Goal: Task Accomplishment & Management: Use online tool/utility

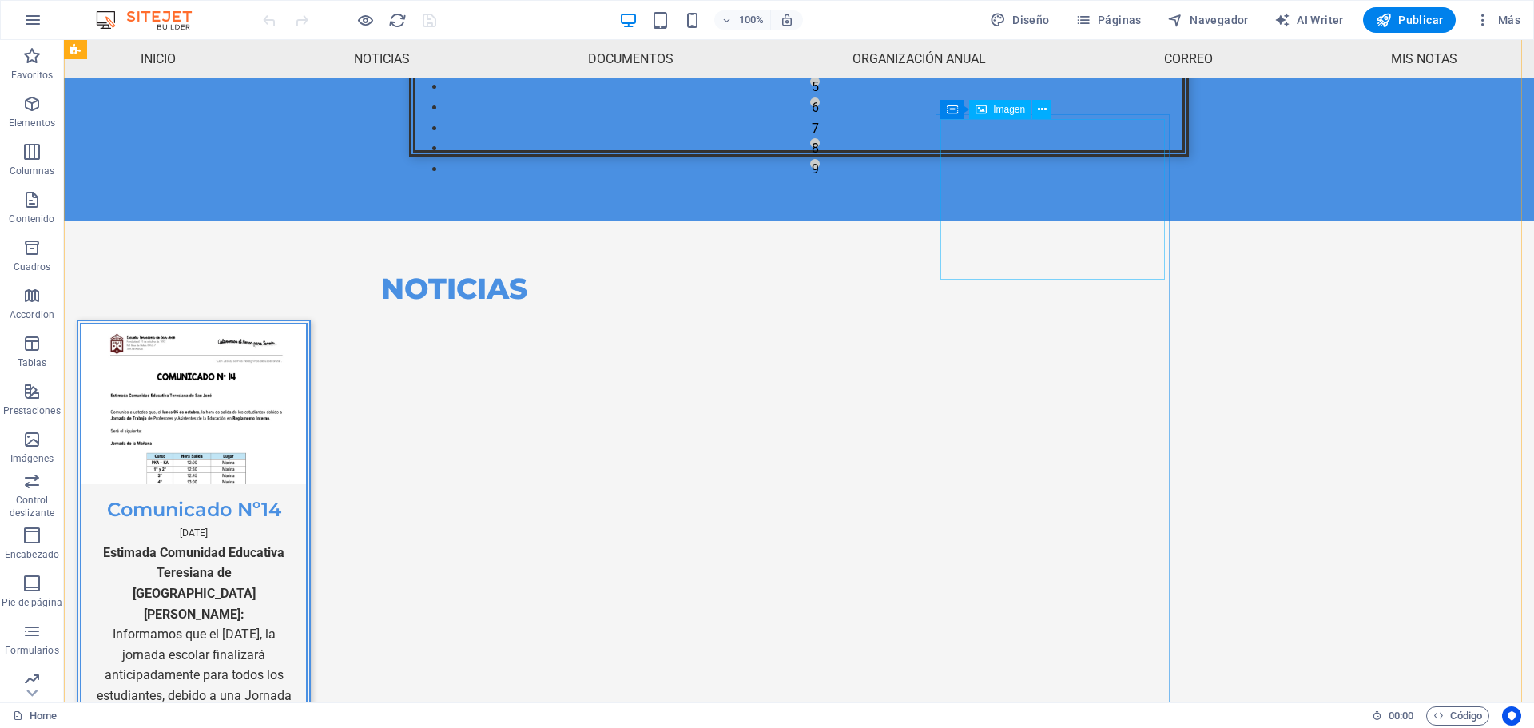
scroll to position [379, 0]
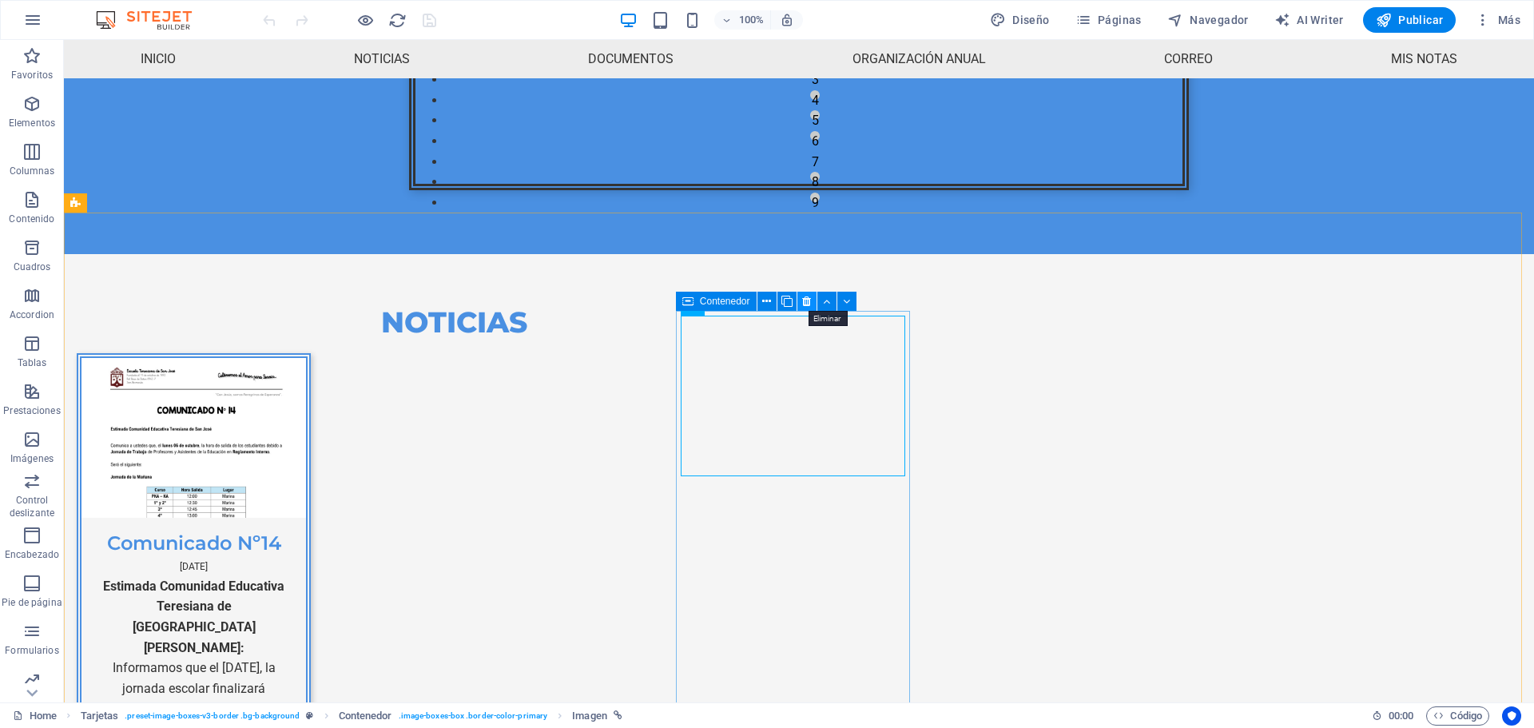
click at [800, 304] on button at bounding box center [806, 301] width 19 height 19
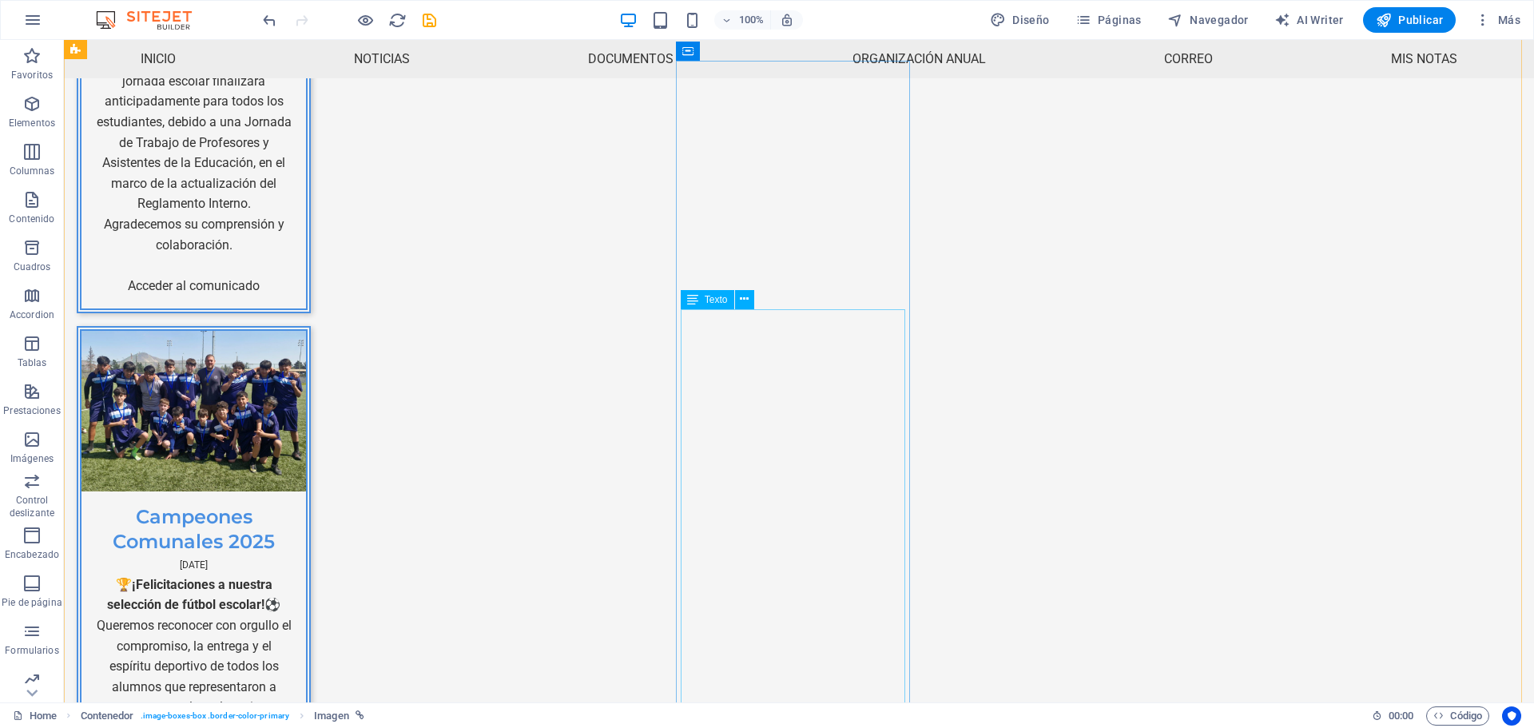
scroll to position [1018, 0]
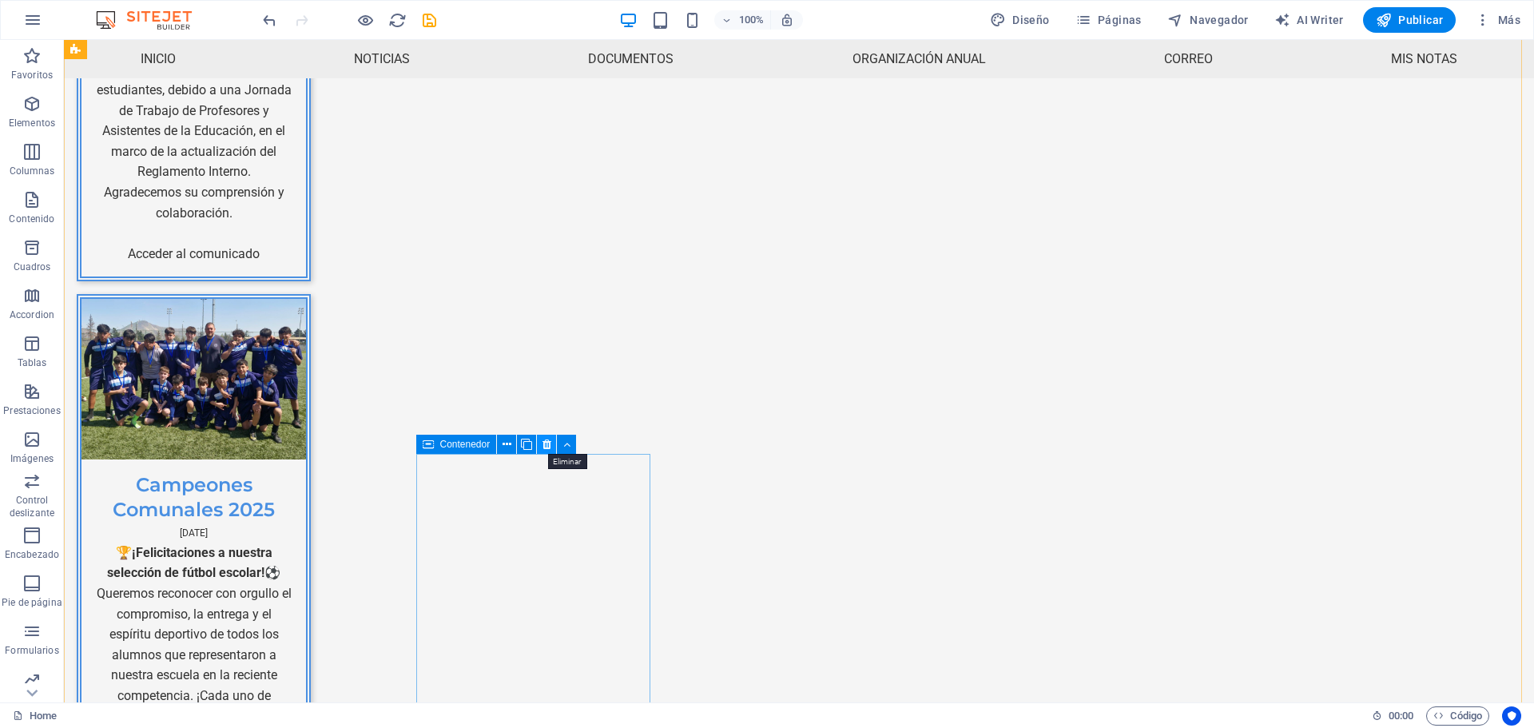
click at [543, 446] on icon at bounding box center [546, 444] width 9 height 17
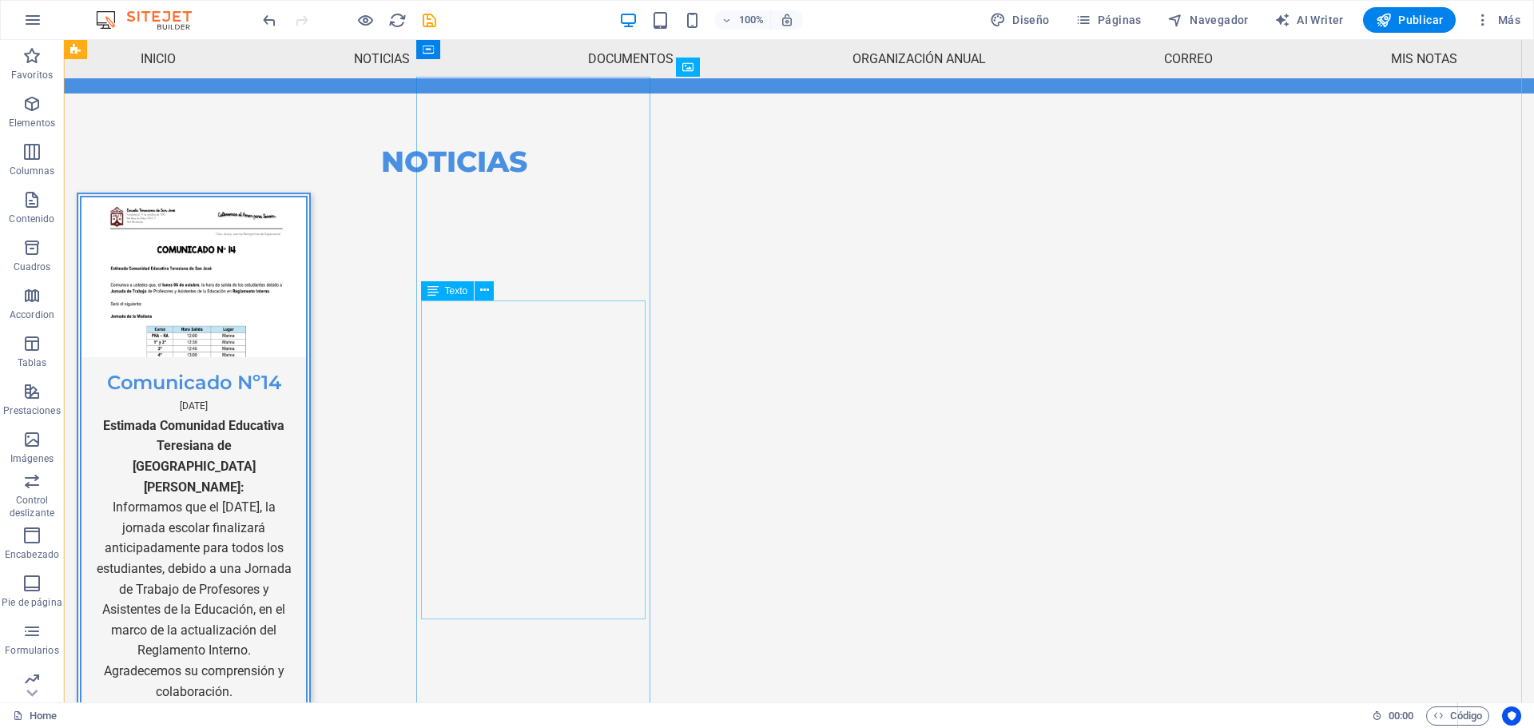
scroll to position [539, 0]
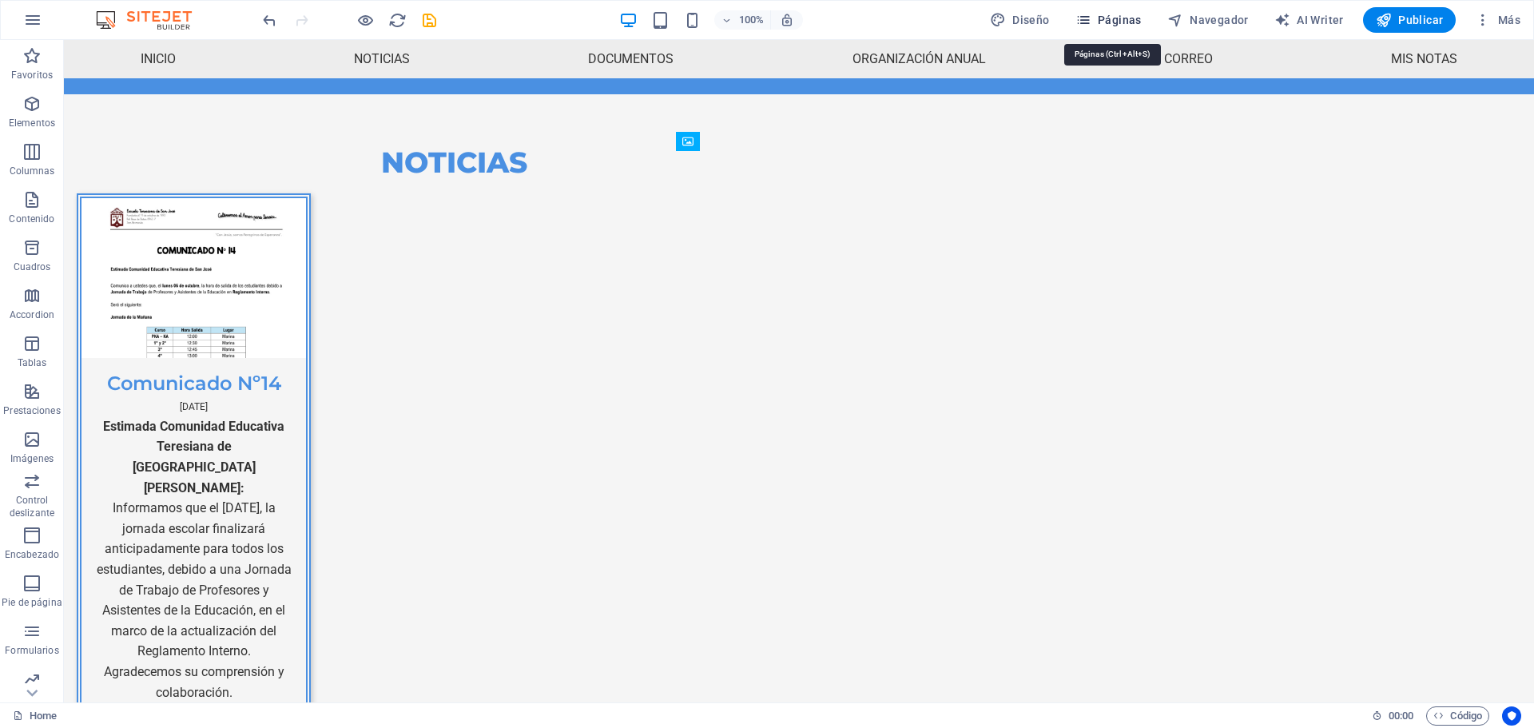
click at [1122, 24] on span "Páginas" at bounding box center [1108, 20] width 66 height 16
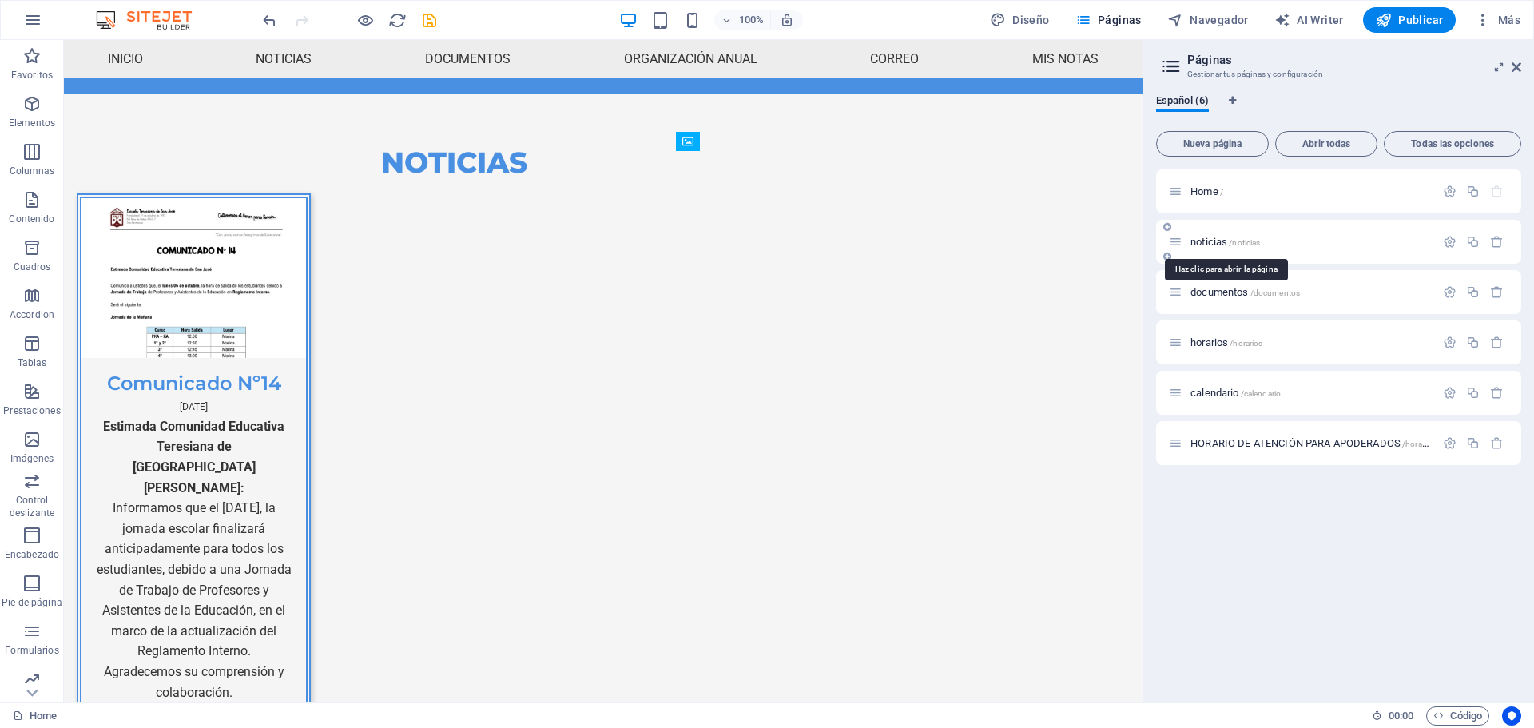
click at [1211, 244] on span "noticias /noticias" at bounding box center [1224, 242] width 69 height 12
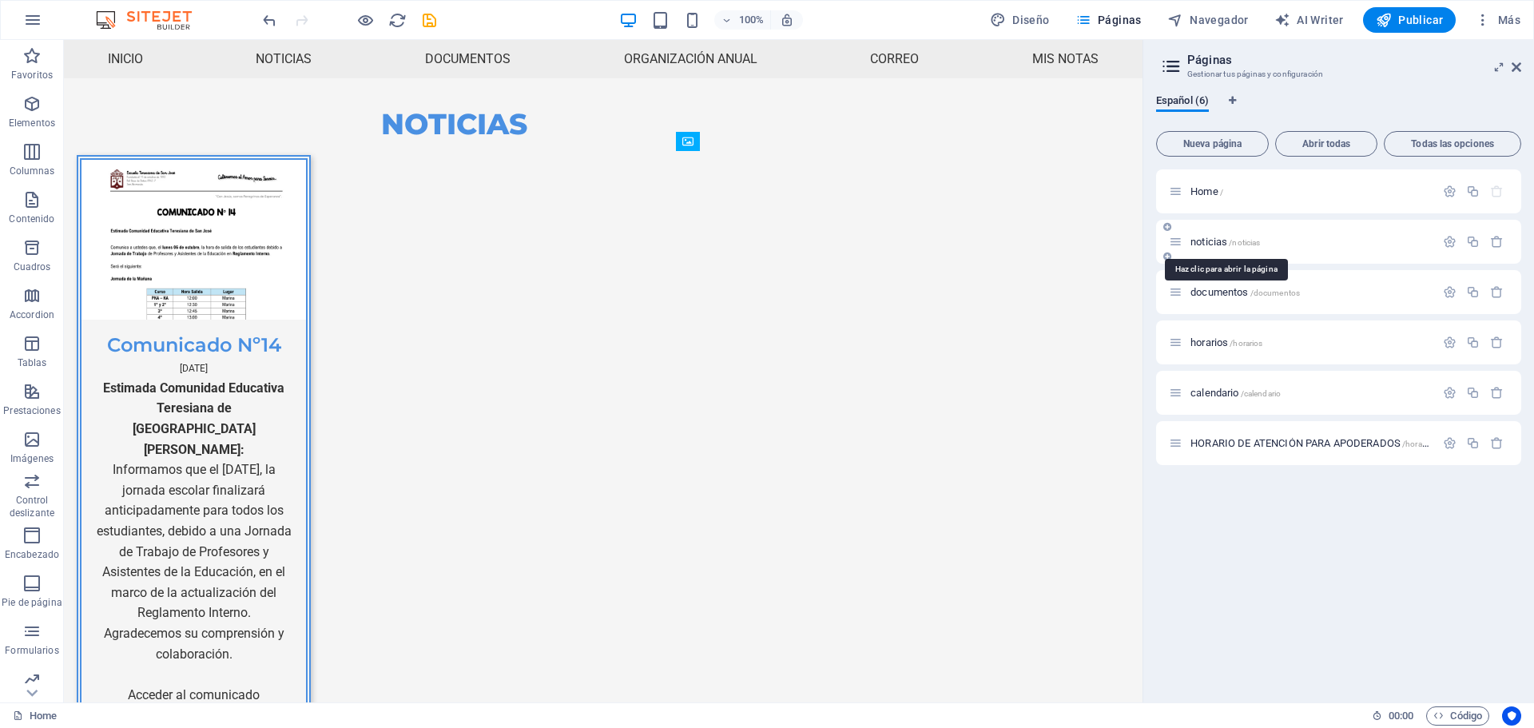
scroll to position [0, 0]
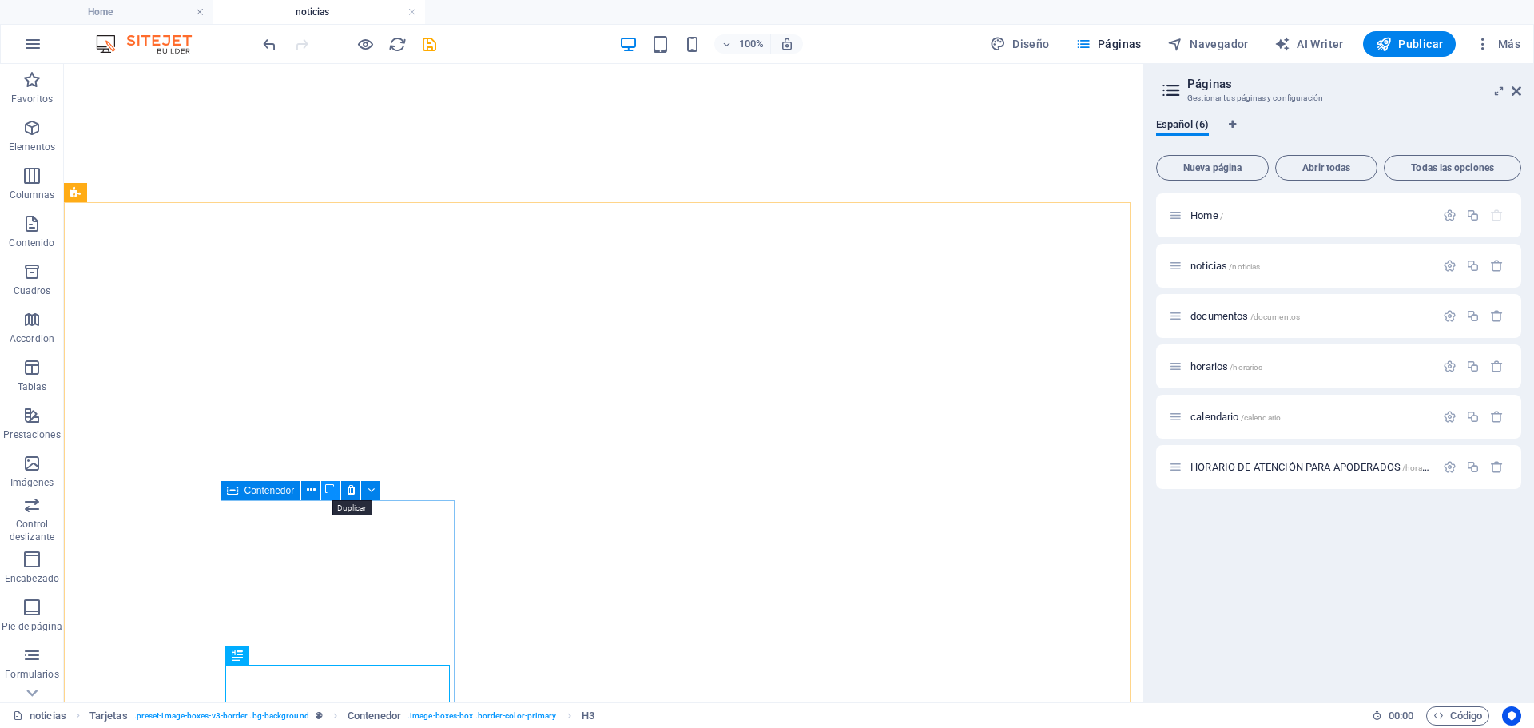
click at [331, 487] on icon at bounding box center [330, 490] width 11 height 17
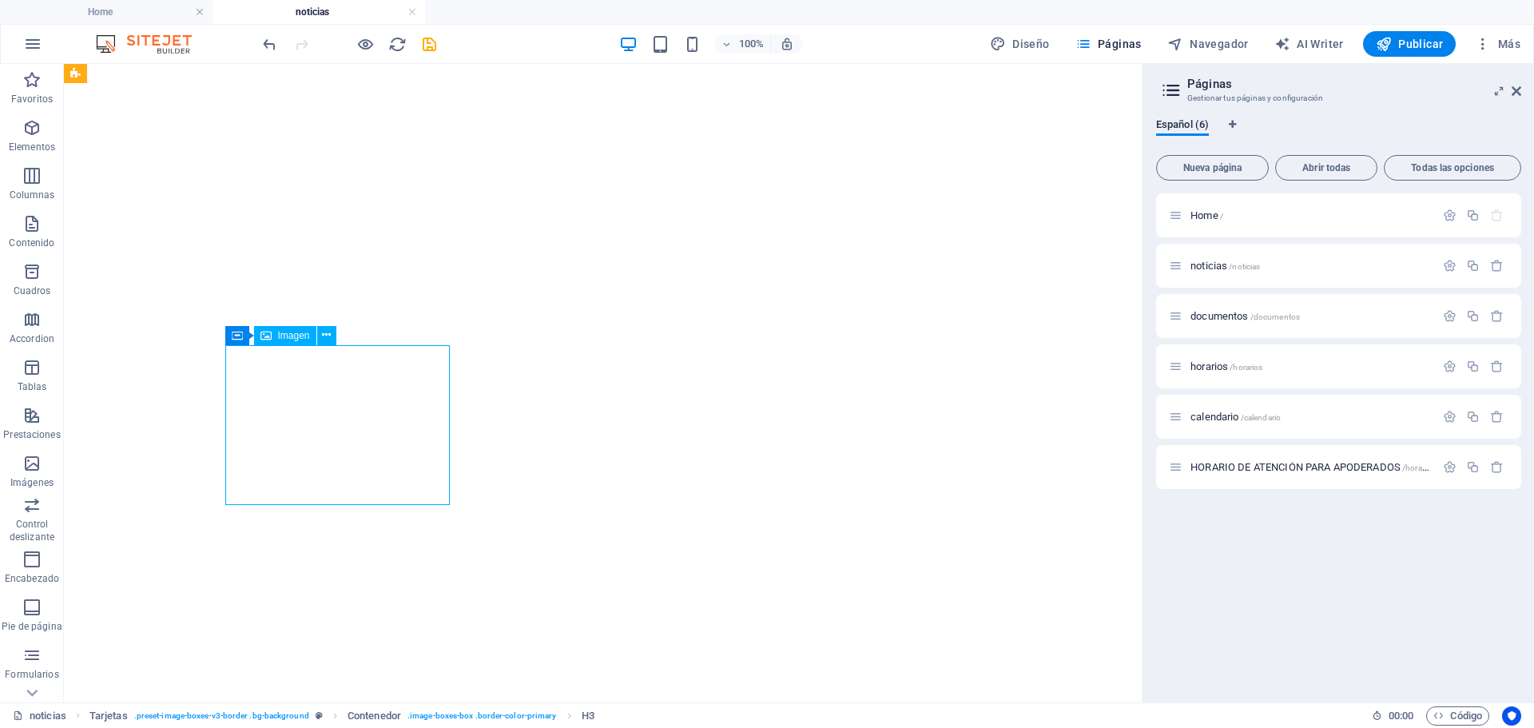
select select "%"
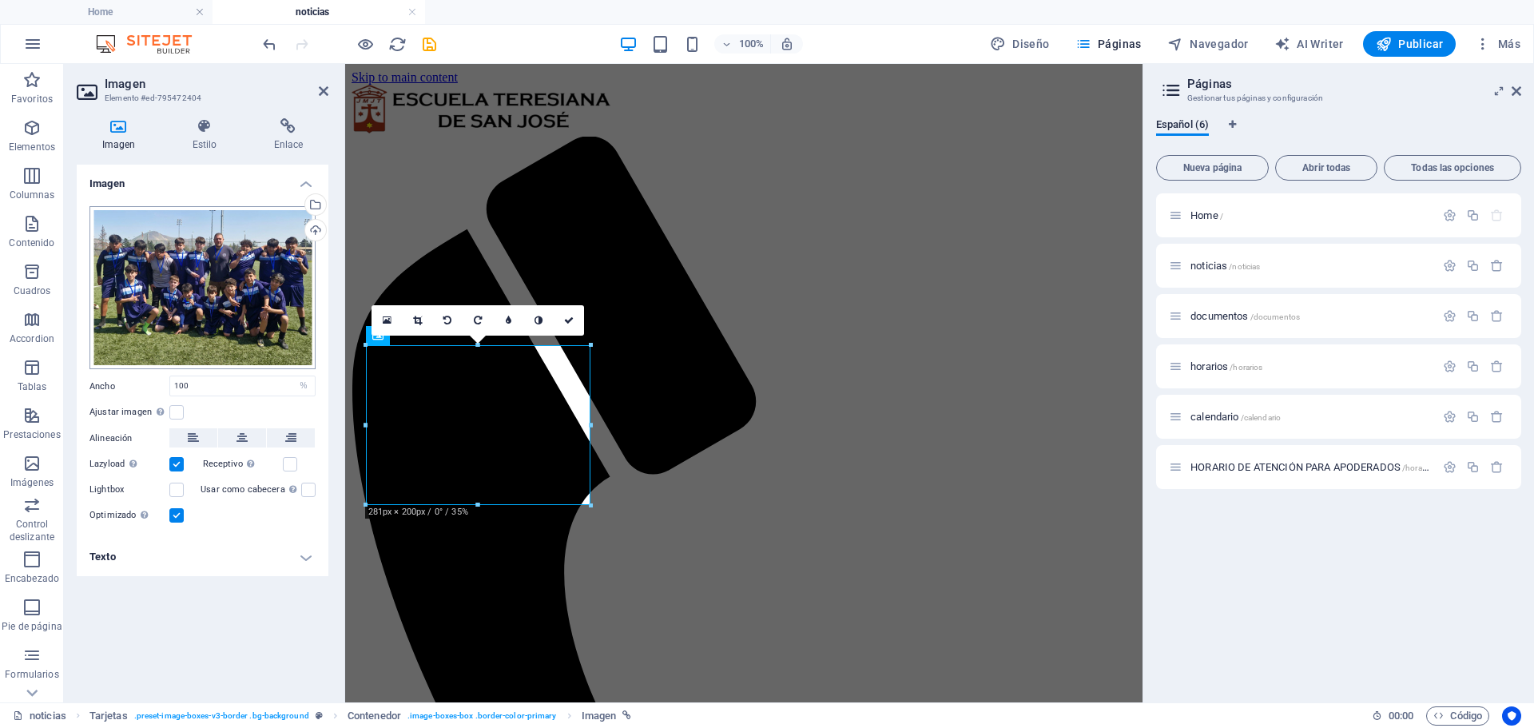
scroll to position [60, 0]
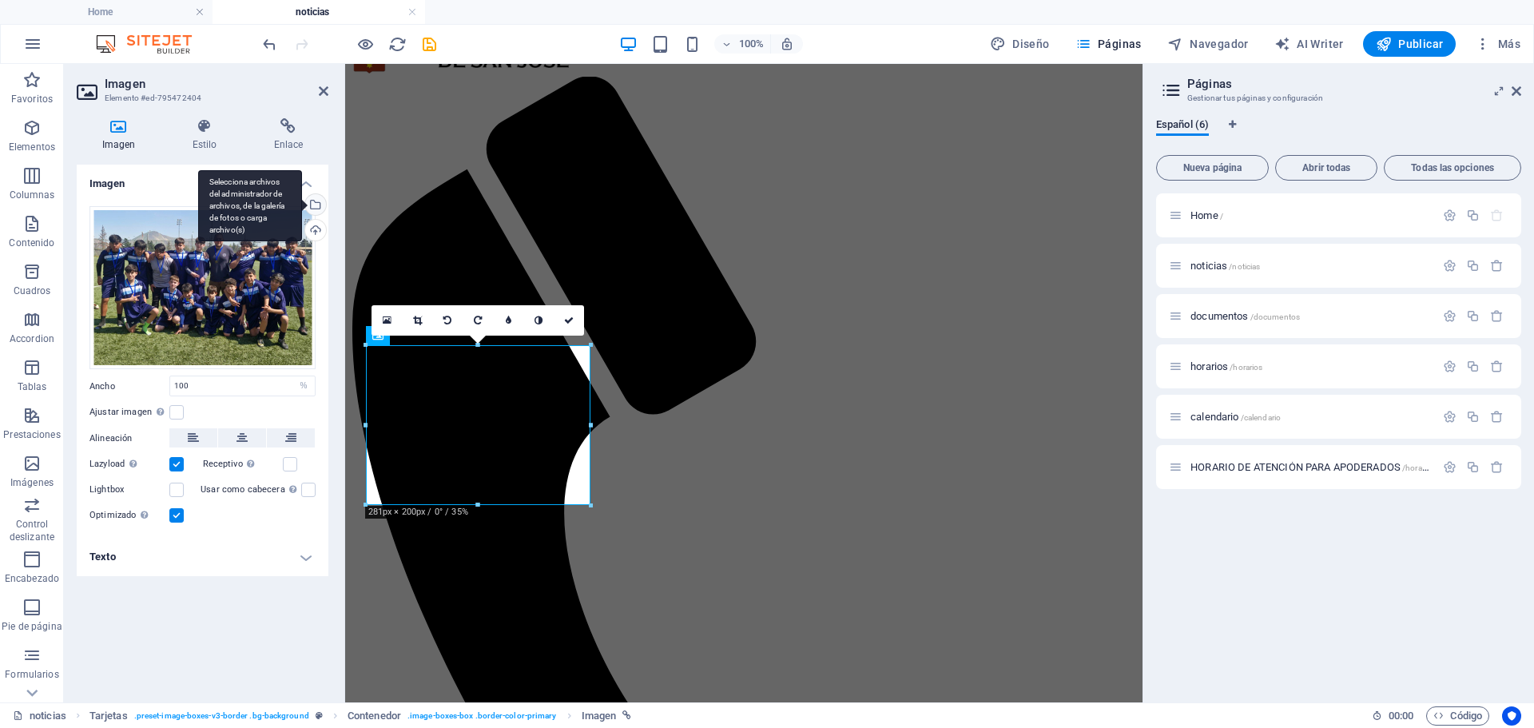
click at [319, 200] on div "Selecciona archivos del administrador de archivos, de la galería de fotos o car…" at bounding box center [314, 206] width 24 height 24
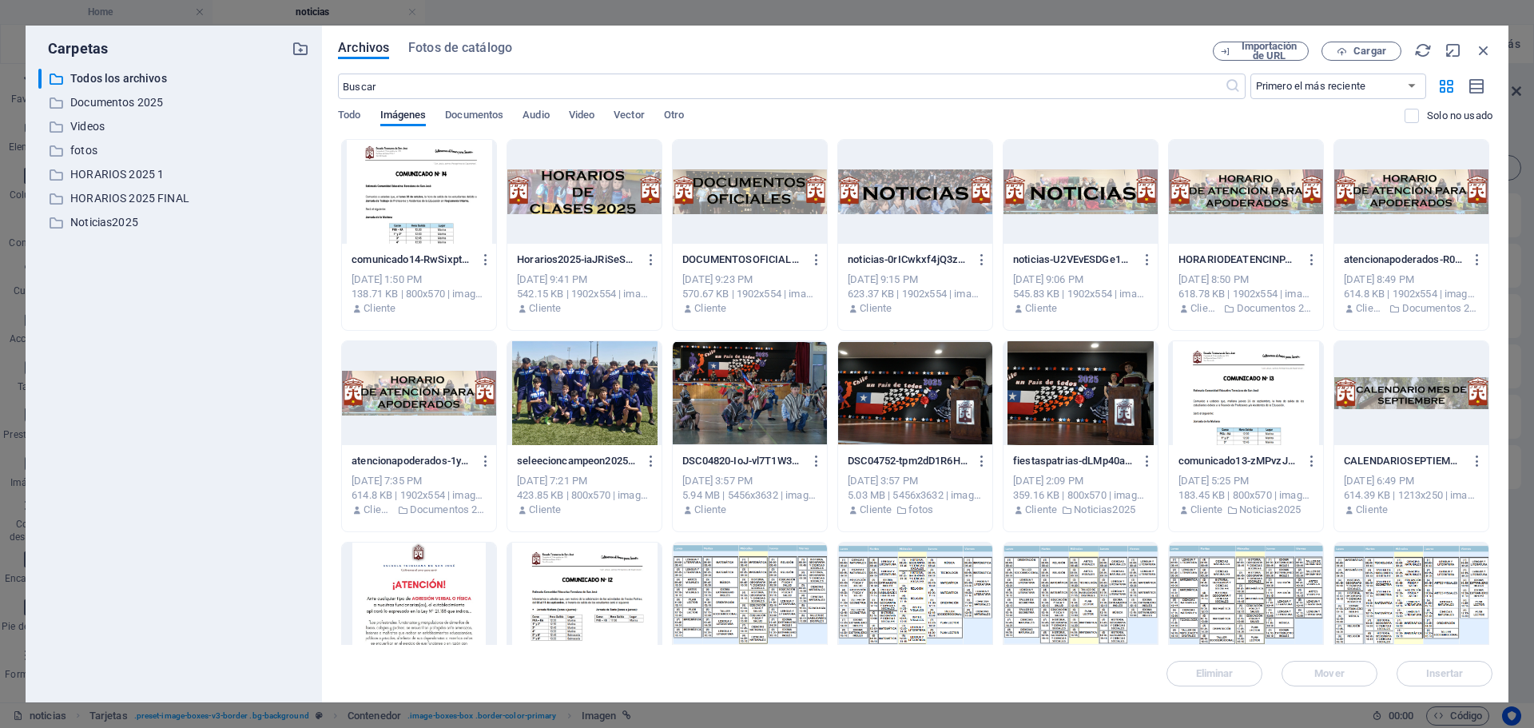
click at [439, 203] on div at bounding box center [419, 192] width 154 height 104
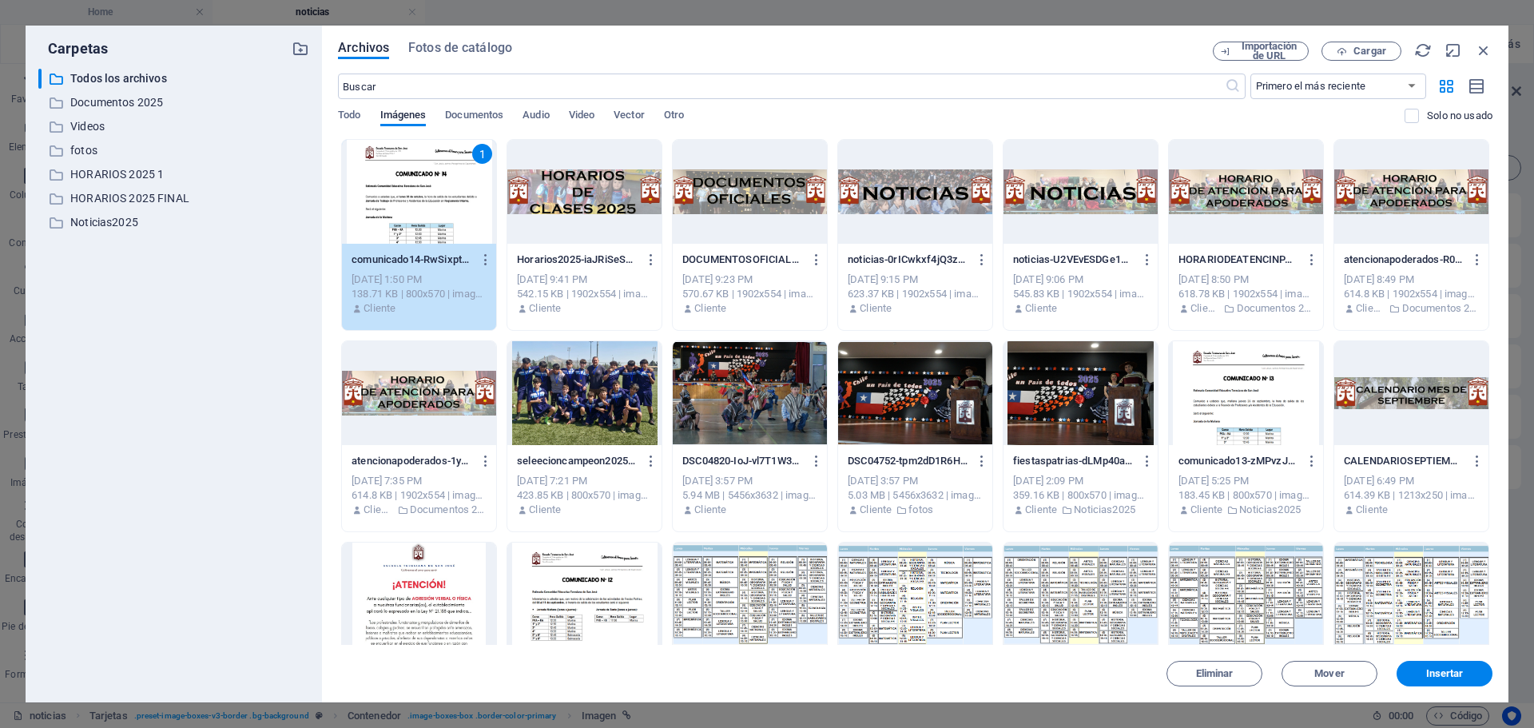
click at [439, 203] on div "1" at bounding box center [419, 192] width 154 height 104
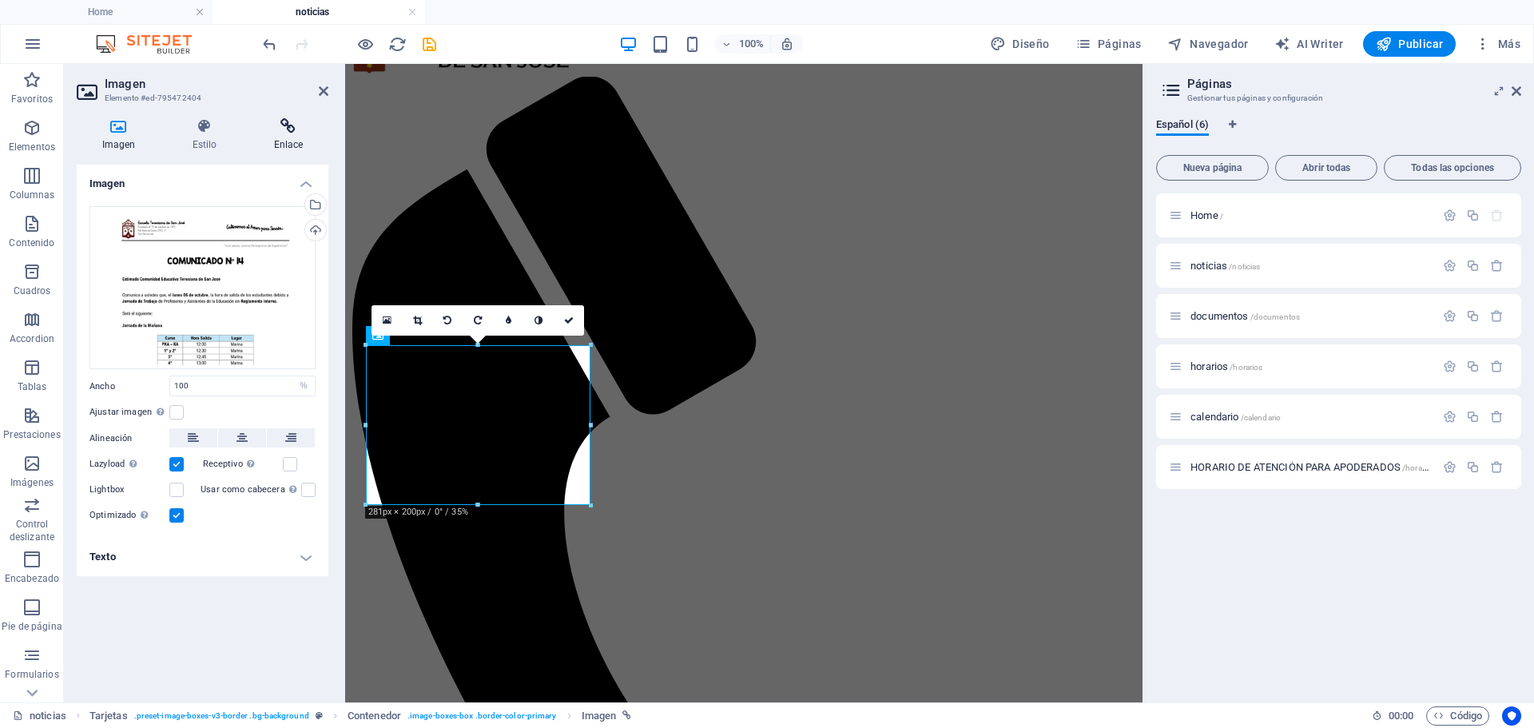
click at [275, 126] on icon at bounding box center [288, 126] width 80 height 16
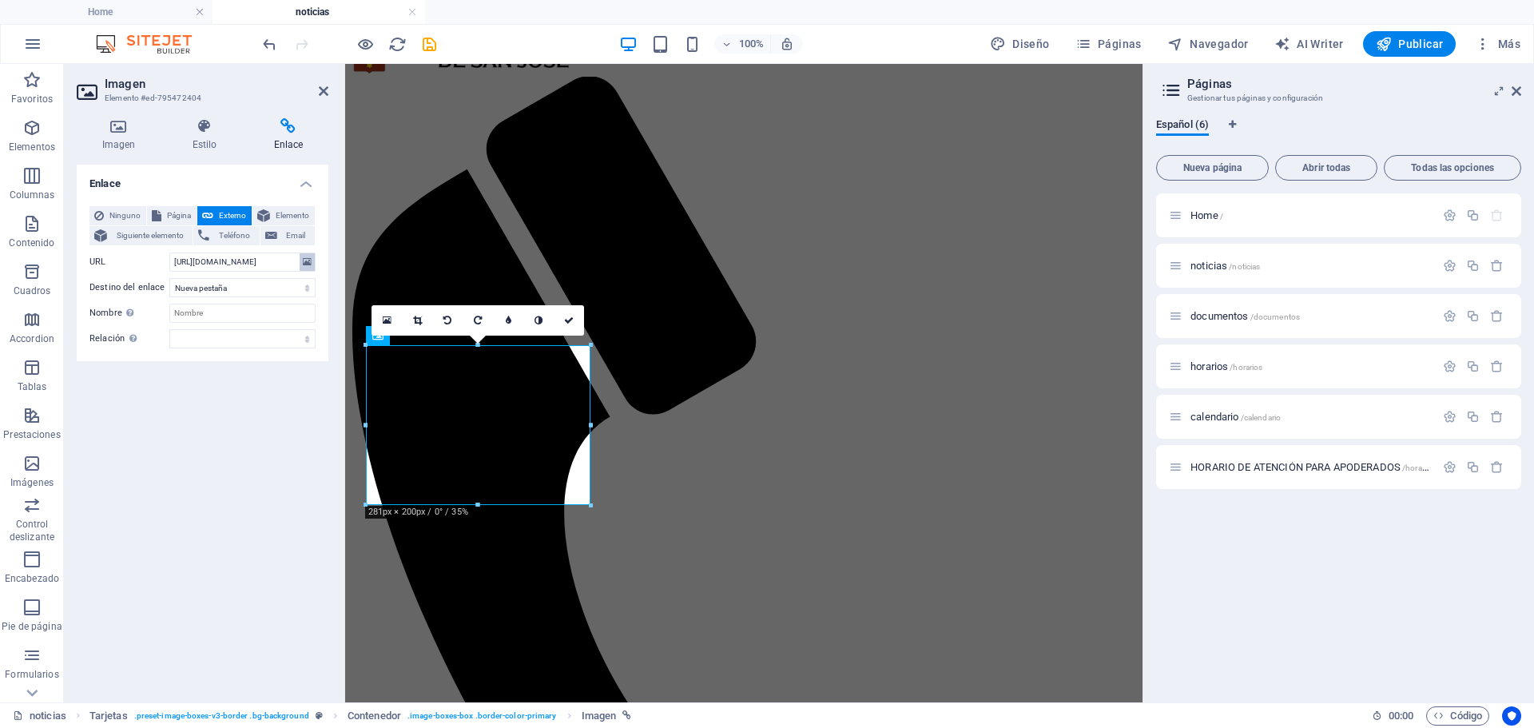
click at [308, 261] on icon at bounding box center [307, 262] width 9 height 18
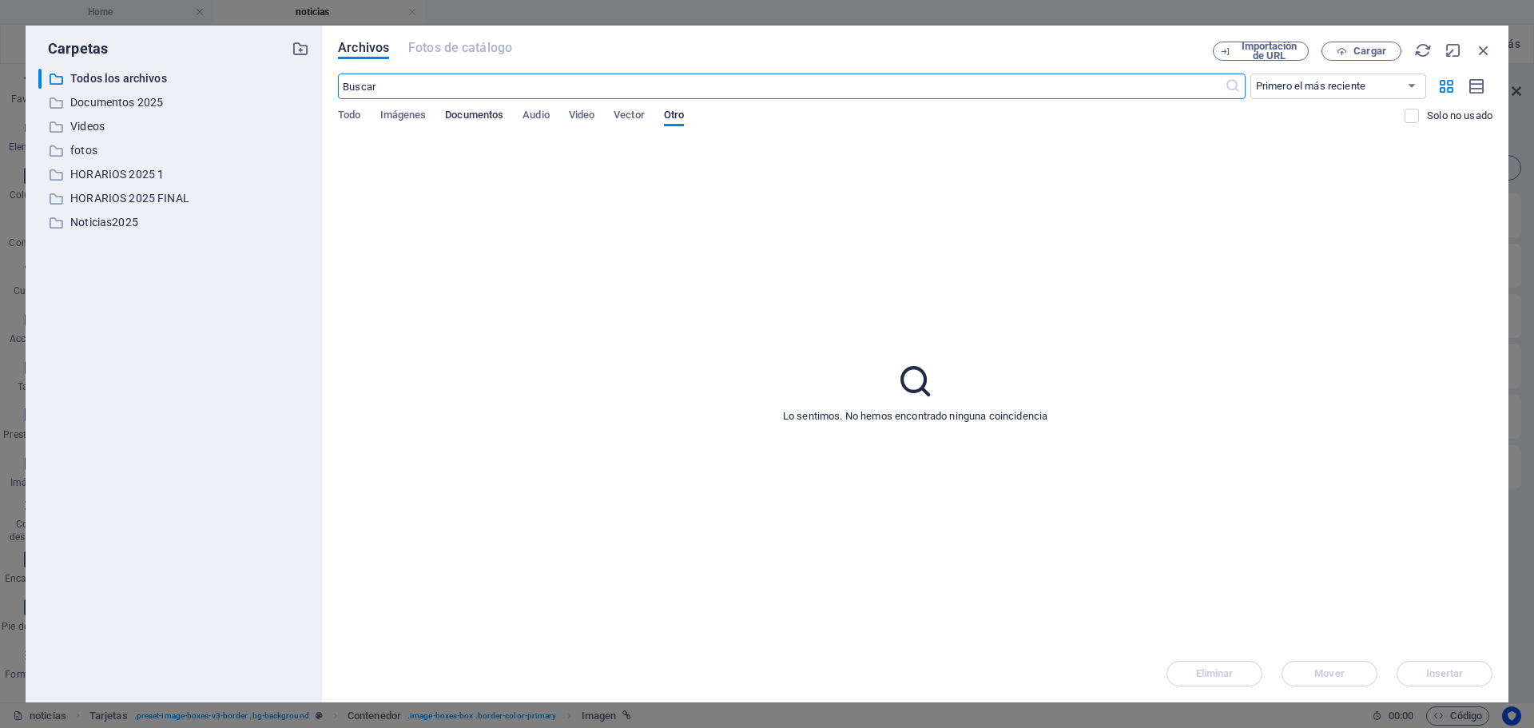
click at [486, 114] on span "Documentos" at bounding box center [474, 116] width 58 height 22
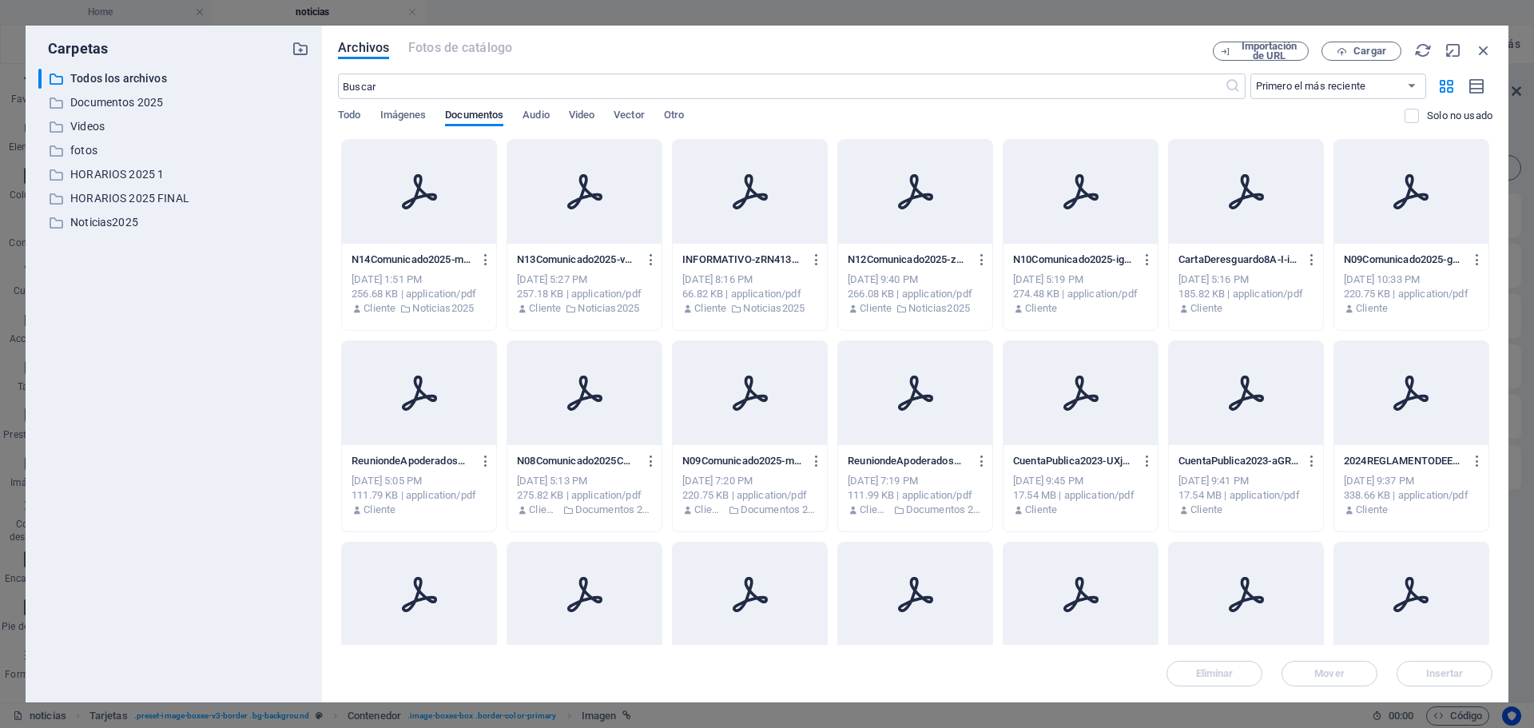
click at [441, 232] on div at bounding box center [419, 192] width 154 height 104
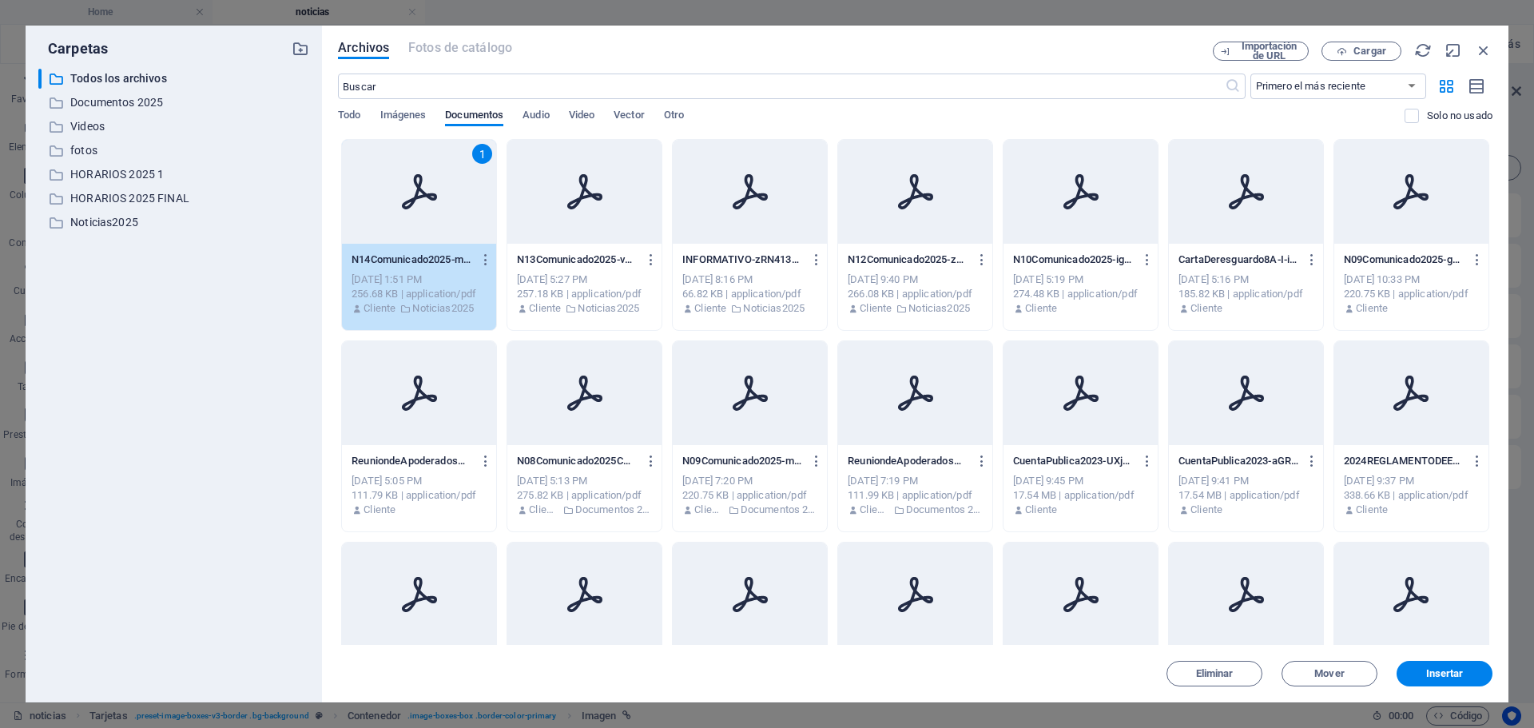
click at [441, 232] on div "1" at bounding box center [419, 192] width 154 height 104
type input "[URL][DOMAIN_NAME]"
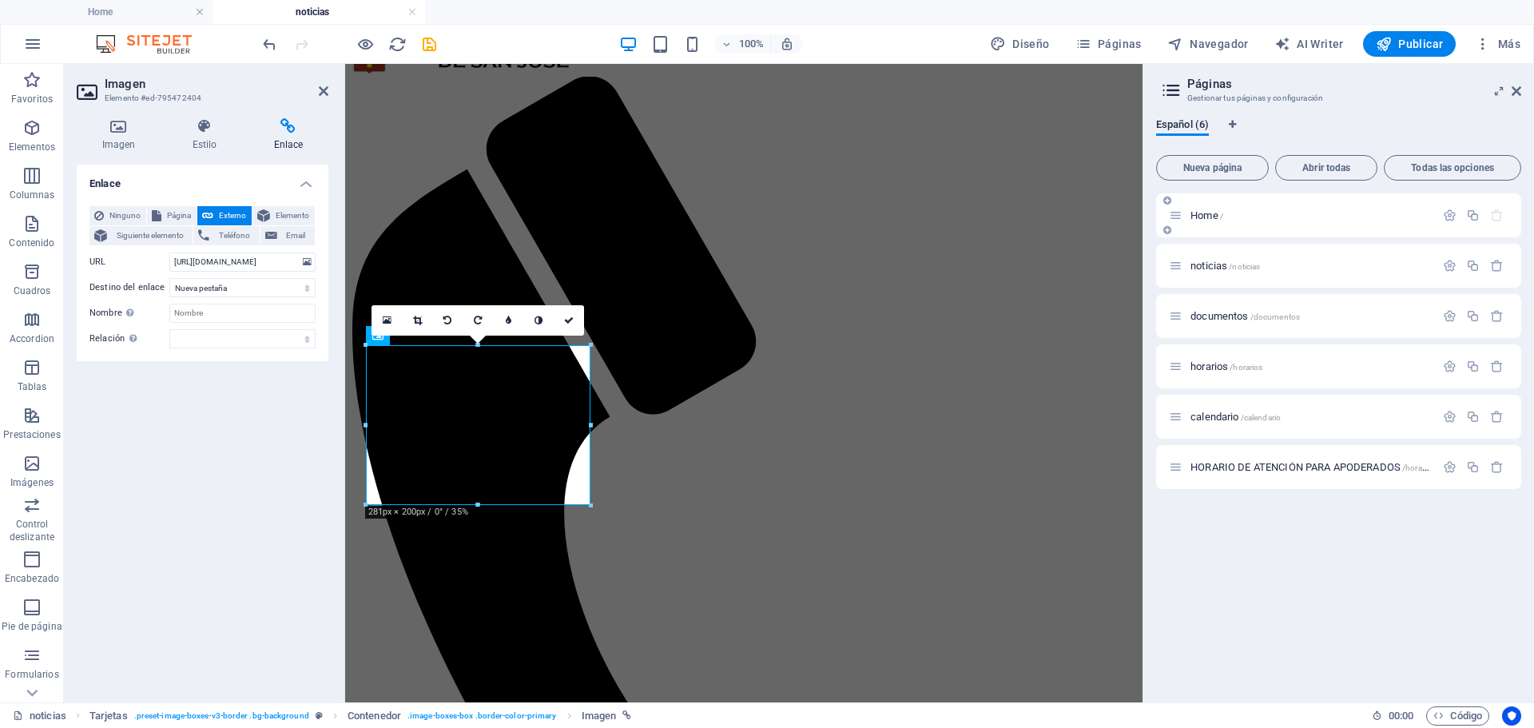
click at [1209, 213] on span "Home /" at bounding box center [1206, 215] width 33 height 12
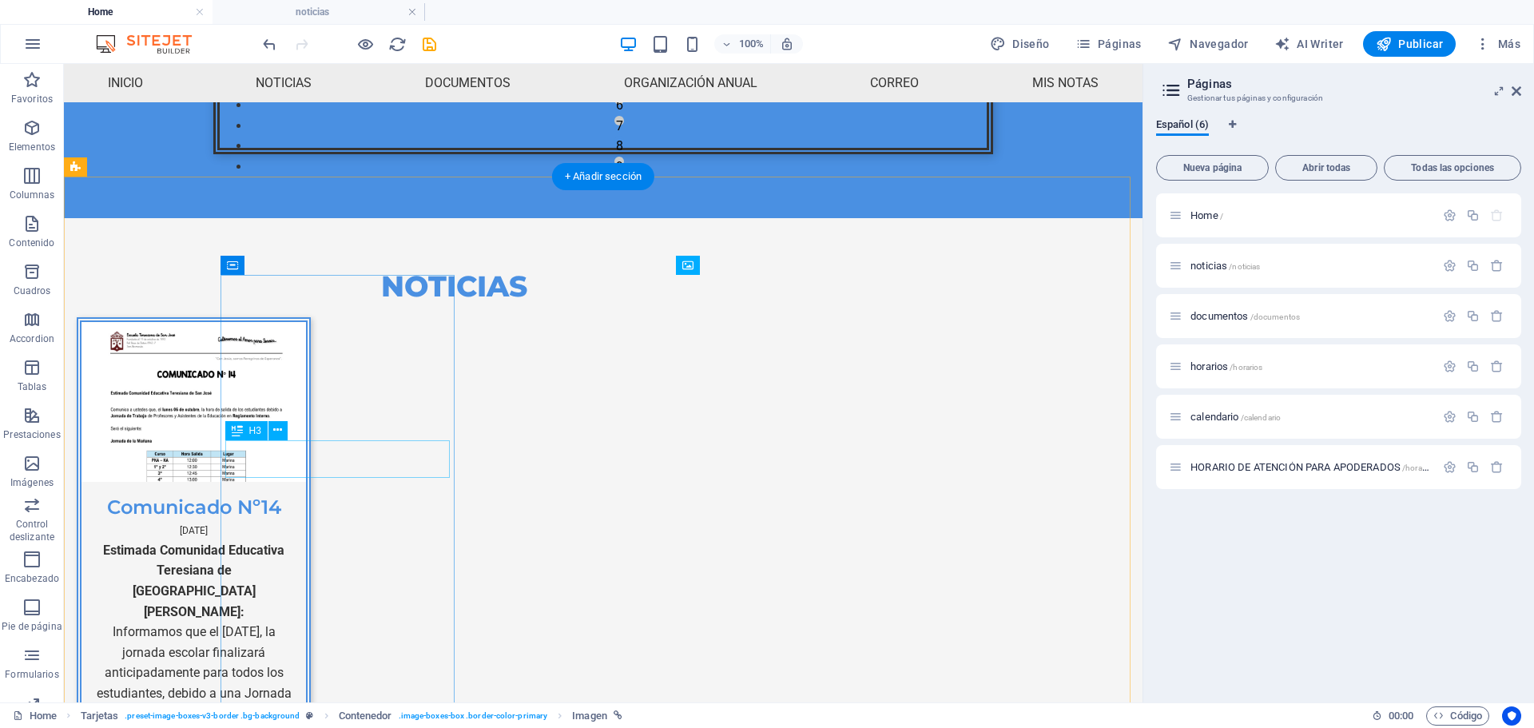
click at [306, 482] on div "Comunicado Nº14" at bounding box center [193, 501] width 224 height 38
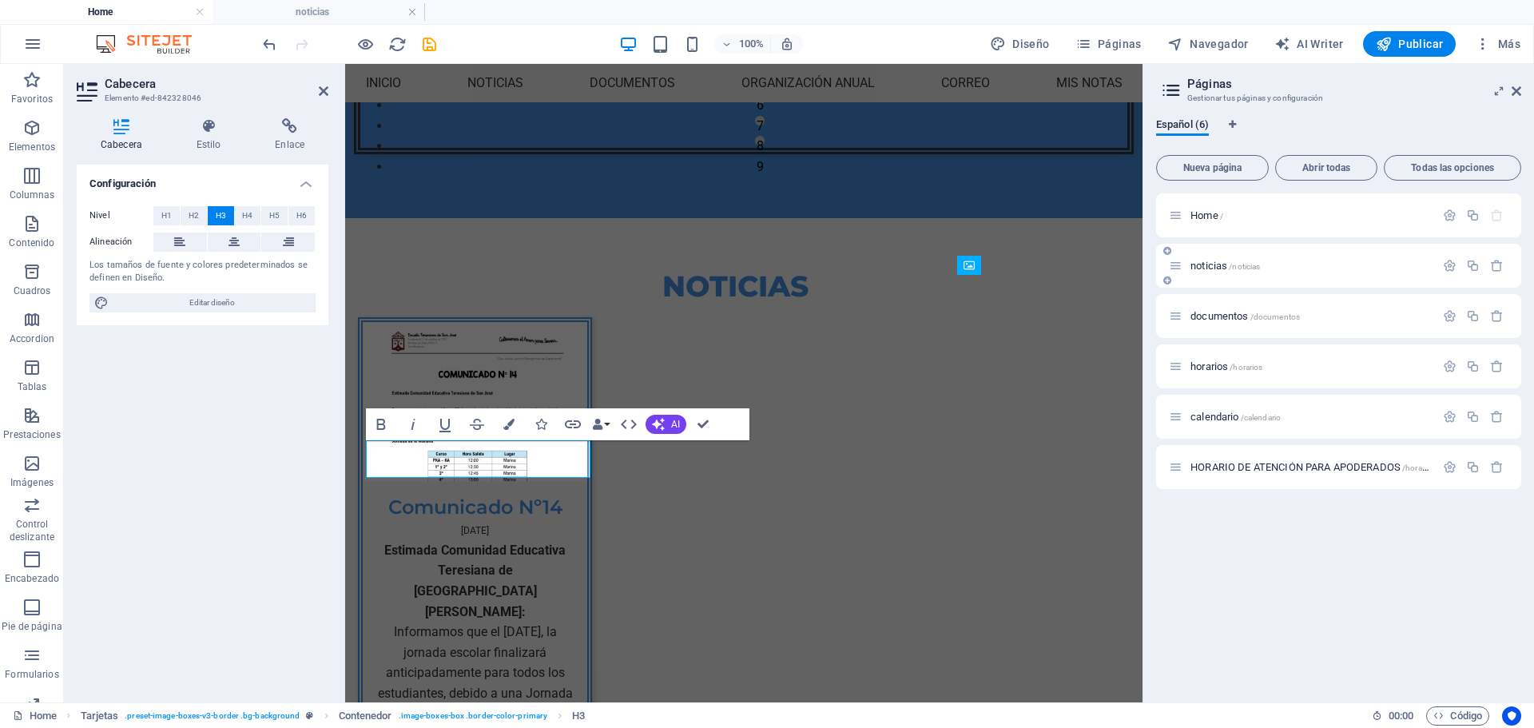
click at [1214, 268] on span "noticias /noticias" at bounding box center [1224, 266] width 69 height 12
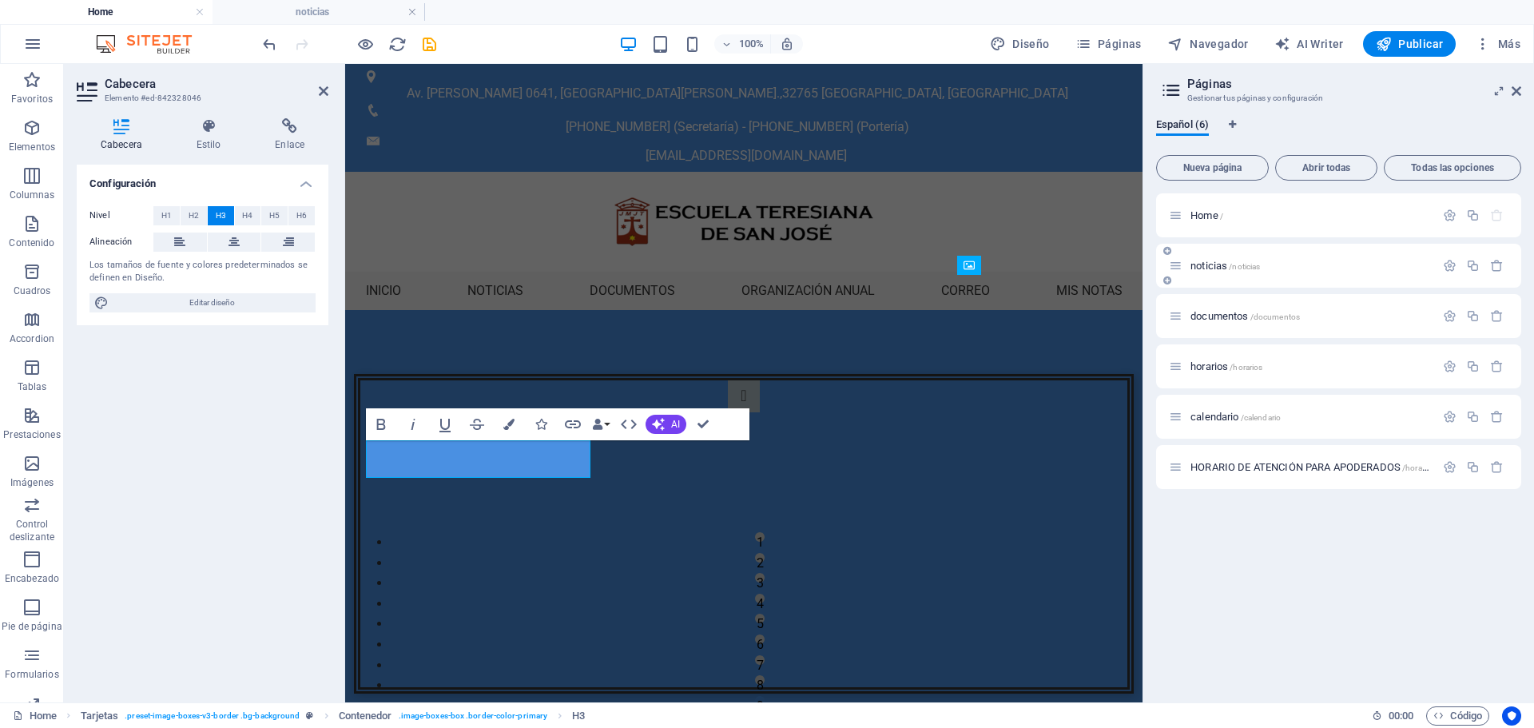
scroll to position [60, 0]
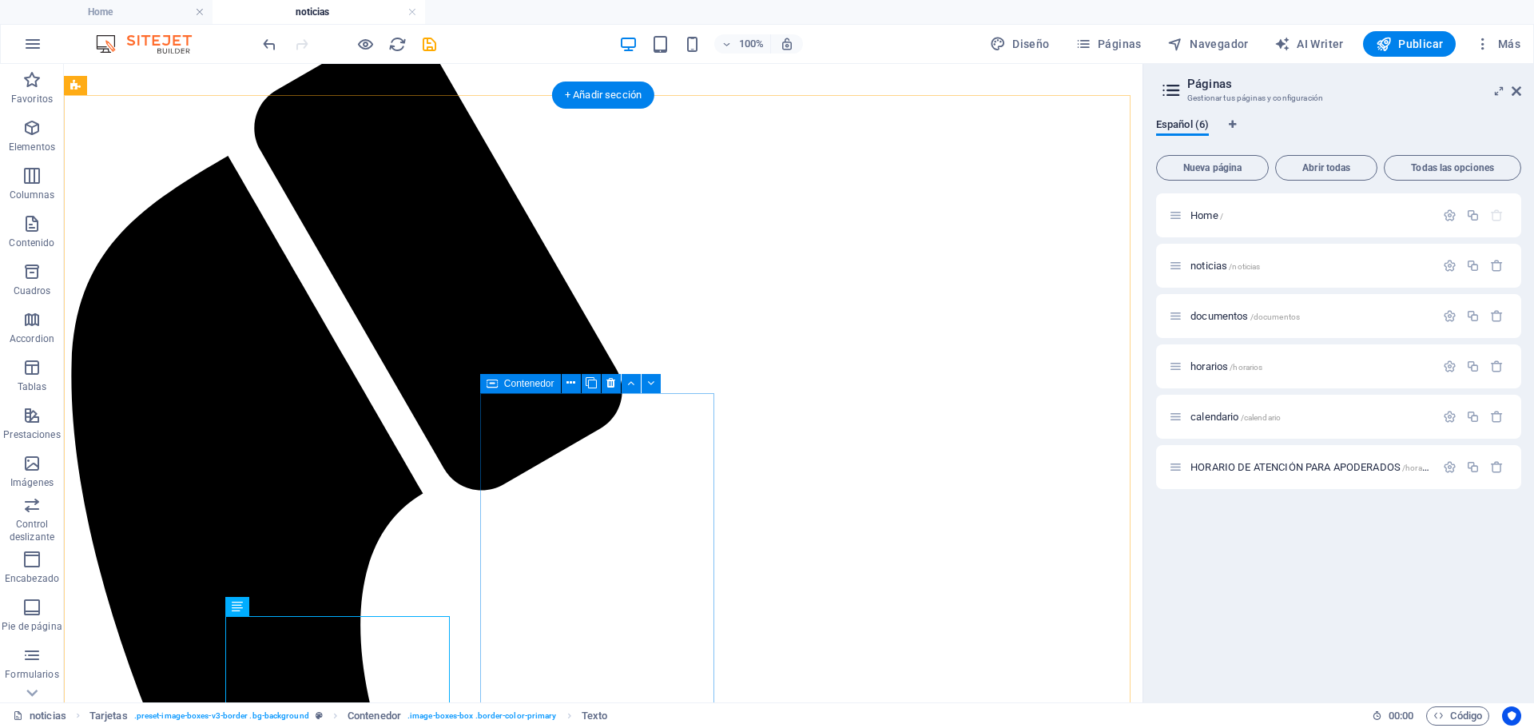
scroll to position [120, 0]
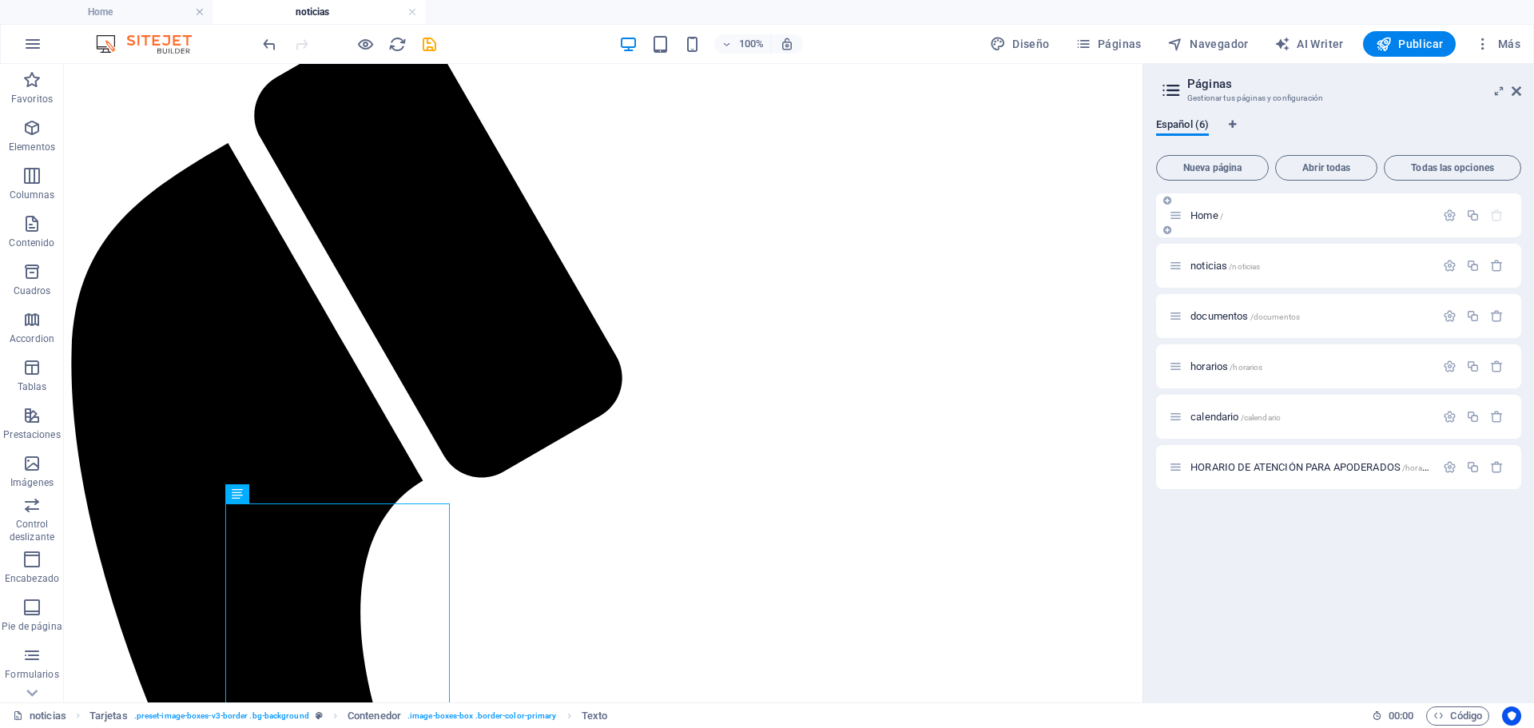
click at [1202, 214] on span "Home /" at bounding box center [1206, 215] width 33 height 12
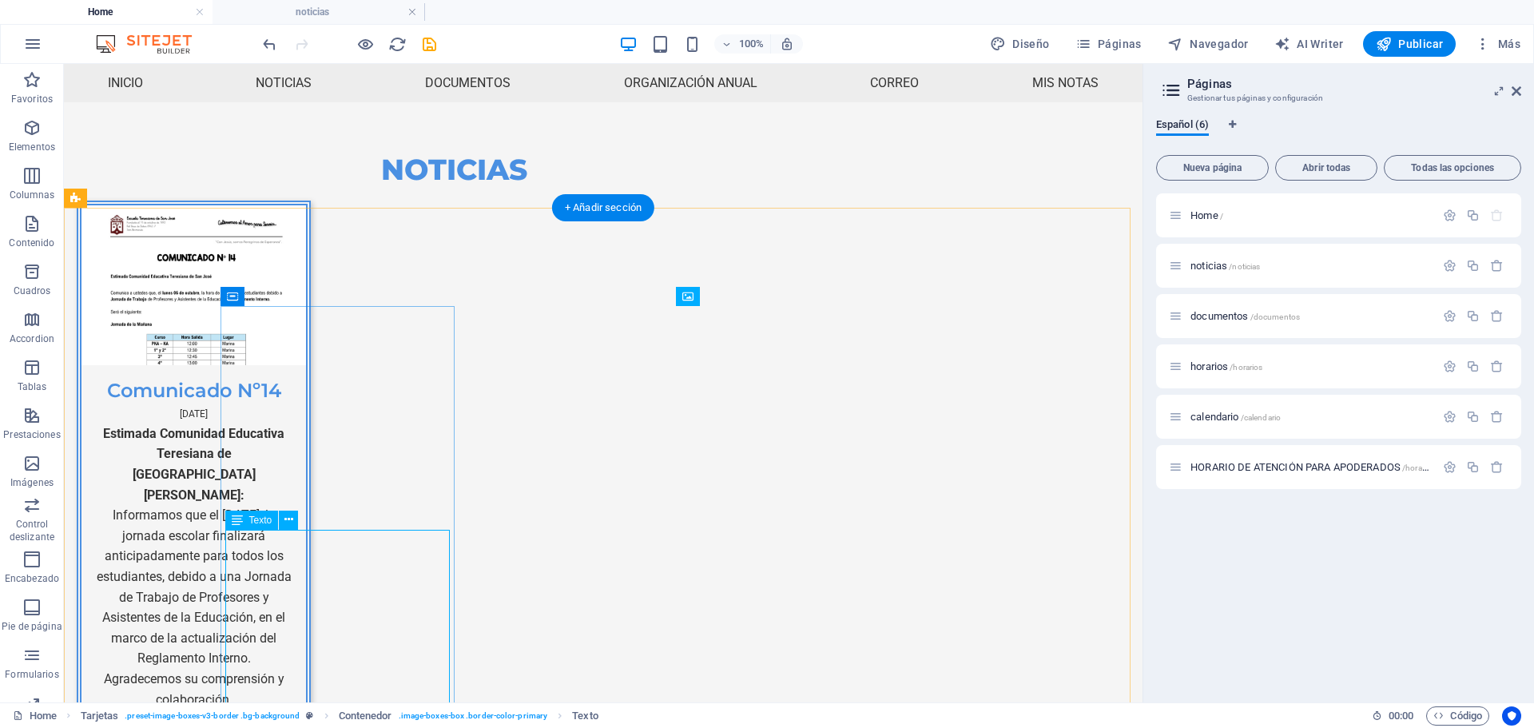
scroll to position [579, 0]
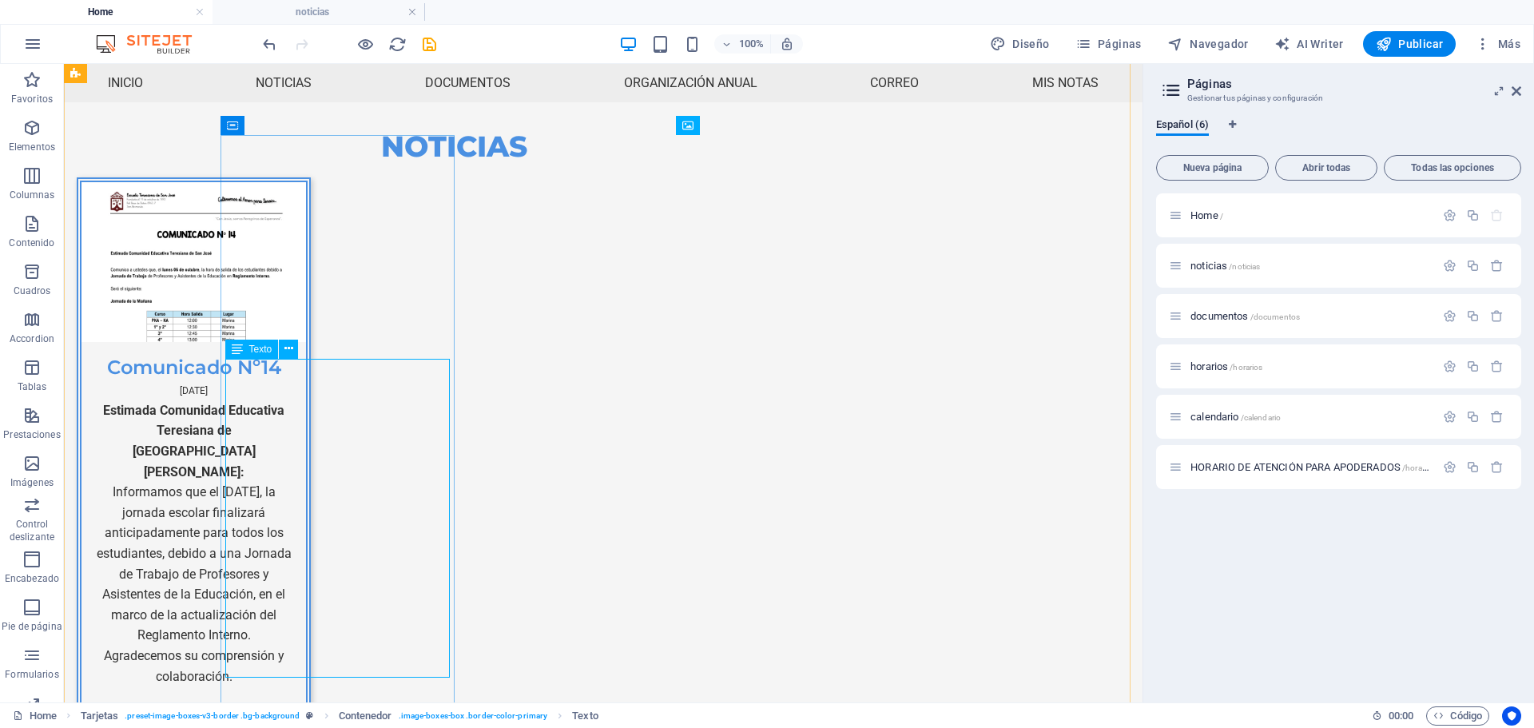
click at [306, 641] on div "Estimada Comunidad Educativa Teresiana de [GEOGRAPHIC_DATA][PERSON_NAME]: Infor…" at bounding box center [193, 570] width 224 height 340
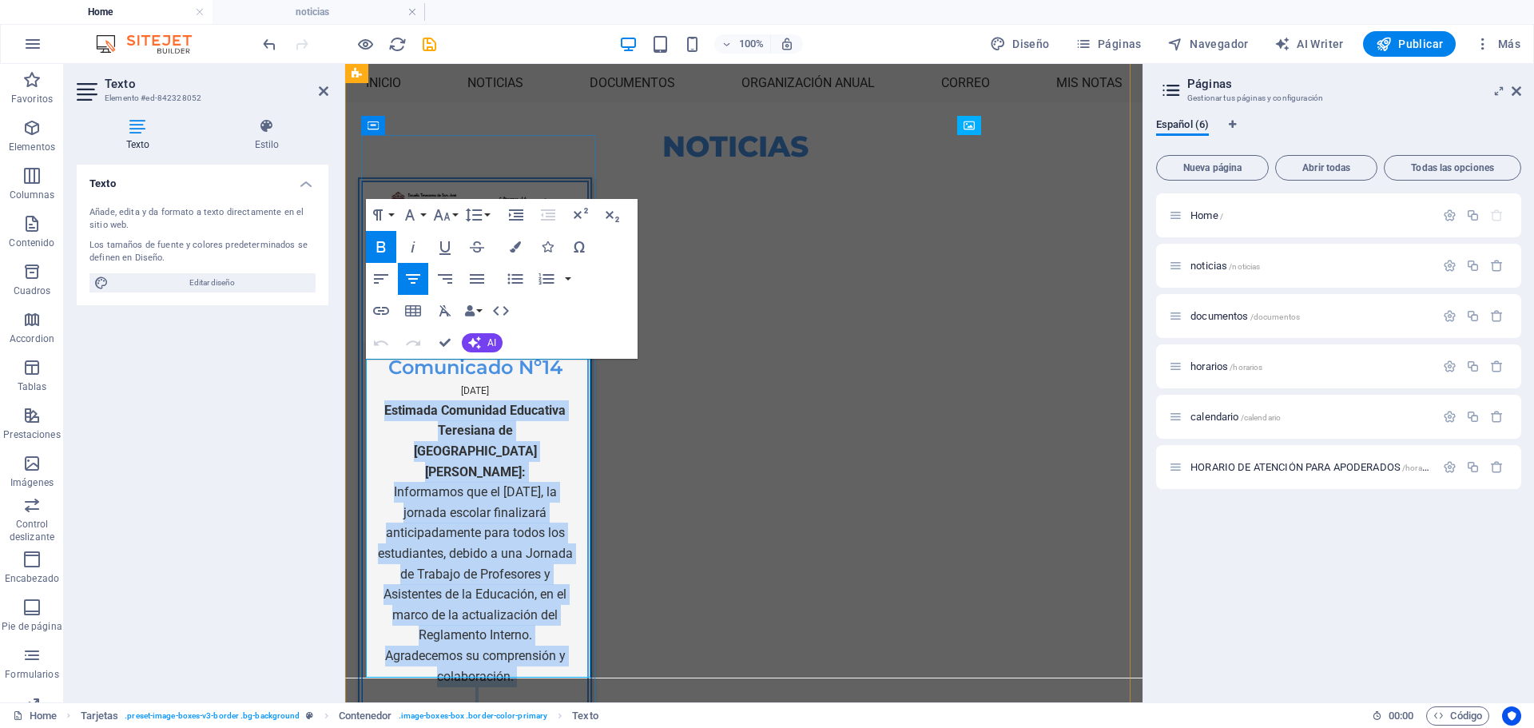
drag, startPoint x: 553, startPoint y: 660, endPoint x: 382, endPoint y: 375, distance: 331.8
click at [382, 400] on div "Estimada Comunidad Educativa Teresiana de [GEOGRAPHIC_DATA][PERSON_NAME]: Infor…" at bounding box center [474, 563] width 199 height 327
copy div "Estimada Comunidad Educativa Teresiana de [GEOGRAPHIC_DATA][PERSON_NAME]: Infor…"
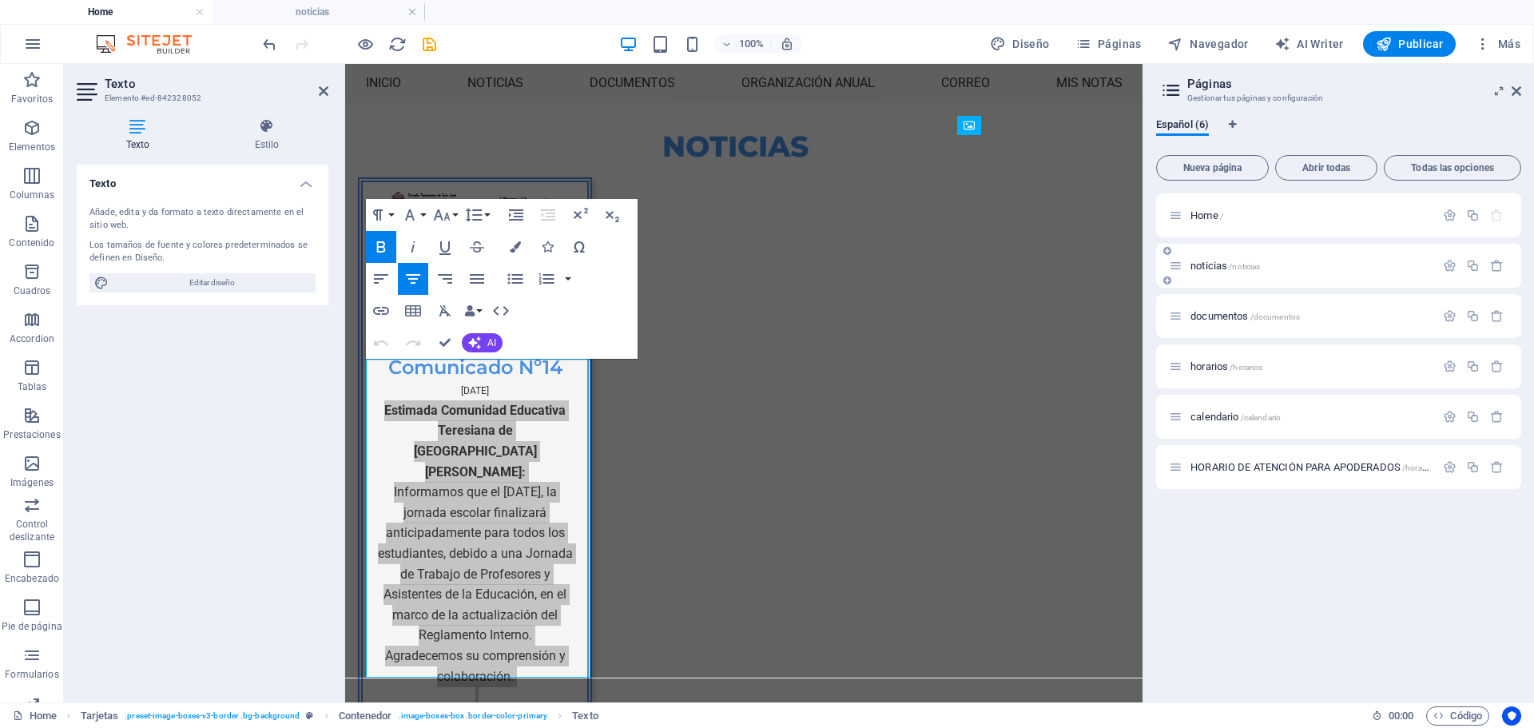
click at [1226, 272] on div "noticias /noticias" at bounding box center [1302, 265] width 266 height 18
click at [1210, 203] on div "Home /" at bounding box center [1338, 215] width 365 height 44
click at [1208, 213] on span "Home /" at bounding box center [1206, 215] width 33 height 12
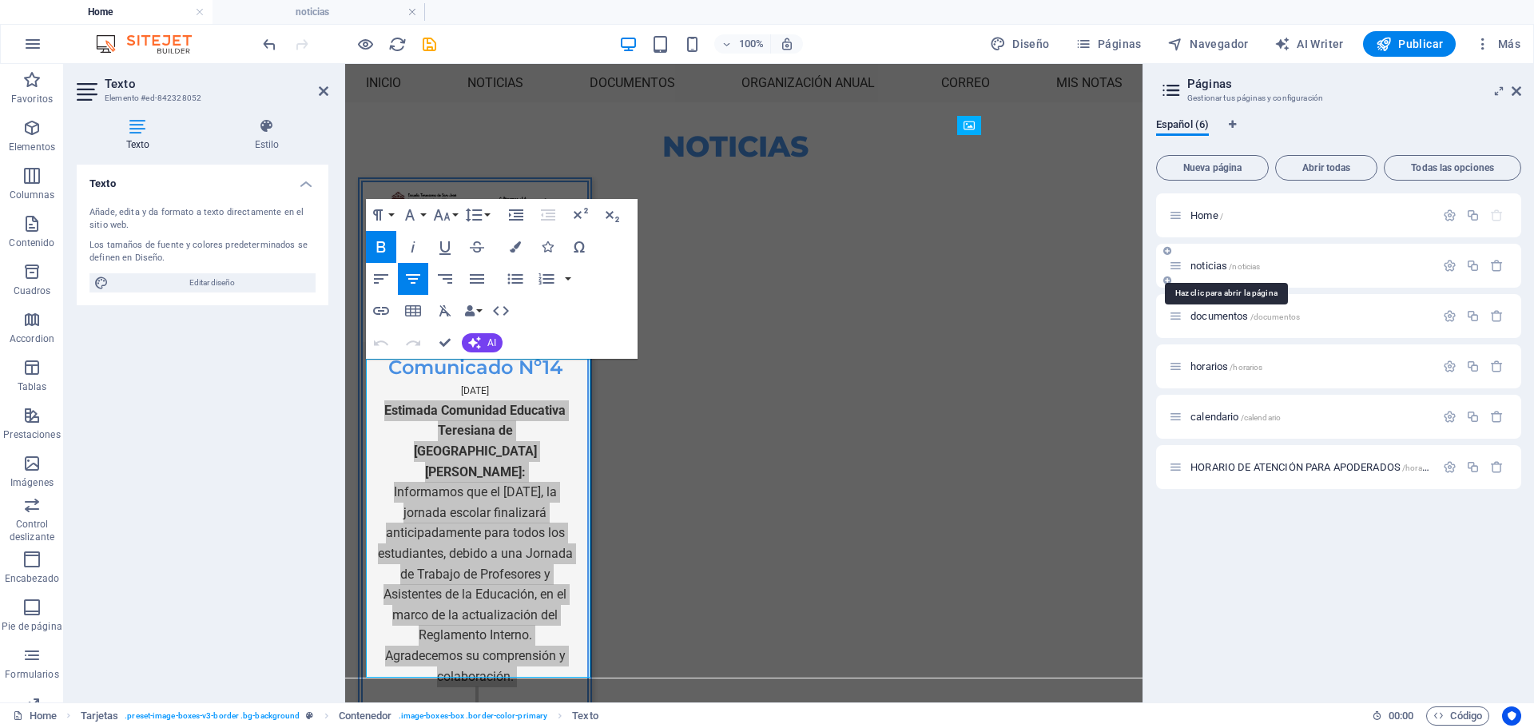
click at [1208, 267] on span "noticias /noticias" at bounding box center [1224, 266] width 69 height 12
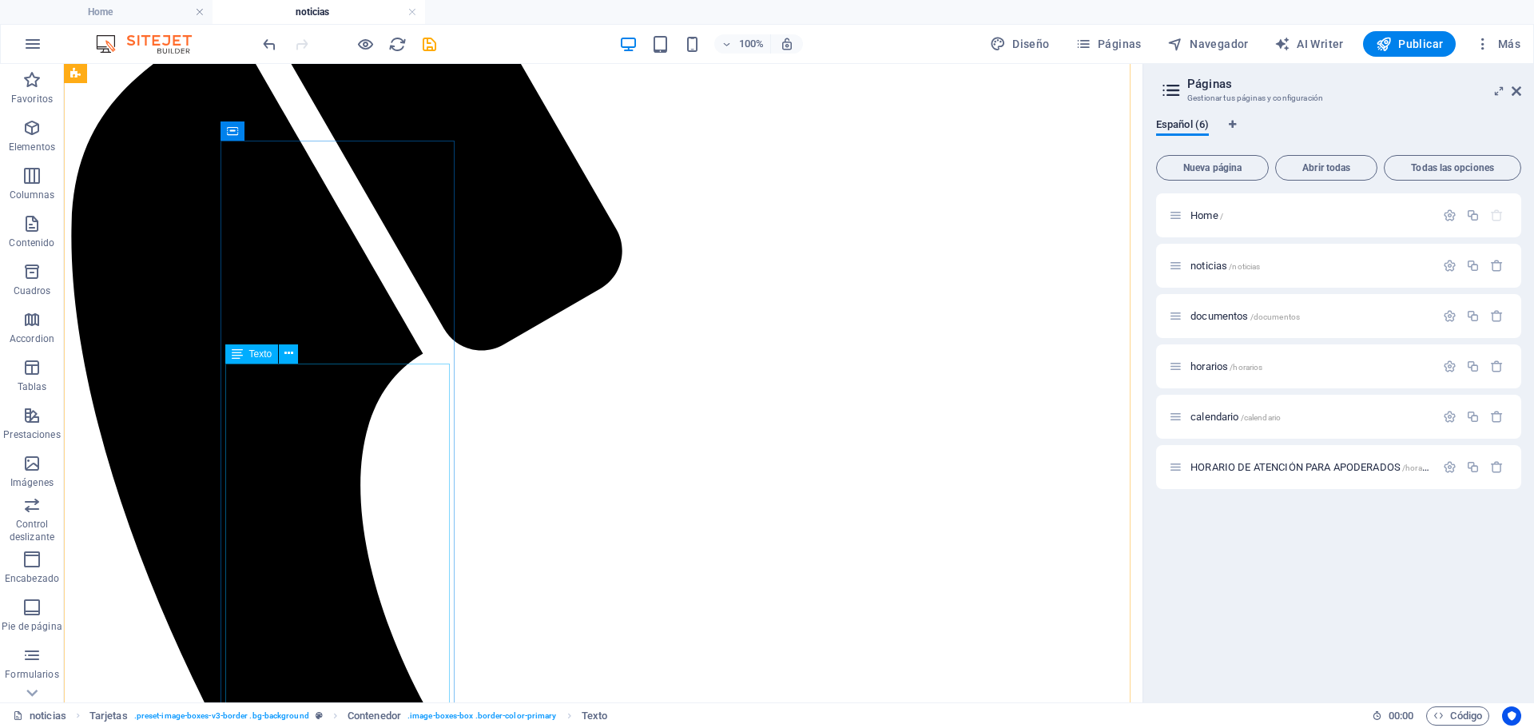
scroll to position [260, 0]
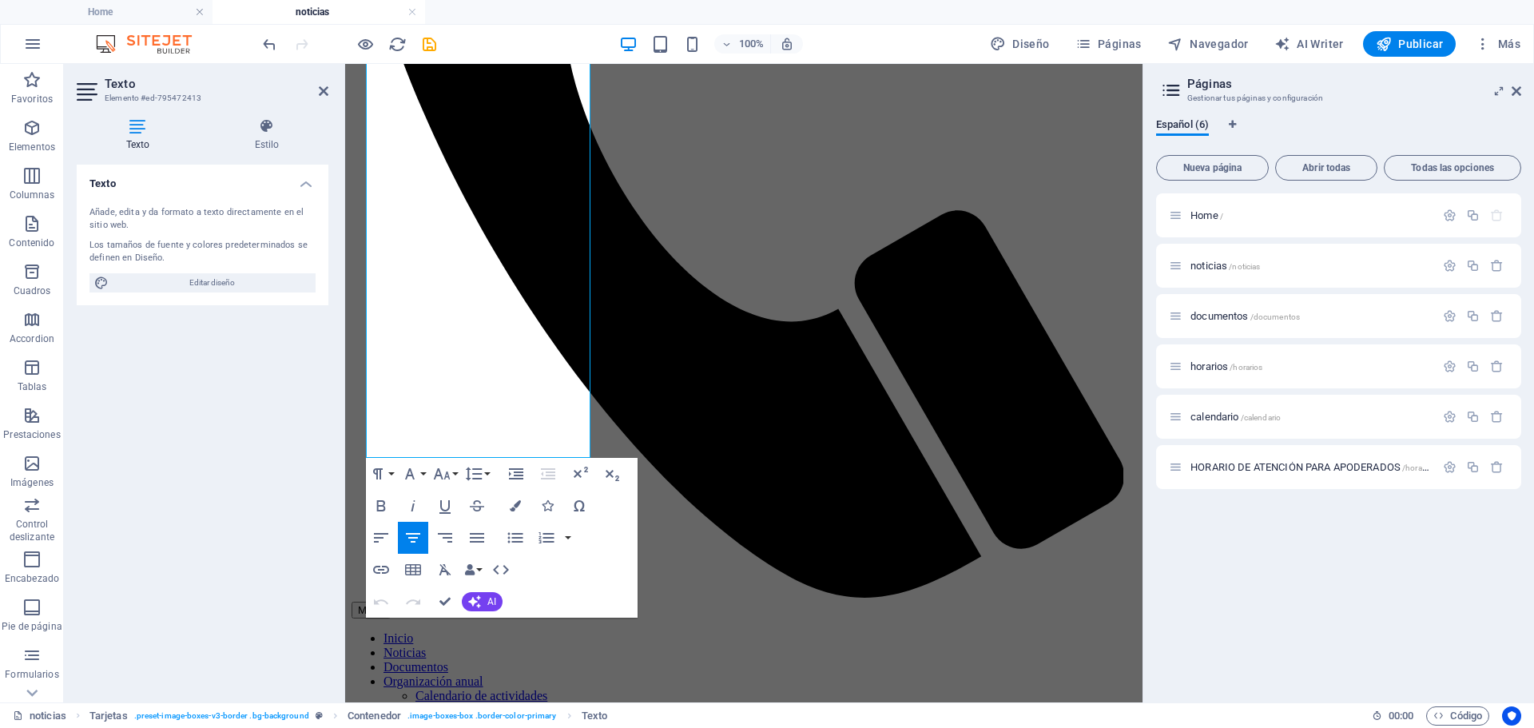
scroll to position [752, 0]
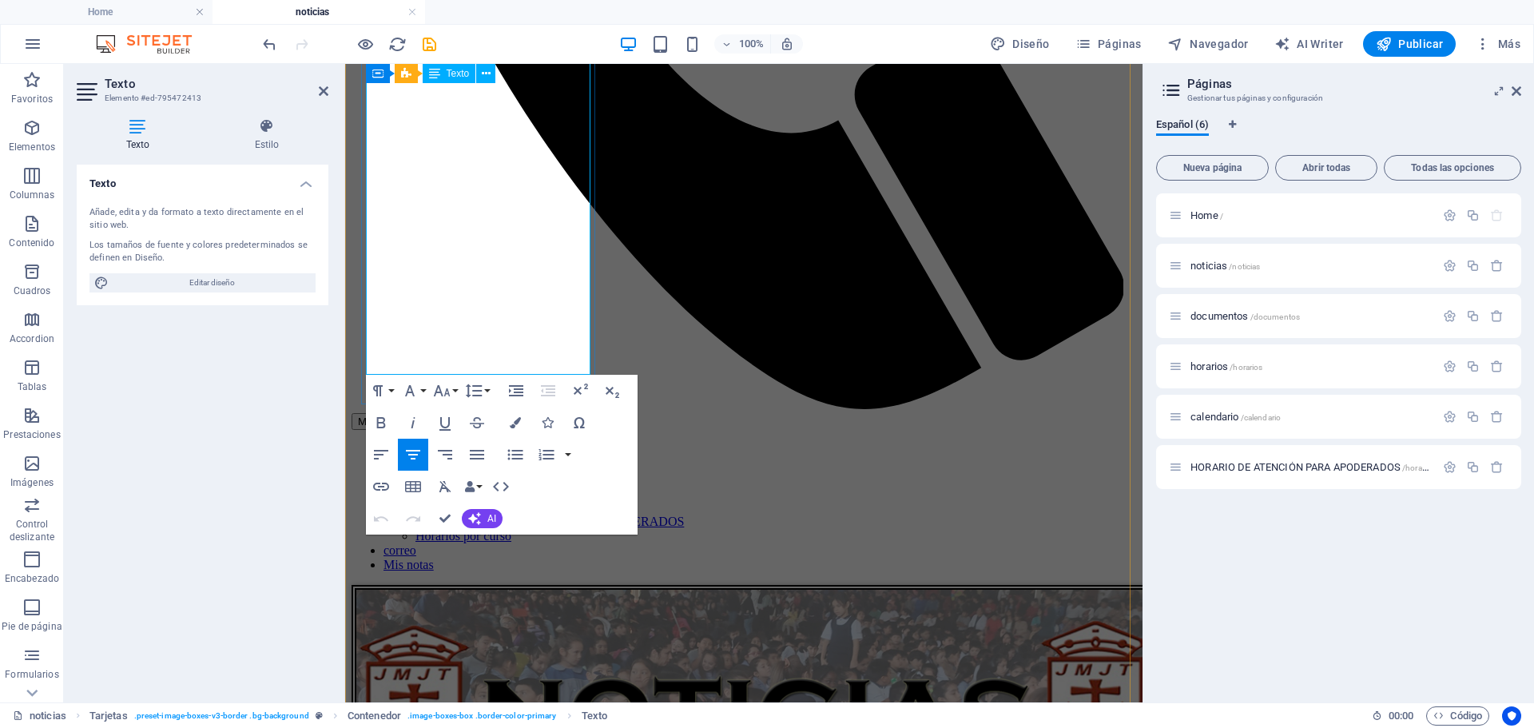
drag, startPoint x: 403, startPoint y: 379, endPoint x: 530, endPoint y: 355, distance: 128.6
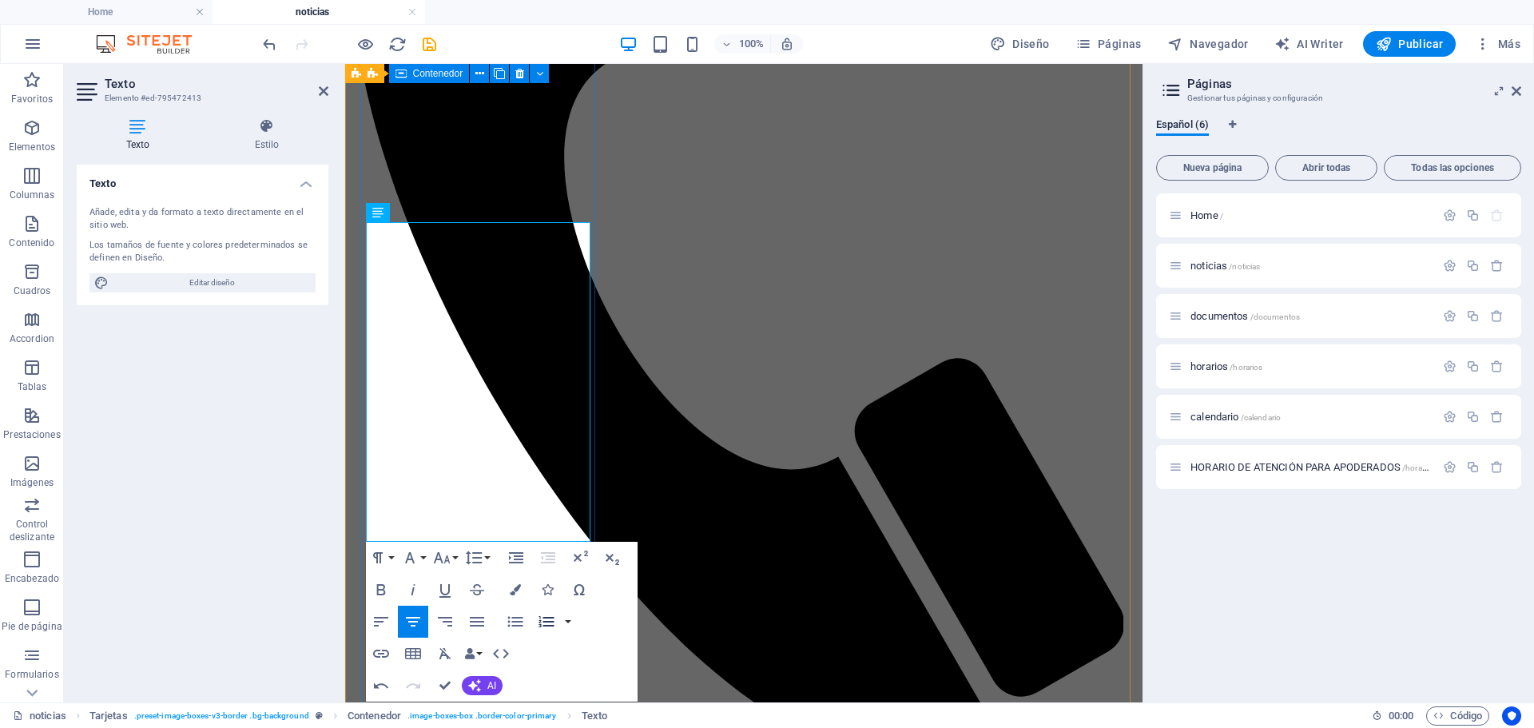
scroll to position [432, 0]
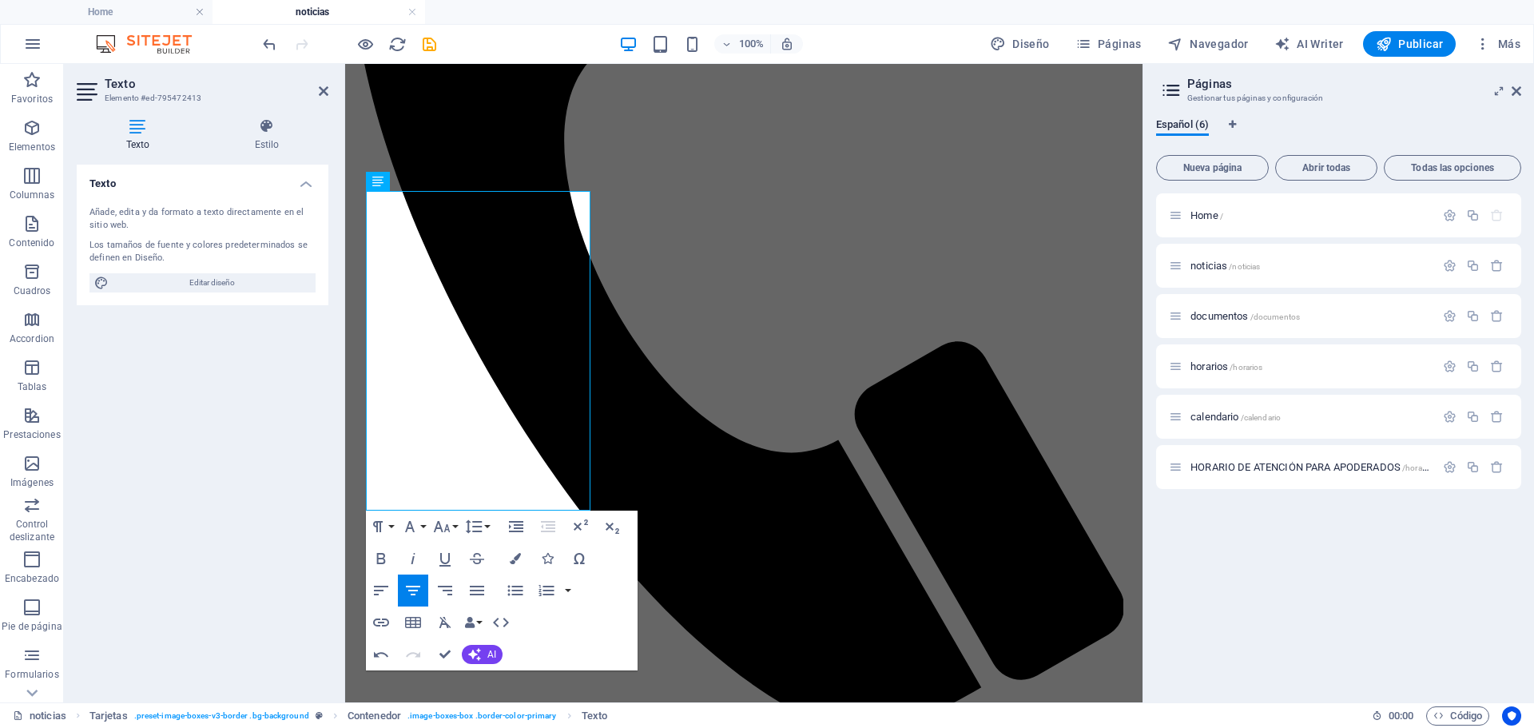
click at [1236, 587] on div "Home / noticias /noticias documentos /documentos horarios /horarios calendario …" at bounding box center [1338, 441] width 365 height 496
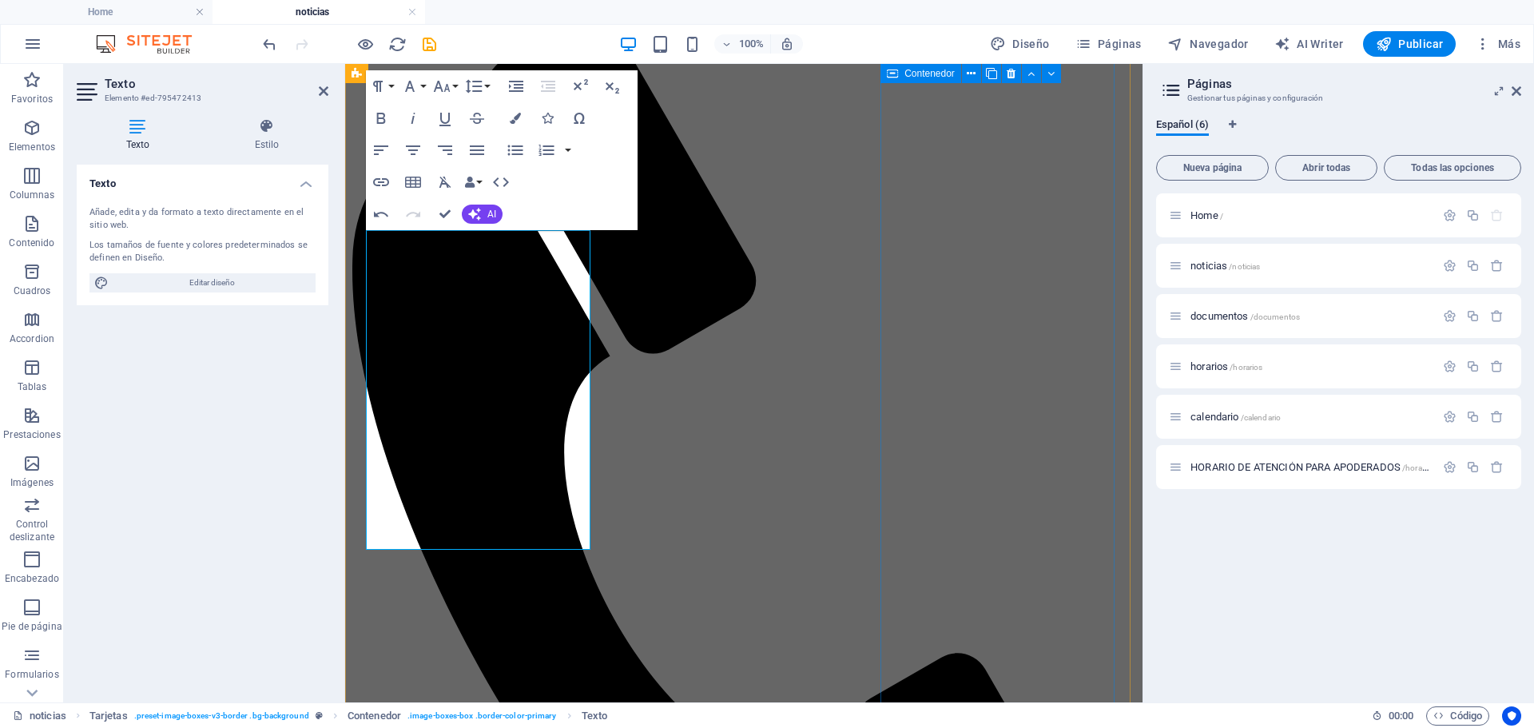
scroll to position [33, 0]
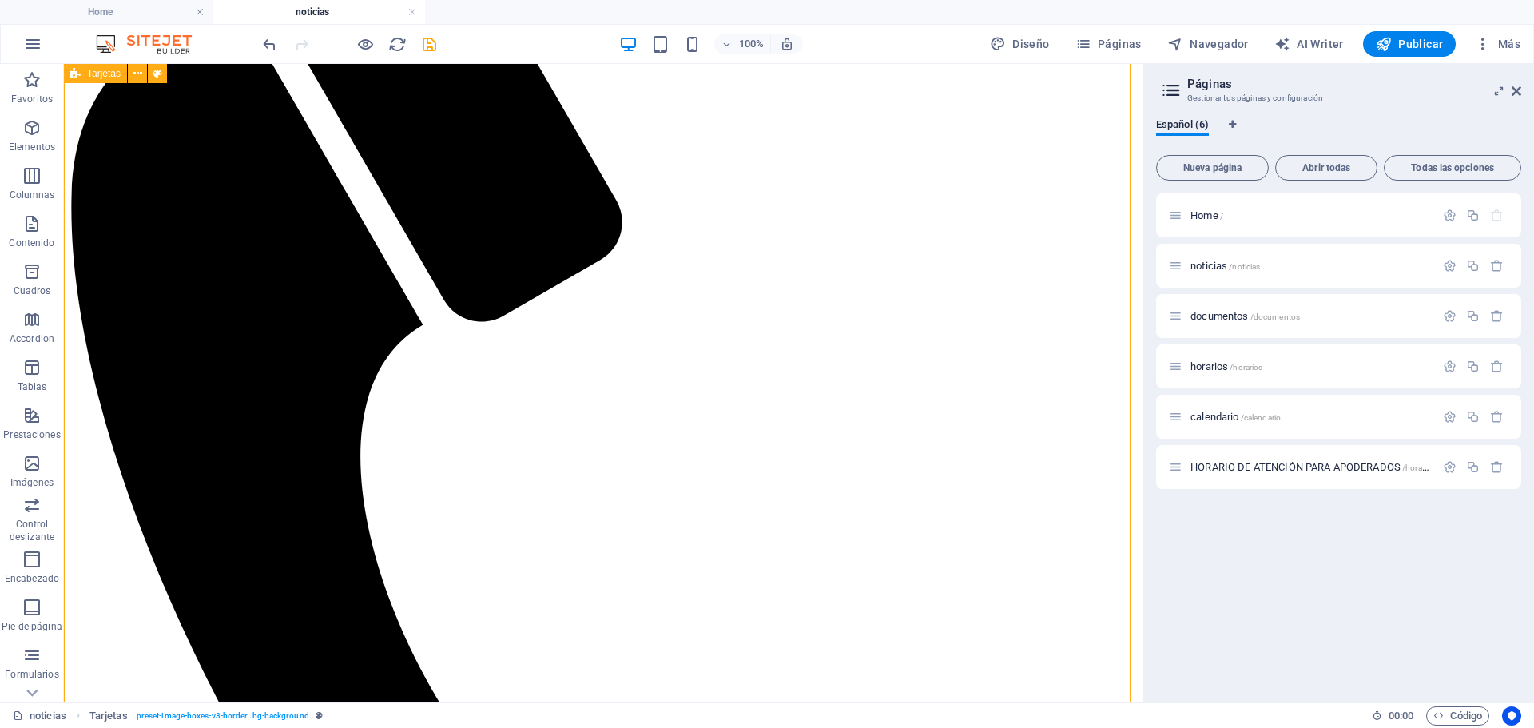
scroll to position [252, 0]
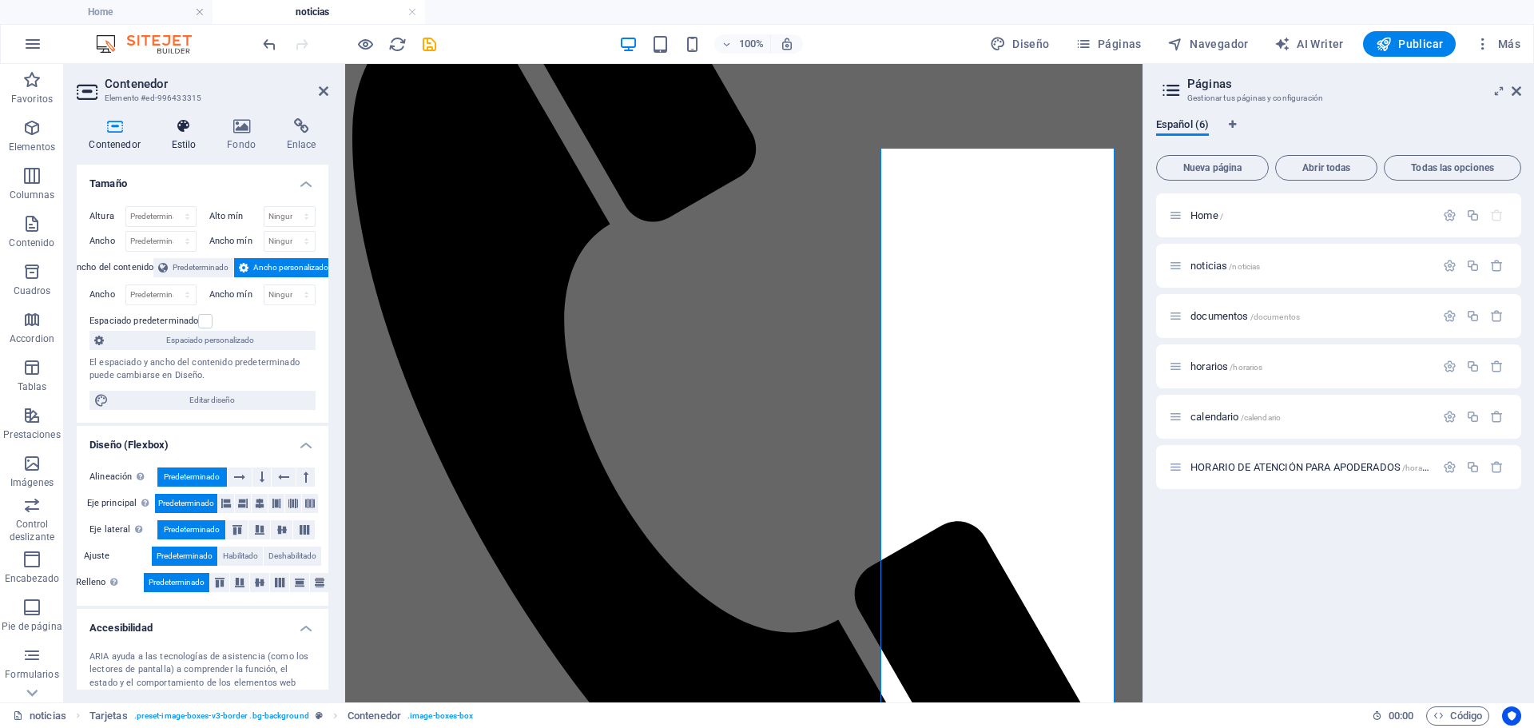
click at [192, 138] on h4 "Estilo" at bounding box center [187, 135] width 56 height 34
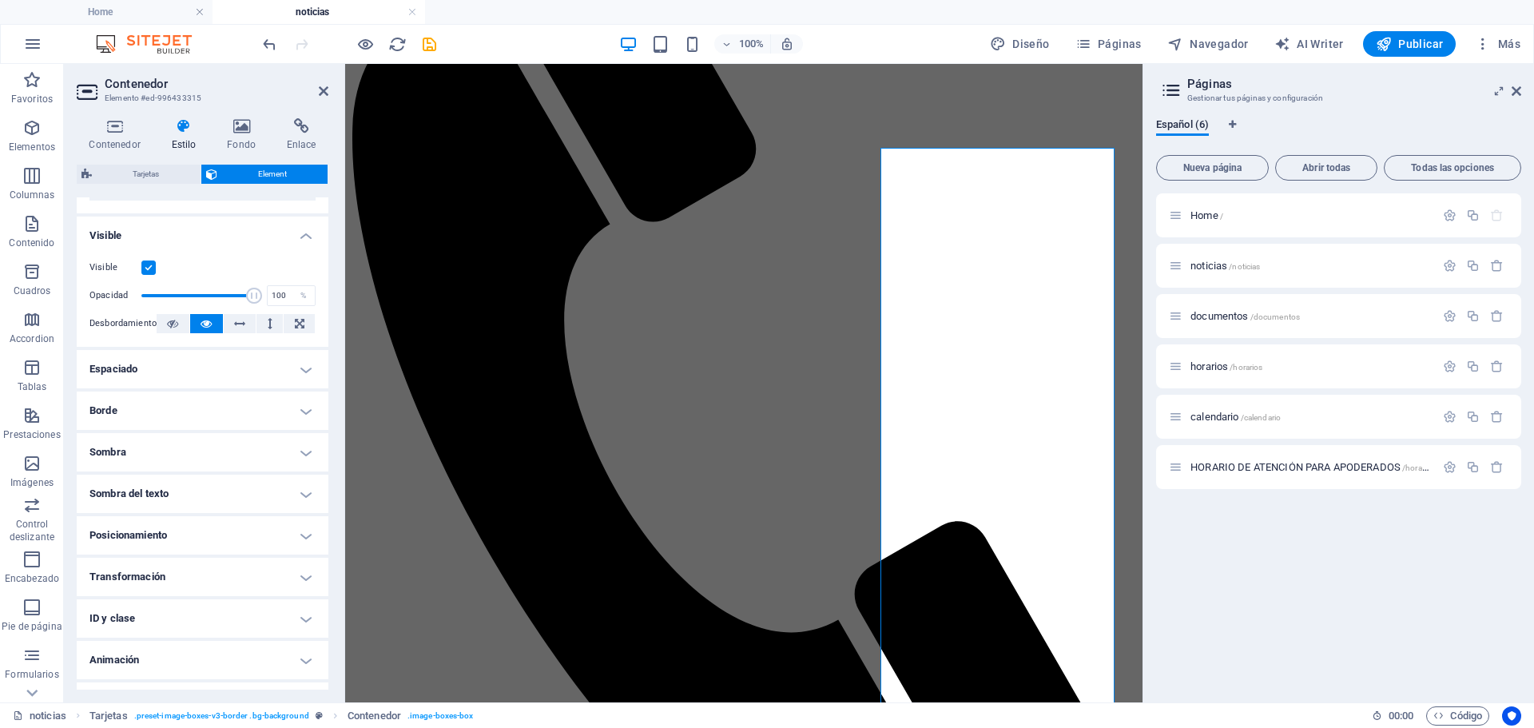
scroll to position [196, 0]
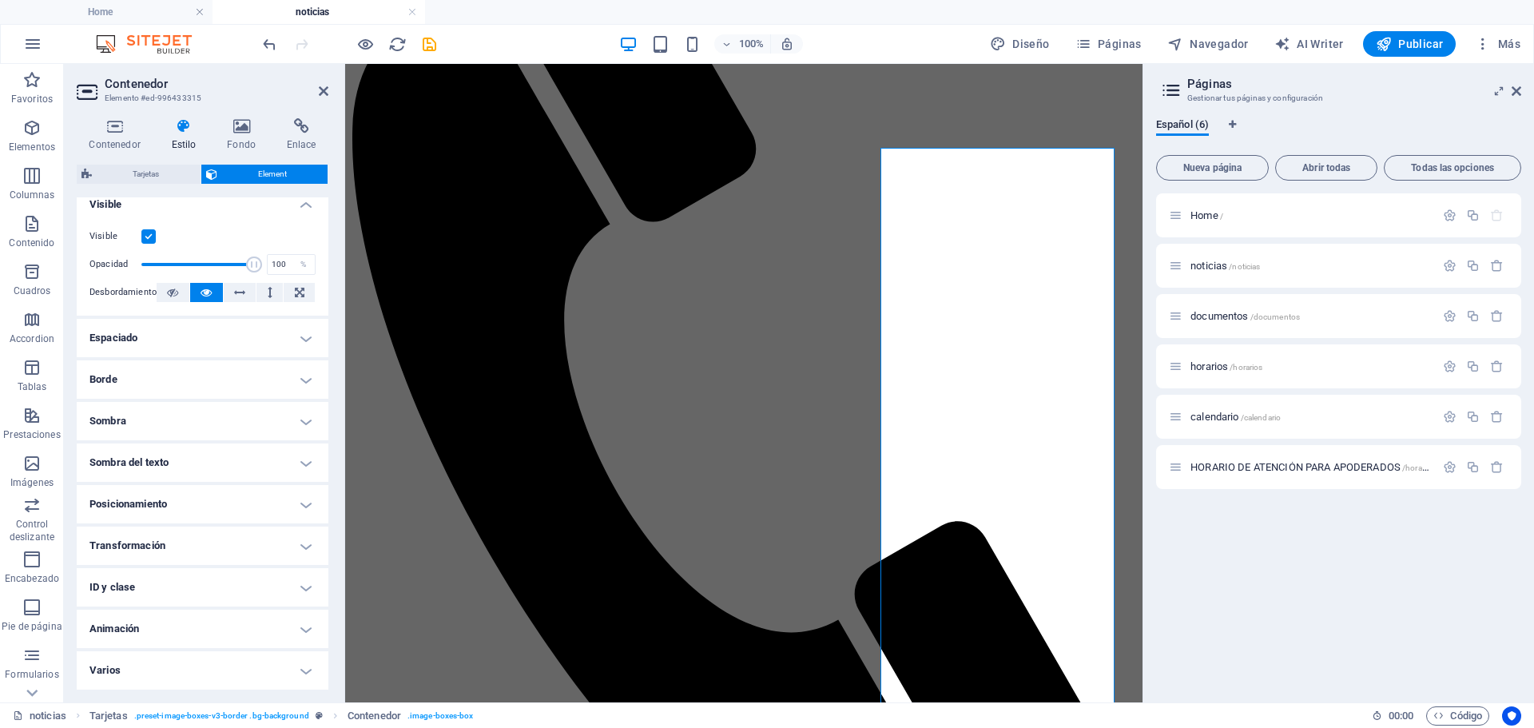
click at [172, 375] on h4 "Borde" at bounding box center [203, 379] width 252 height 38
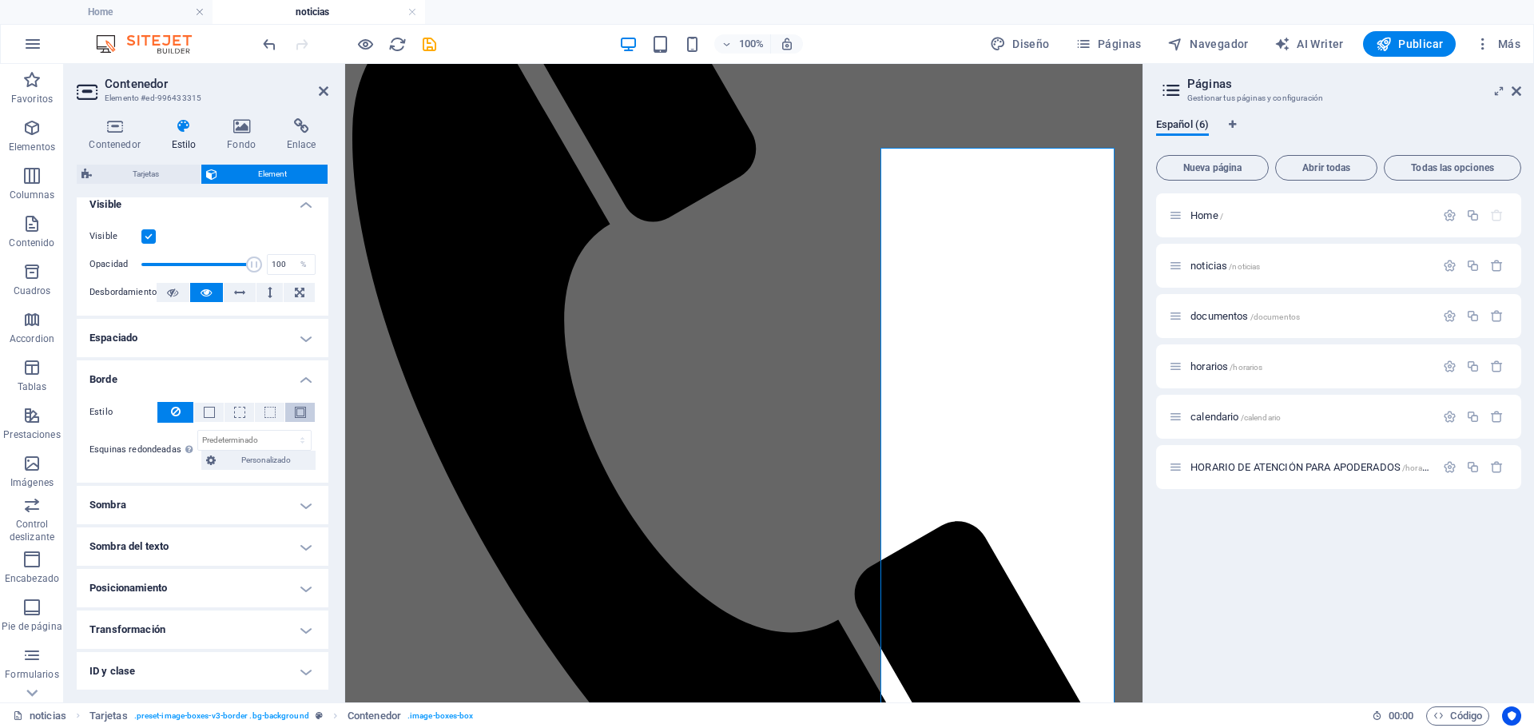
click at [298, 408] on span at bounding box center [300, 412] width 11 height 11
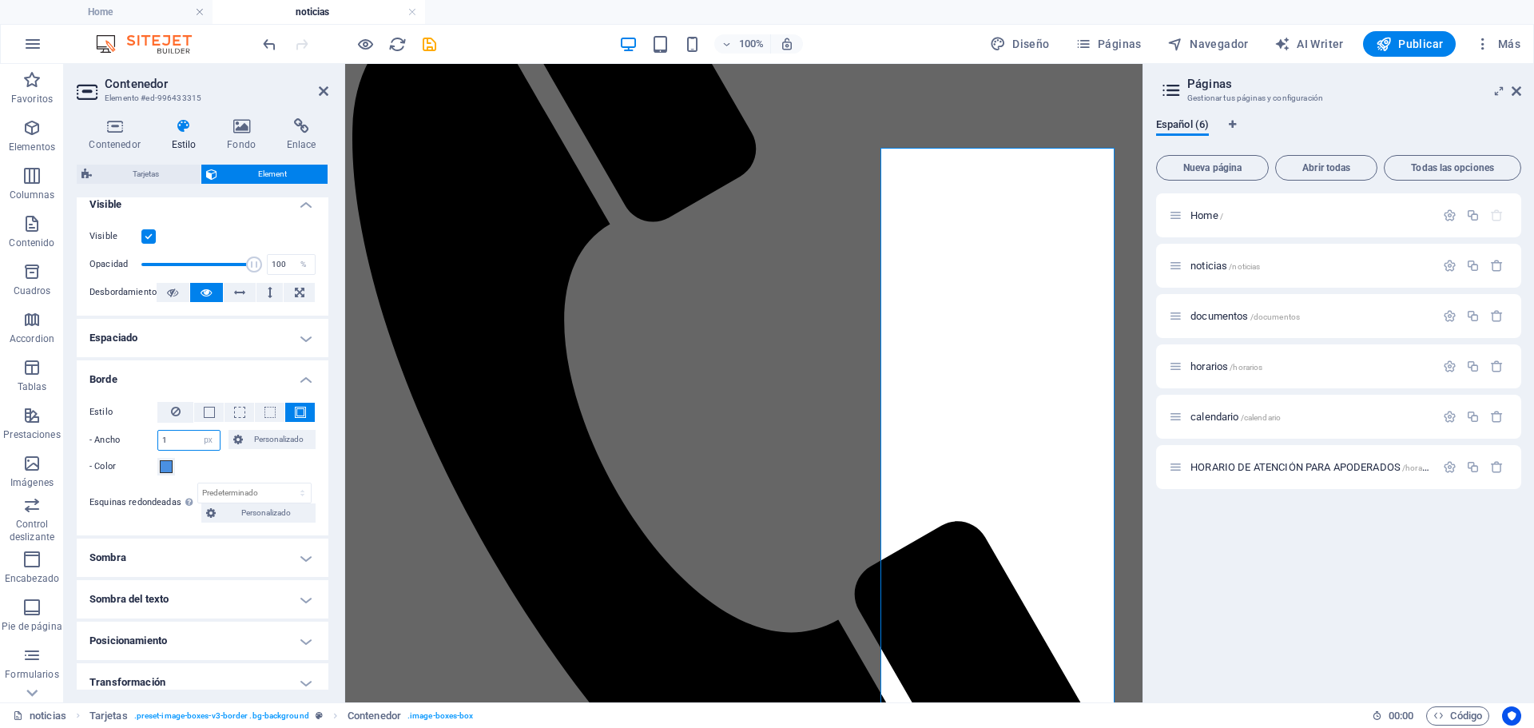
click at [172, 445] on input "1" at bounding box center [189, 440] width 62 height 19
click at [303, 554] on h4 "Sombra" at bounding box center [203, 557] width 252 height 38
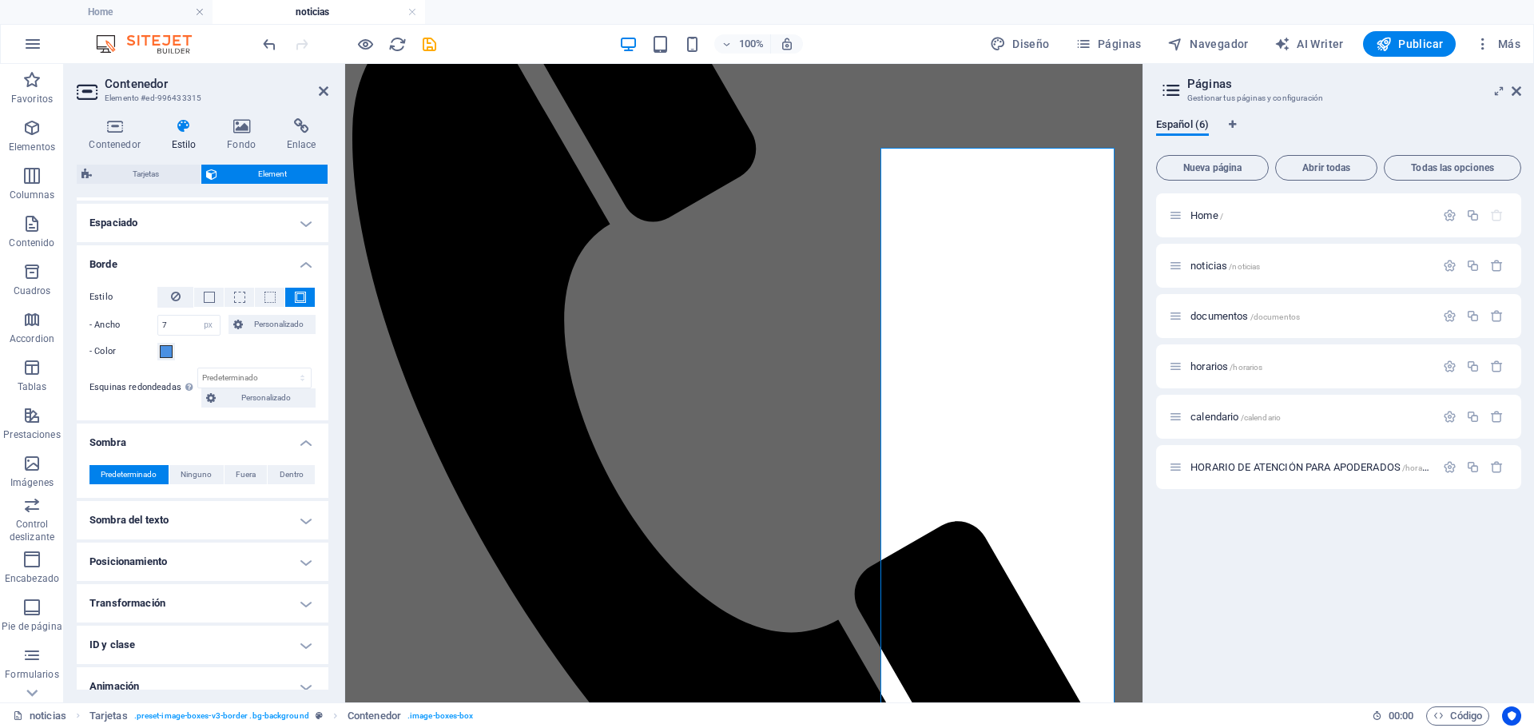
scroll to position [356, 0]
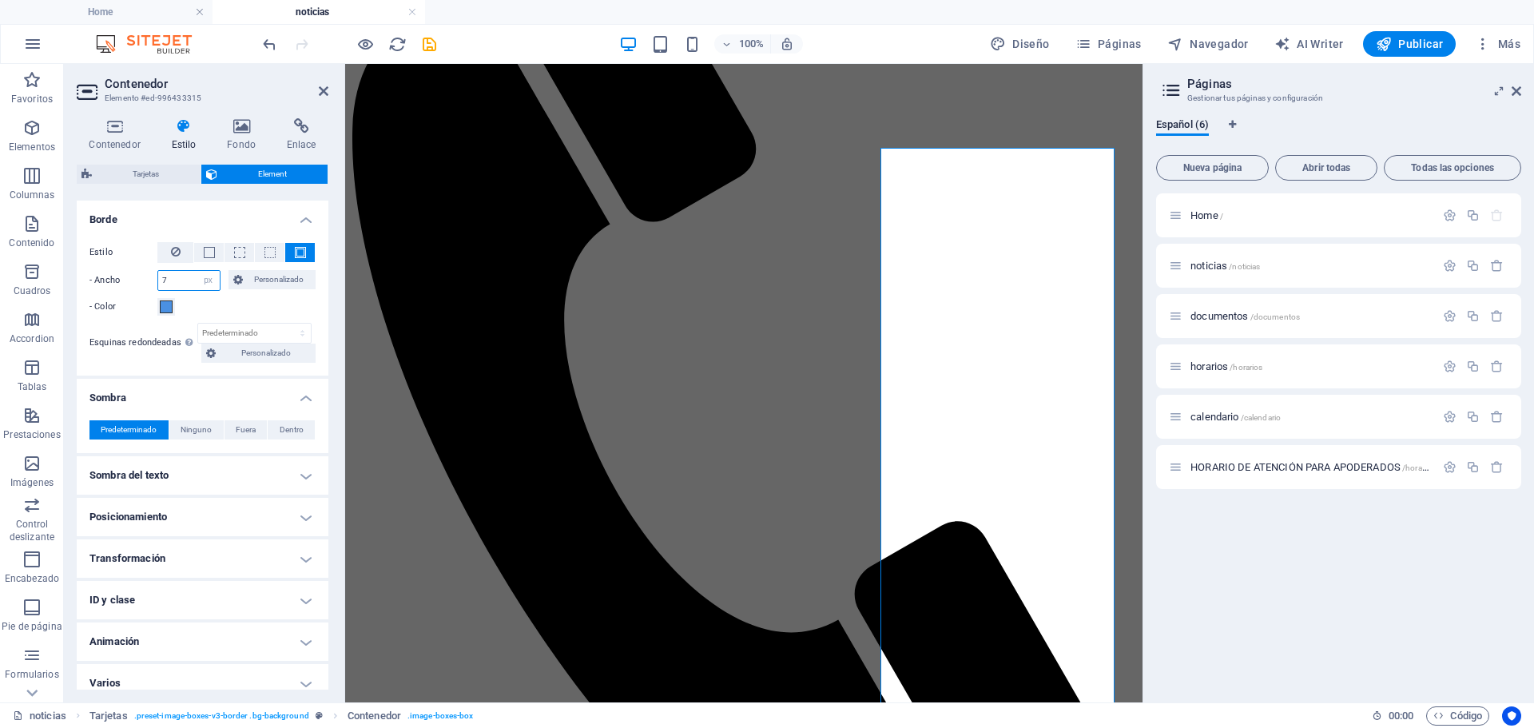
drag, startPoint x: 174, startPoint y: 288, endPoint x: 148, endPoint y: 284, distance: 26.6
click at [148, 284] on div "- Ancho 7 automático px rem % vh vw Personalizado Personalizado" at bounding box center [202, 280] width 226 height 21
type input "6"
click at [297, 474] on h4 "Sombra del texto" at bounding box center [203, 475] width 252 height 38
click at [284, 507] on span "Fuera" at bounding box center [286, 507] width 20 height 19
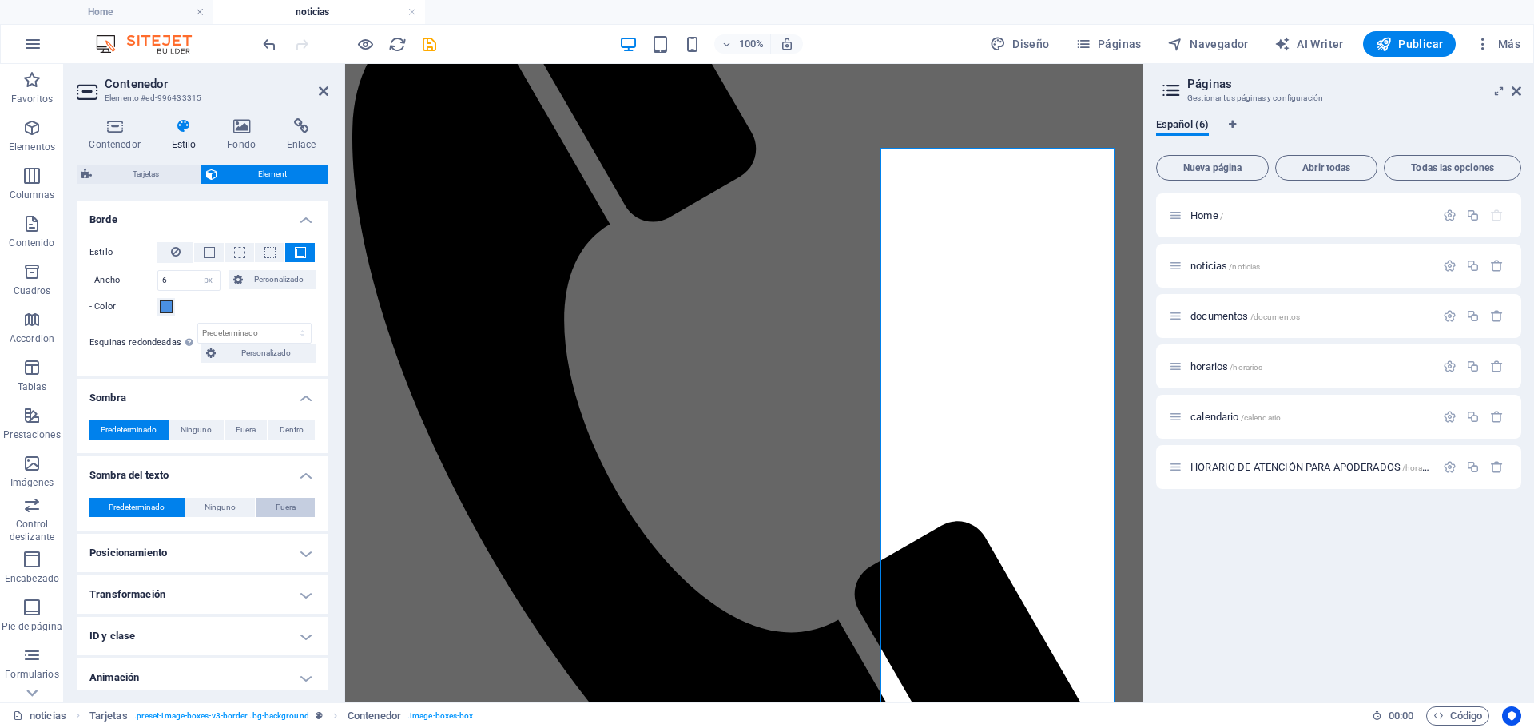
type input "2"
type input "4"
click at [134, 513] on span "Predeterminado" at bounding box center [137, 507] width 56 height 19
click at [247, 431] on span "Fuera" at bounding box center [246, 429] width 20 height 19
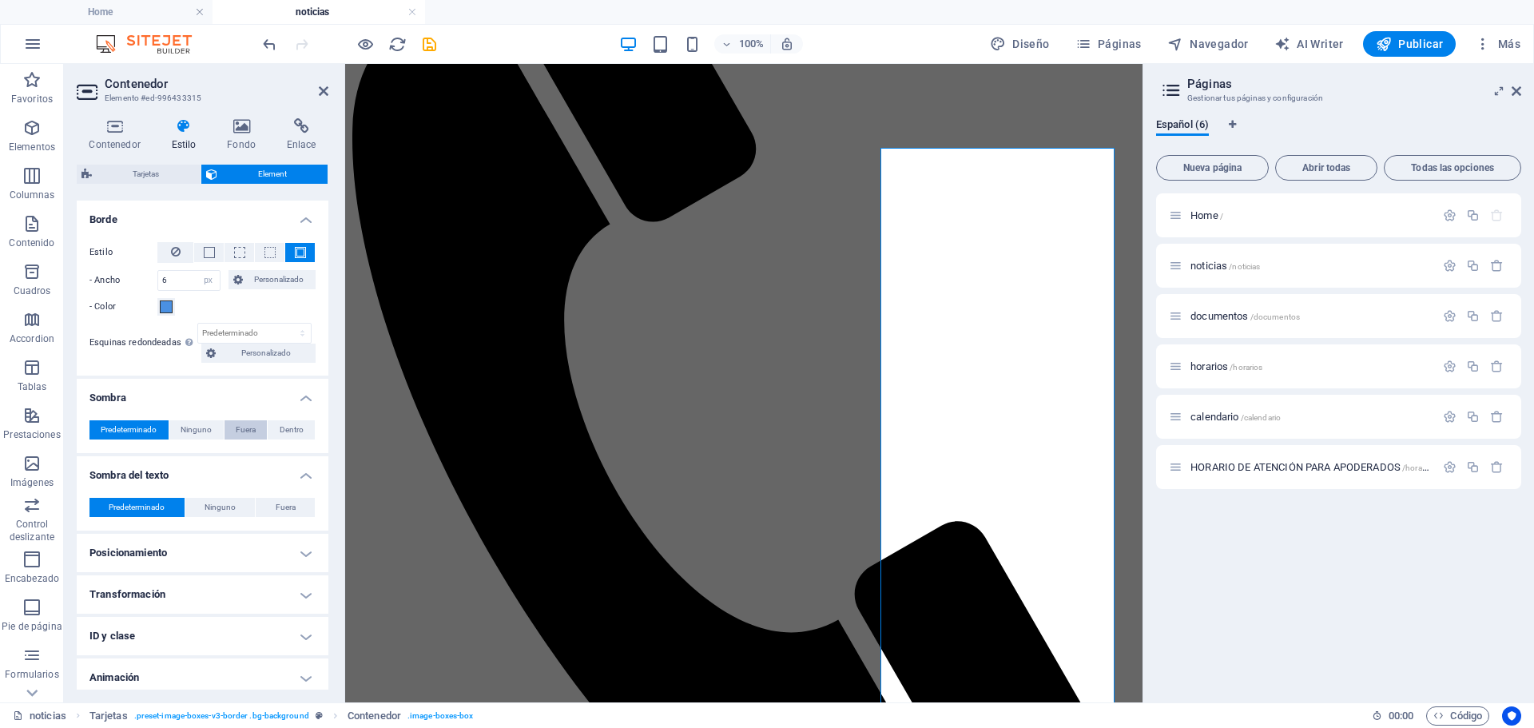
type input "2"
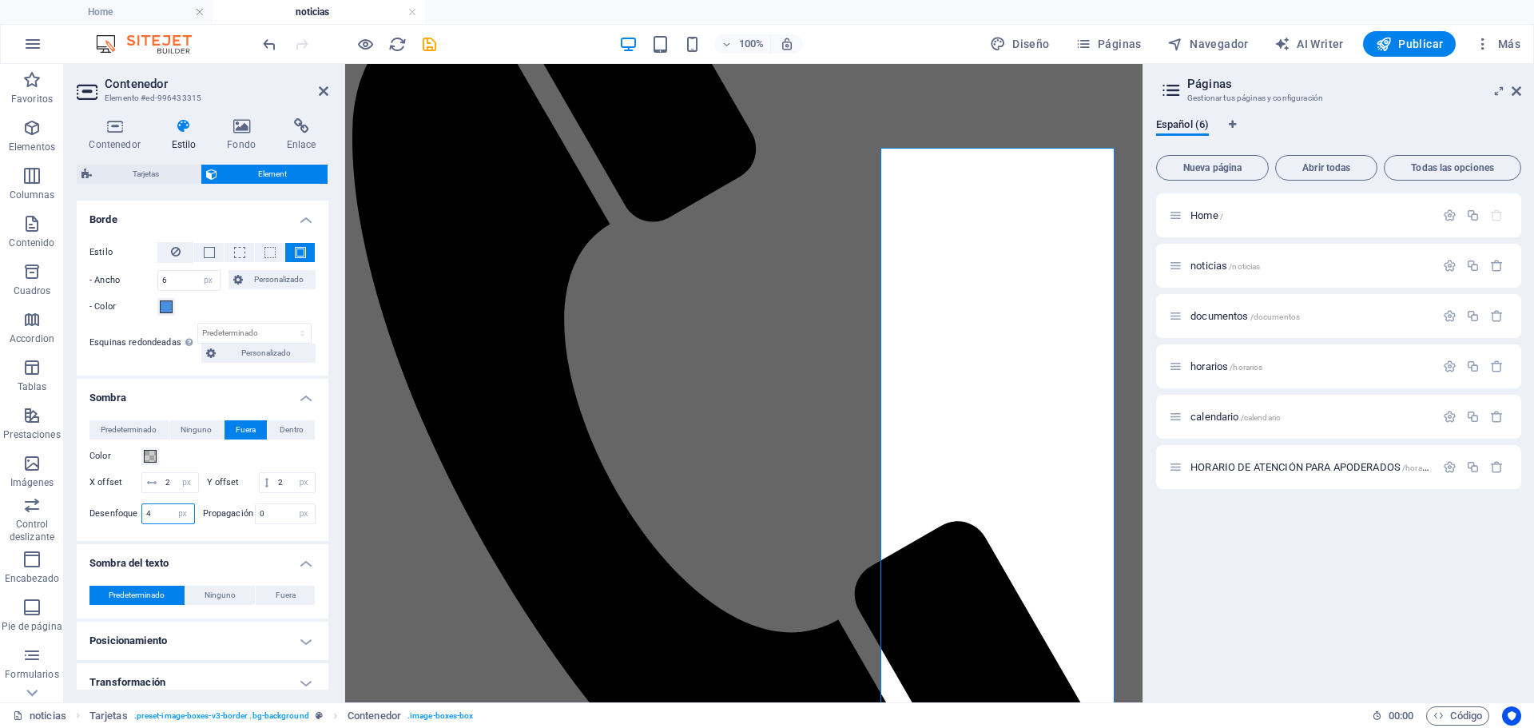
click at [157, 523] on input "4" at bounding box center [168, 513] width 52 height 19
type input "7"
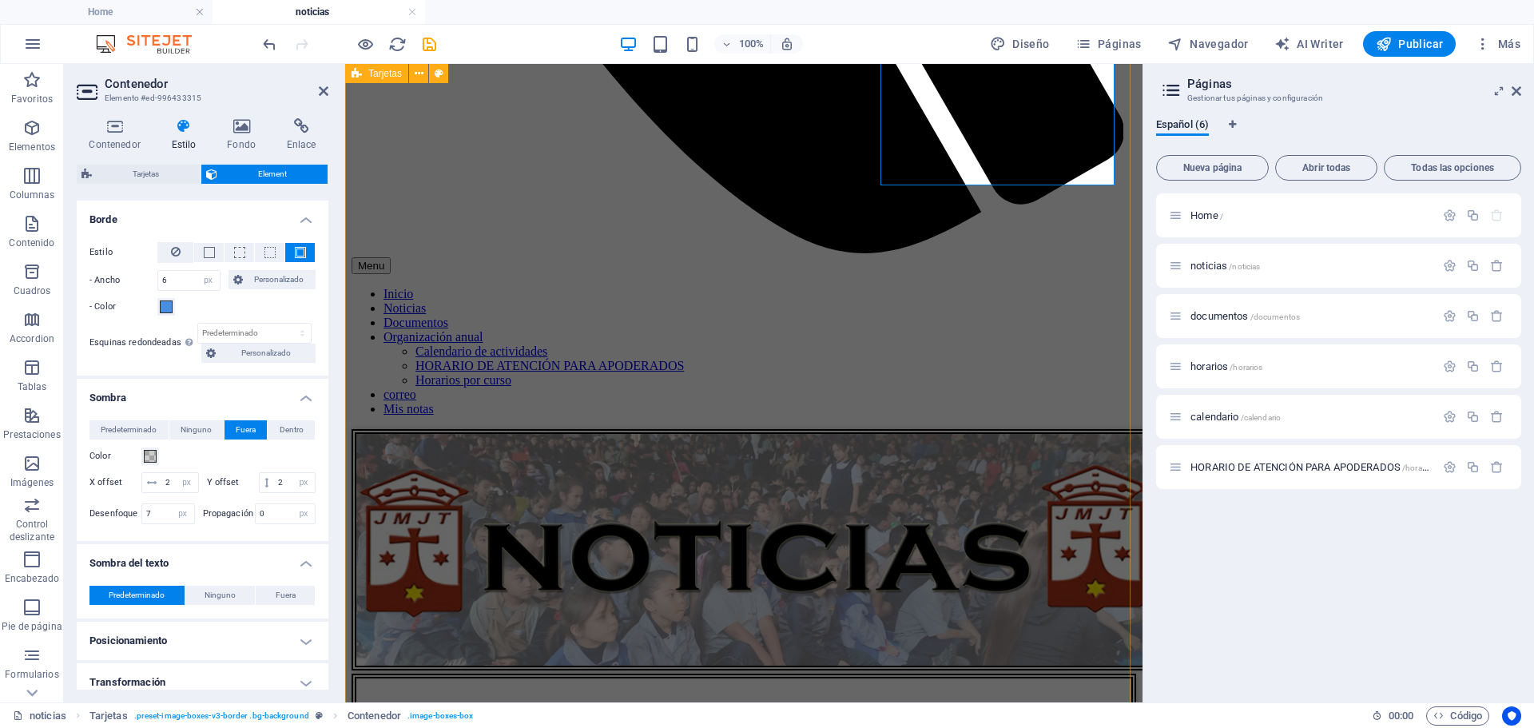
scroll to position [971, 0]
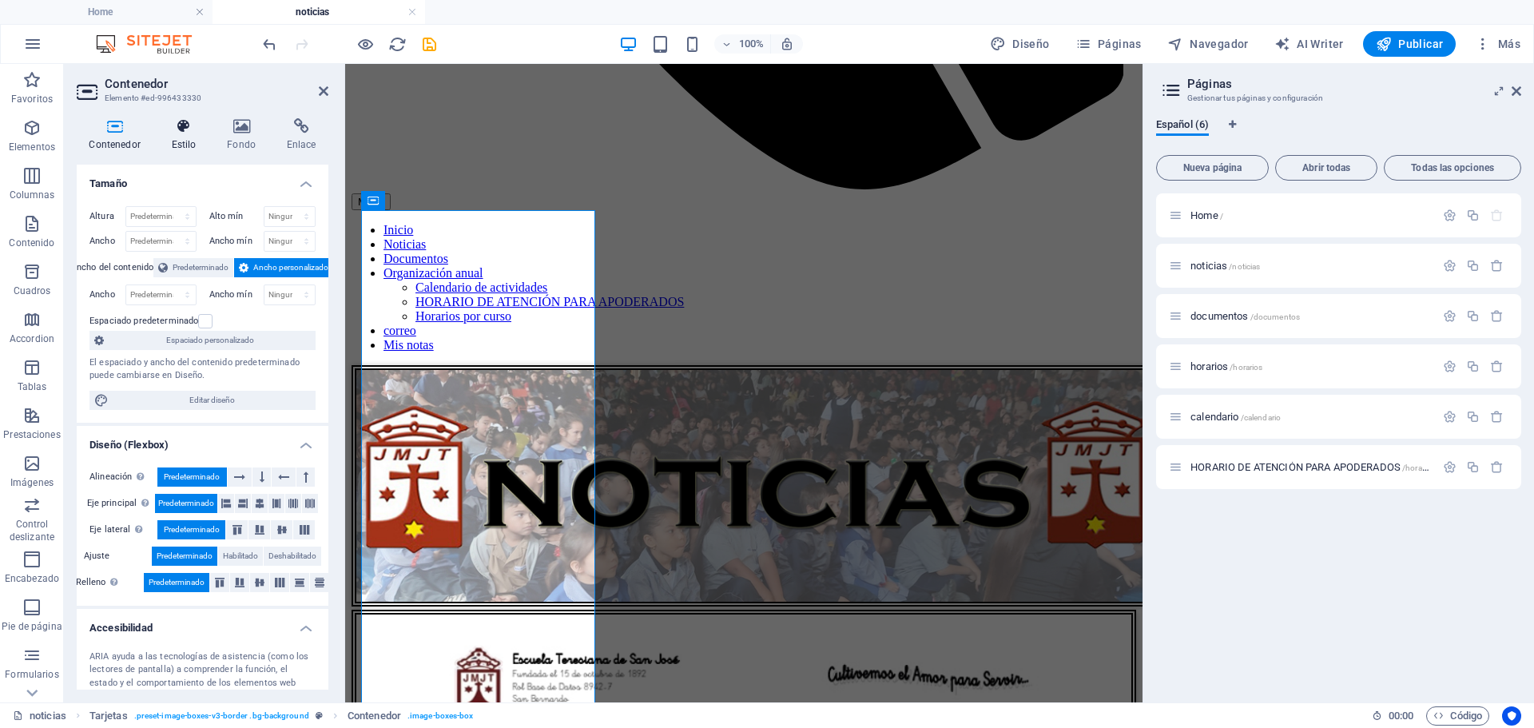
click at [182, 140] on h4 "Estilo" at bounding box center [187, 135] width 56 height 34
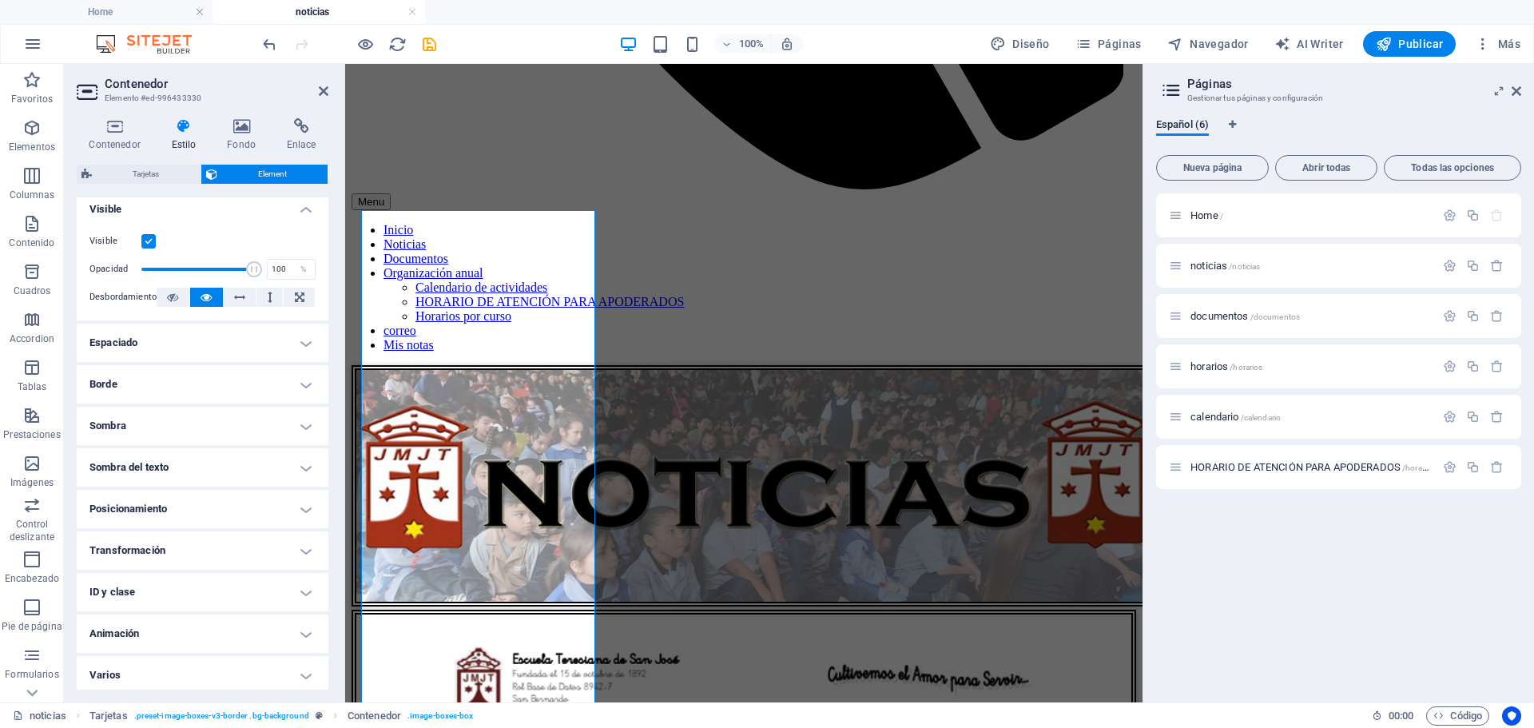
scroll to position [196, 0]
click at [302, 384] on h4 "Borde" at bounding box center [203, 379] width 252 height 38
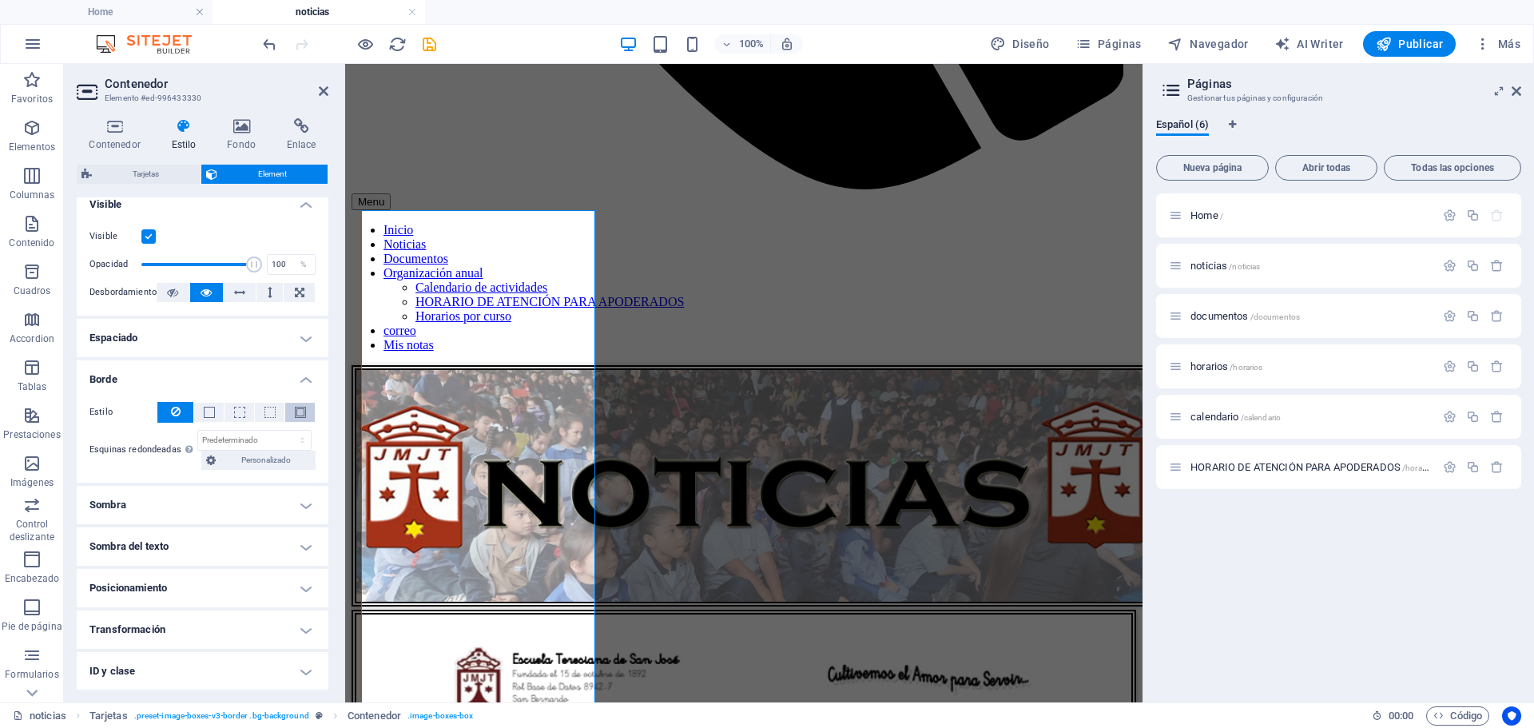
click at [298, 415] on span at bounding box center [300, 412] width 11 height 11
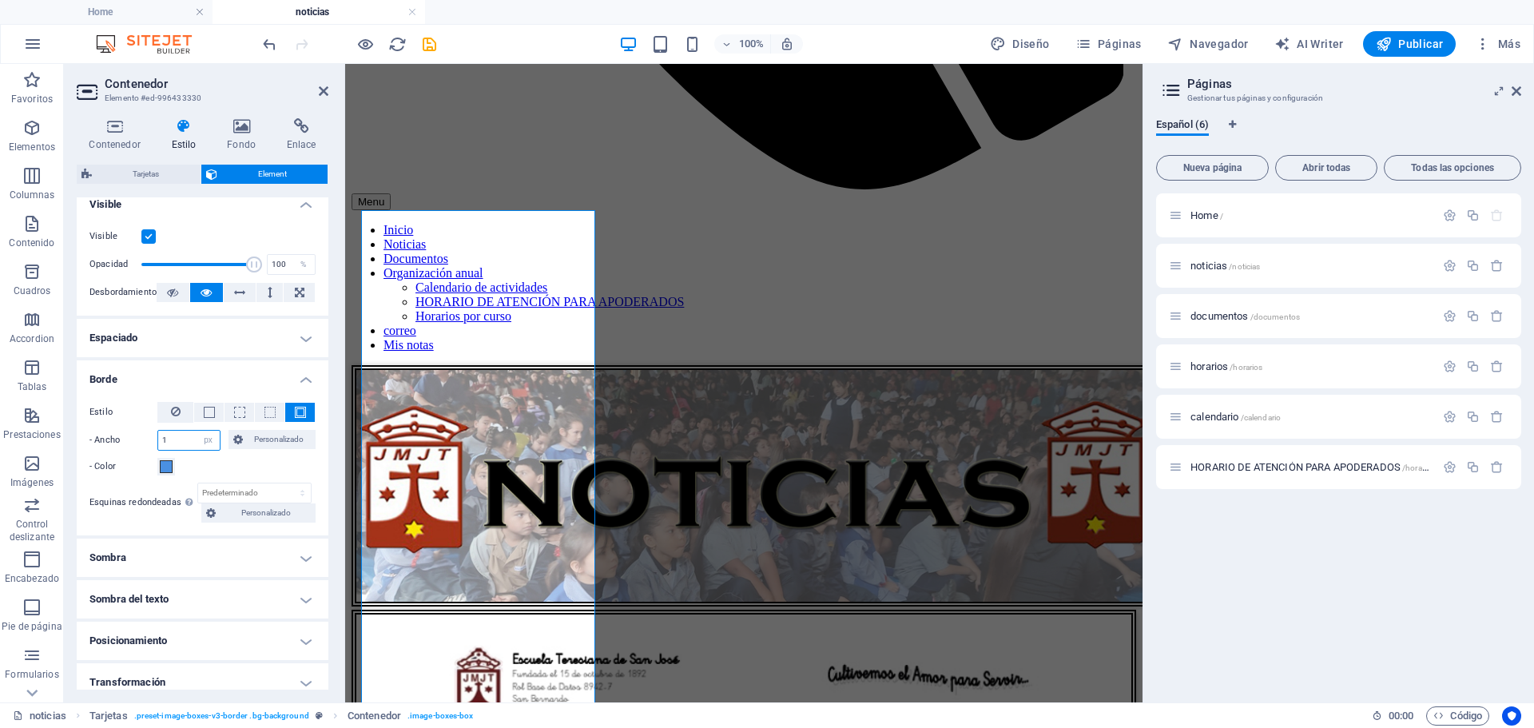
click at [169, 443] on input "1" at bounding box center [189, 440] width 62 height 19
type input "7"
click at [296, 561] on h4 "Sombra" at bounding box center [203, 557] width 252 height 38
click at [252, 596] on span "Fuera" at bounding box center [246, 589] width 20 height 19
type input "2"
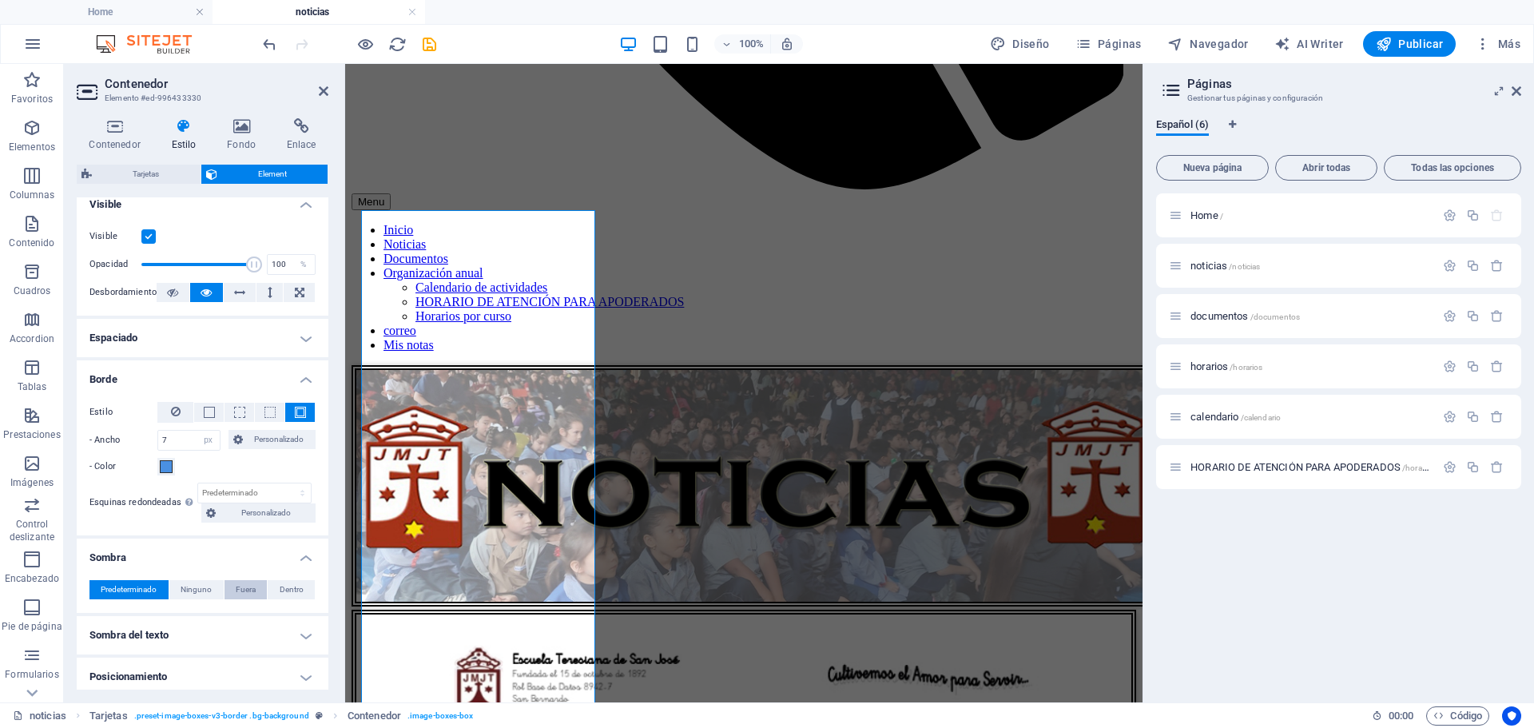
type input "2"
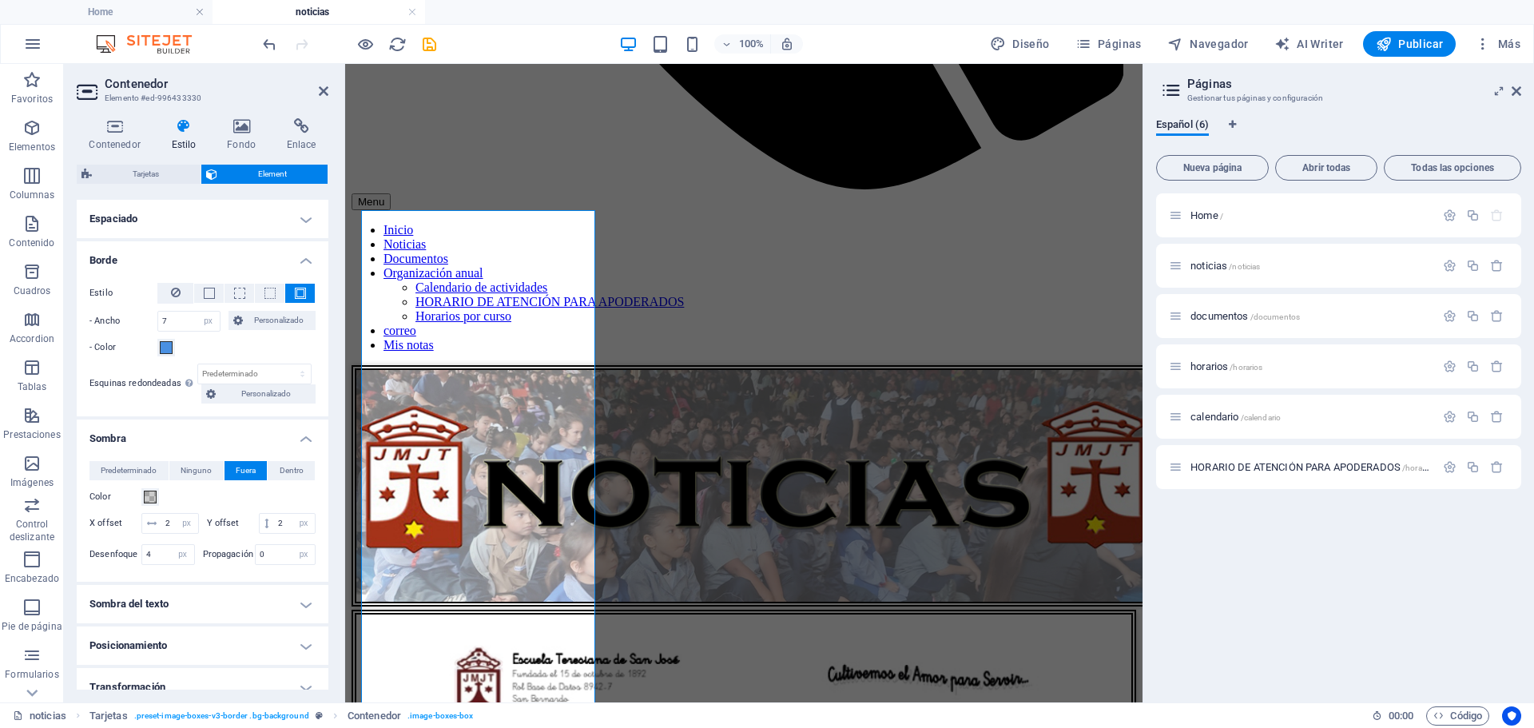
scroll to position [436, 0]
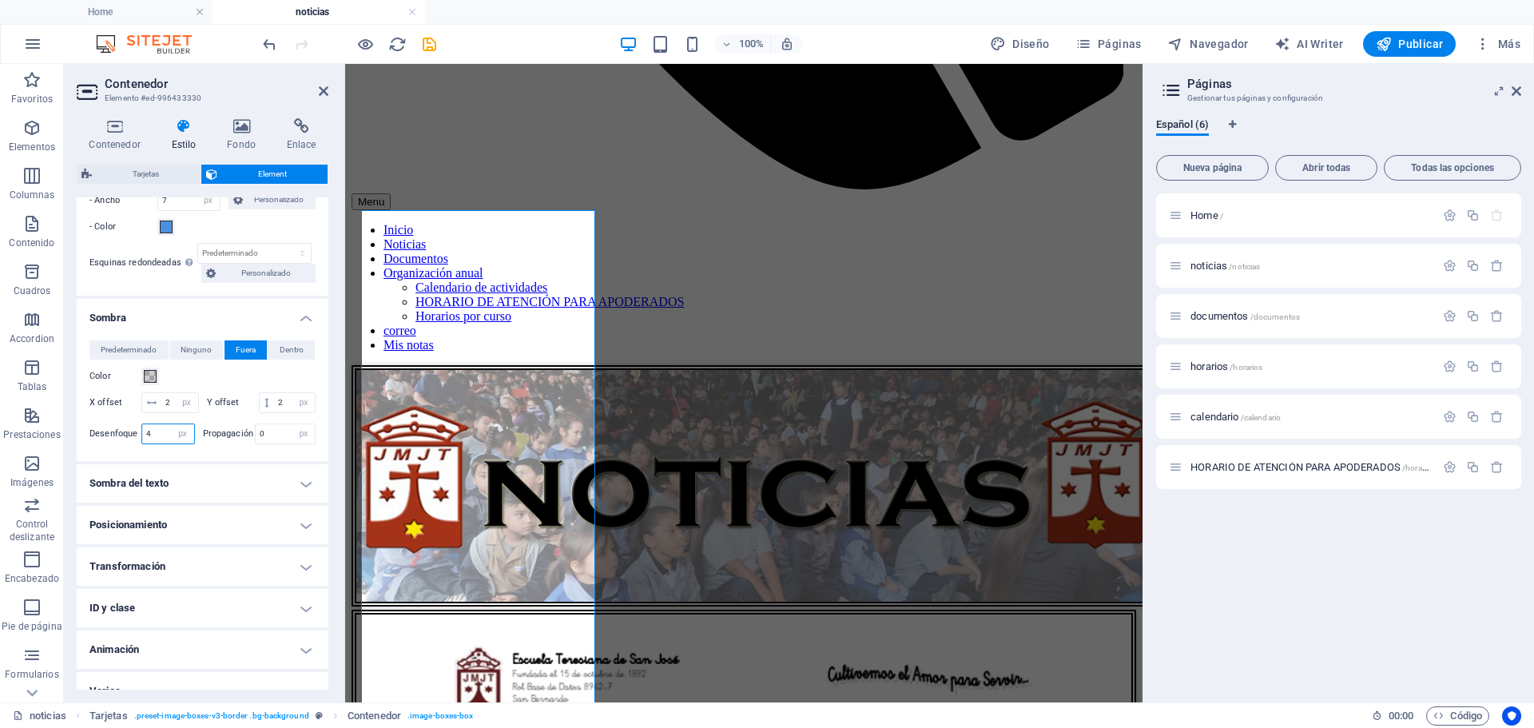
click at [166, 443] on input "4" at bounding box center [168, 433] width 52 height 19
type input "7"
click at [176, 207] on input "7" at bounding box center [189, 200] width 62 height 19
type input "6"
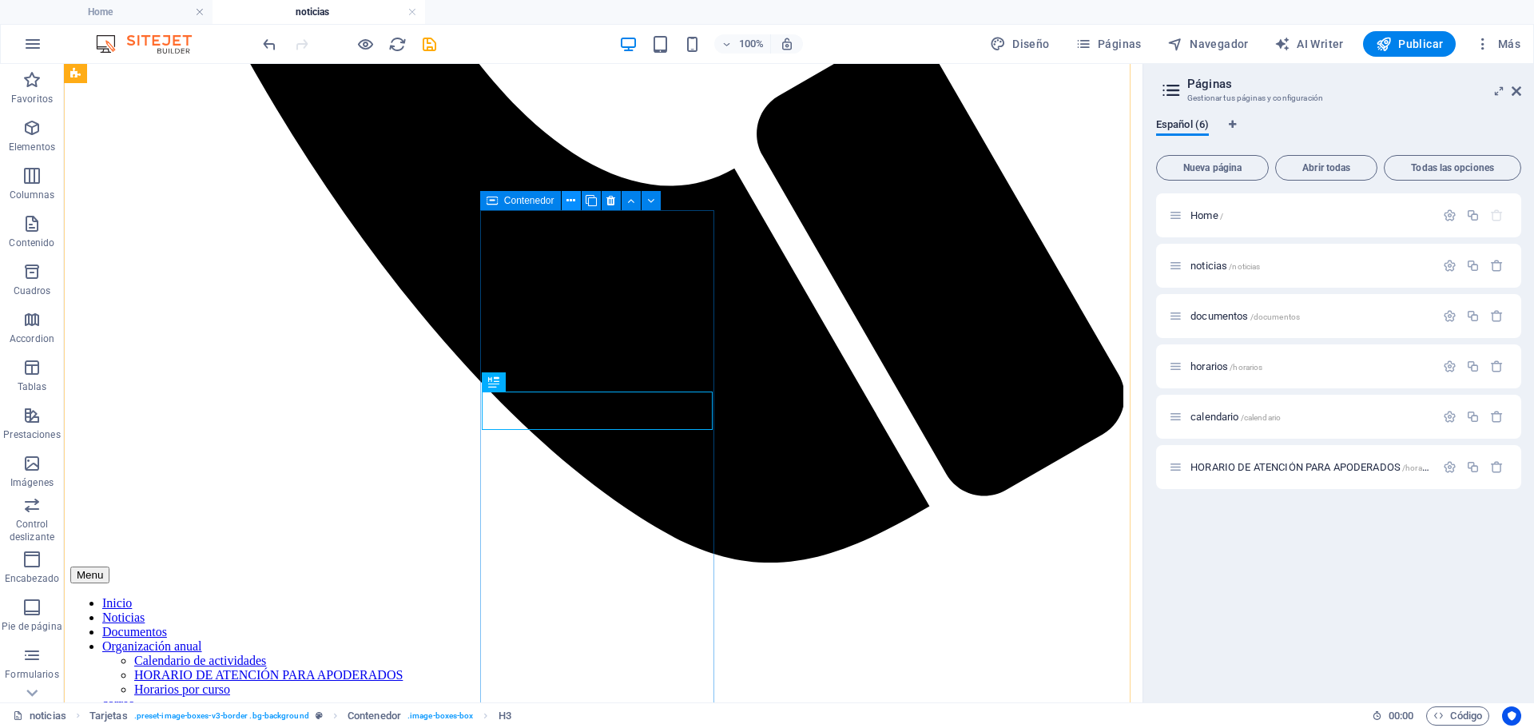
click at [572, 202] on icon at bounding box center [570, 200] width 9 height 17
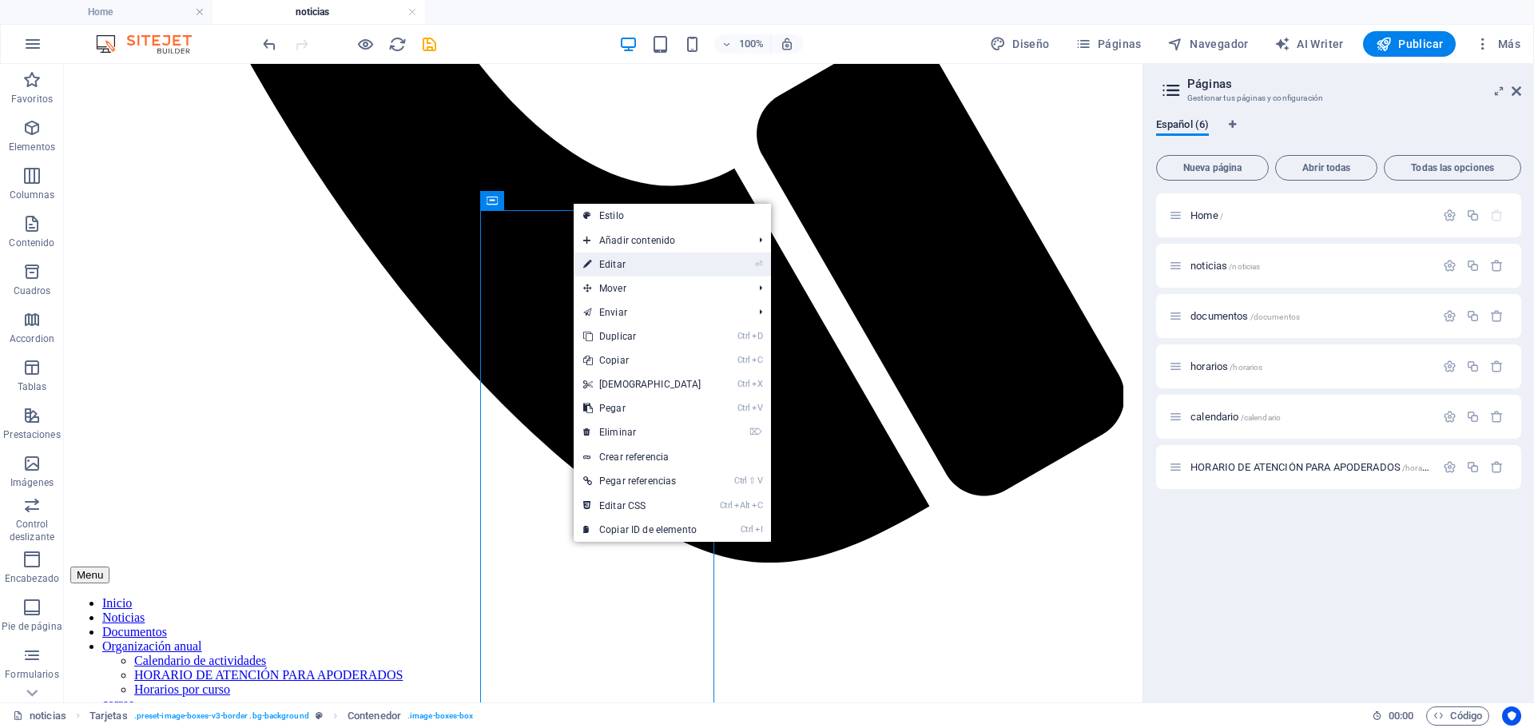
click at [615, 268] on link "⏎ Editar" at bounding box center [641, 264] width 137 height 24
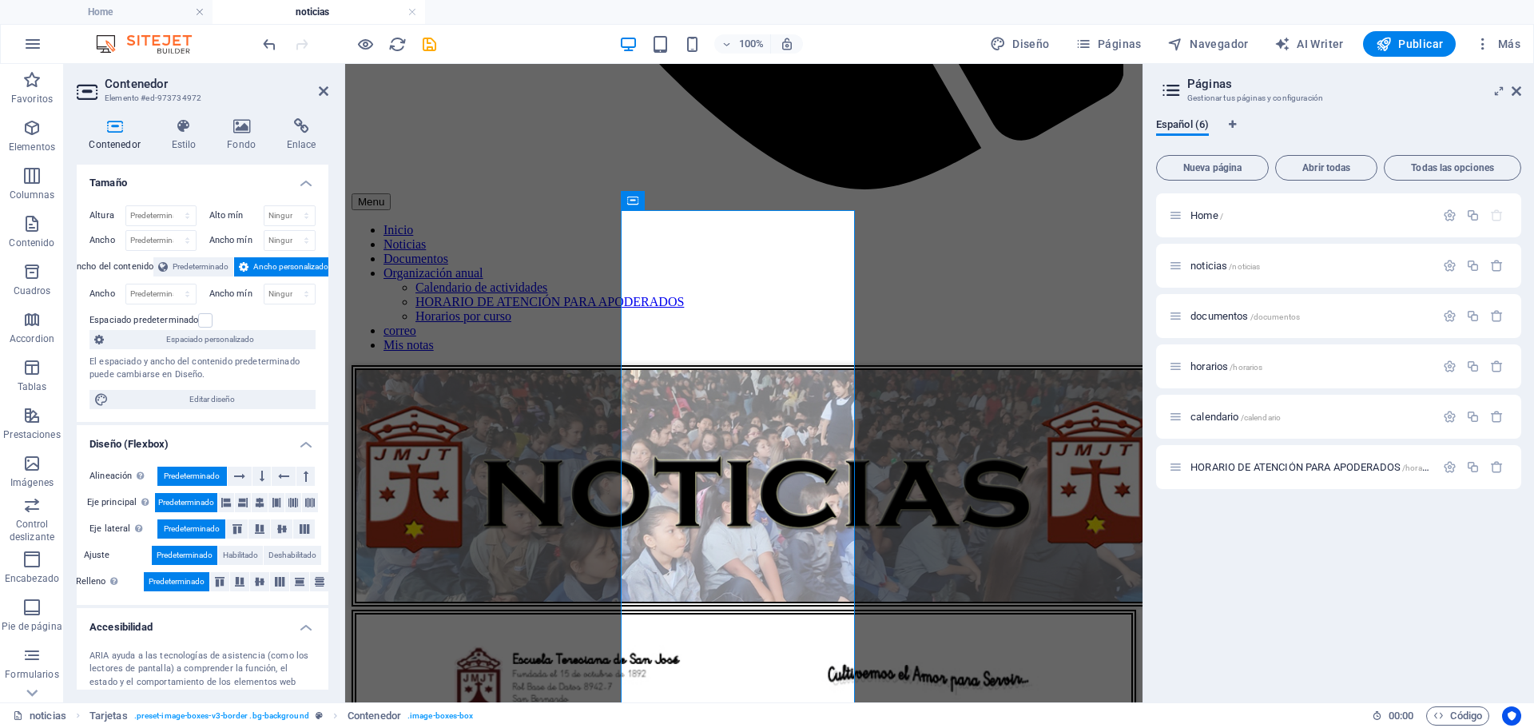
scroll to position [0, 0]
click at [178, 124] on icon at bounding box center [184, 126] width 50 height 16
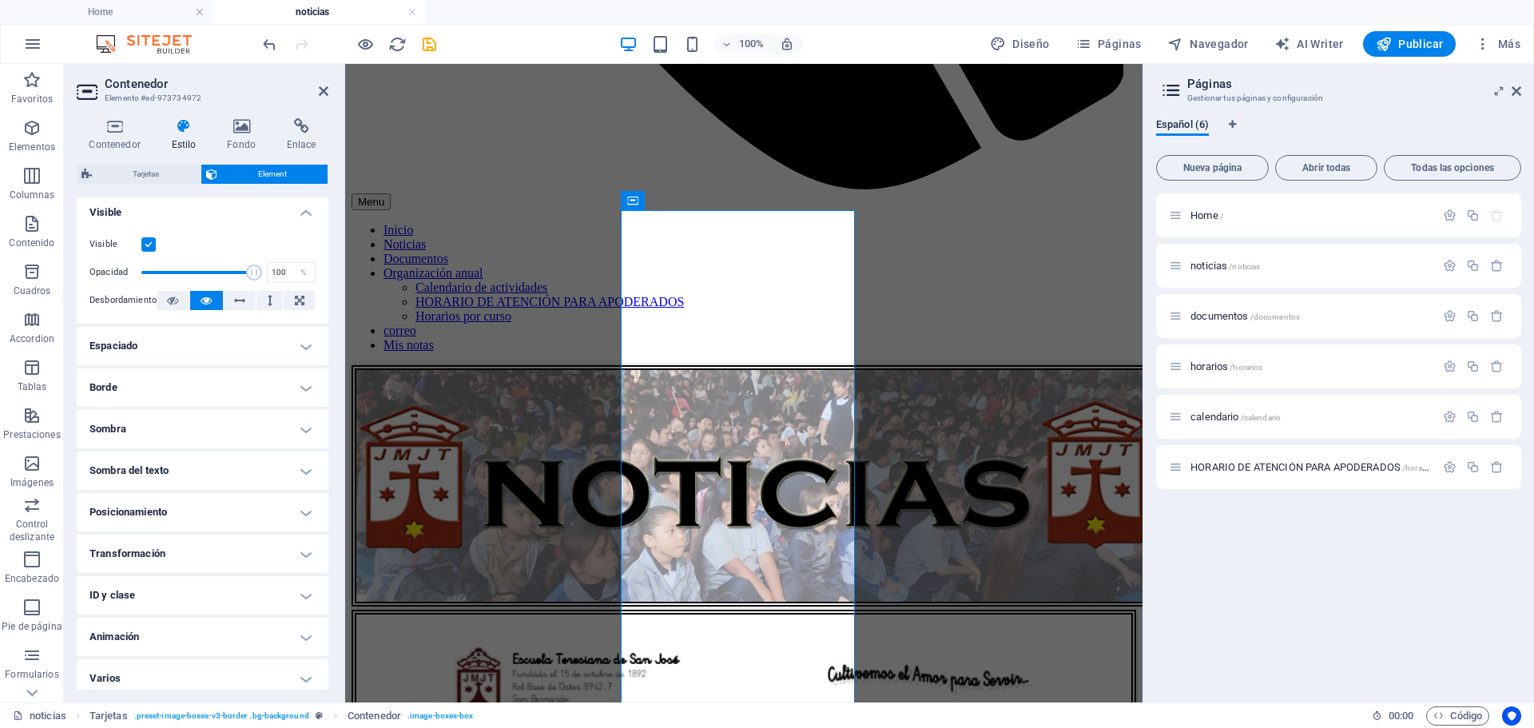
scroll to position [196, 0]
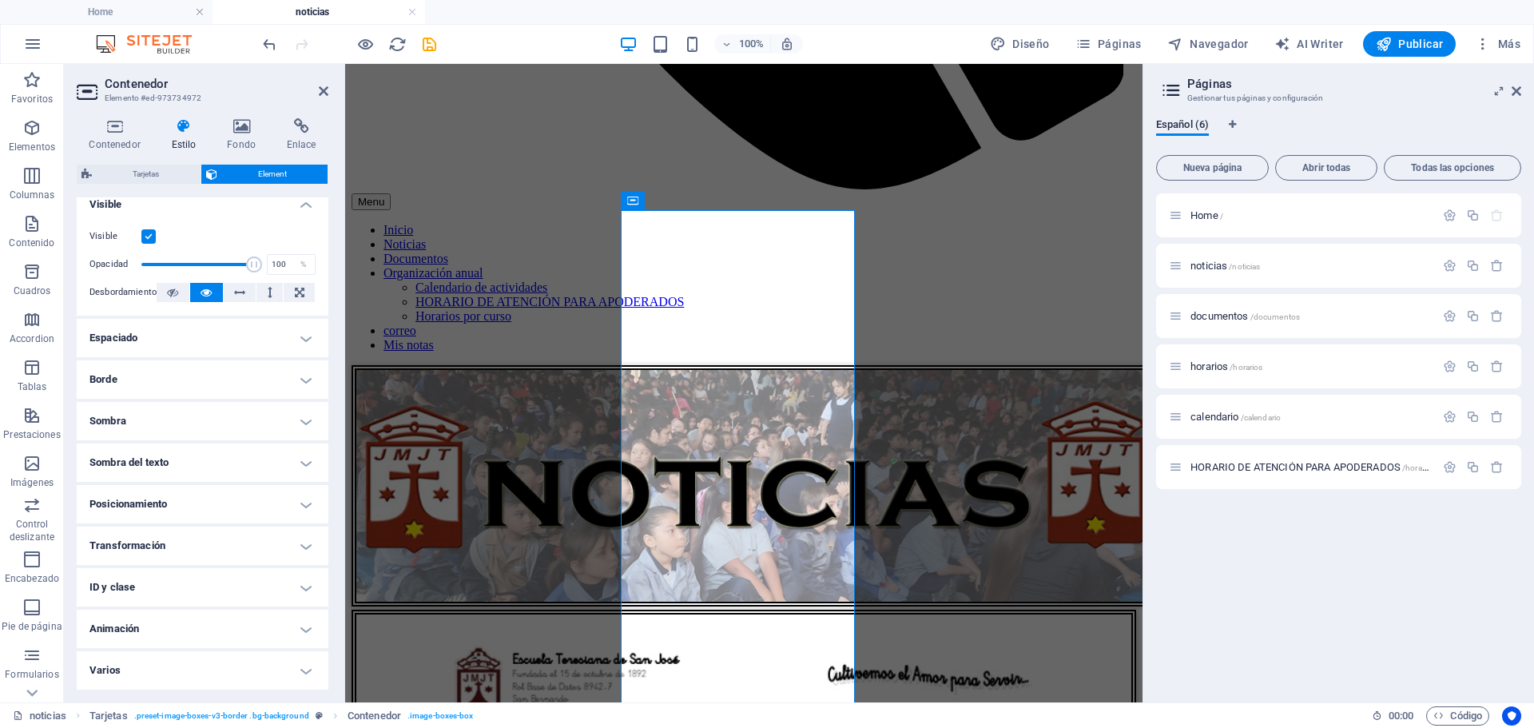
click at [292, 334] on h4 "Espaciado" at bounding box center [203, 338] width 252 height 38
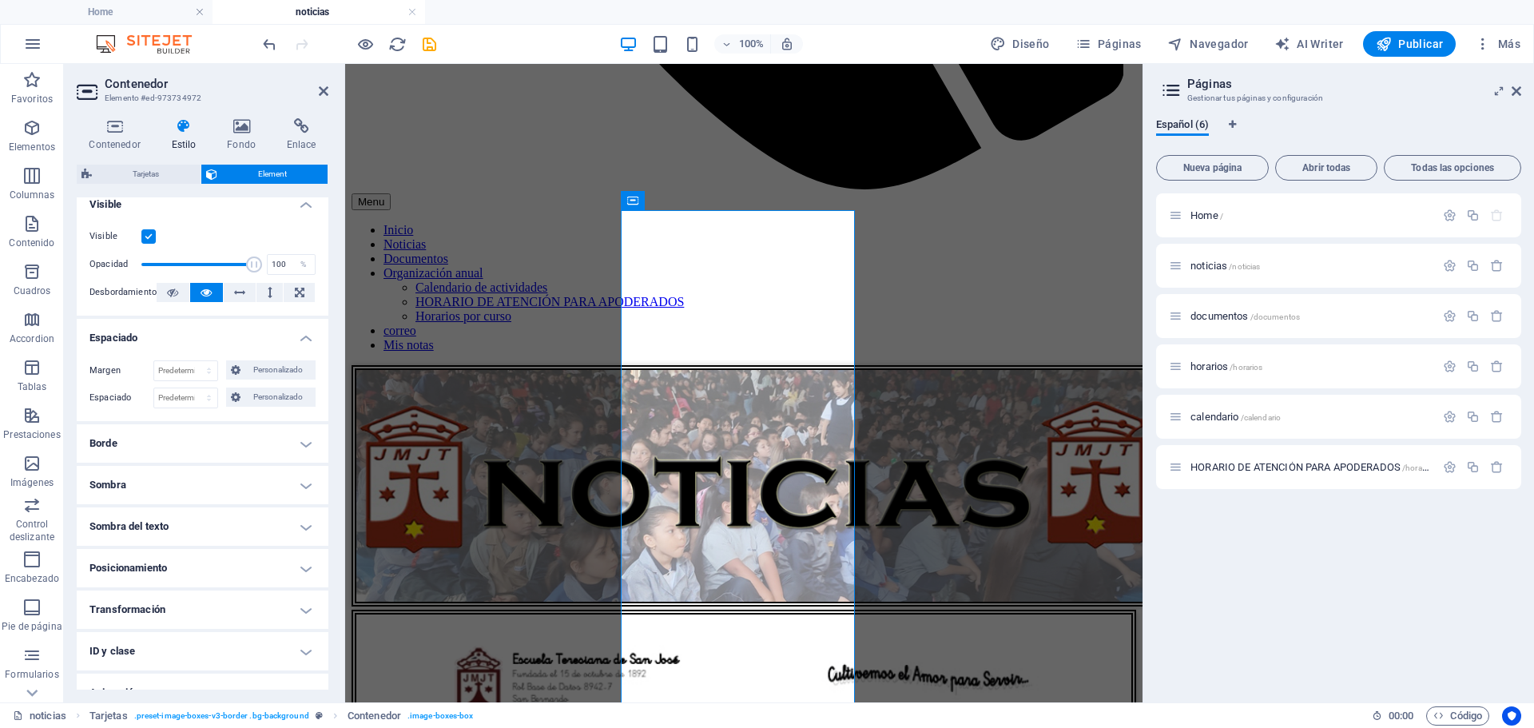
click at [308, 444] on h4 "Borde" at bounding box center [203, 443] width 252 height 38
click at [305, 473] on button at bounding box center [300, 475] width 30 height 19
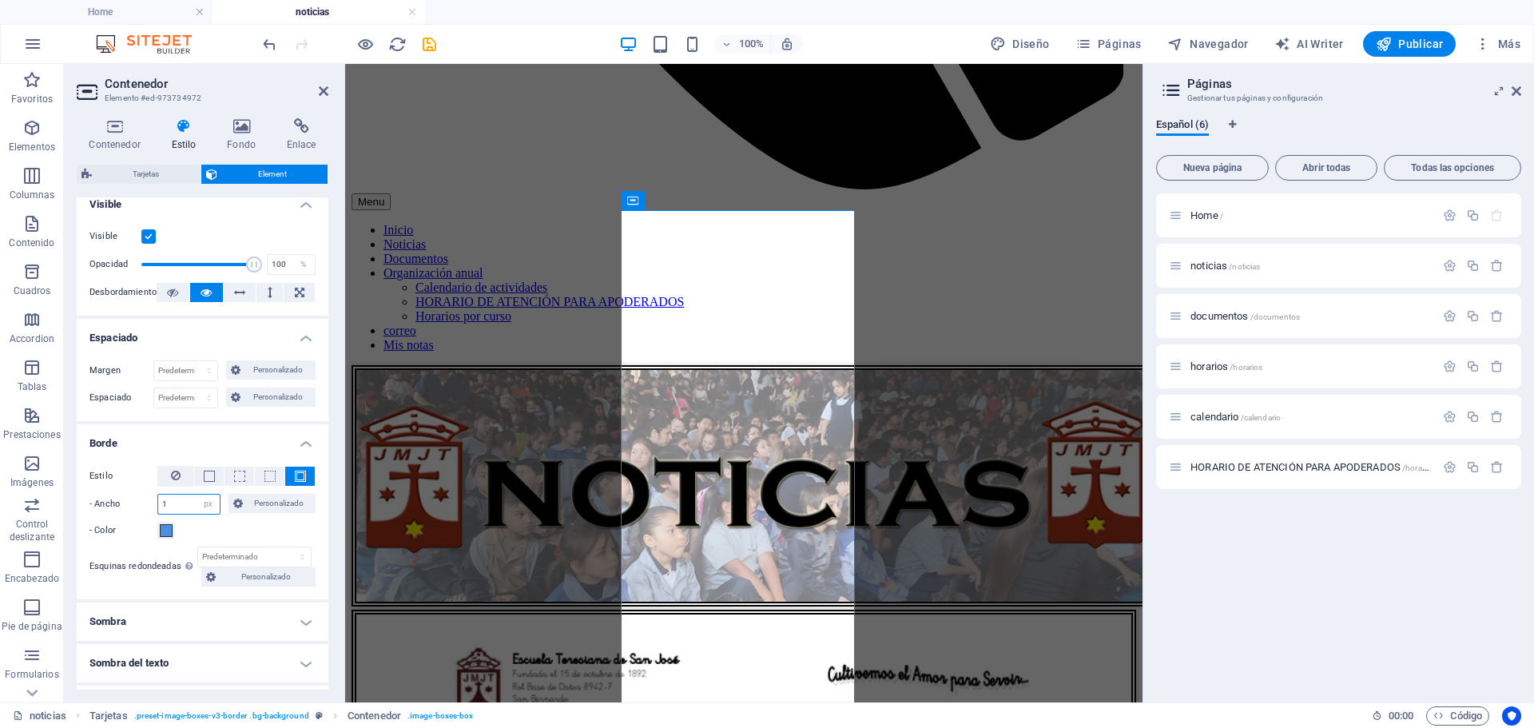
click at [168, 503] on input "1" at bounding box center [189, 503] width 62 height 19
type input "7"
click at [304, 624] on h4 "Sombra" at bounding box center [203, 621] width 252 height 38
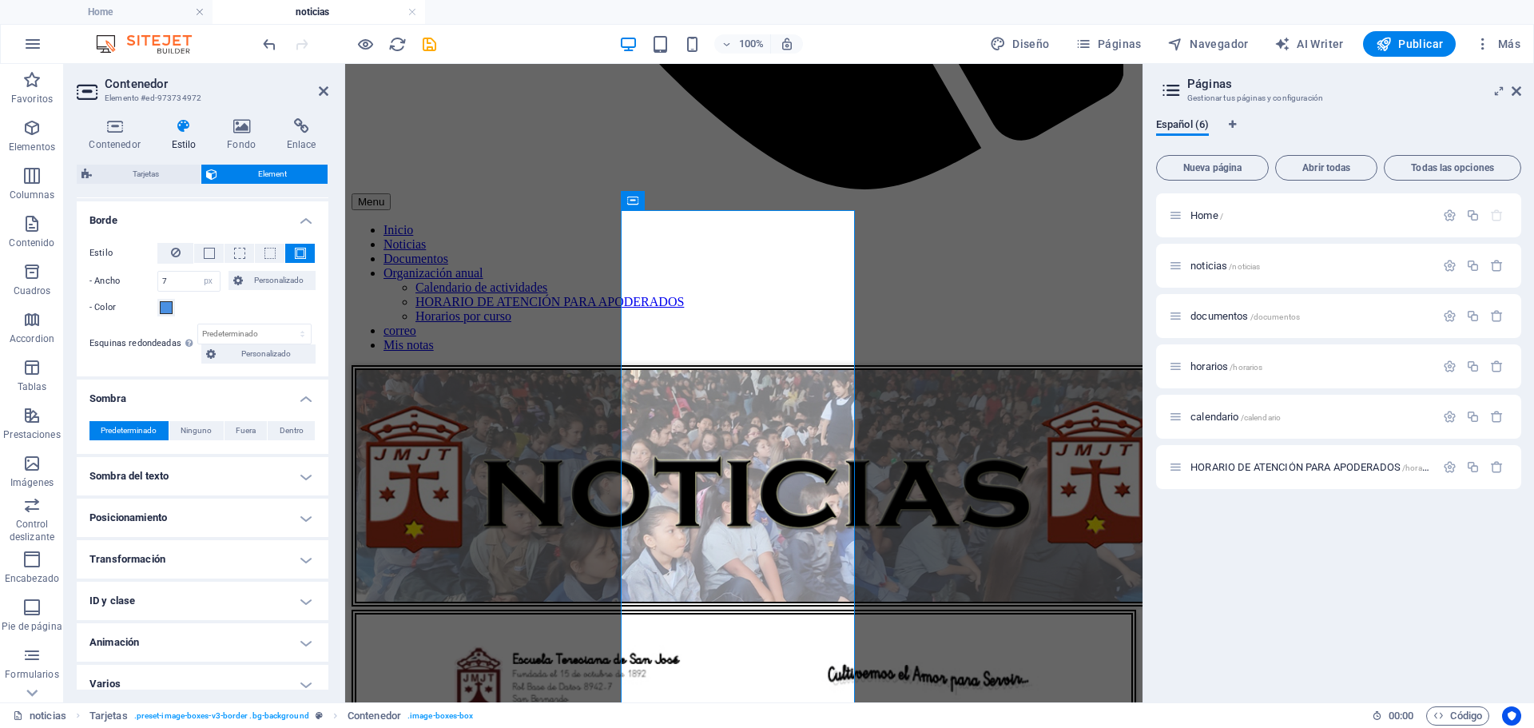
scroll to position [433, 0]
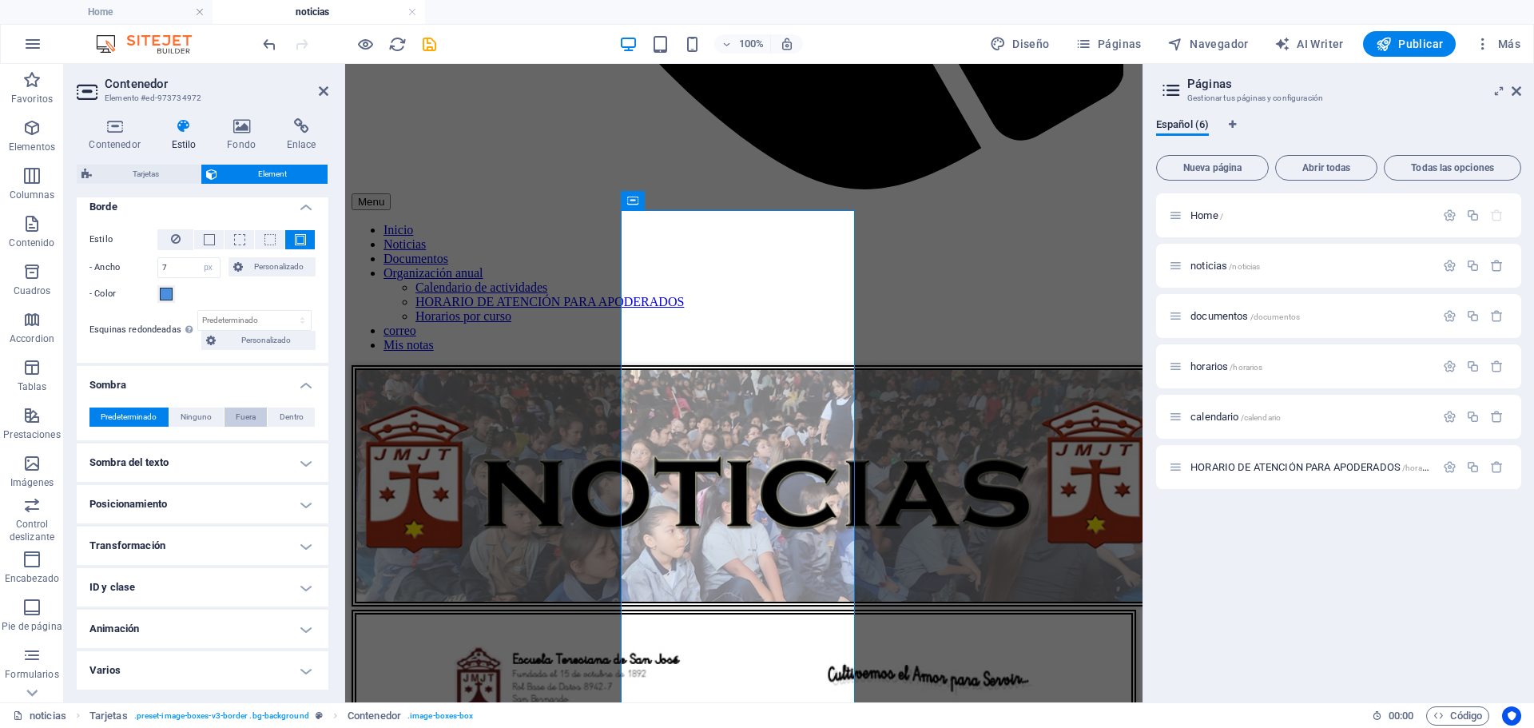
click at [240, 414] on span "Fuera" at bounding box center [246, 416] width 20 height 19
type input "2"
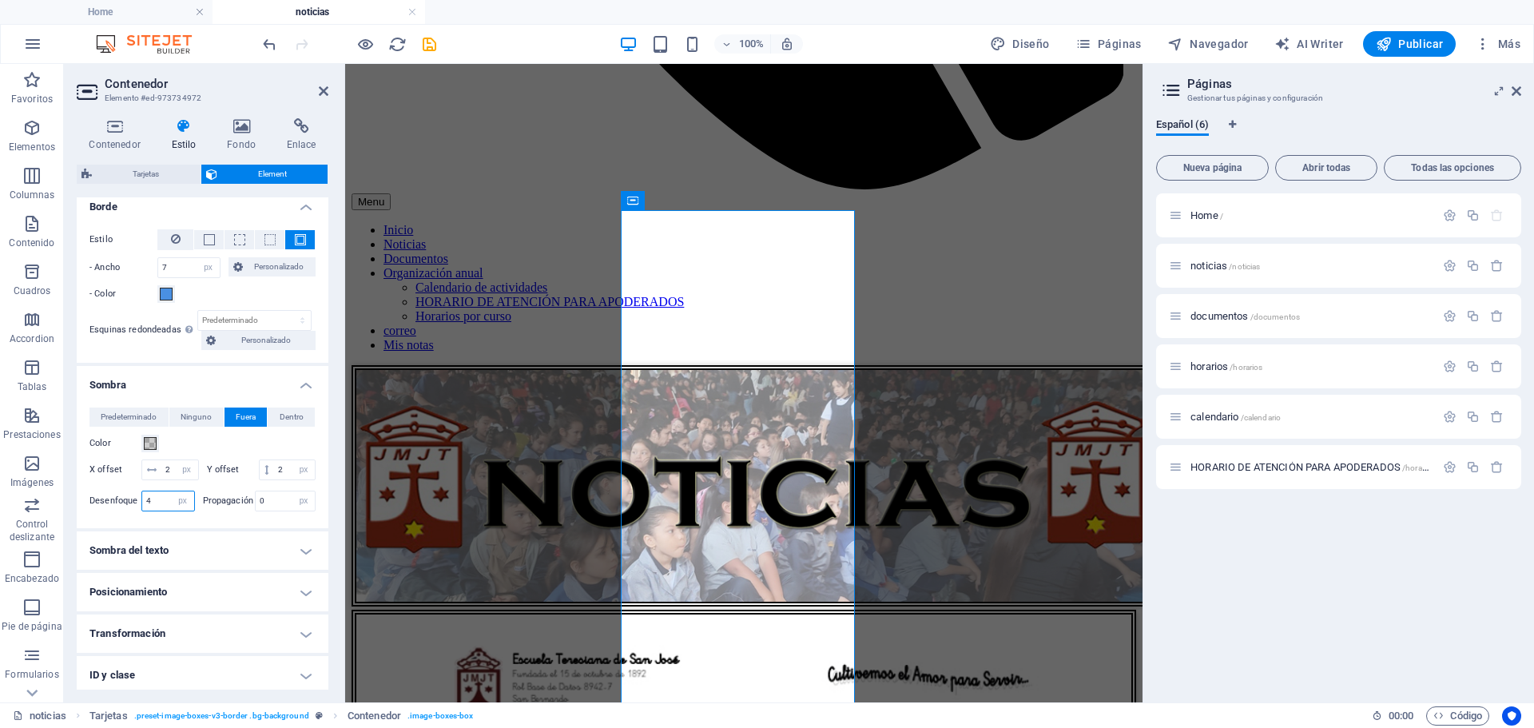
click at [164, 510] on input "4" at bounding box center [168, 500] width 52 height 19
type input "6"
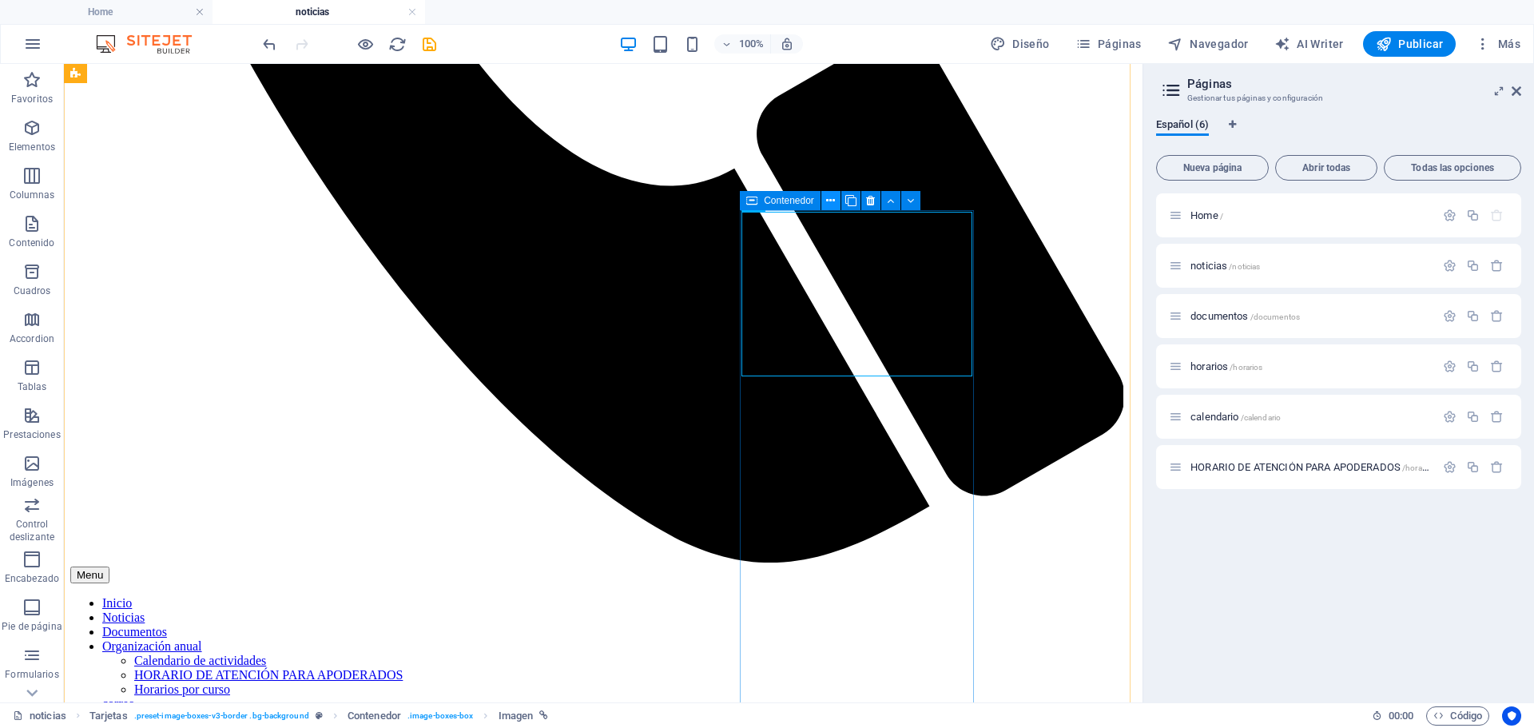
click at [833, 202] on icon at bounding box center [830, 200] width 9 height 17
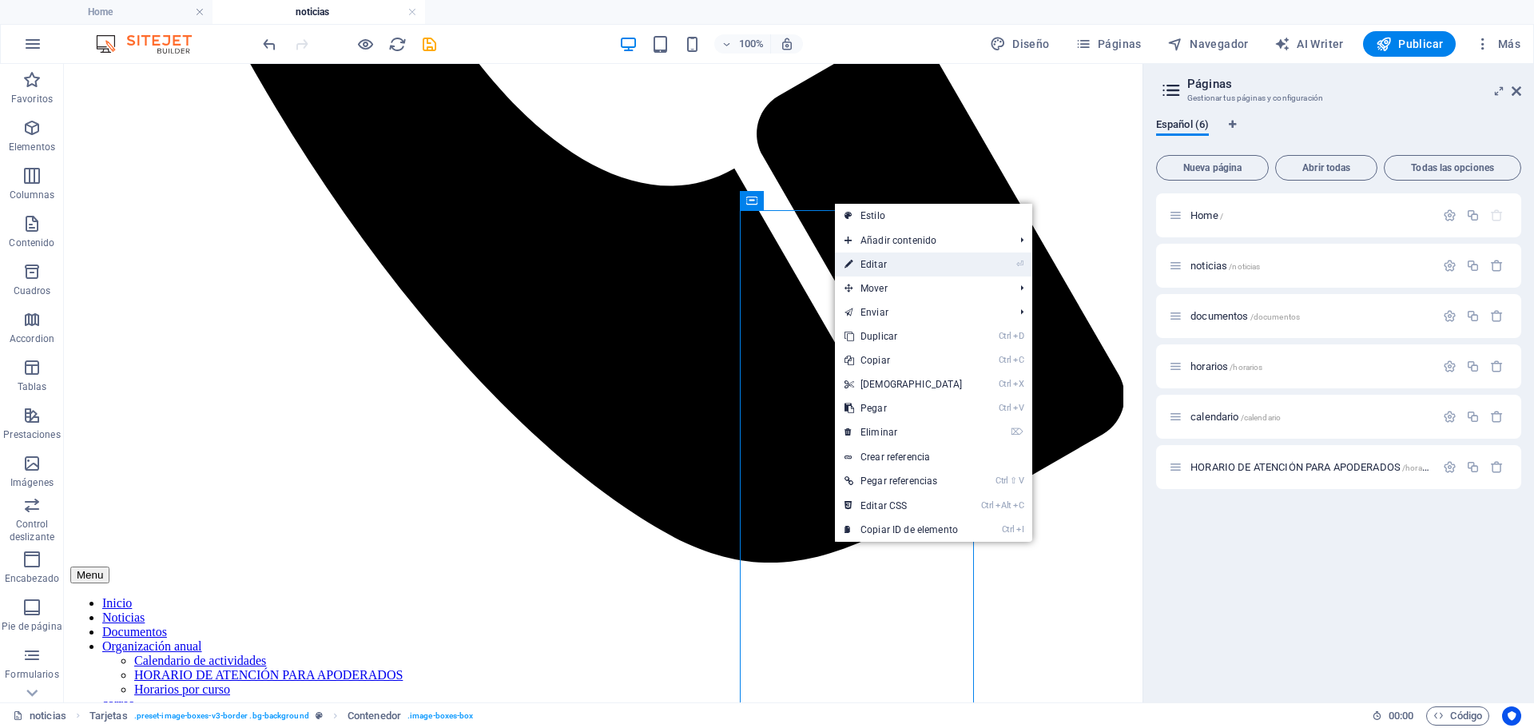
click at [890, 264] on link "⏎ Editar" at bounding box center [903, 264] width 137 height 24
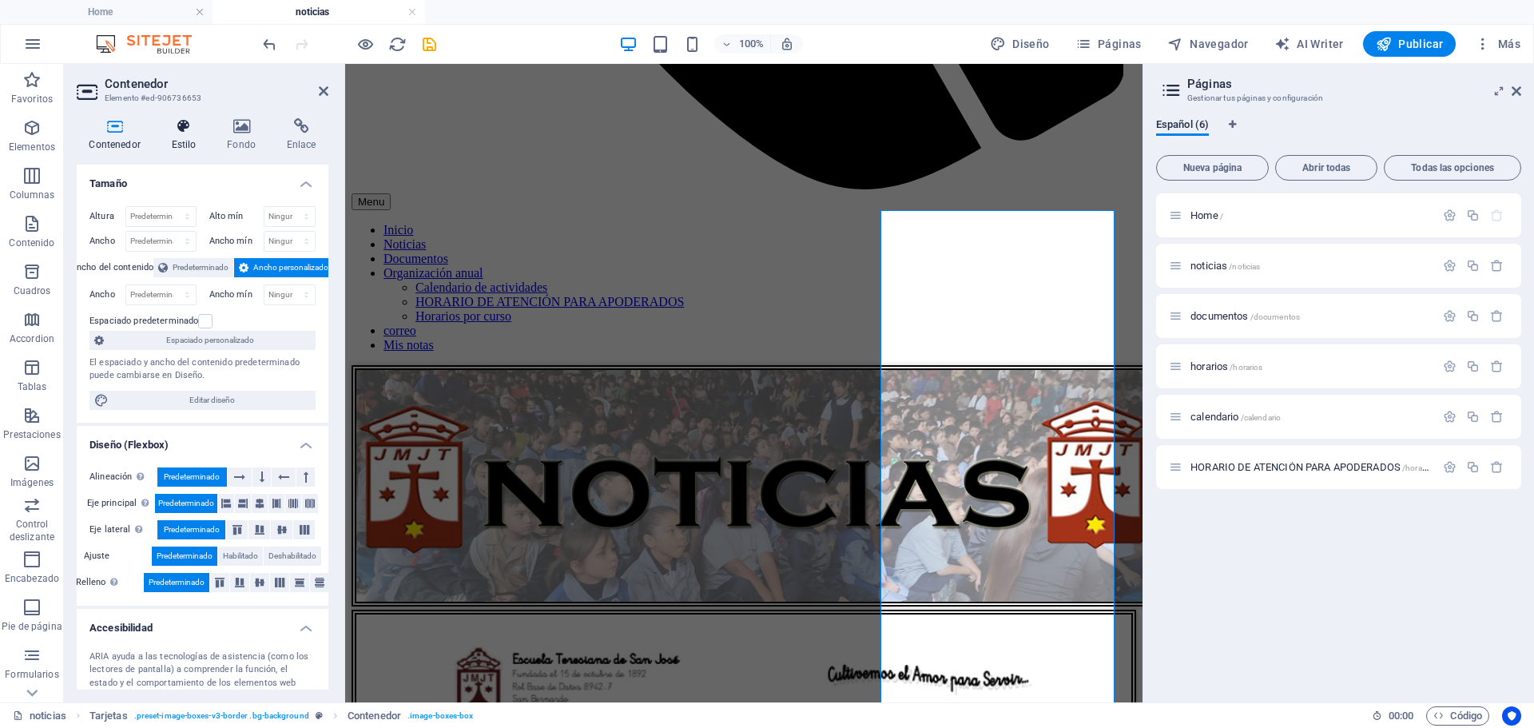
click at [174, 130] on icon at bounding box center [184, 126] width 50 height 16
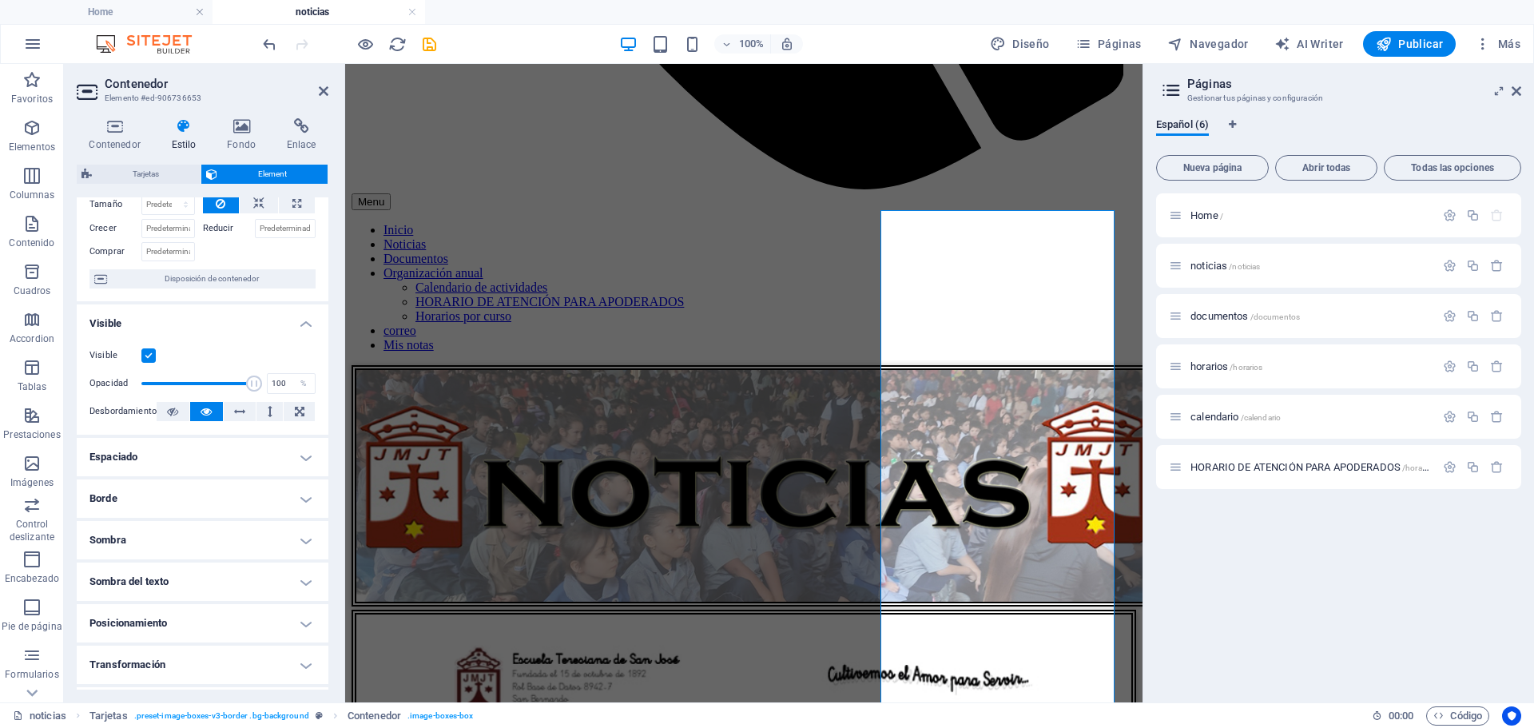
scroll to position [196, 0]
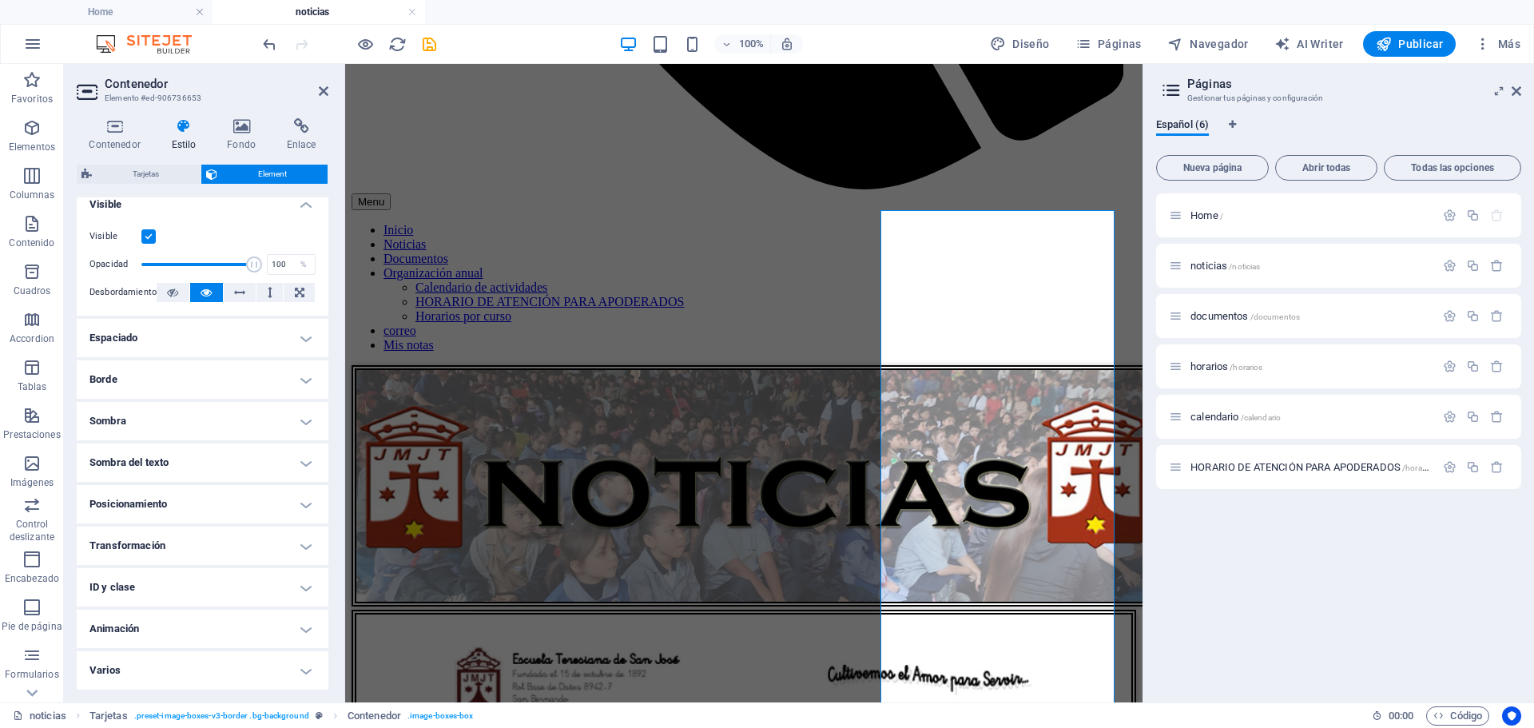
click at [202, 337] on h4 "Espaciado" at bounding box center [203, 338] width 252 height 38
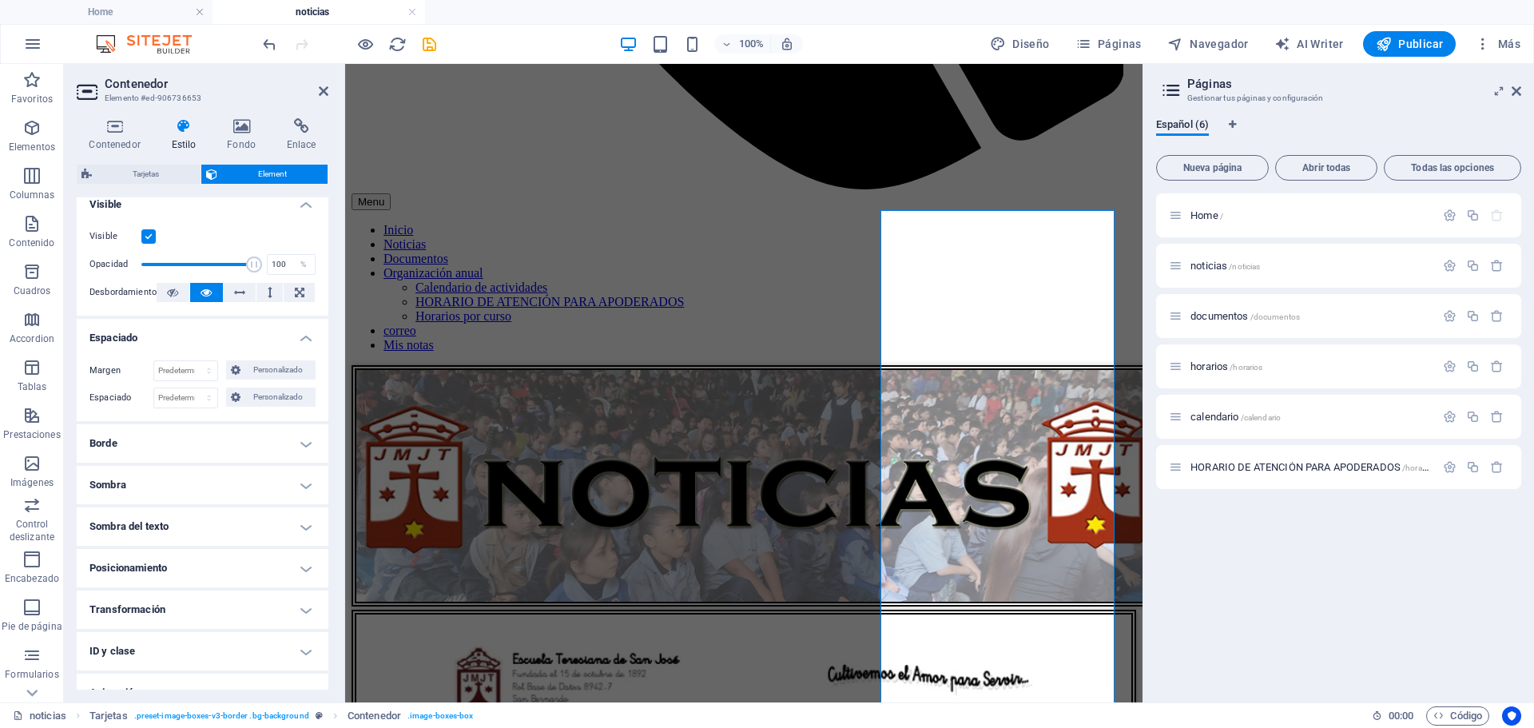
click at [297, 440] on h4 "Borde" at bounding box center [203, 443] width 252 height 38
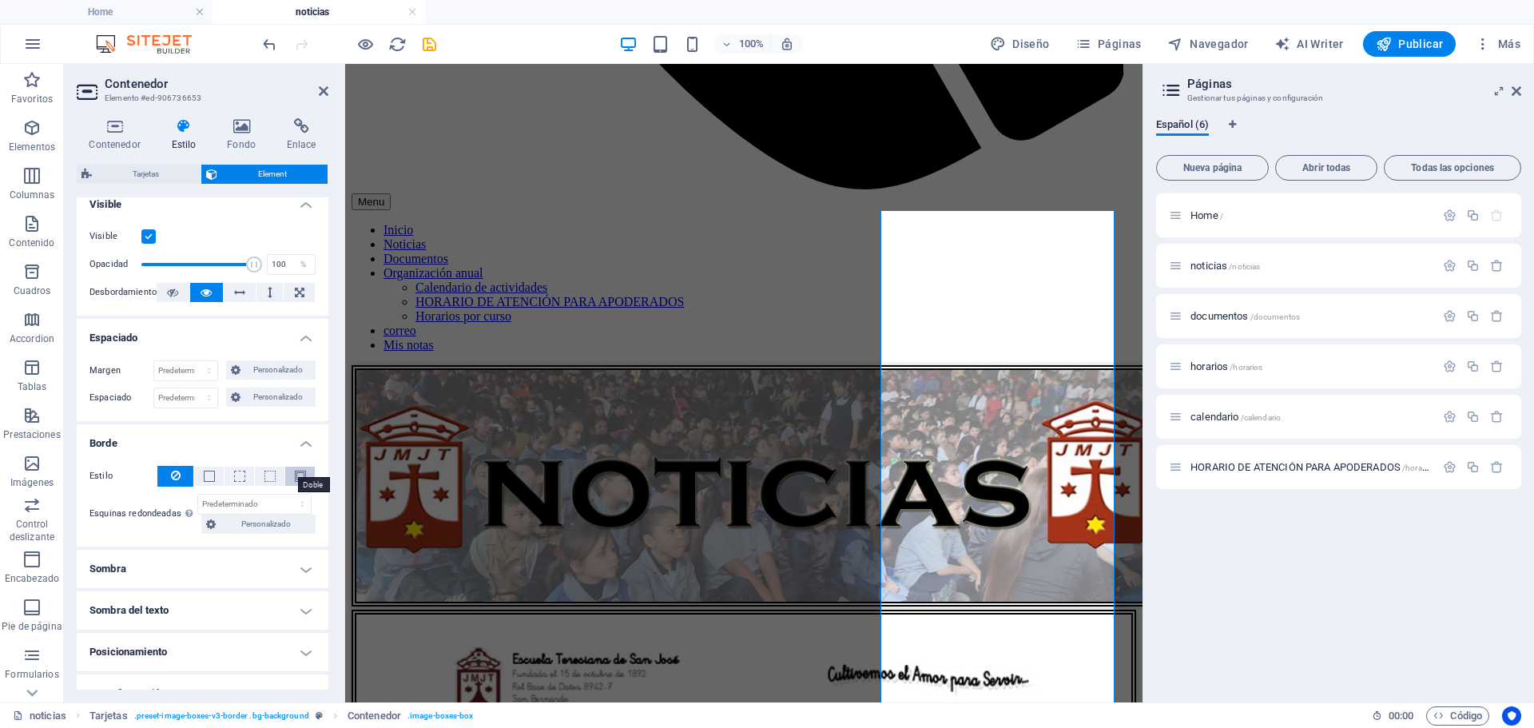
click at [295, 479] on span at bounding box center [300, 475] width 11 height 11
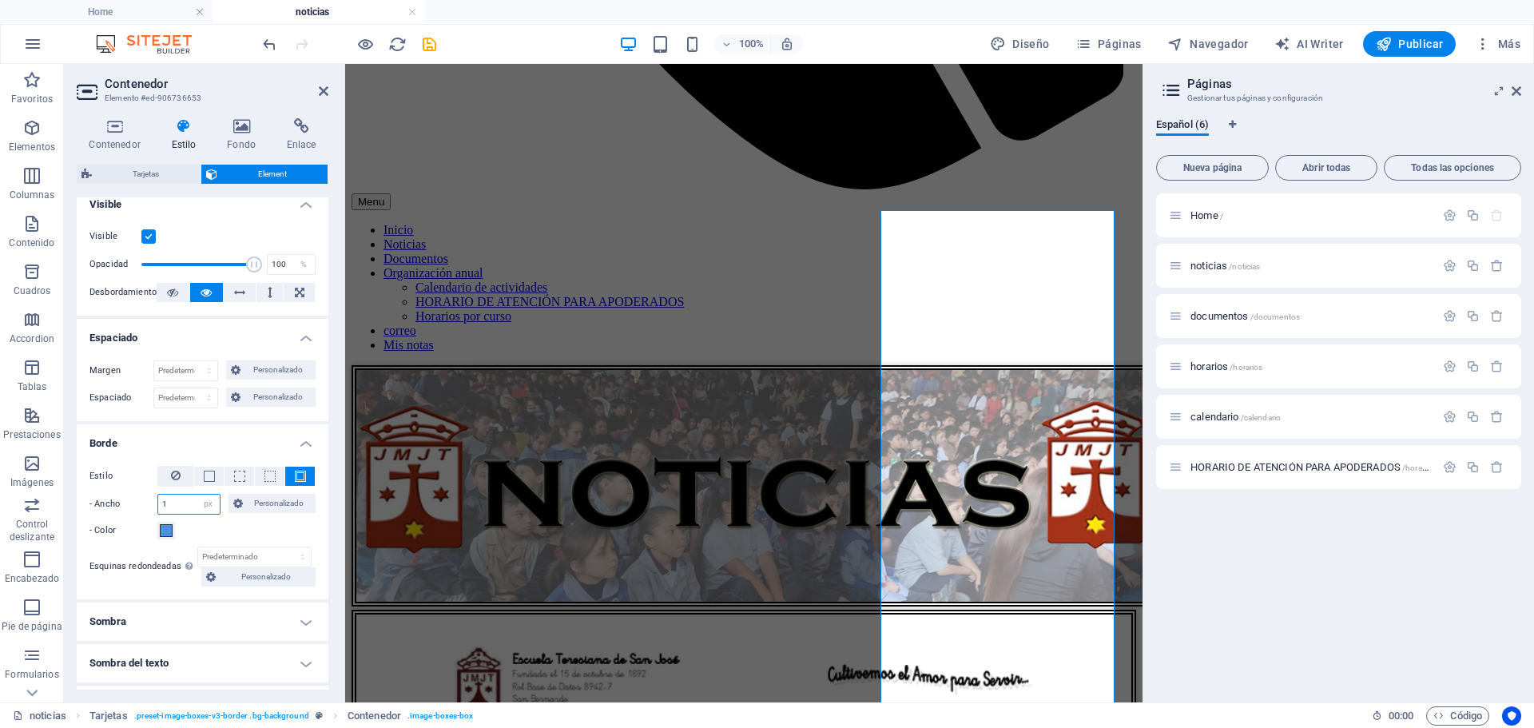
click at [171, 510] on input "1" at bounding box center [189, 503] width 62 height 19
type input "7"
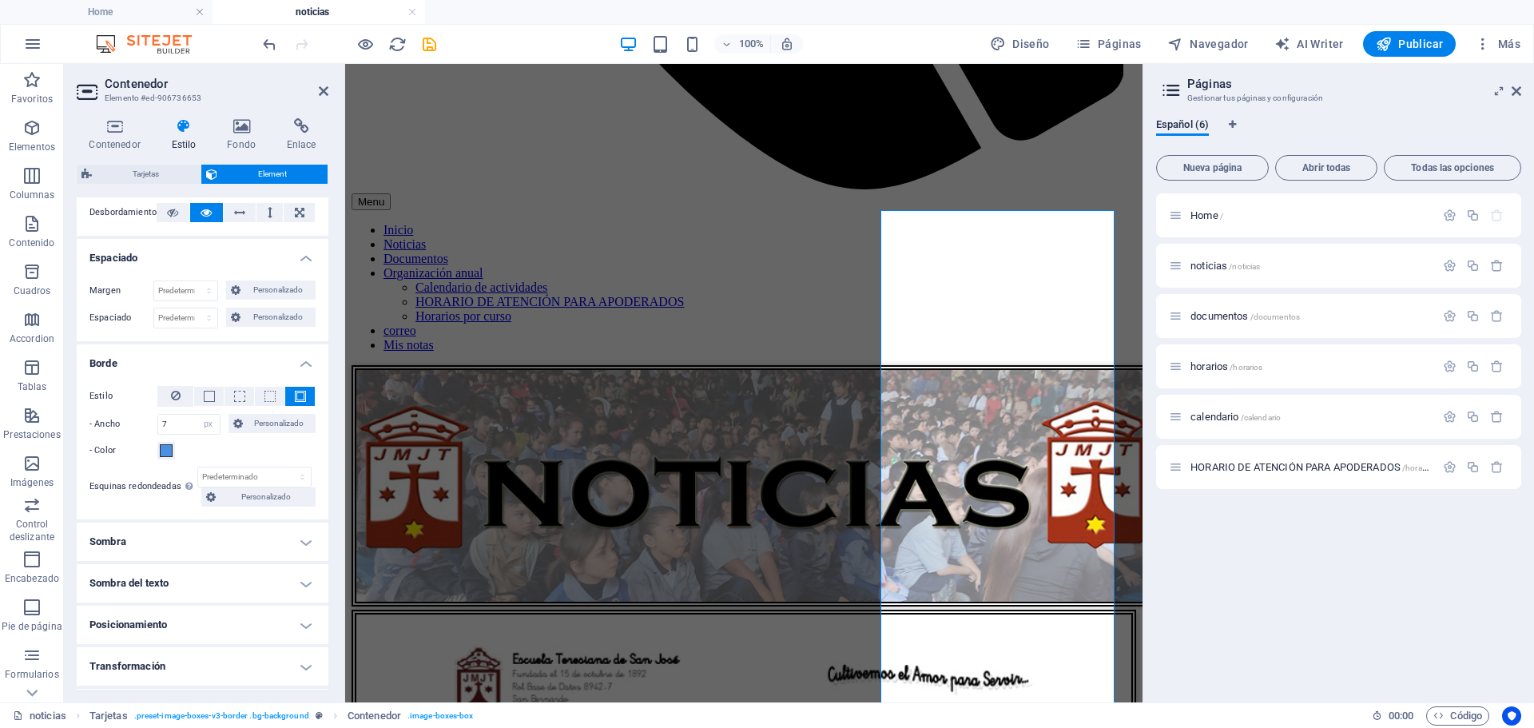
click at [296, 543] on h4 "Sombra" at bounding box center [203, 541] width 252 height 38
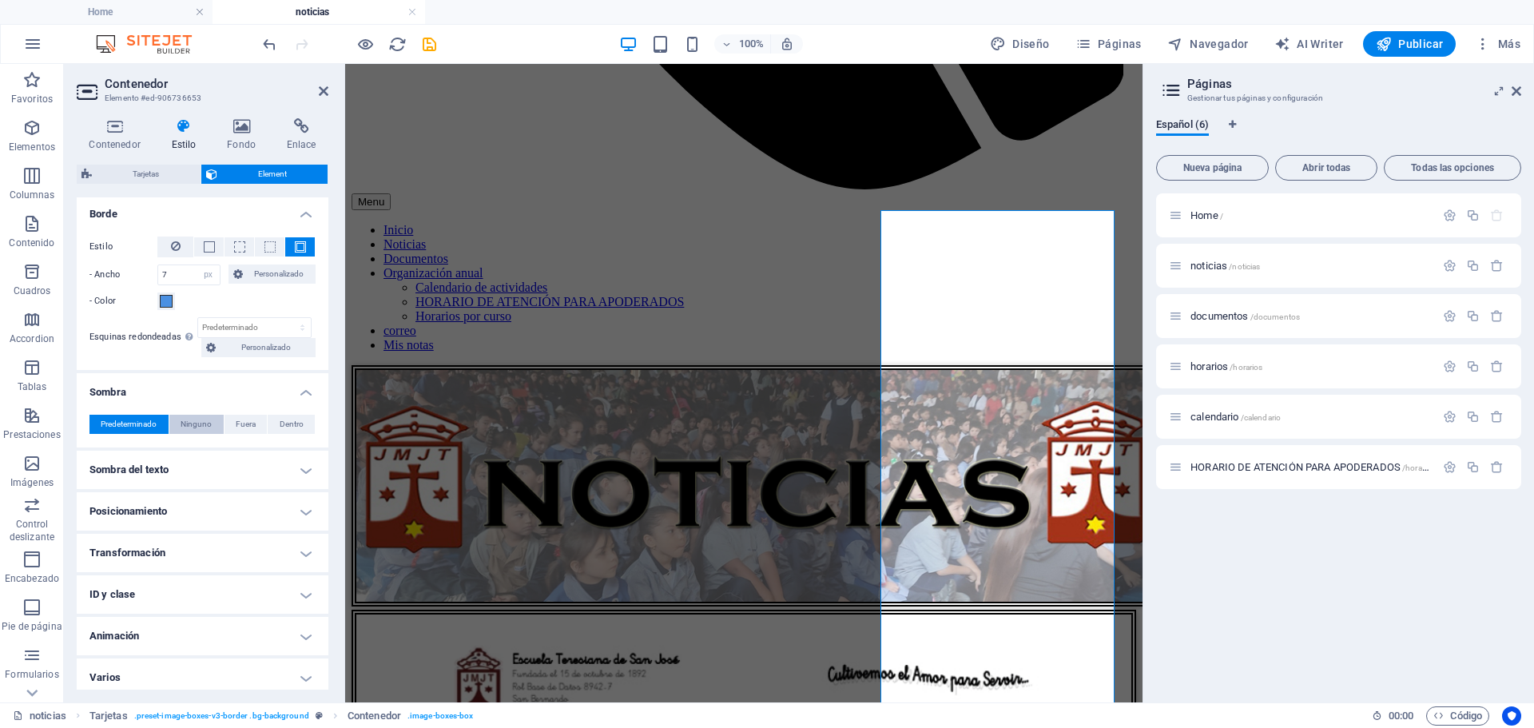
scroll to position [433, 0]
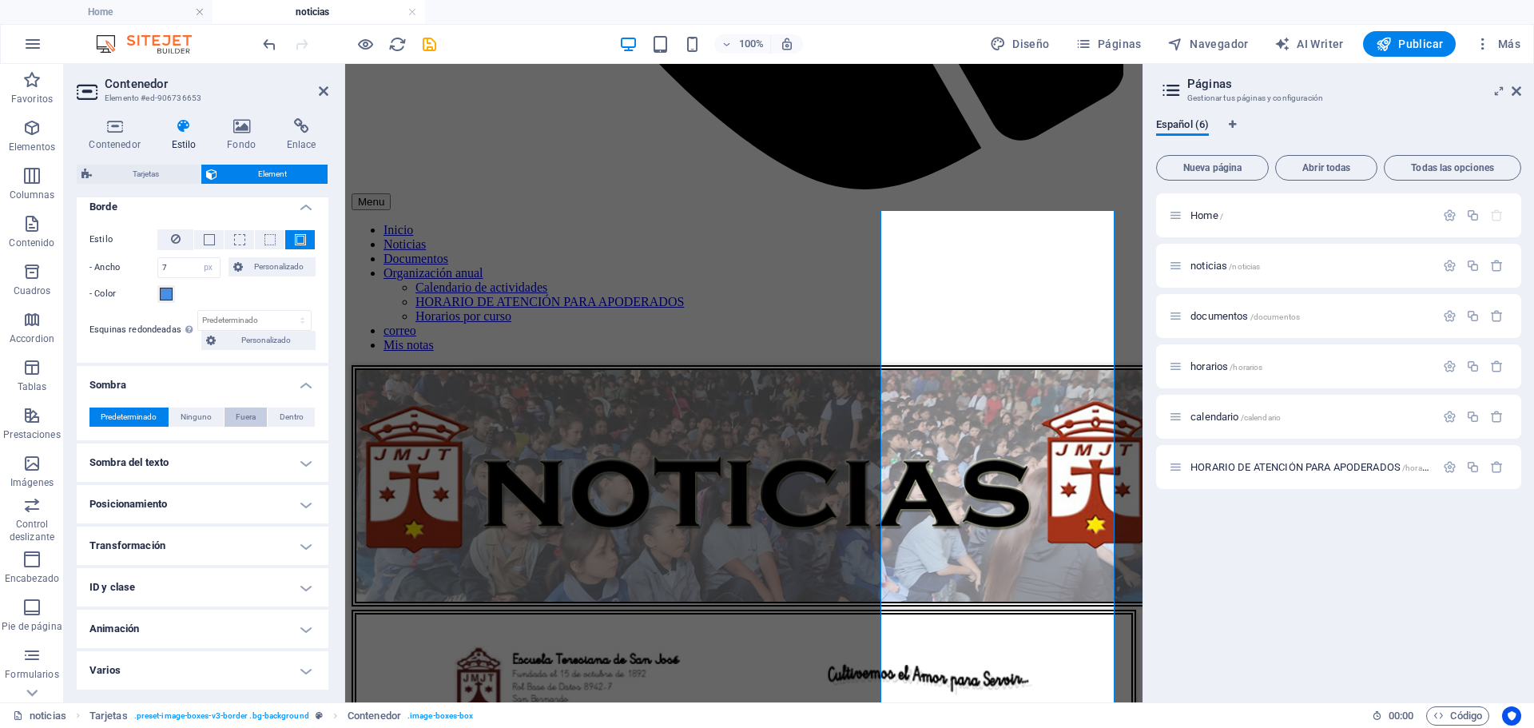
click at [248, 411] on span "Fuera" at bounding box center [246, 416] width 20 height 19
type input "2"
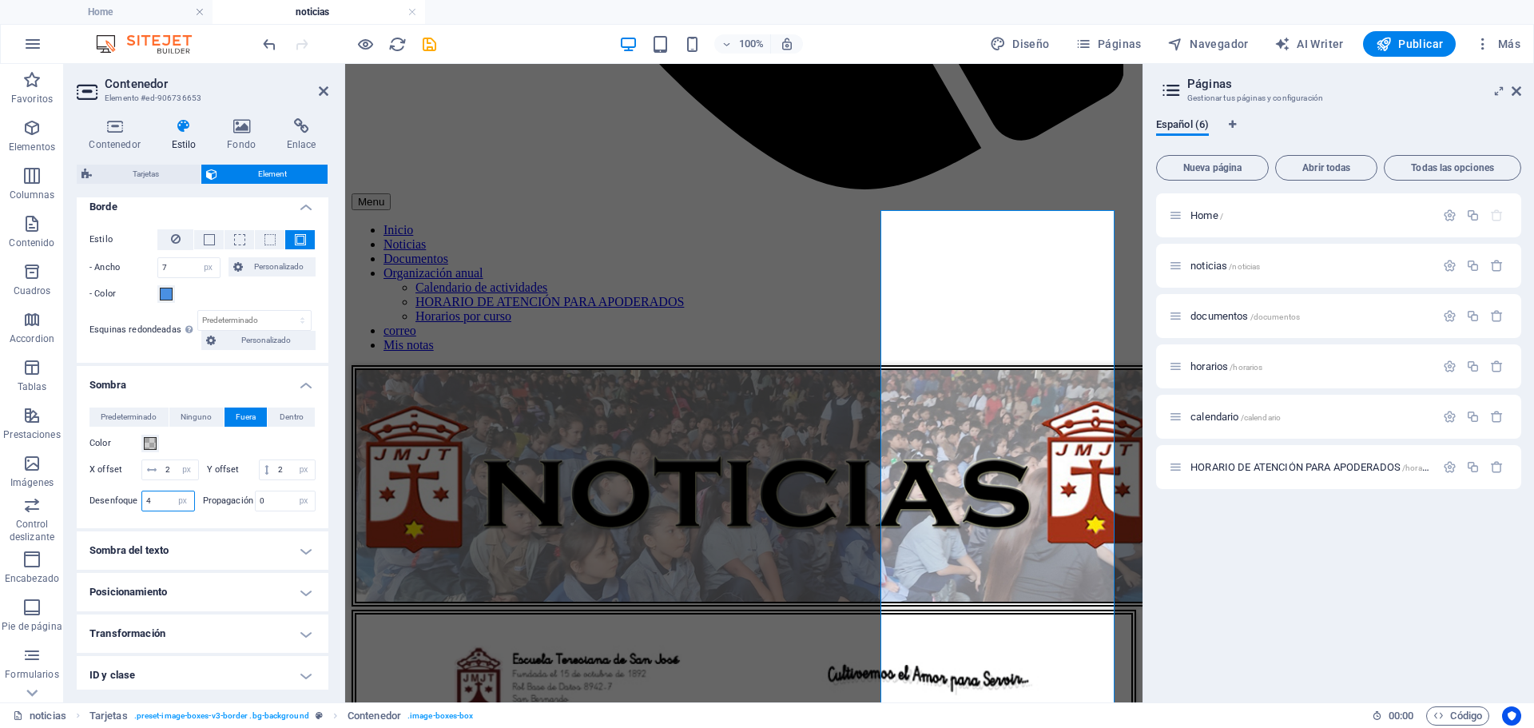
click at [147, 510] on input "4" at bounding box center [168, 500] width 52 height 19
type input "7"
click at [168, 274] on input "7" at bounding box center [189, 267] width 62 height 19
type input "6"
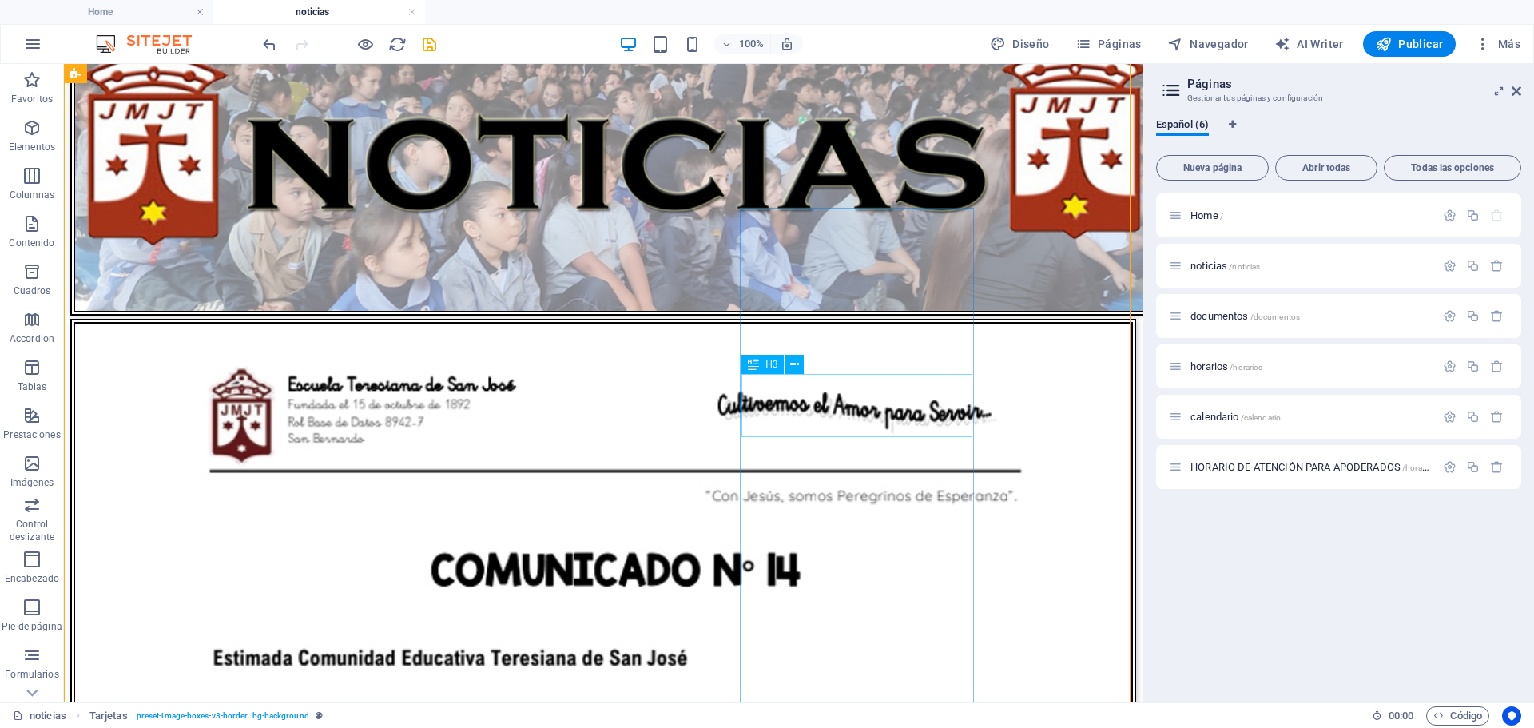
scroll to position [1770, 0]
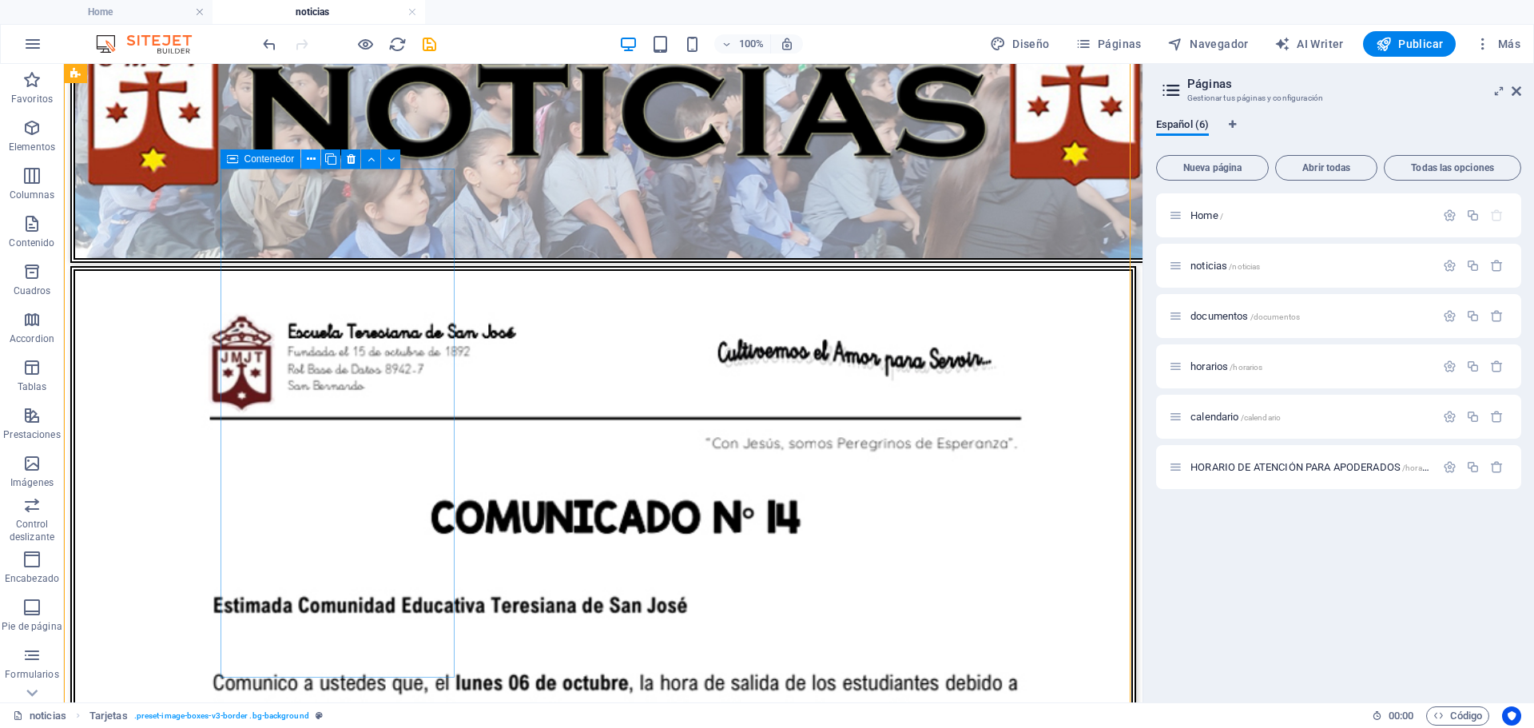
click at [309, 157] on icon at bounding box center [311, 159] width 9 height 17
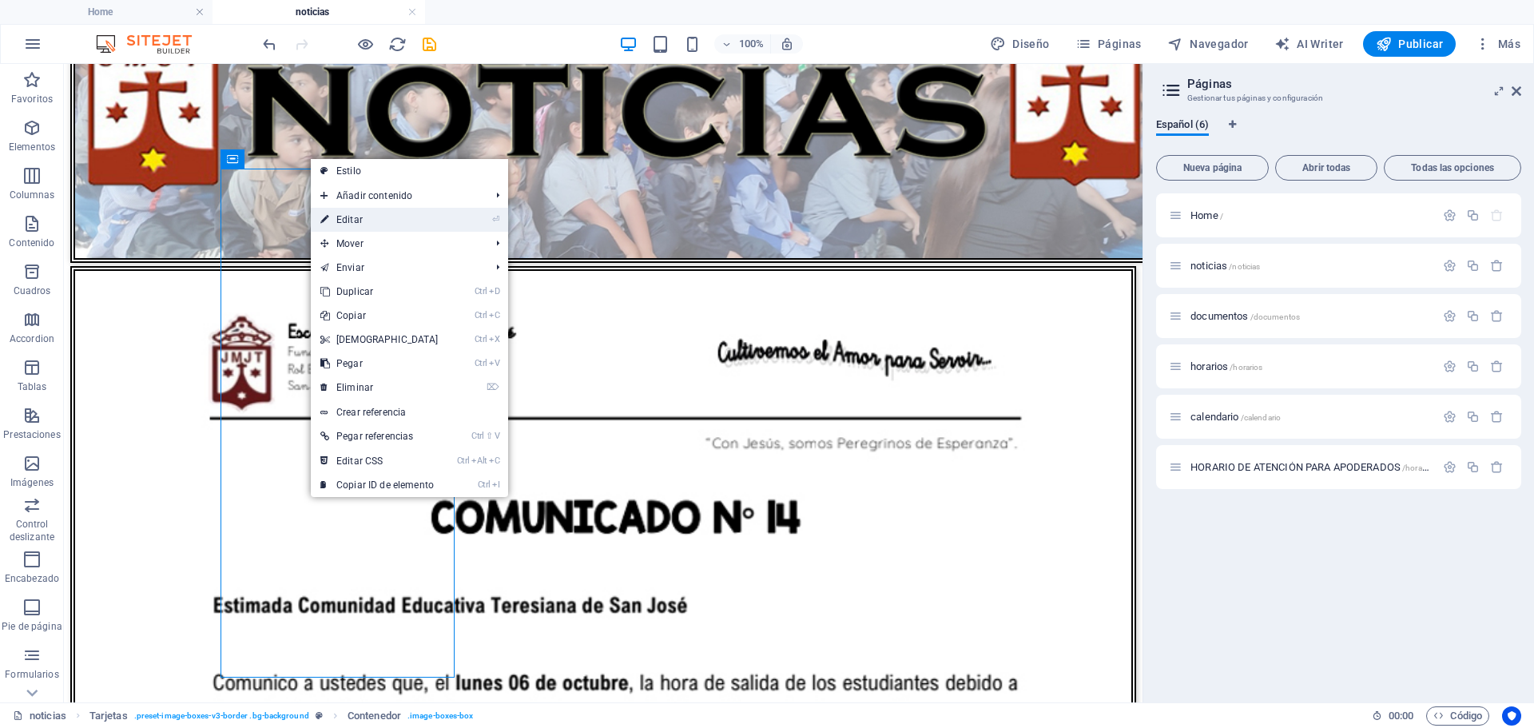
click at [350, 222] on link "⏎ Editar" at bounding box center [379, 220] width 137 height 24
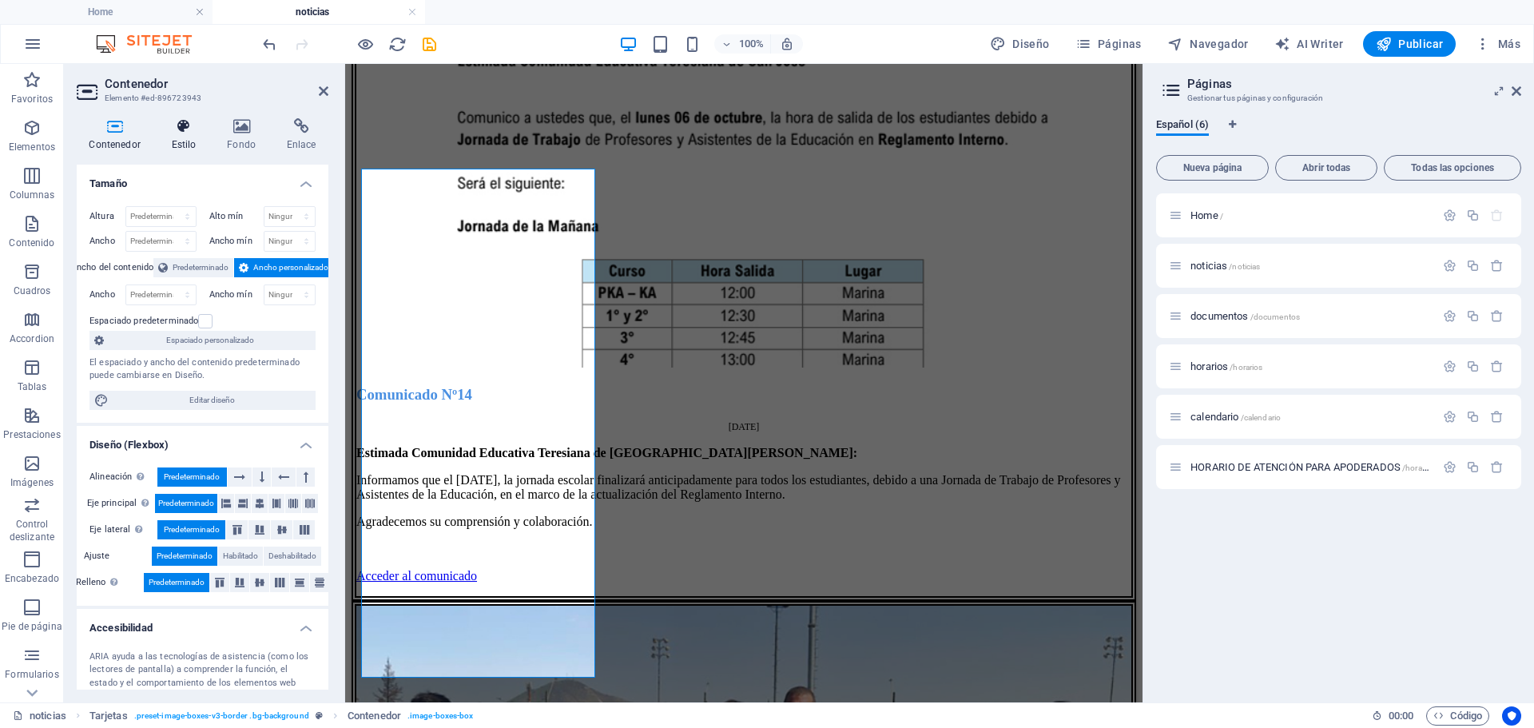
click at [182, 133] on icon at bounding box center [184, 126] width 50 height 16
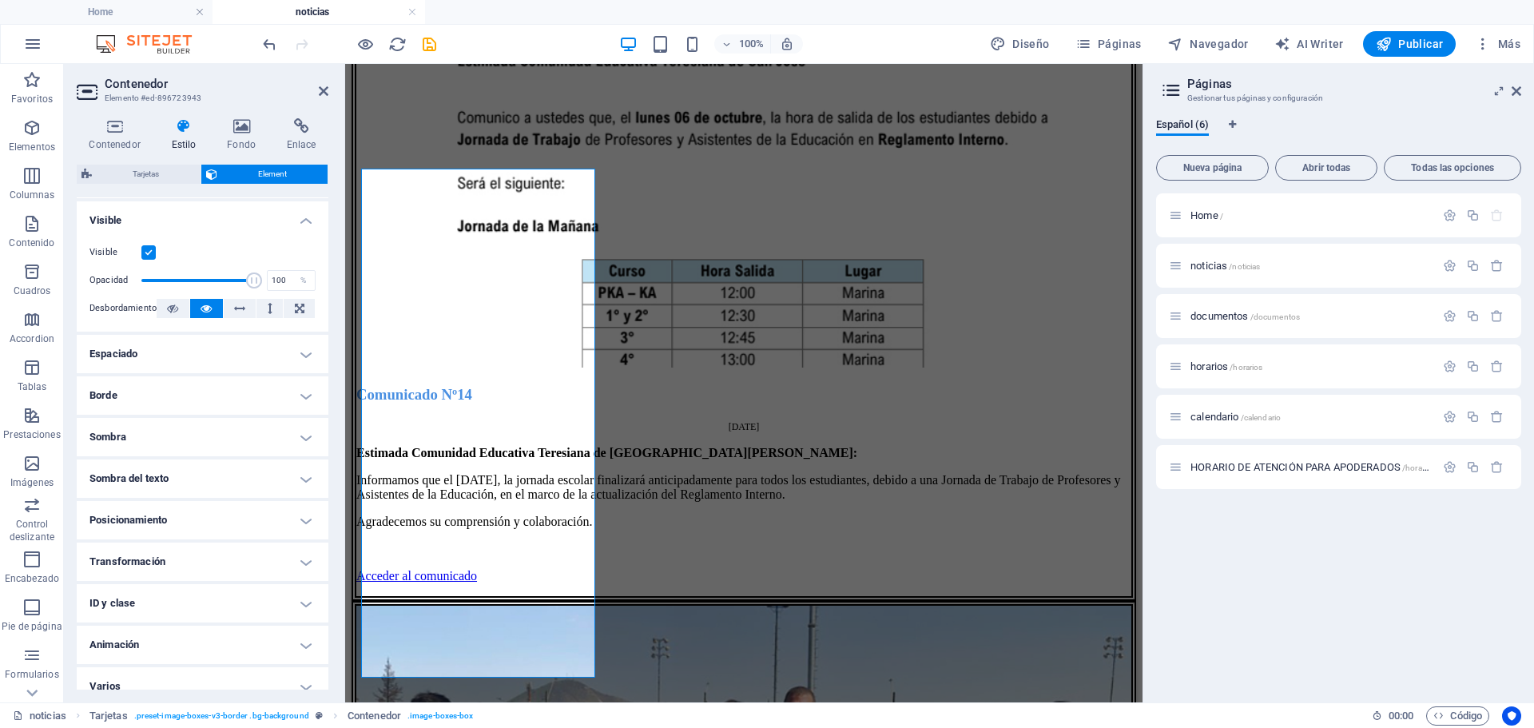
scroll to position [196, 0]
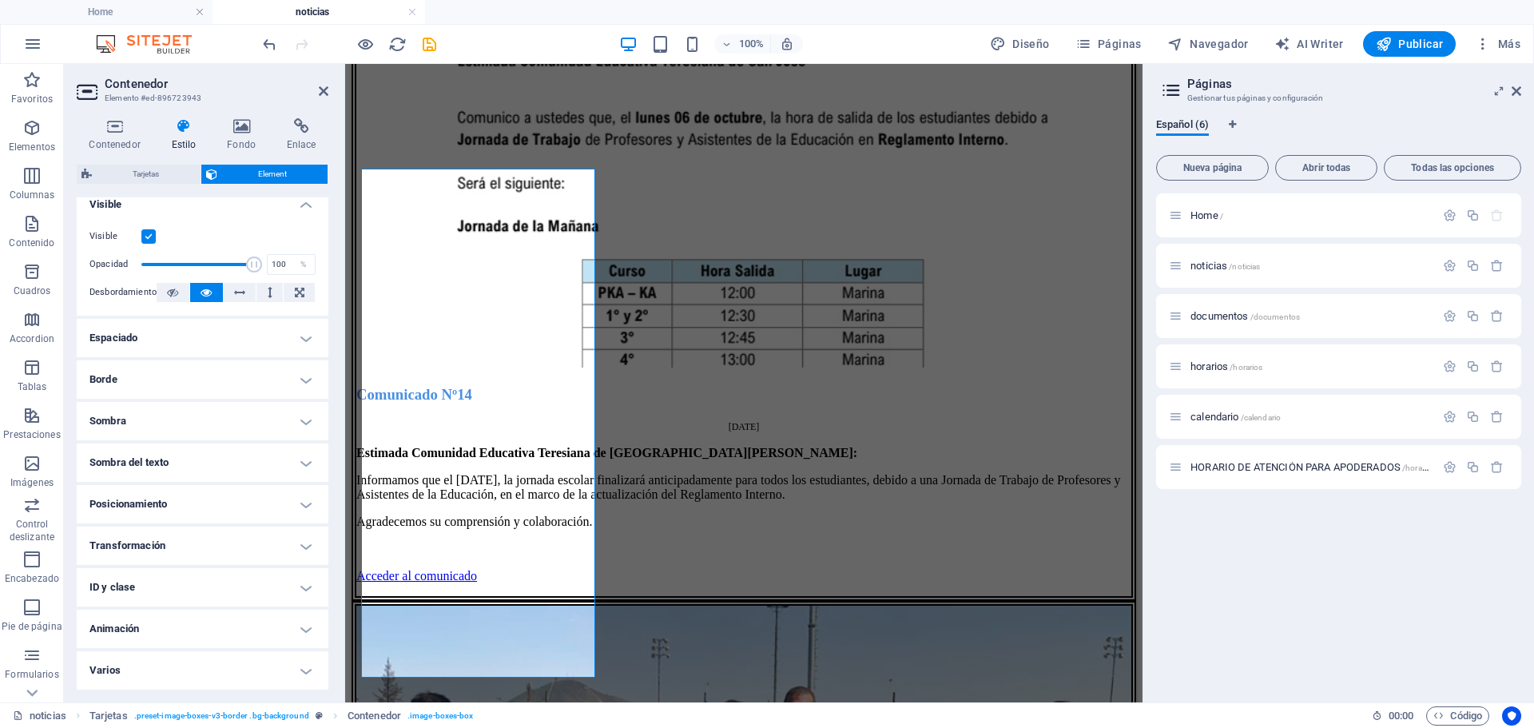
click at [141, 363] on h4 "Borde" at bounding box center [203, 379] width 252 height 38
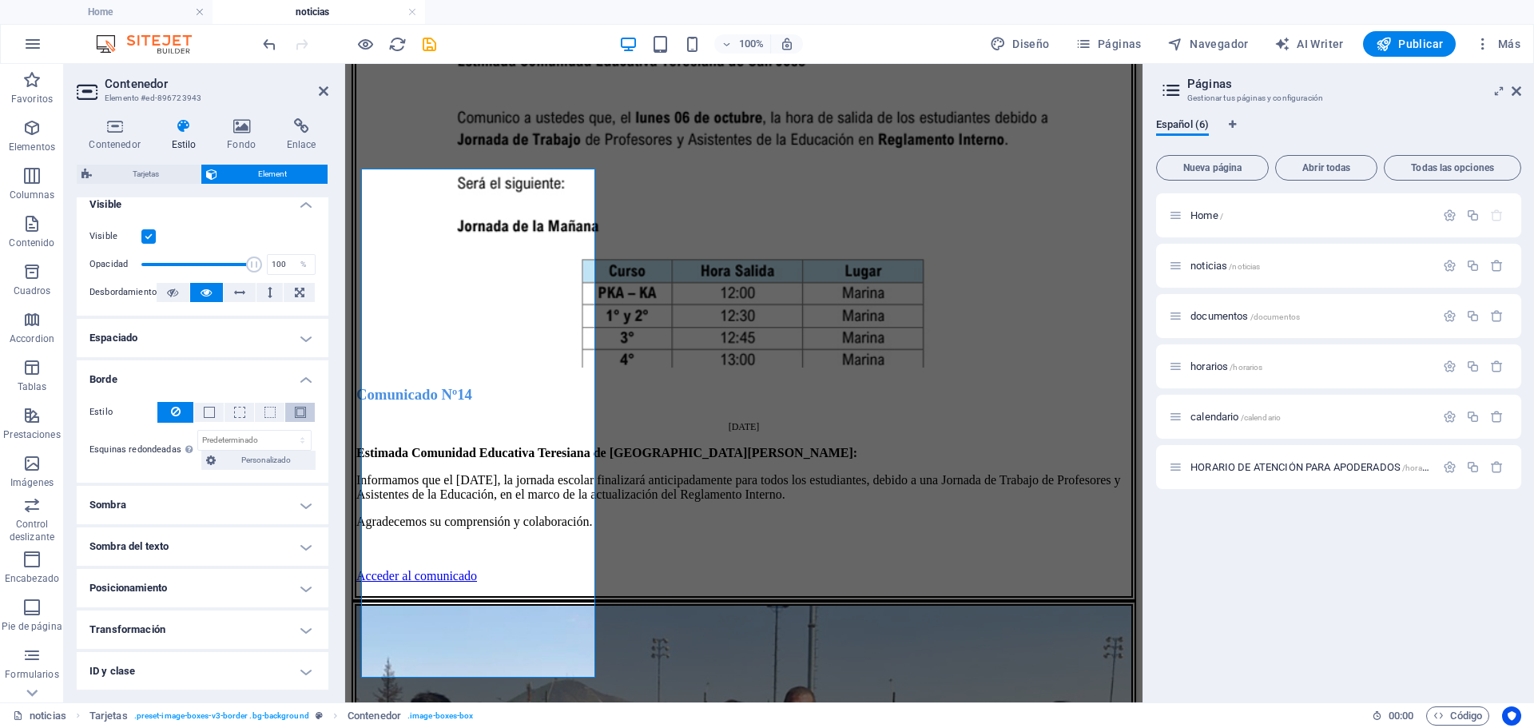
click at [300, 407] on span at bounding box center [300, 412] width 11 height 11
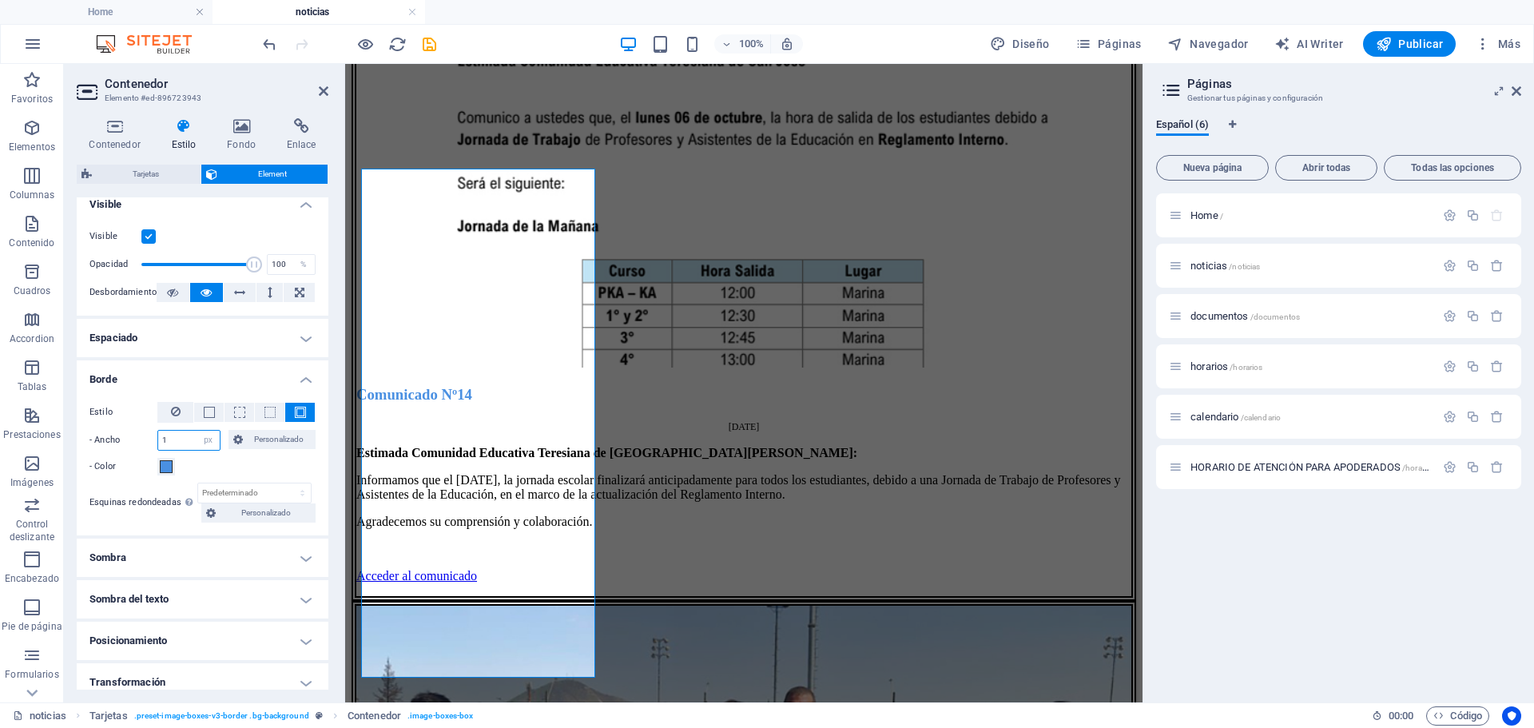
click at [185, 442] on input "1" at bounding box center [189, 440] width 62 height 19
type input "7"
click at [301, 558] on h4 "Sombra" at bounding box center [203, 557] width 252 height 38
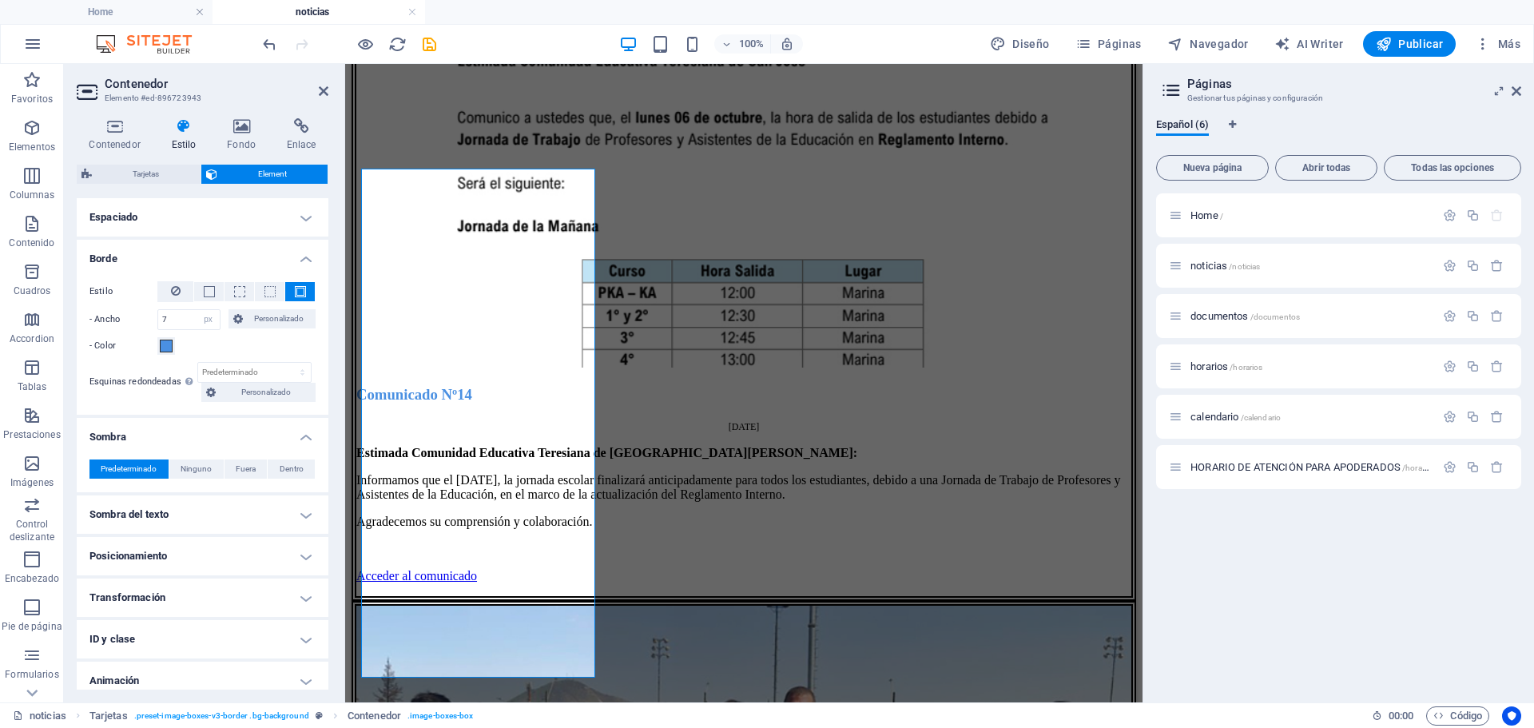
scroll to position [356, 0]
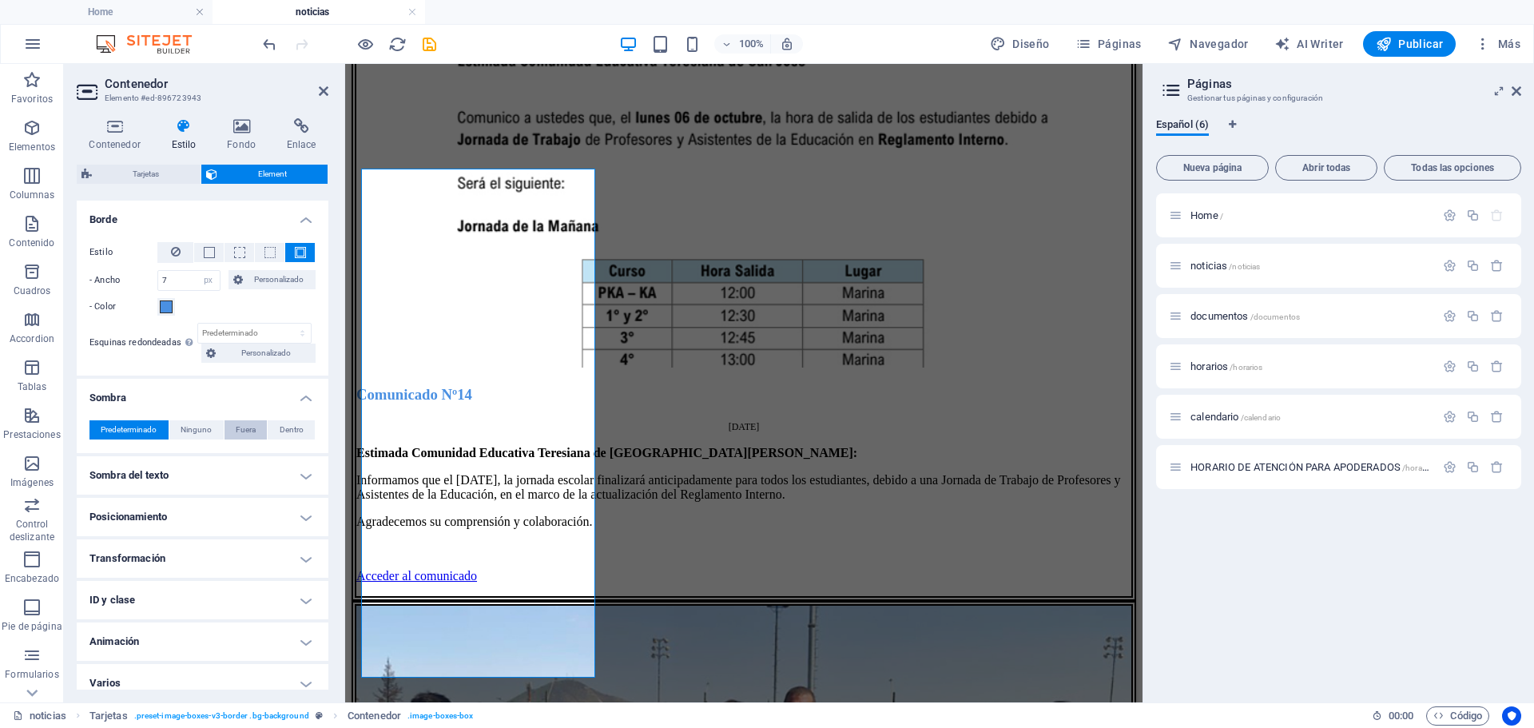
click at [247, 428] on span "Fuera" at bounding box center [246, 429] width 20 height 19
type input "2"
click at [157, 523] on input "4" at bounding box center [168, 513] width 52 height 19
type input "6"
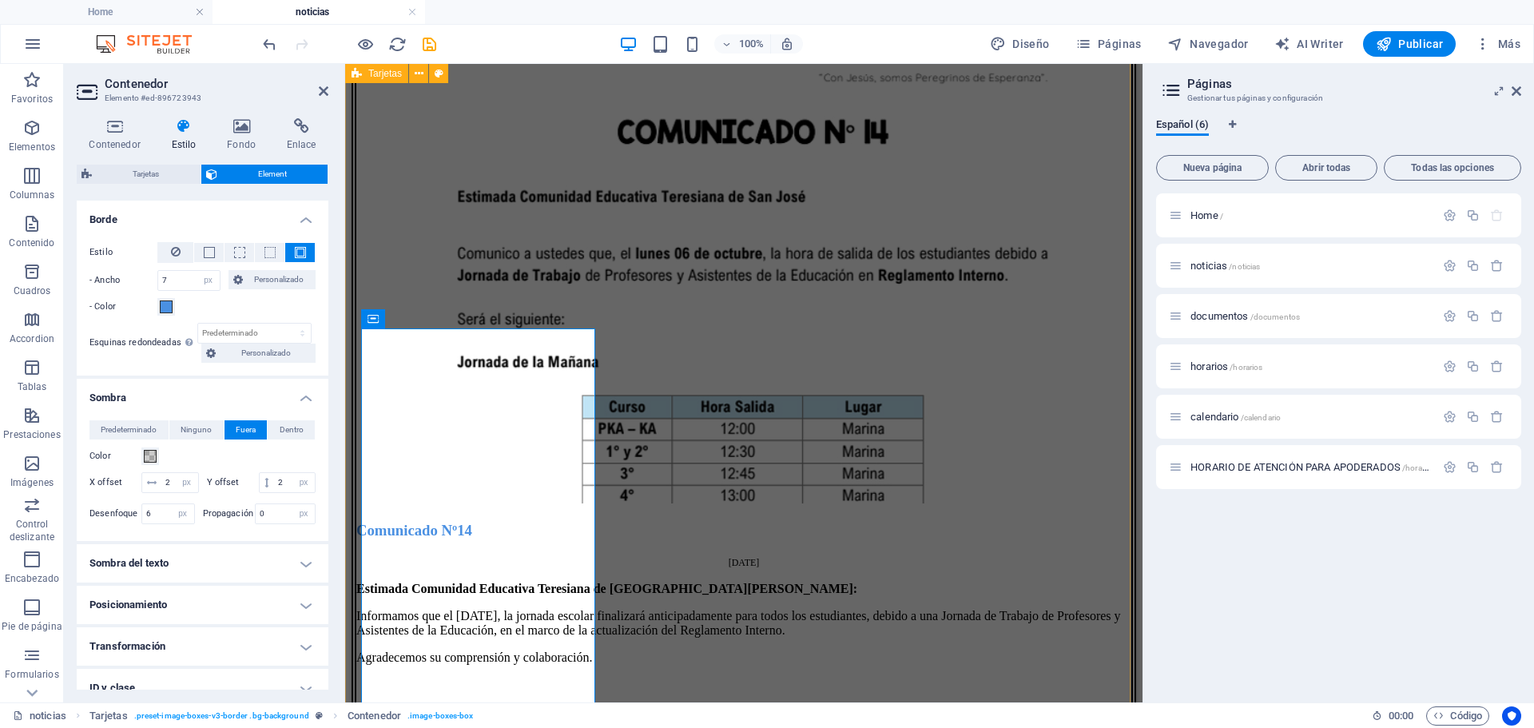
scroll to position [1610, 0]
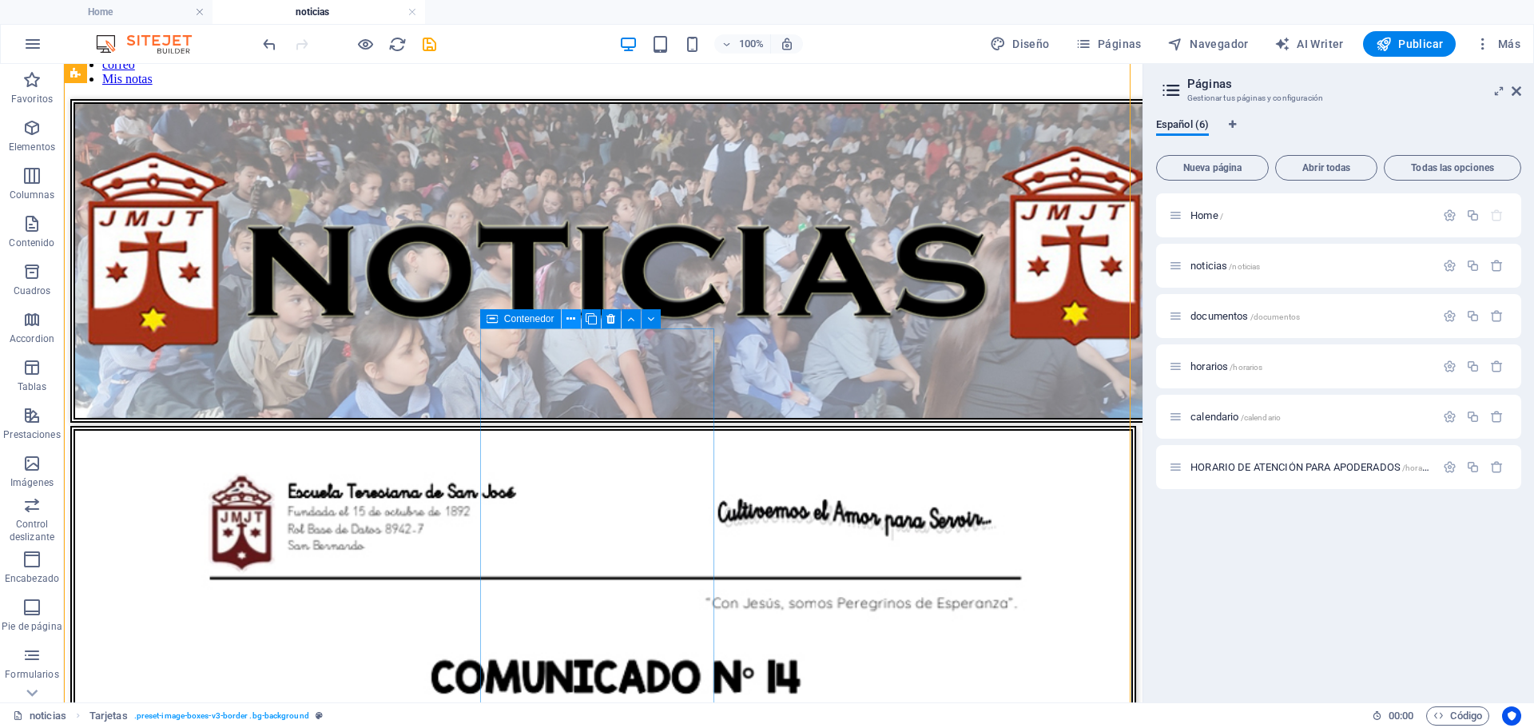
click at [566, 314] on icon at bounding box center [570, 319] width 9 height 17
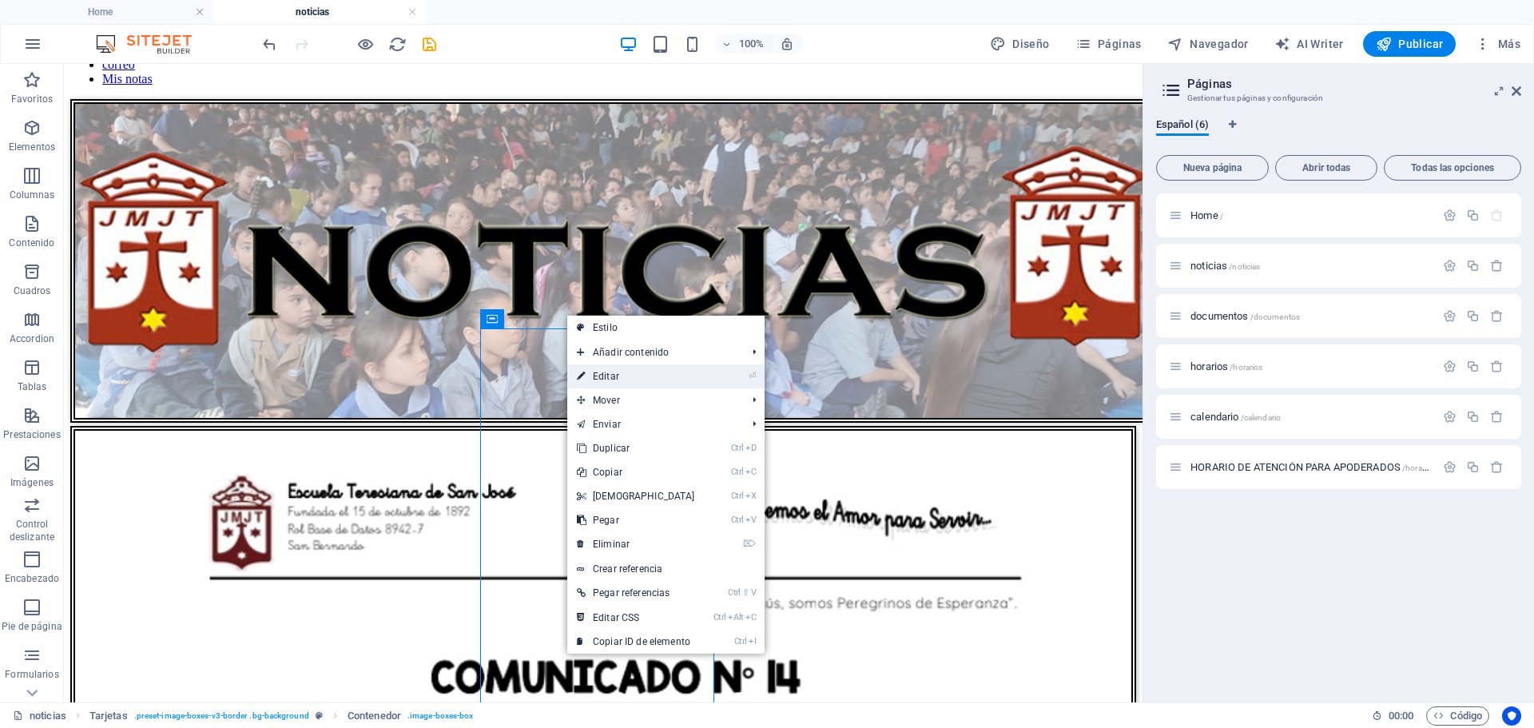
click at [603, 371] on link "⏎ Editar" at bounding box center [635, 376] width 137 height 24
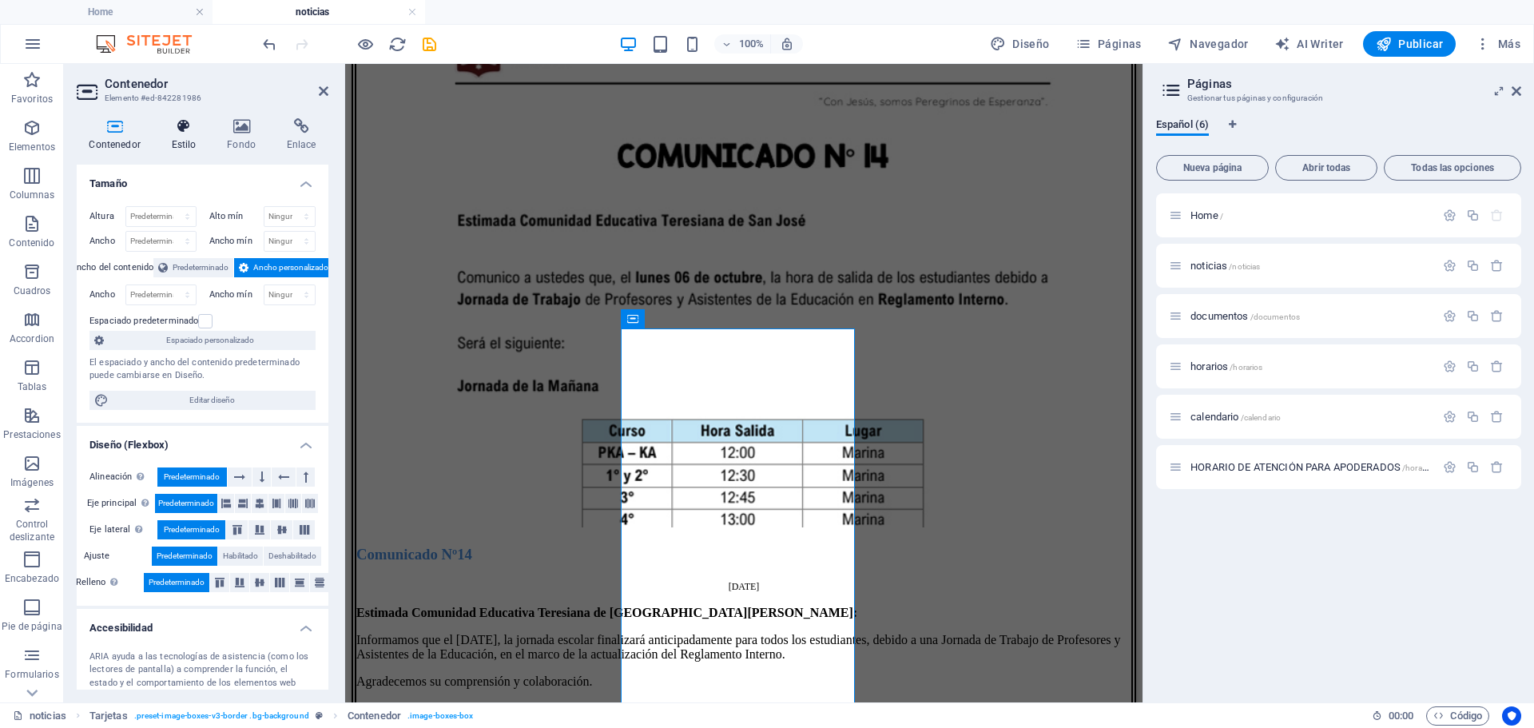
click at [191, 122] on icon at bounding box center [184, 126] width 50 height 16
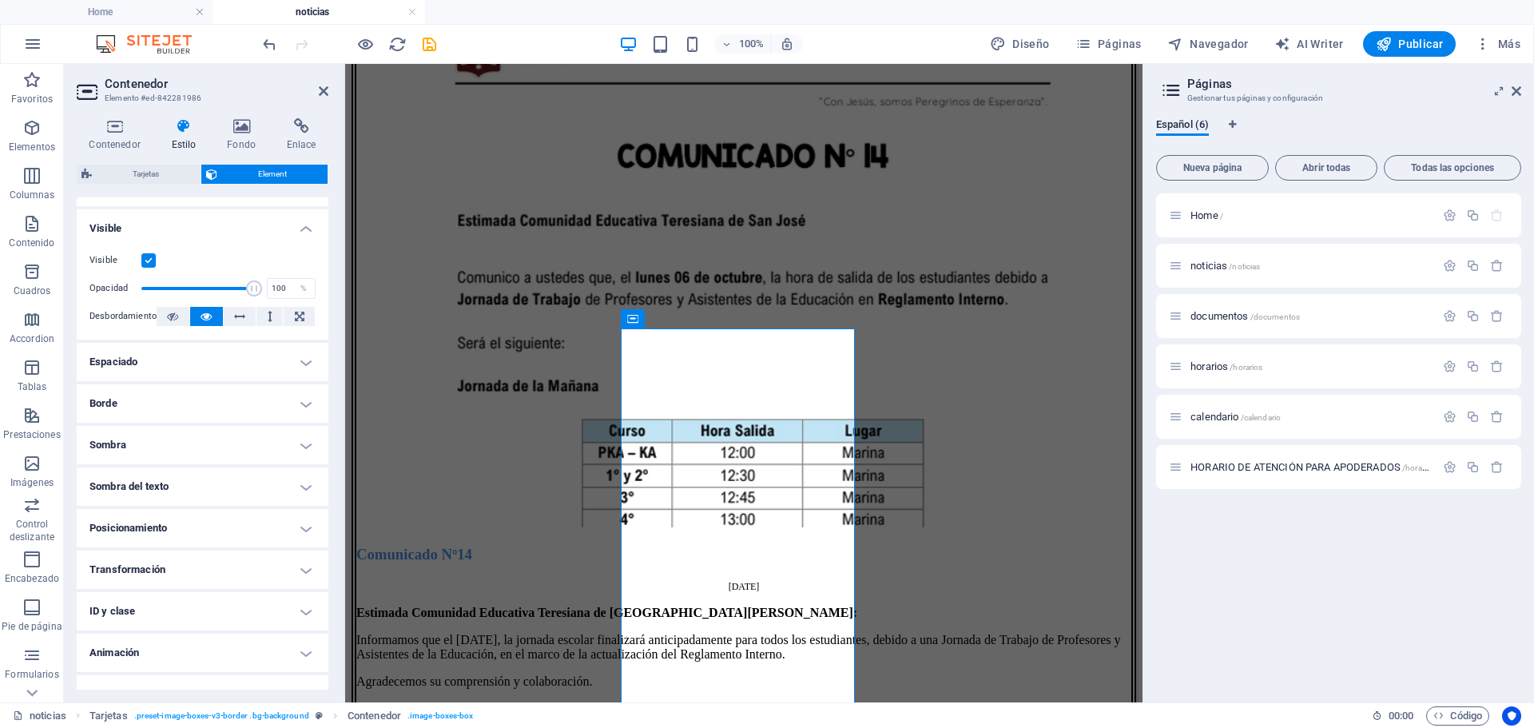
scroll to position [196, 0]
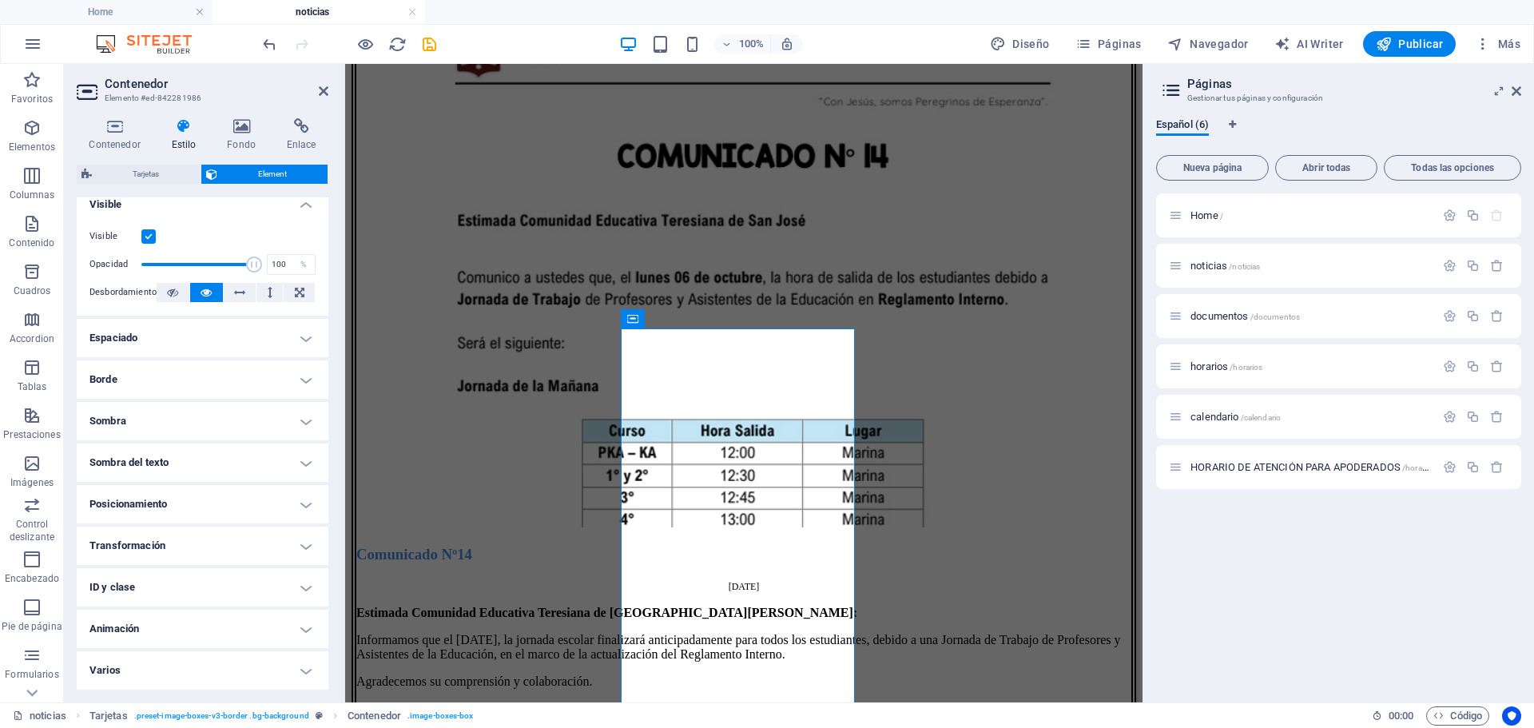
click at [203, 382] on h4 "Borde" at bounding box center [203, 379] width 252 height 38
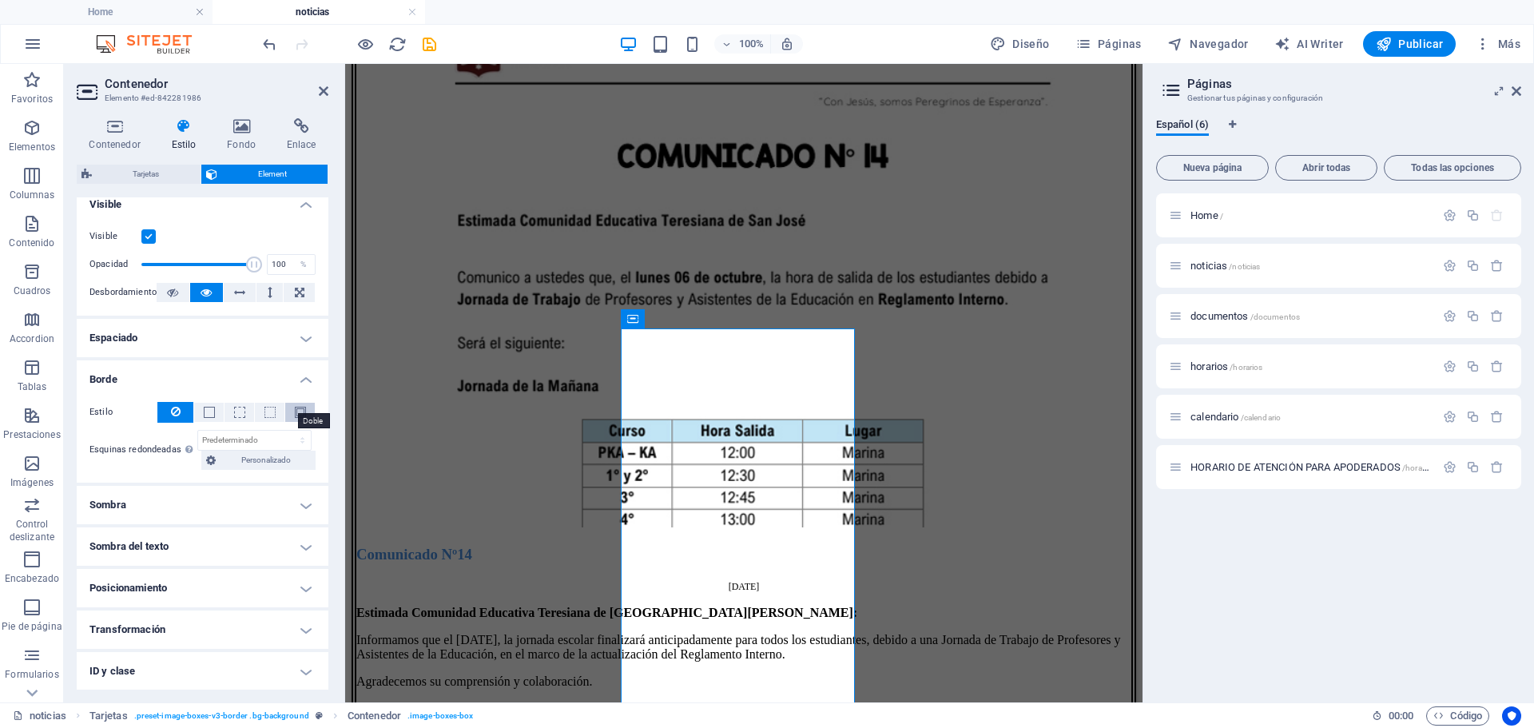
click at [300, 411] on span at bounding box center [300, 412] width 11 height 11
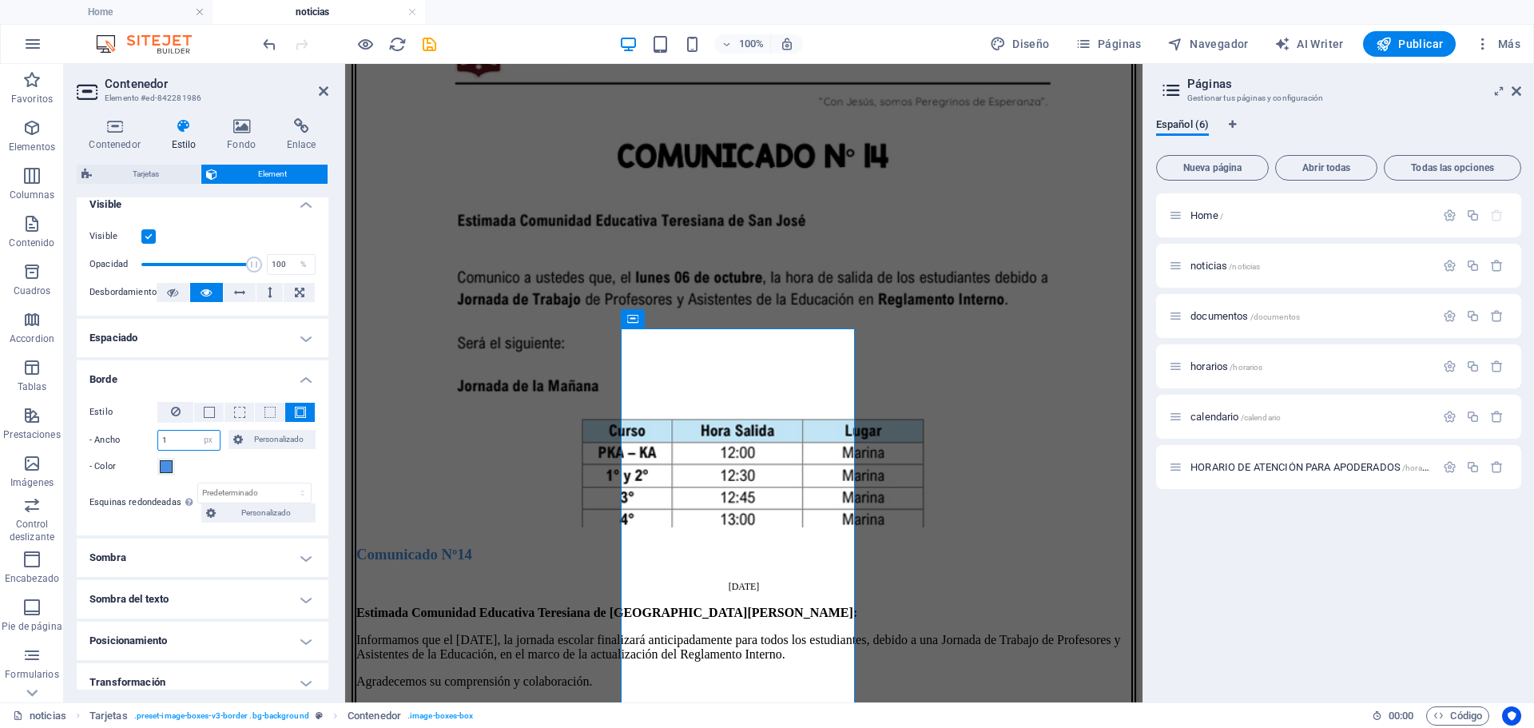
click at [179, 438] on input "1" at bounding box center [189, 440] width 62 height 19
type input "7"
click at [153, 565] on h4 "Sombra" at bounding box center [203, 557] width 252 height 38
click at [240, 586] on span "Fuera" at bounding box center [246, 589] width 20 height 19
type input "2"
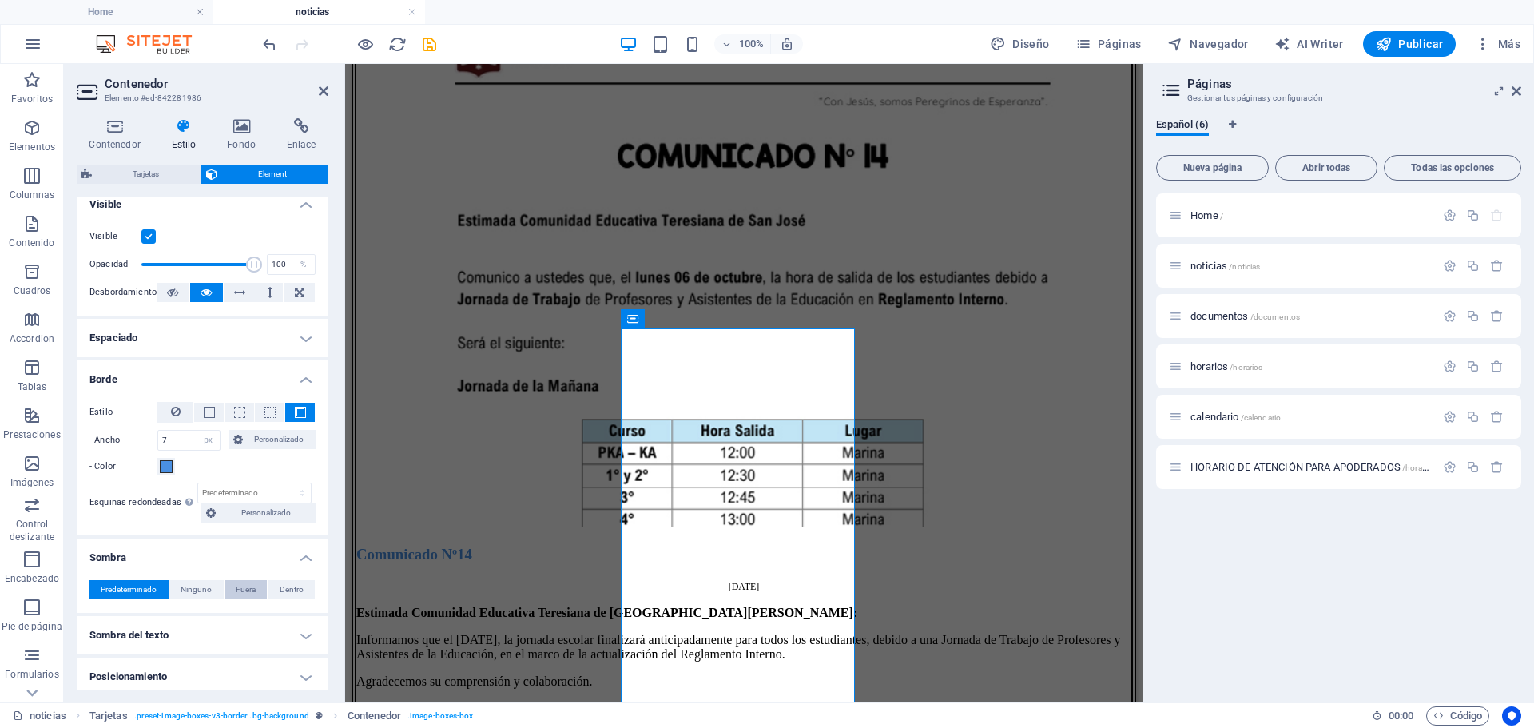
type input "2"
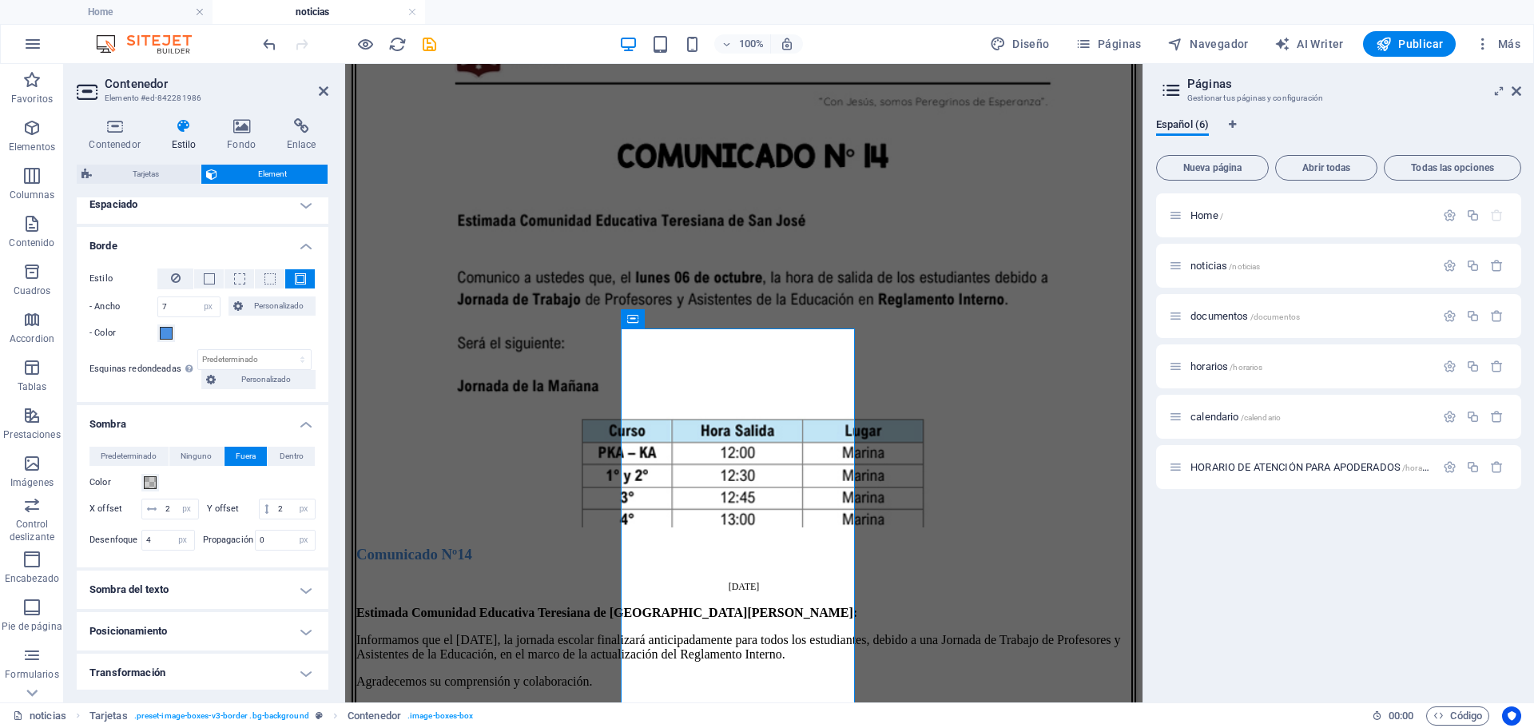
scroll to position [356, 0]
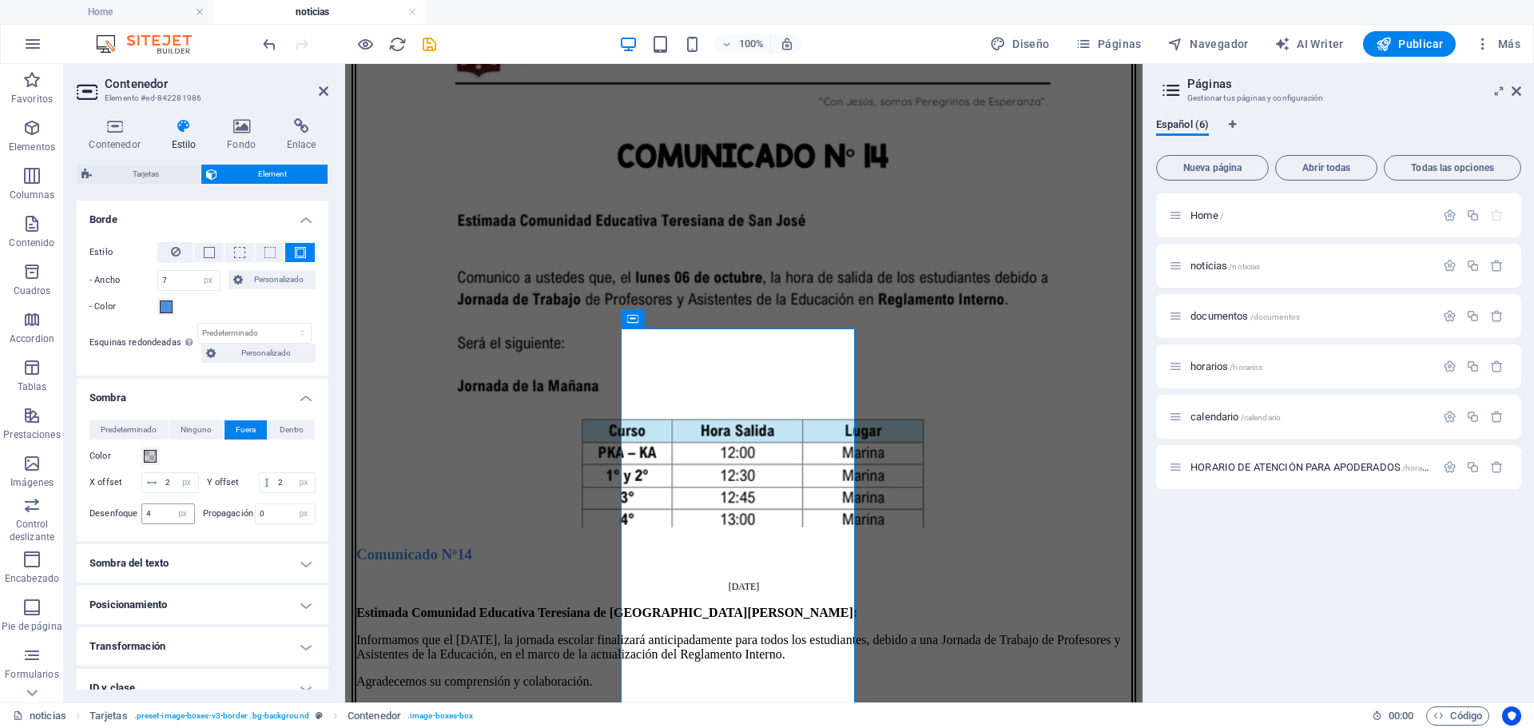
click at [157, 524] on div "4 px rem % vh vw" at bounding box center [168, 513] width 54 height 21
click at [157, 523] on input "4" at bounding box center [168, 513] width 52 height 19
type input "7"
click at [160, 282] on input "7" at bounding box center [189, 280] width 62 height 19
type input "6"
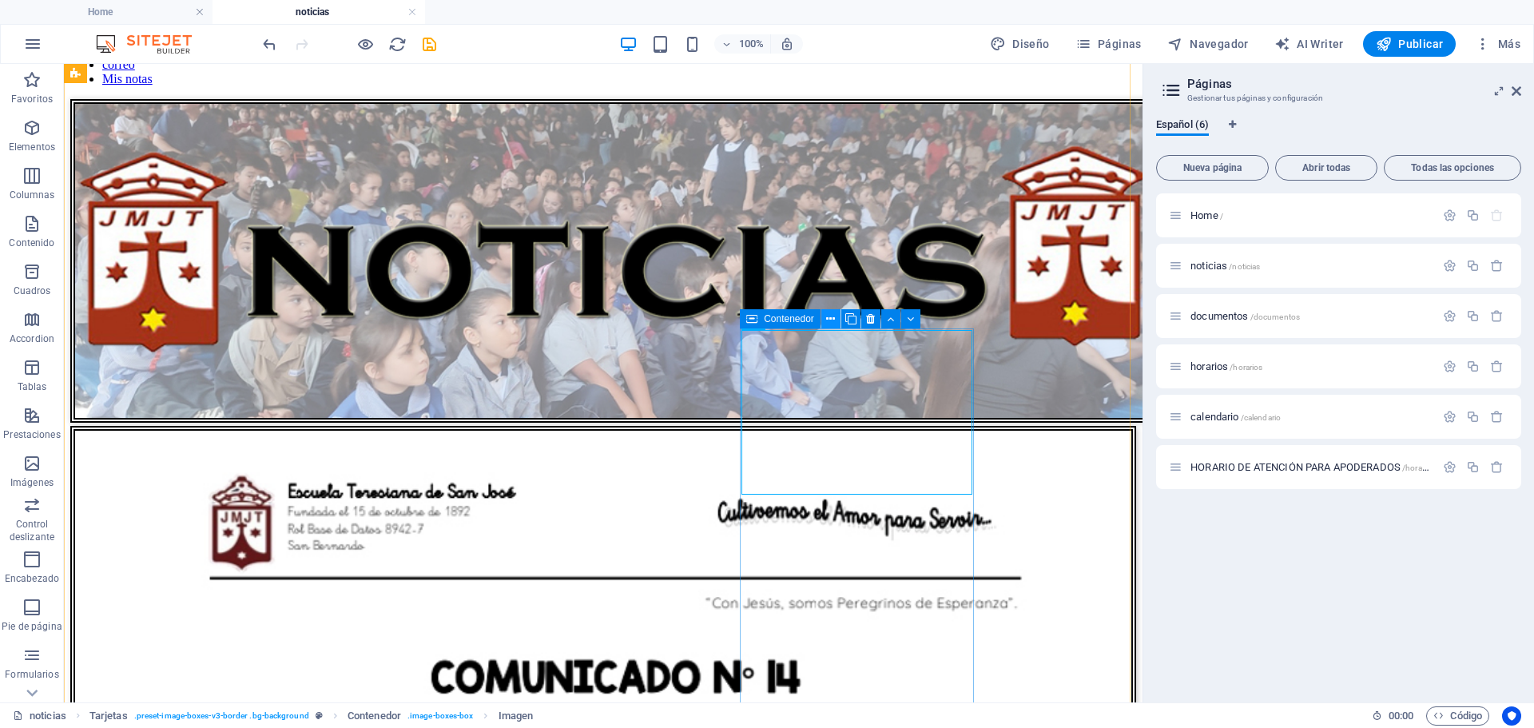
click at [826, 315] on icon at bounding box center [830, 319] width 9 height 17
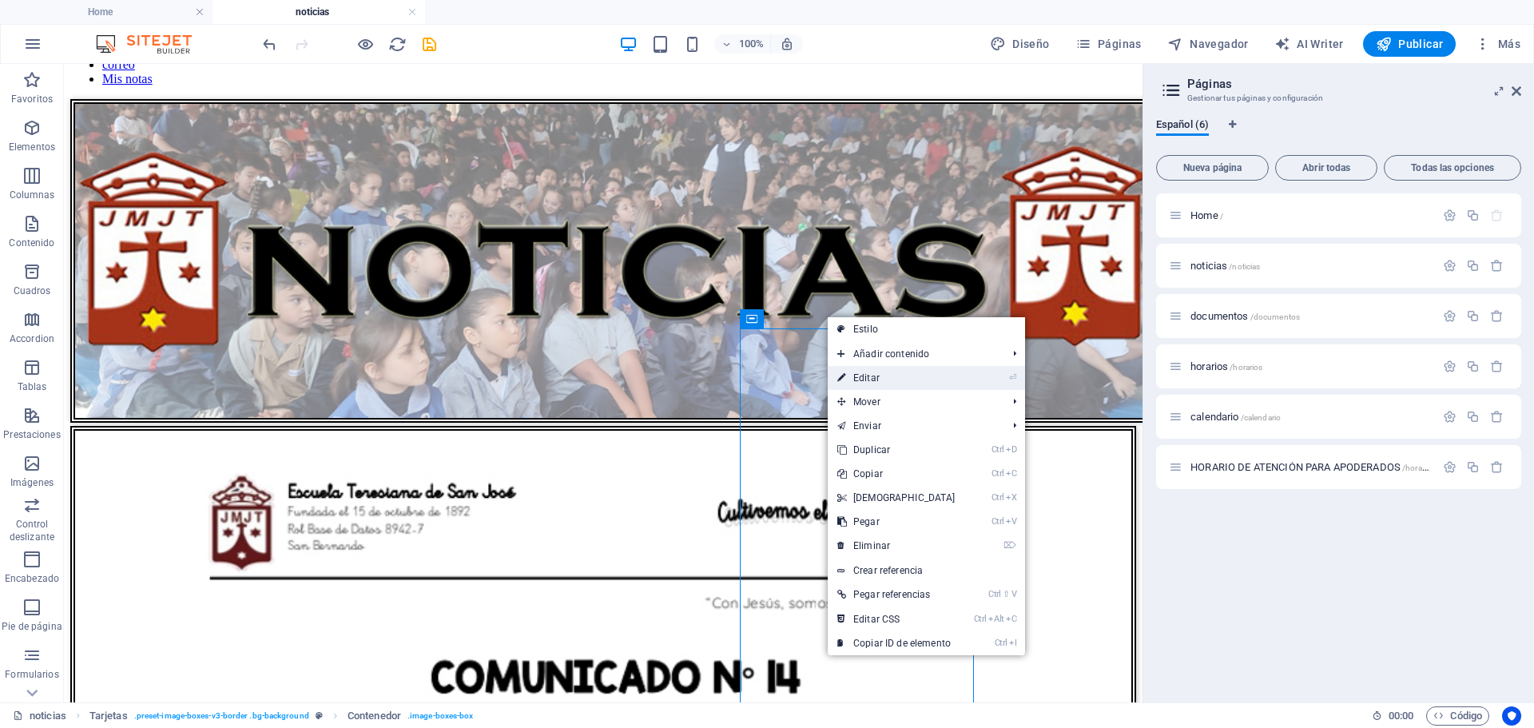
click at [879, 379] on link "⏎ Editar" at bounding box center [895, 378] width 137 height 24
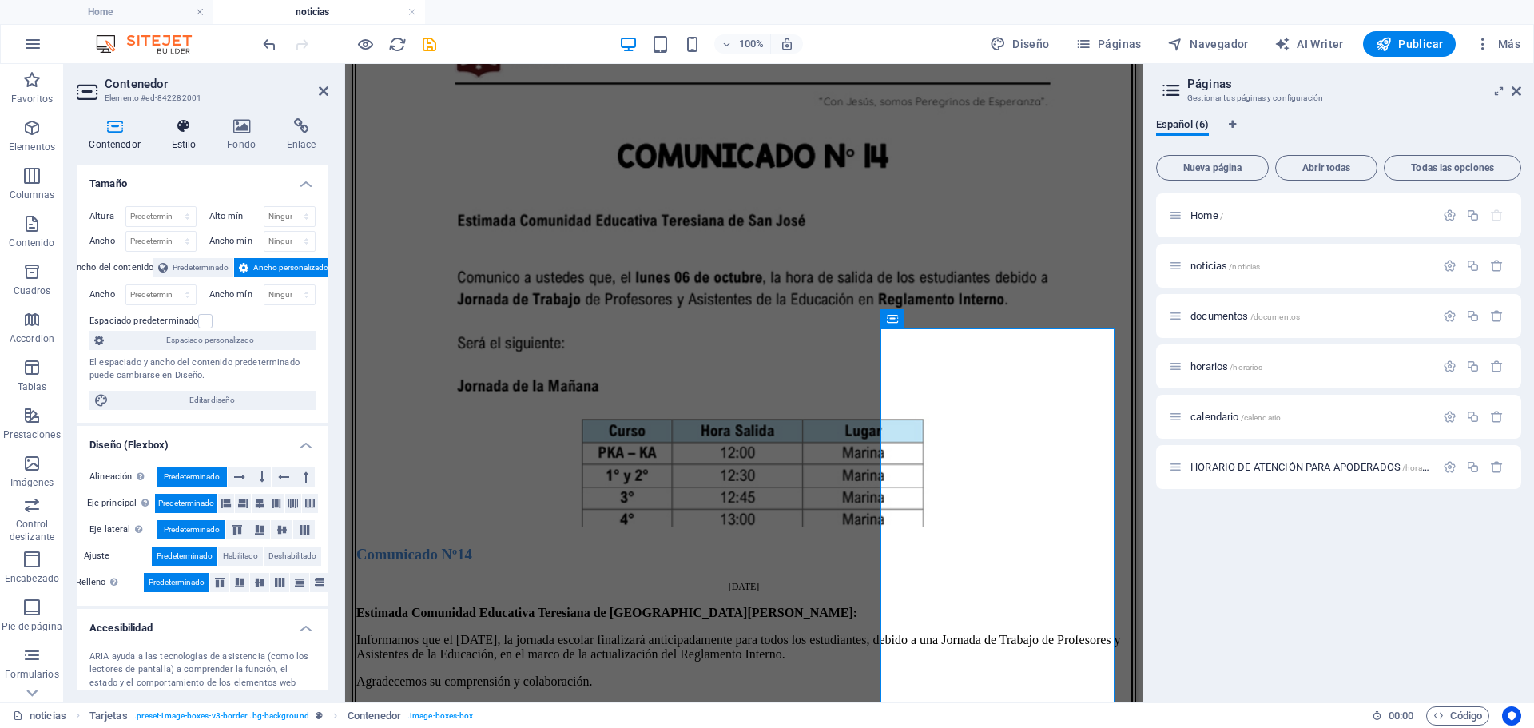
click at [182, 129] on icon at bounding box center [184, 126] width 50 height 16
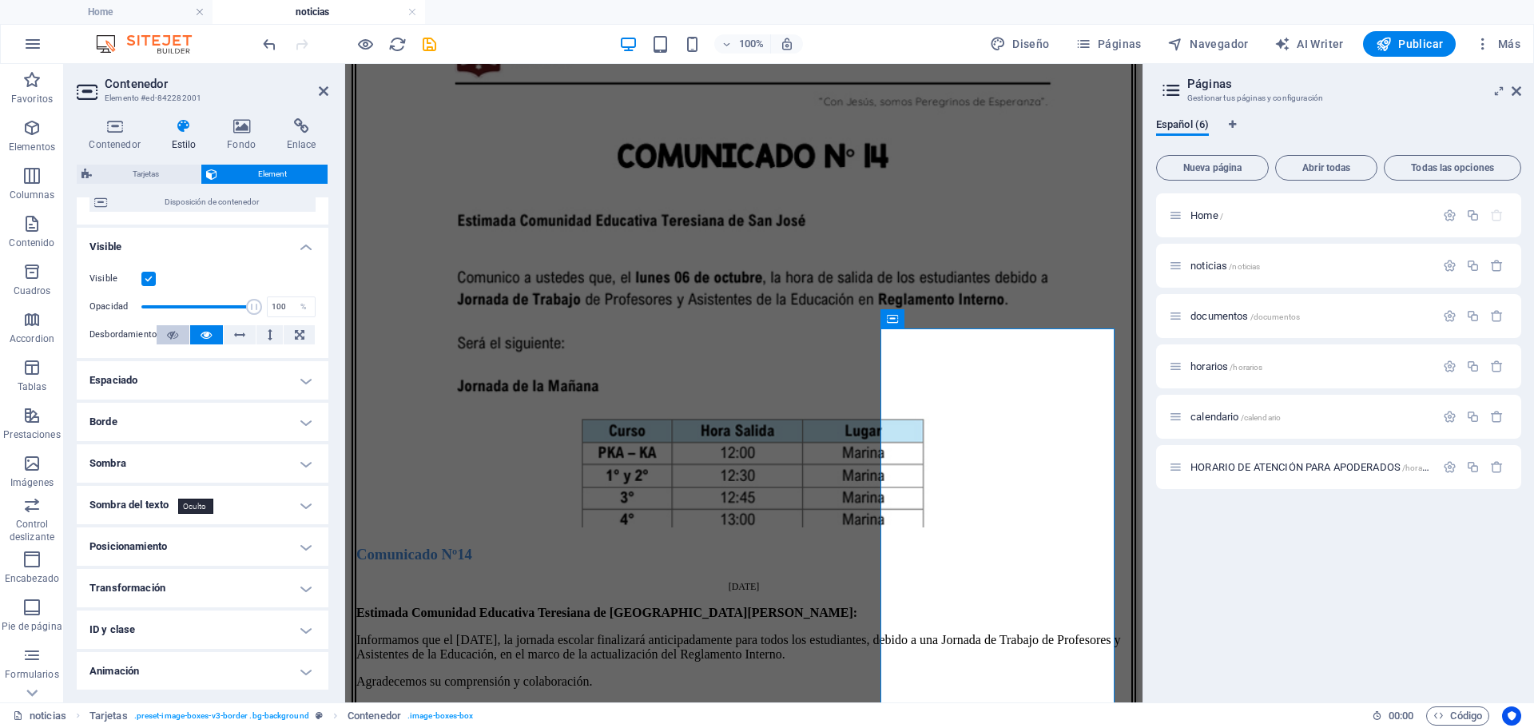
scroll to position [196, 0]
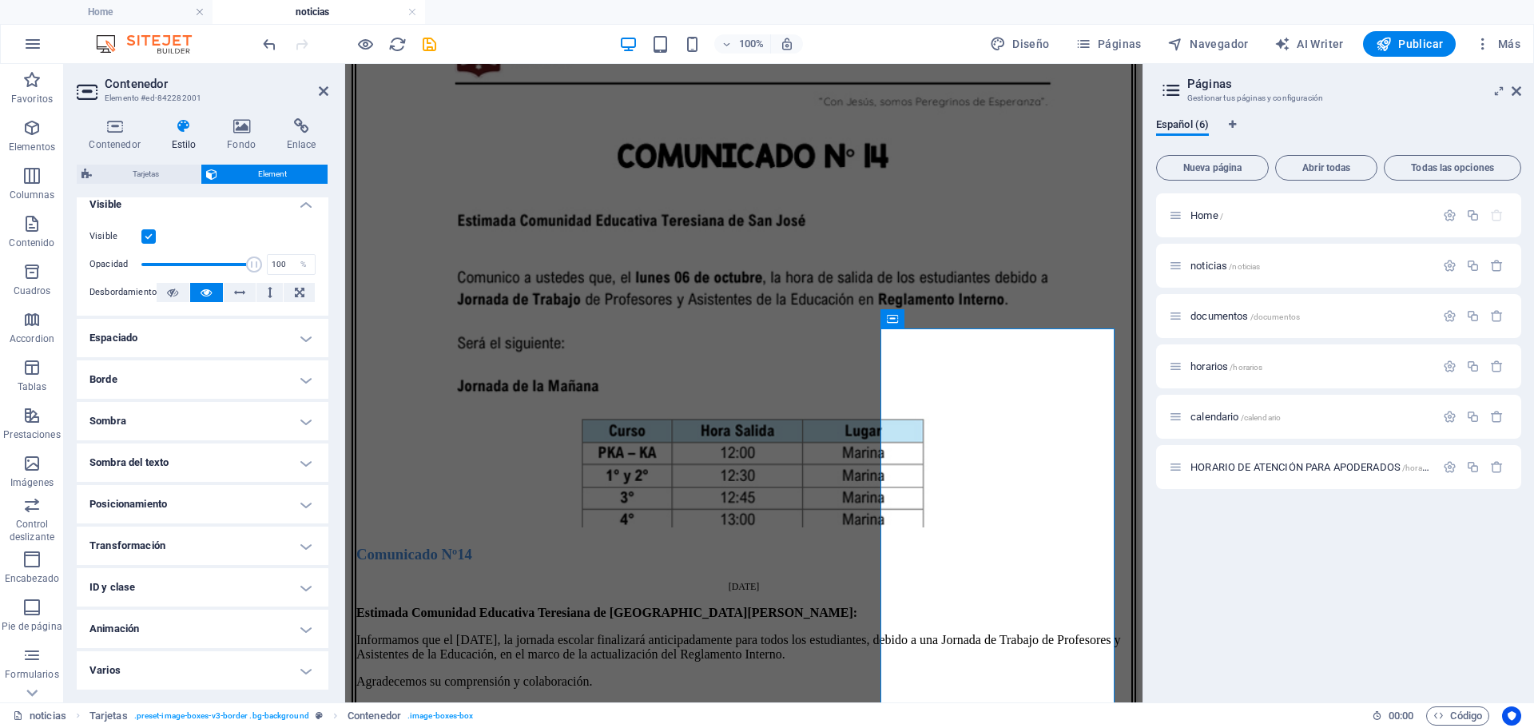
click at [128, 382] on h4 "Borde" at bounding box center [203, 379] width 252 height 38
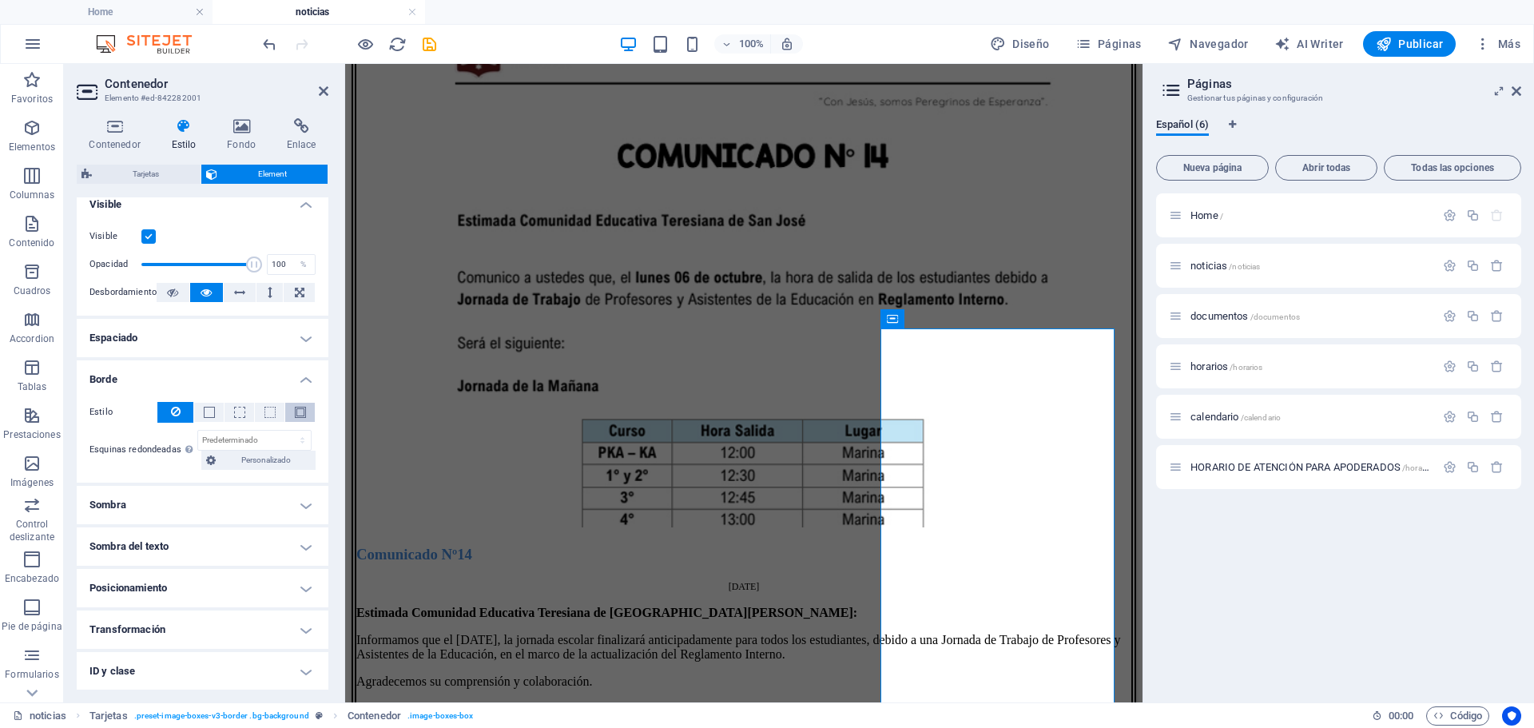
click at [308, 414] on button at bounding box center [300, 412] width 30 height 19
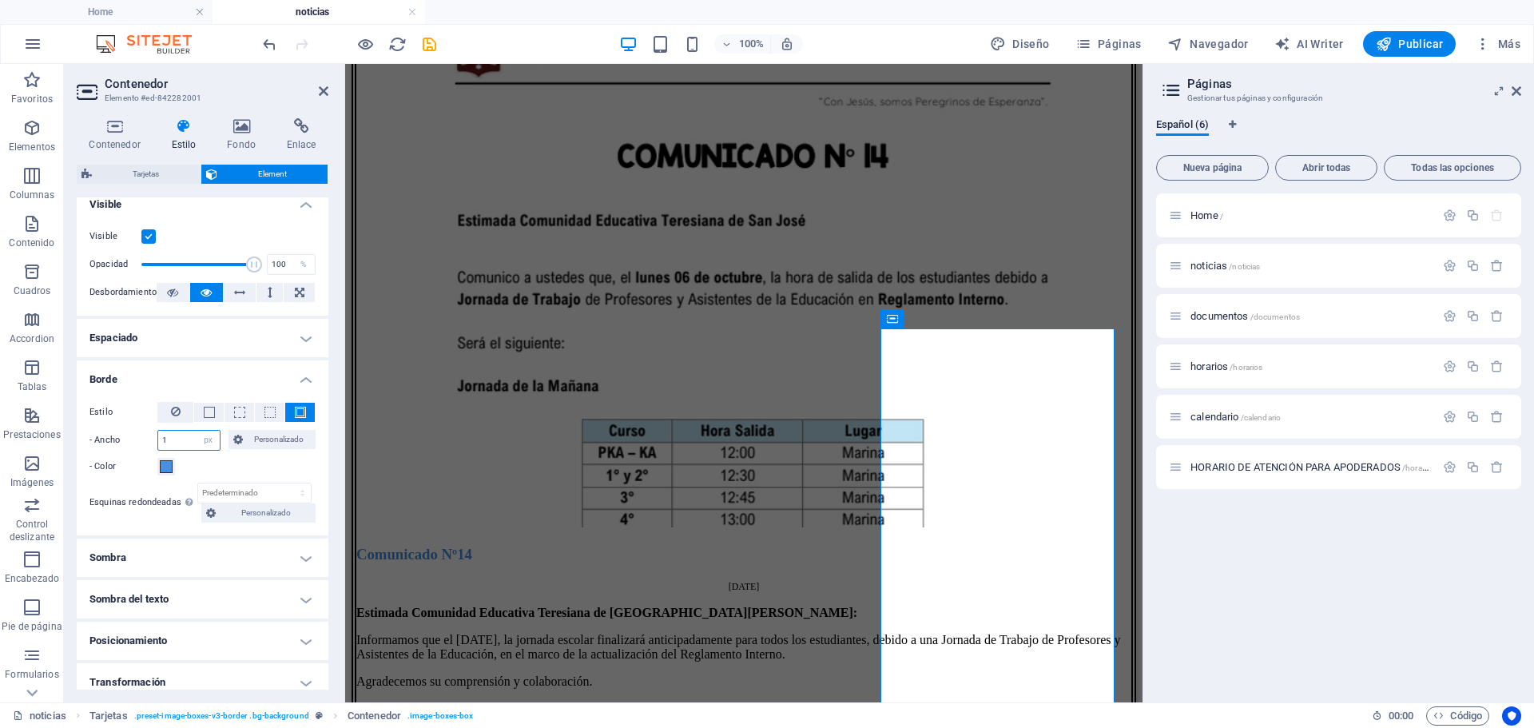
click at [192, 438] on input "1" at bounding box center [189, 440] width 62 height 19
type input "6"
click at [296, 551] on h4 "Sombra" at bounding box center [203, 557] width 252 height 38
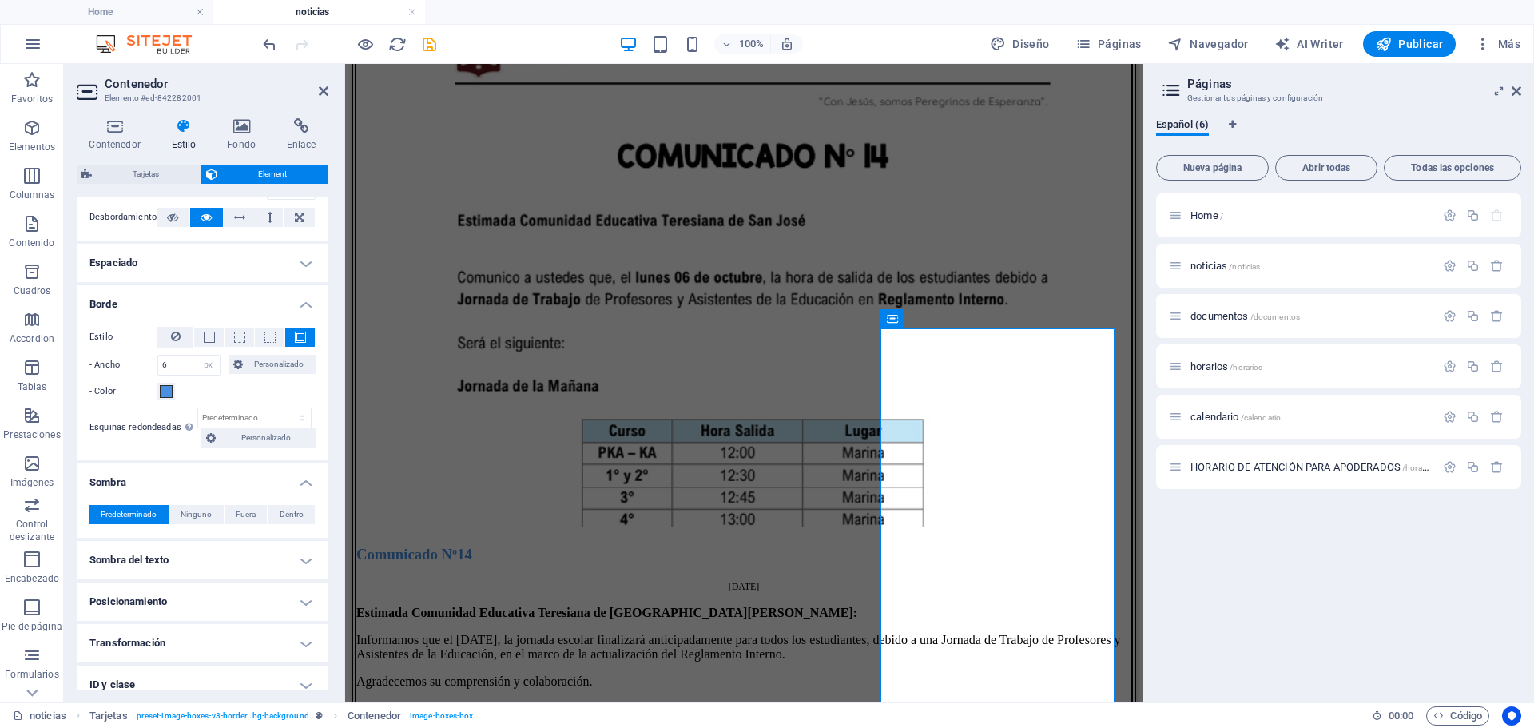
scroll to position [276, 0]
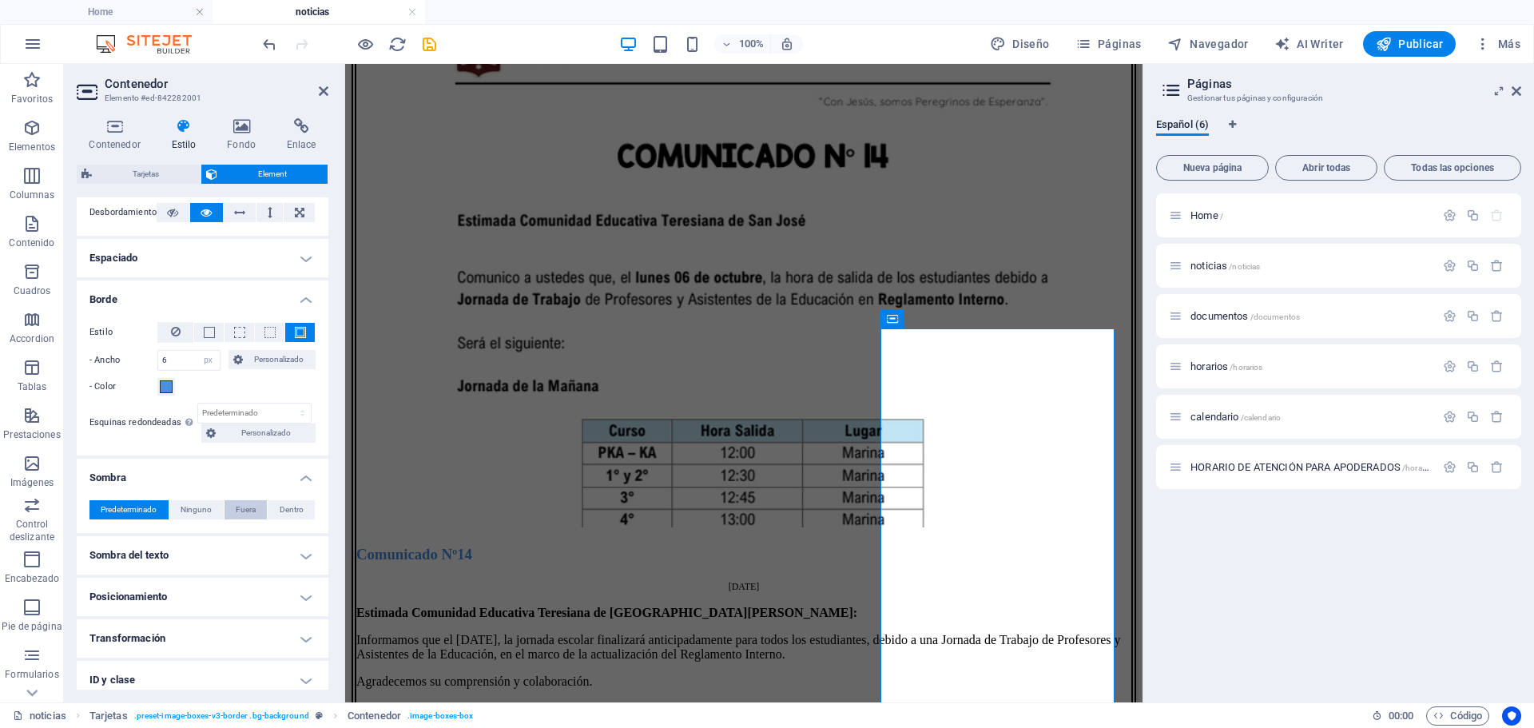
click at [243, 508] on span "Fuera" at bounding box center [246, 509] width 20 height 19
type input "2"
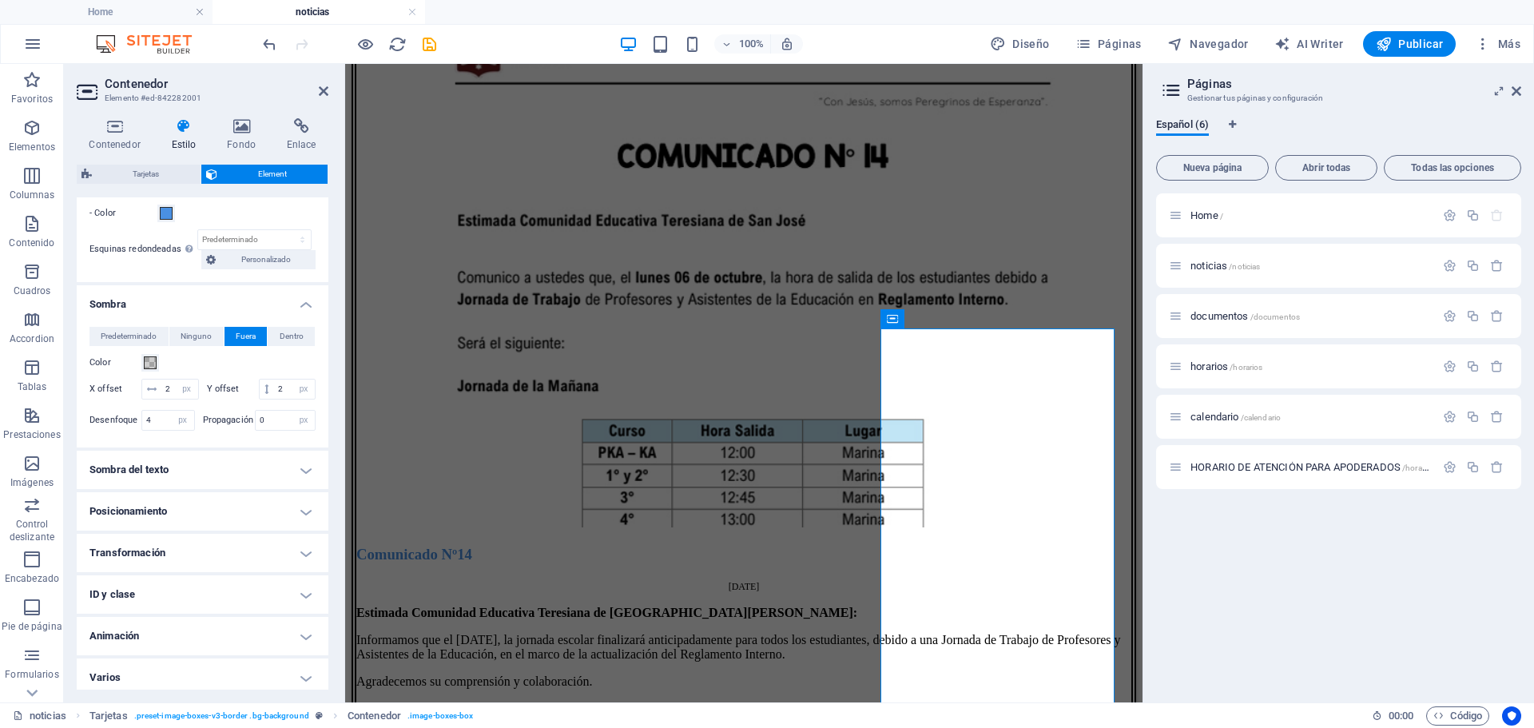
scroll to position [478, 0]
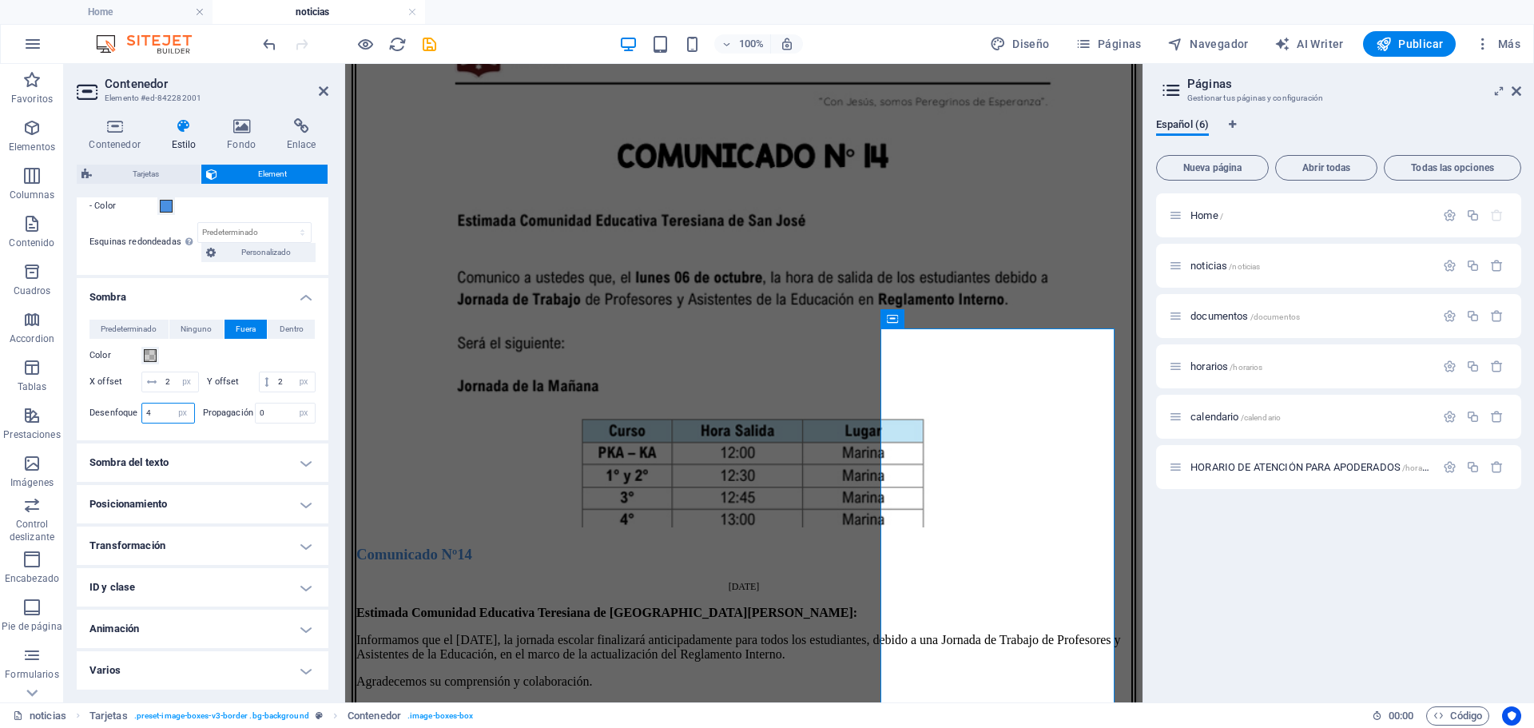
click at [149, 411] on input "4" at bounding box center [168, 412] width 52 height 19
type input "7"
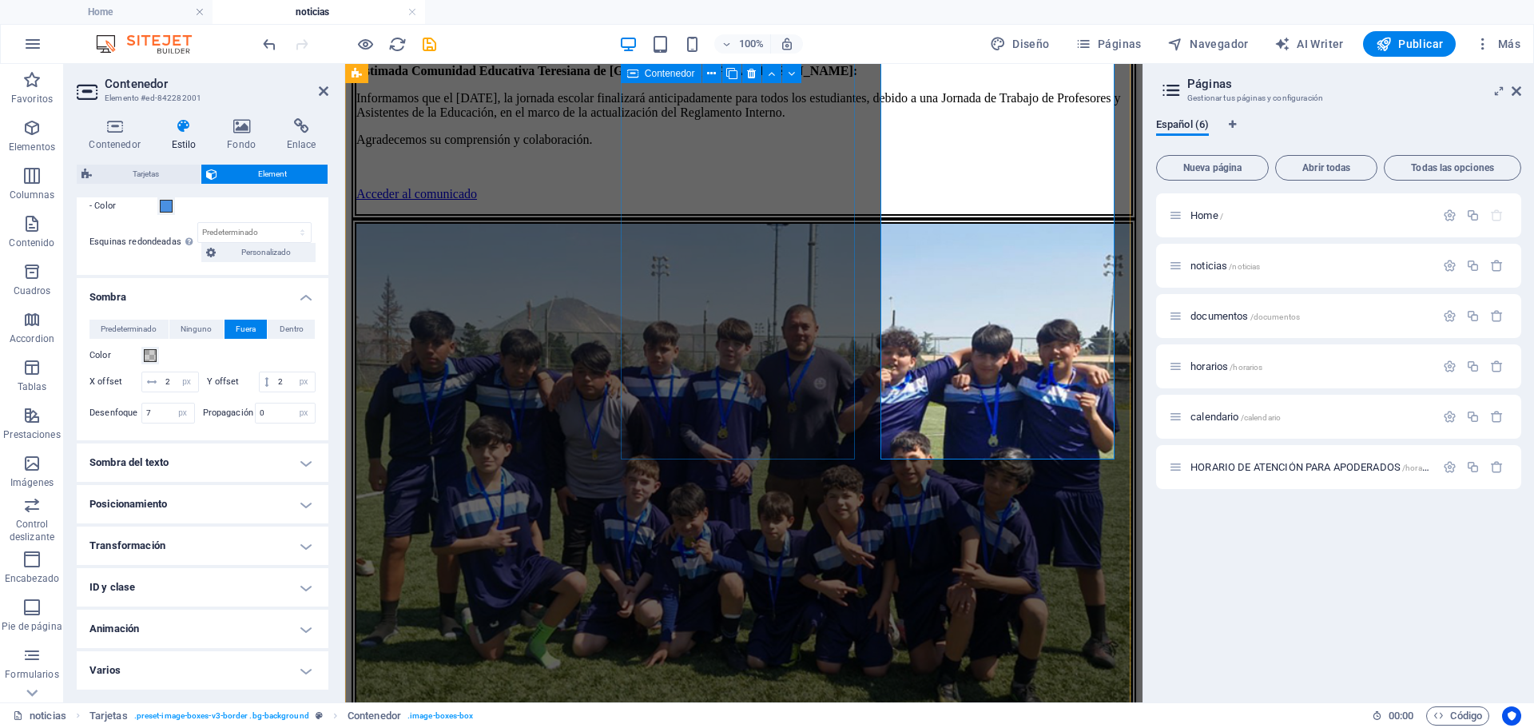
scroll to position [2169, 0]
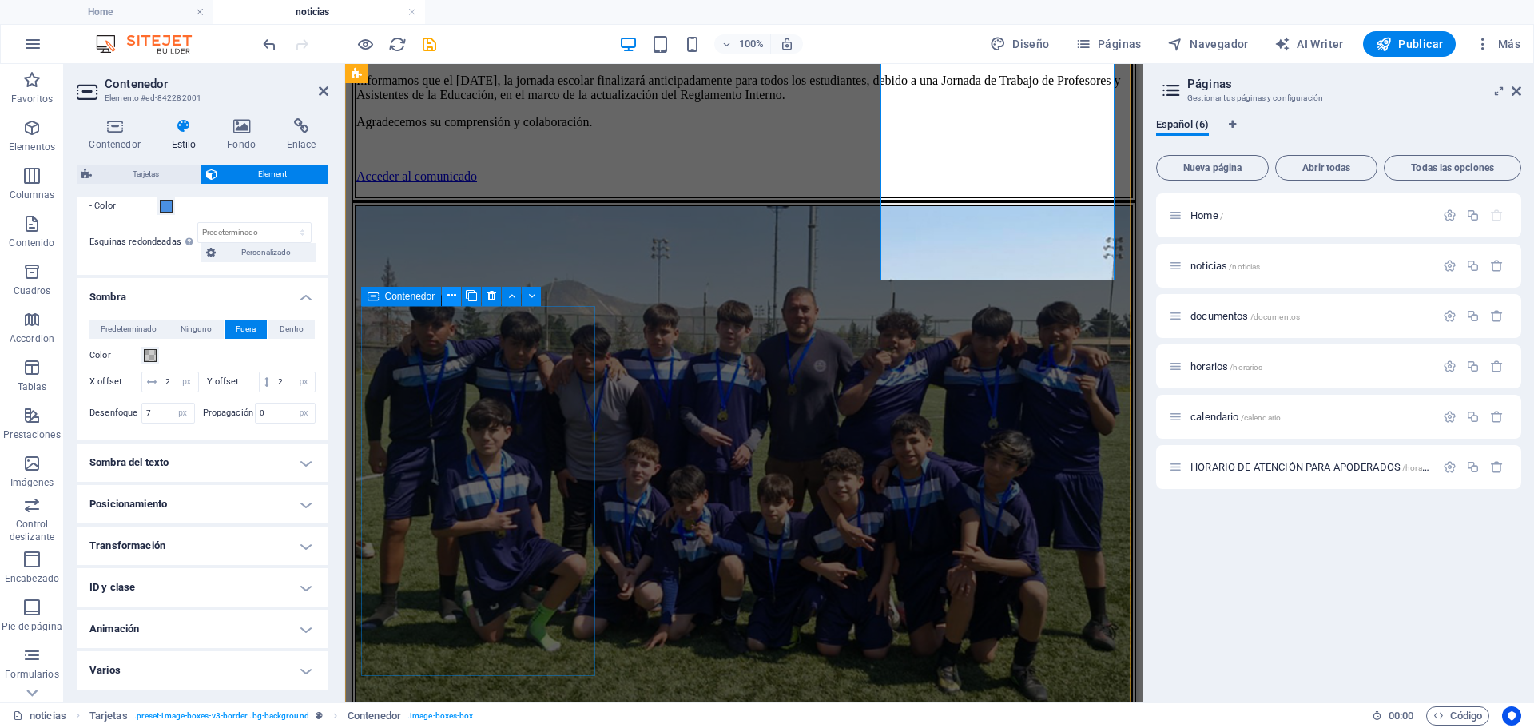
click at [449, 300] on icon at bounding box center [451, 296] width 9 height 17
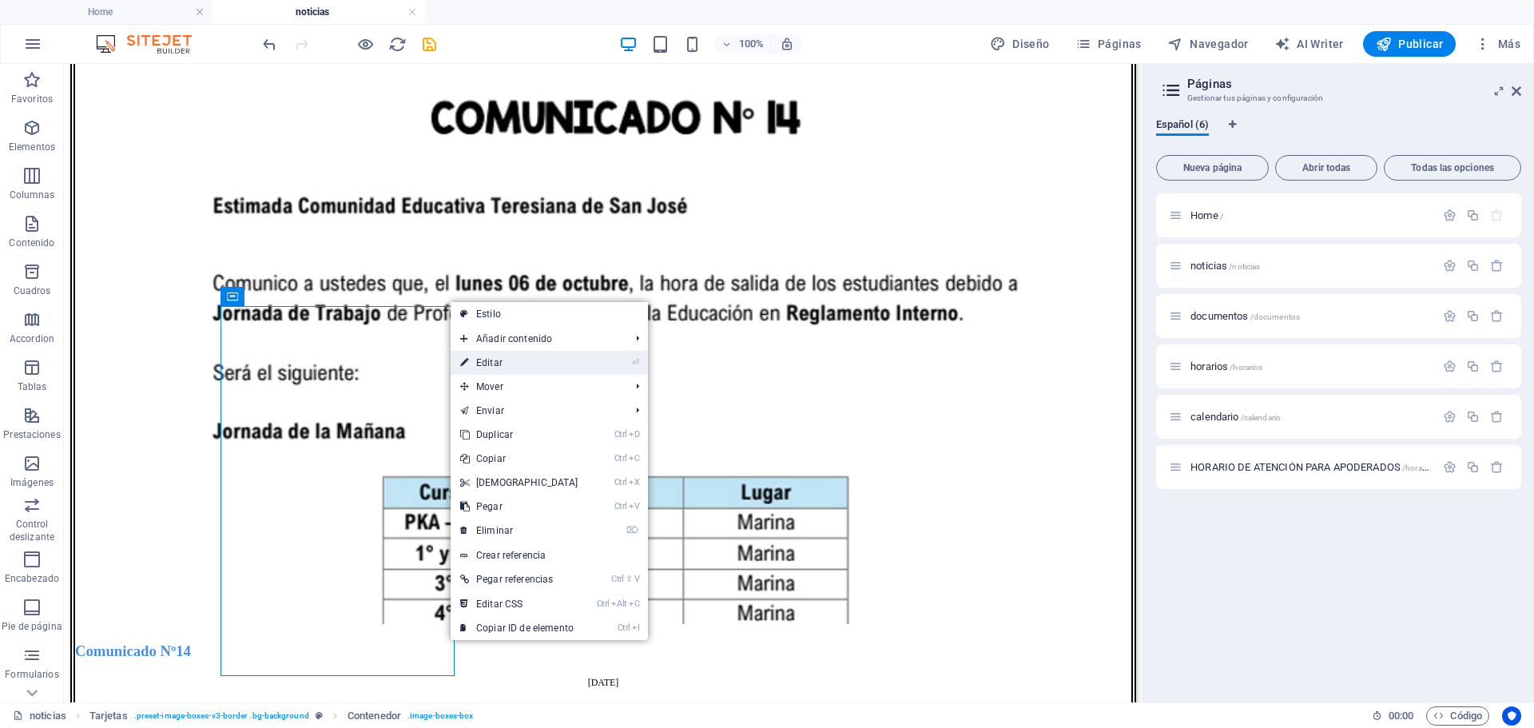
click at [512, 368] on link "⏎ Editar" at bounding box center [518, 363] width 137 height 24
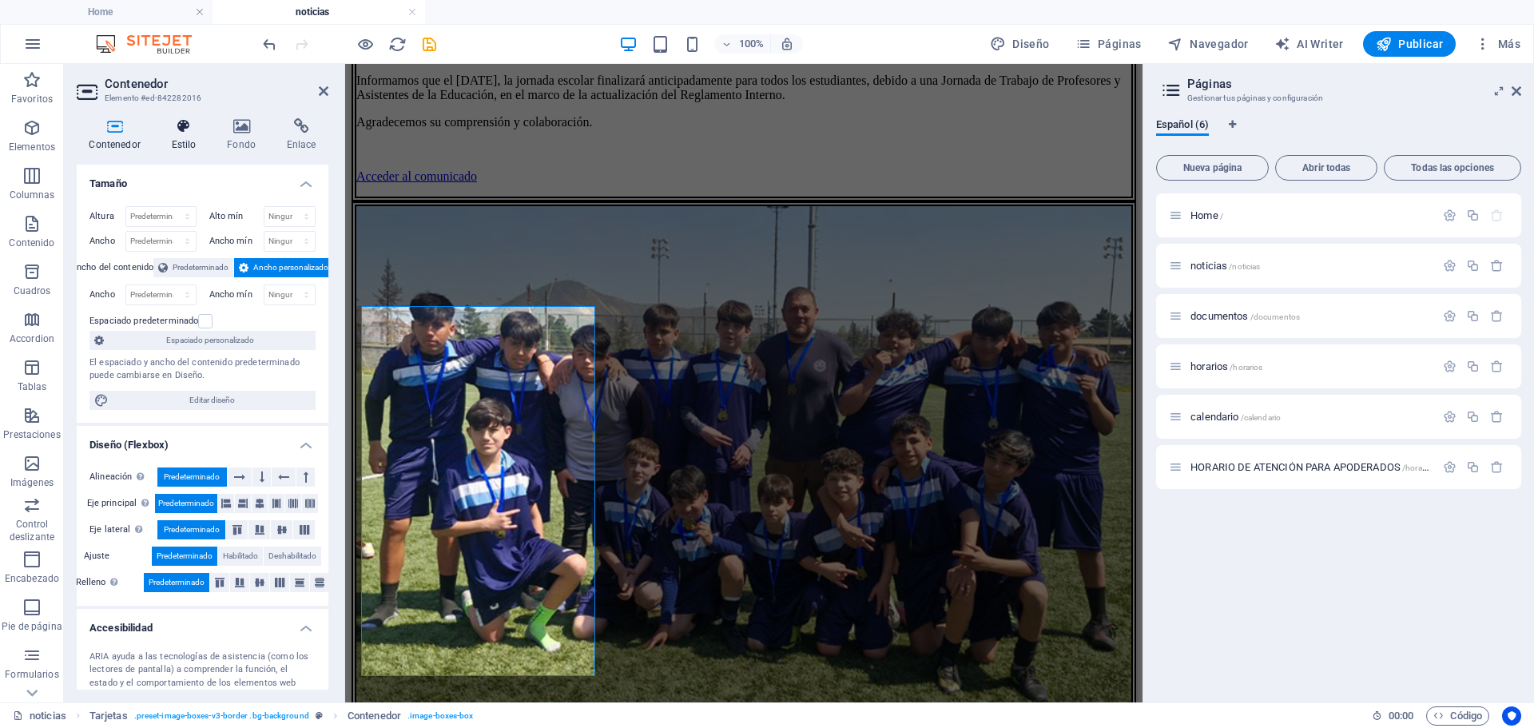
click at [188, 143] on h4 "Estilo" at bounding box center [187, 135] width 56 height 34
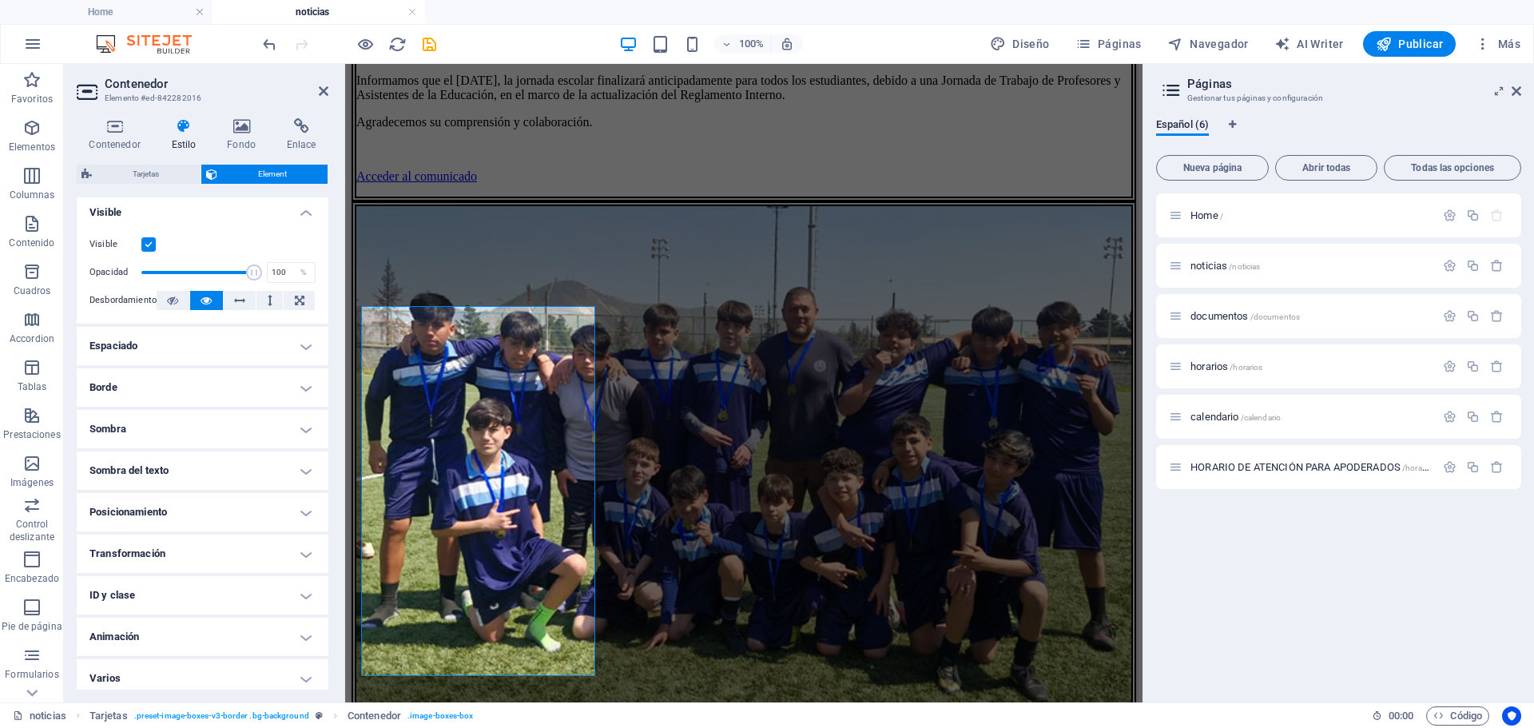
scroll to position [196, 0]
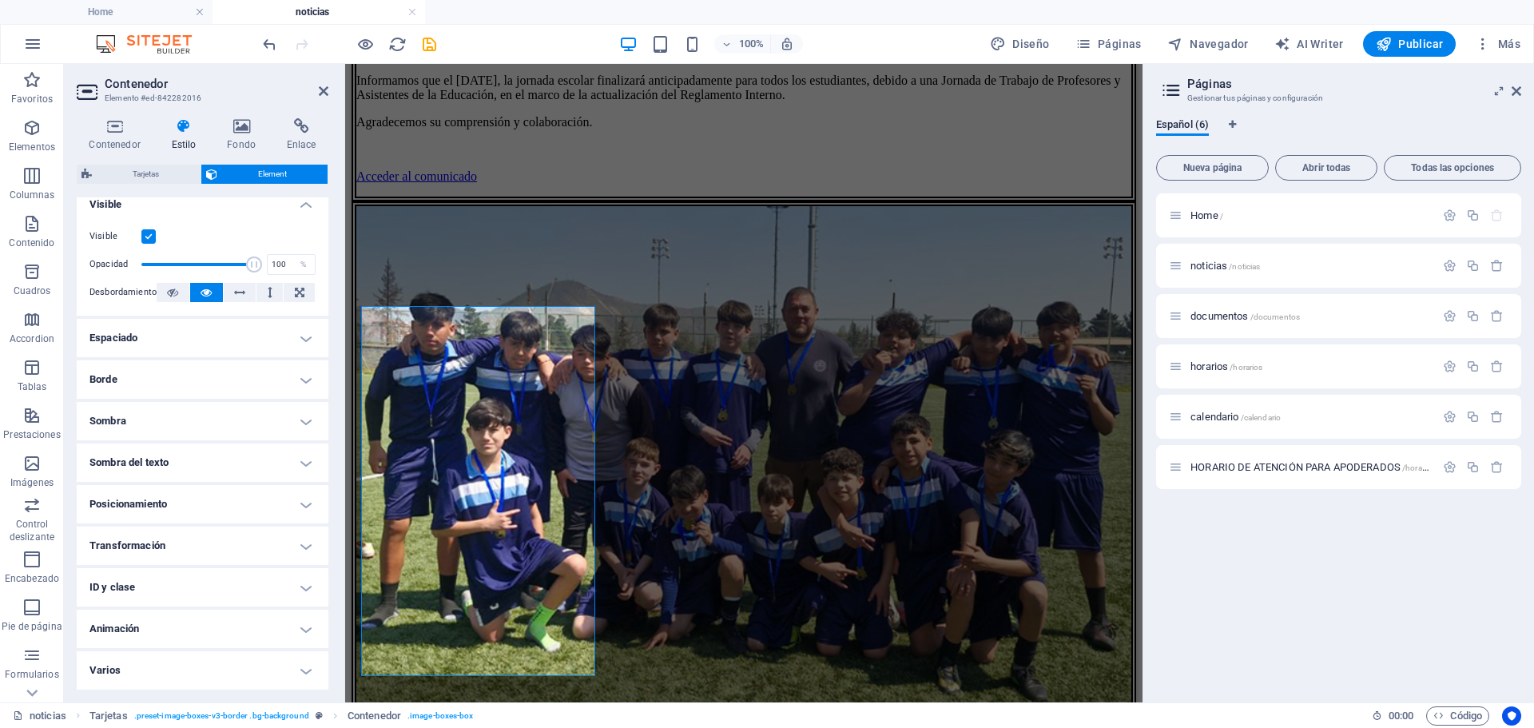
click at [181, 375] on h4 "Borde" at bounding box center [203, 379] width 252 height 38
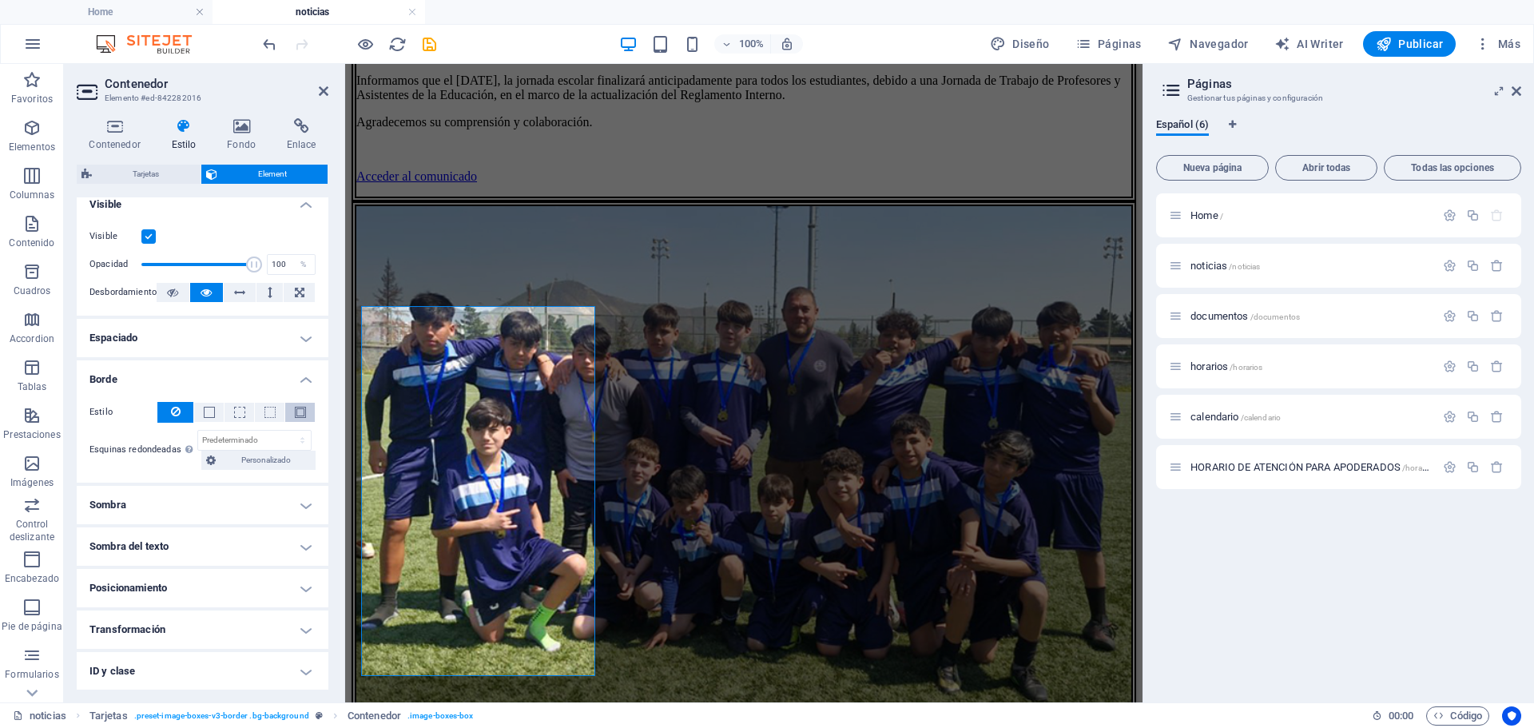
click at [301, 419] on button at bounding box center [300, 412] width 30 height 19
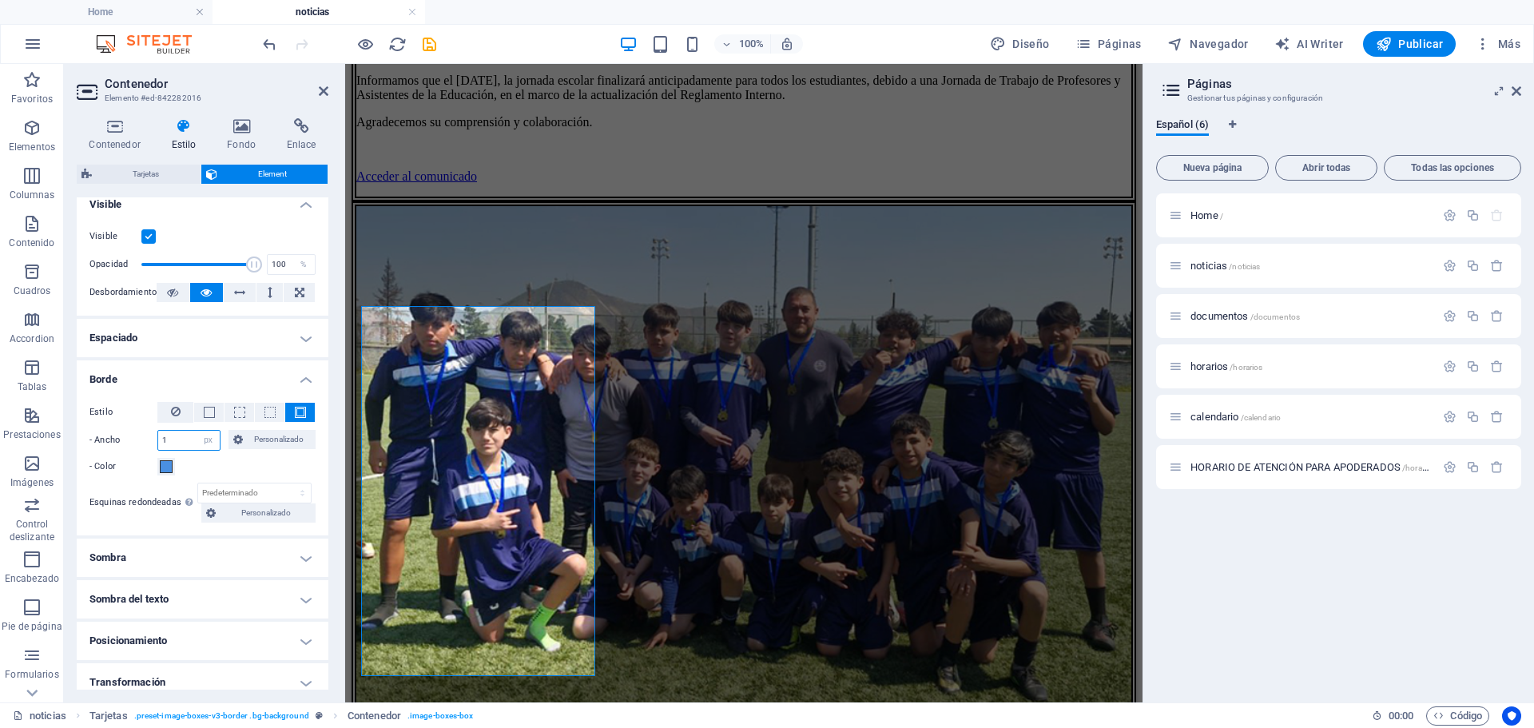
click at [169, 442] on input "1" at bounding box center [189, 440] width 62 height 19
type input "6"
click at [300, 550] on h4 "Sombra" at bounding box center [203, 557] width 252 height 38
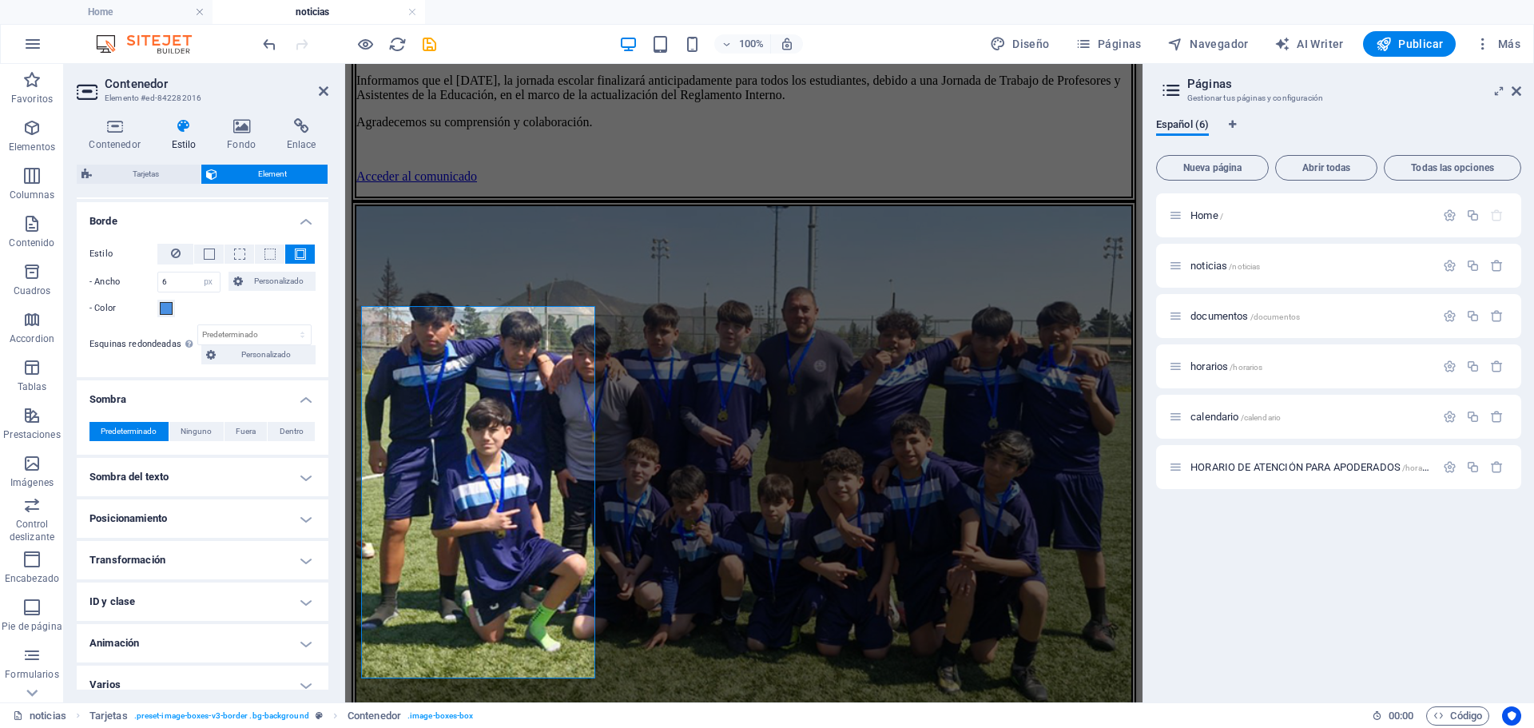
scroll to position [356, 0]
click at [249, 435] on span "Fuera" at bounding box center [246, 429] width 20 height 19
type input "2"
click at [151, 523] on input "4" at bounding box center [168, 513] width 52 height 19
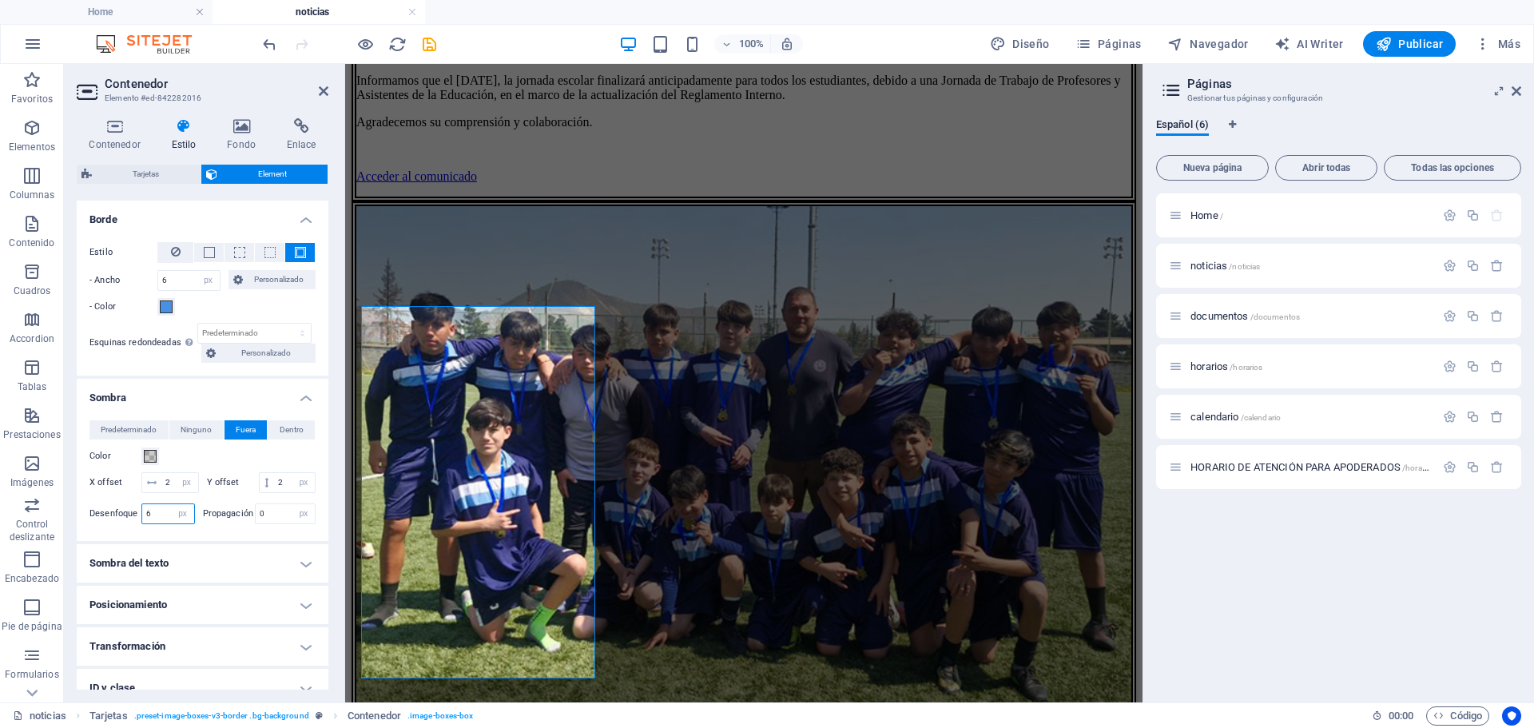
type input "7"
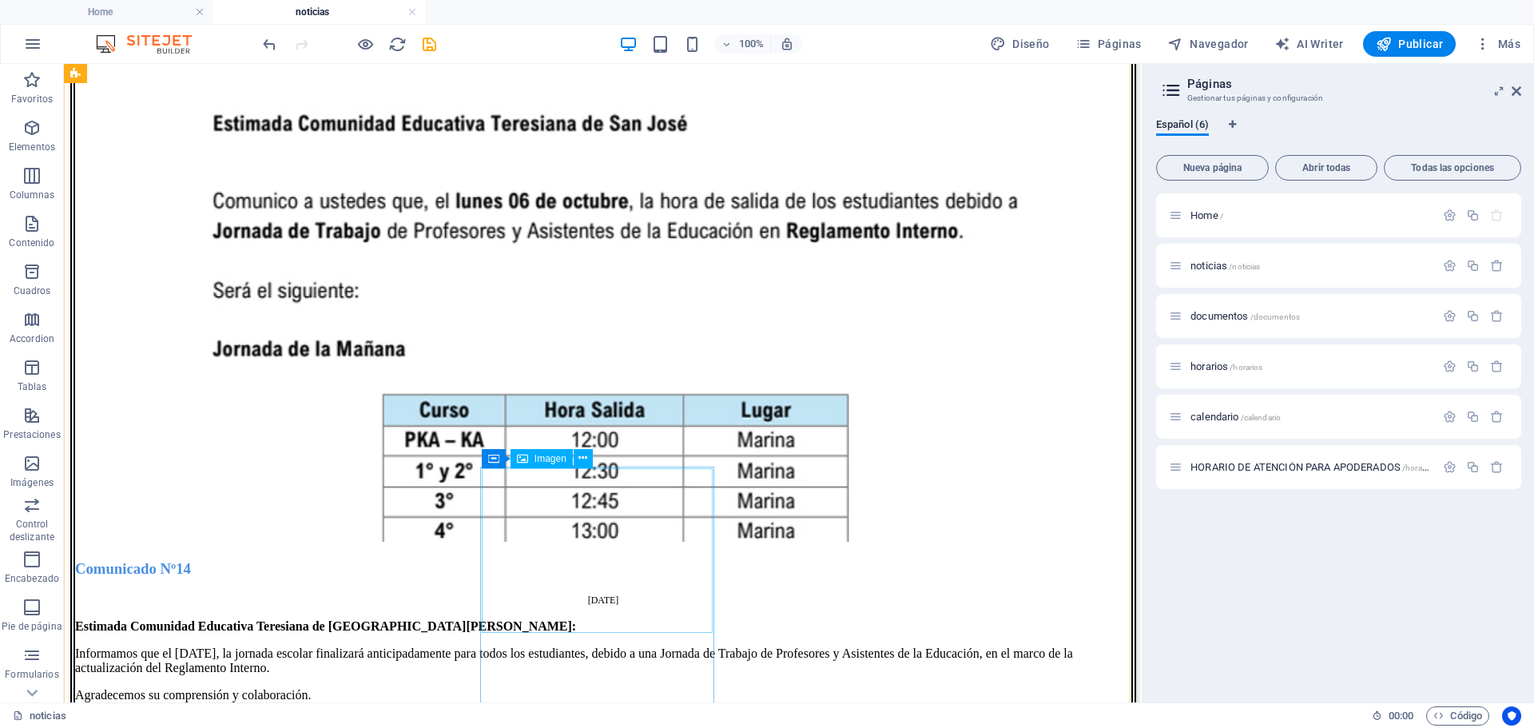
scroll to position [2249, 0]
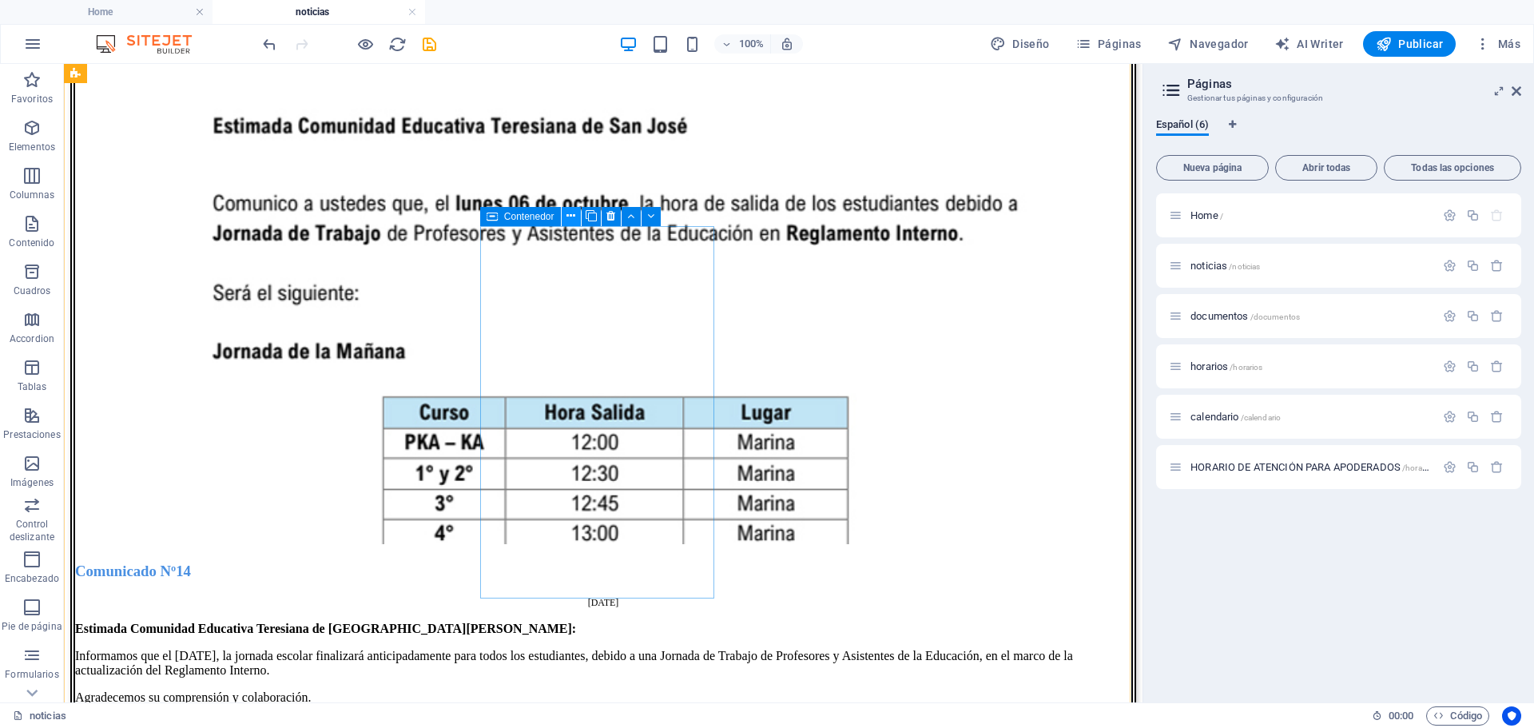
click at [573, 217] on icon at bounding box center [570, 216] width 9 height 17
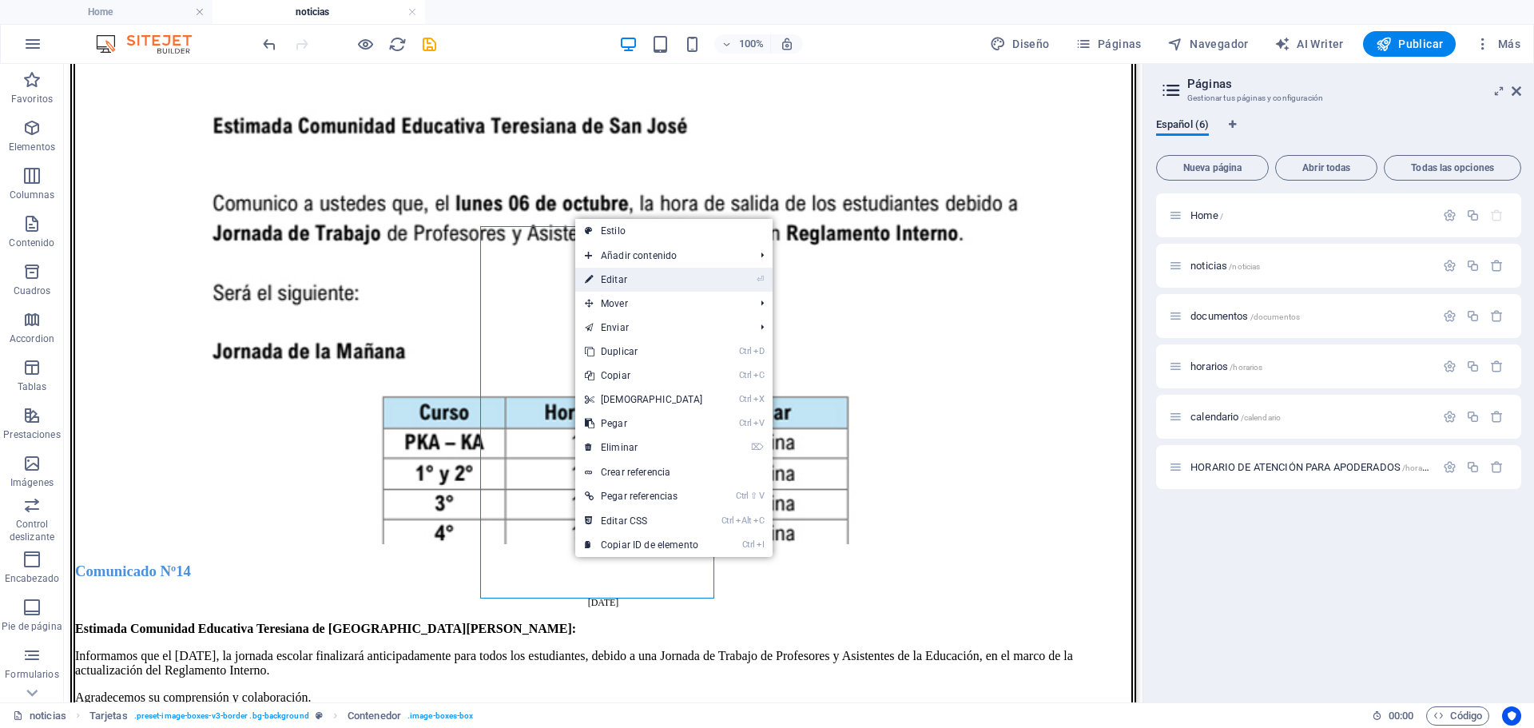
click at [617, 282] on link "⏎ Editar" at bounding box center [643, 280] width 137 height 24
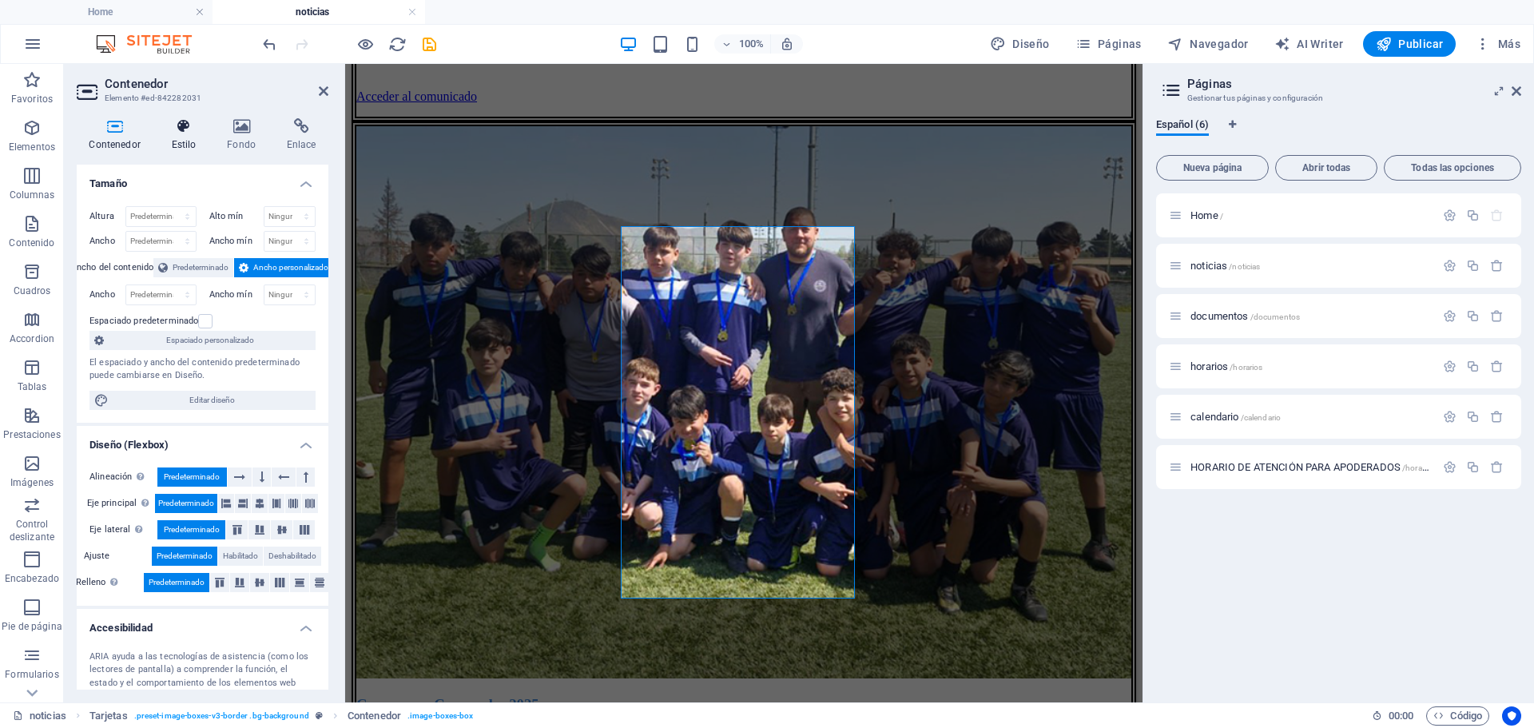
drag, startPoint x: 192, startPoint y: 141, endPoint x: 195, endPoint y: 129, distance: 13.2
click at [192, 139] on h4 "Estilo" at bounding box center [187, 135] width 56 height 34
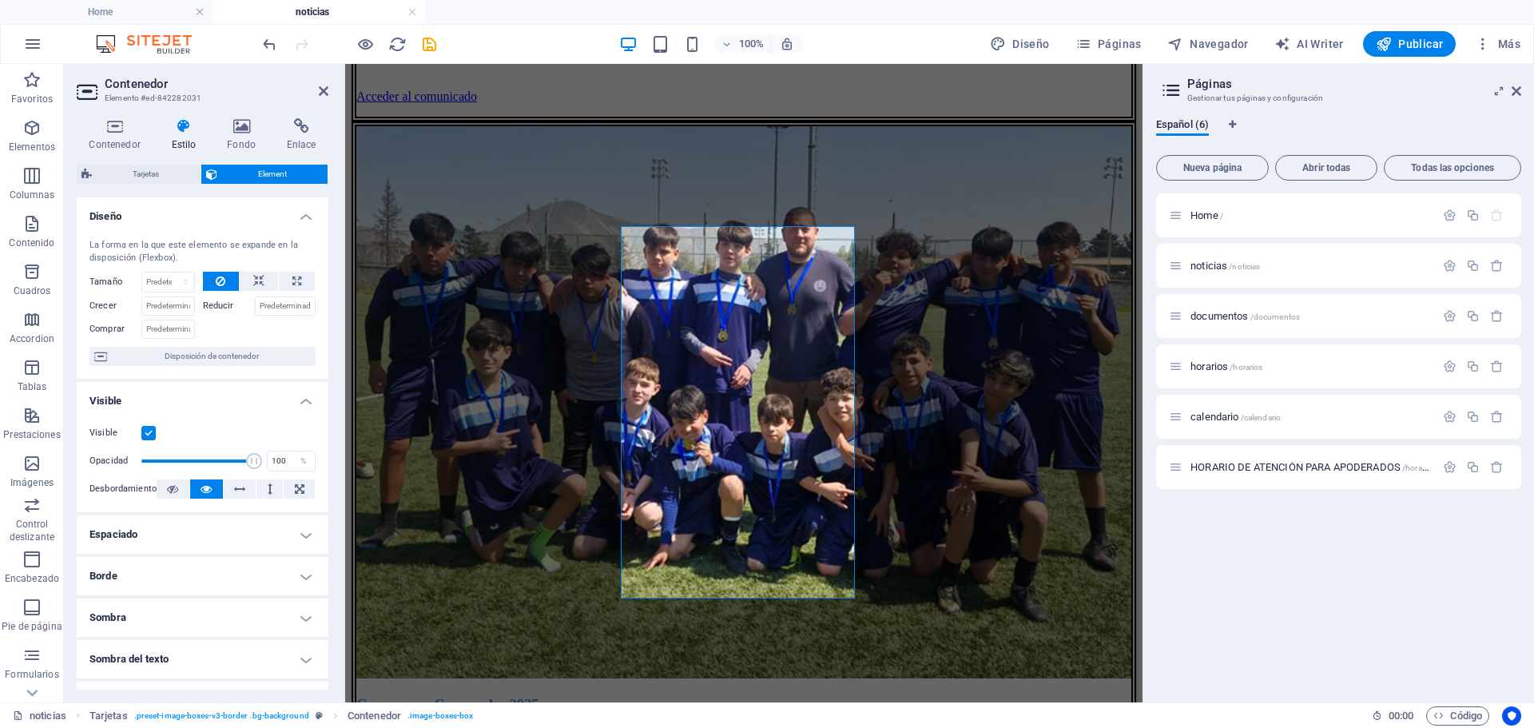
click at [303, 535] on h4 "Espaciado" at bounding box center [203, 534] width 252 height 38
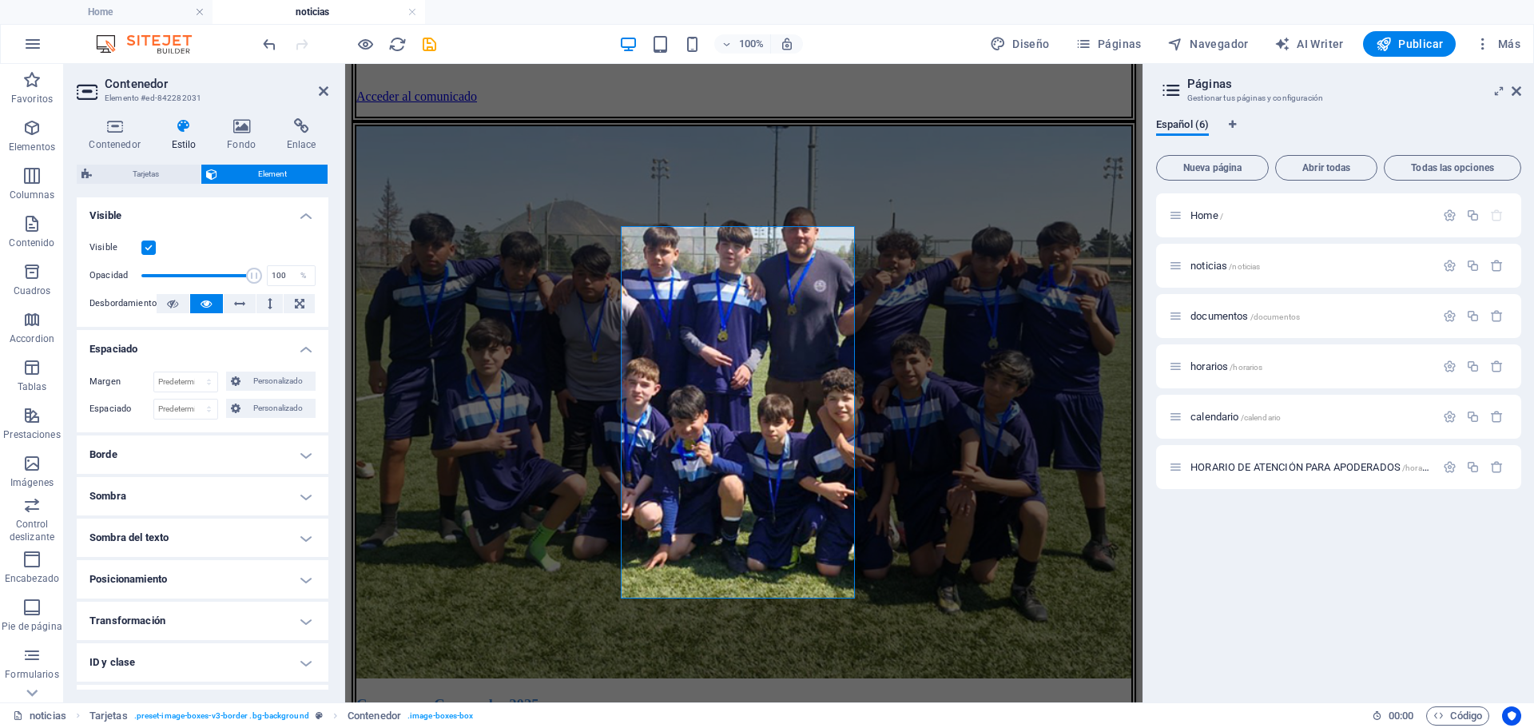
scroll to position [240, 0]
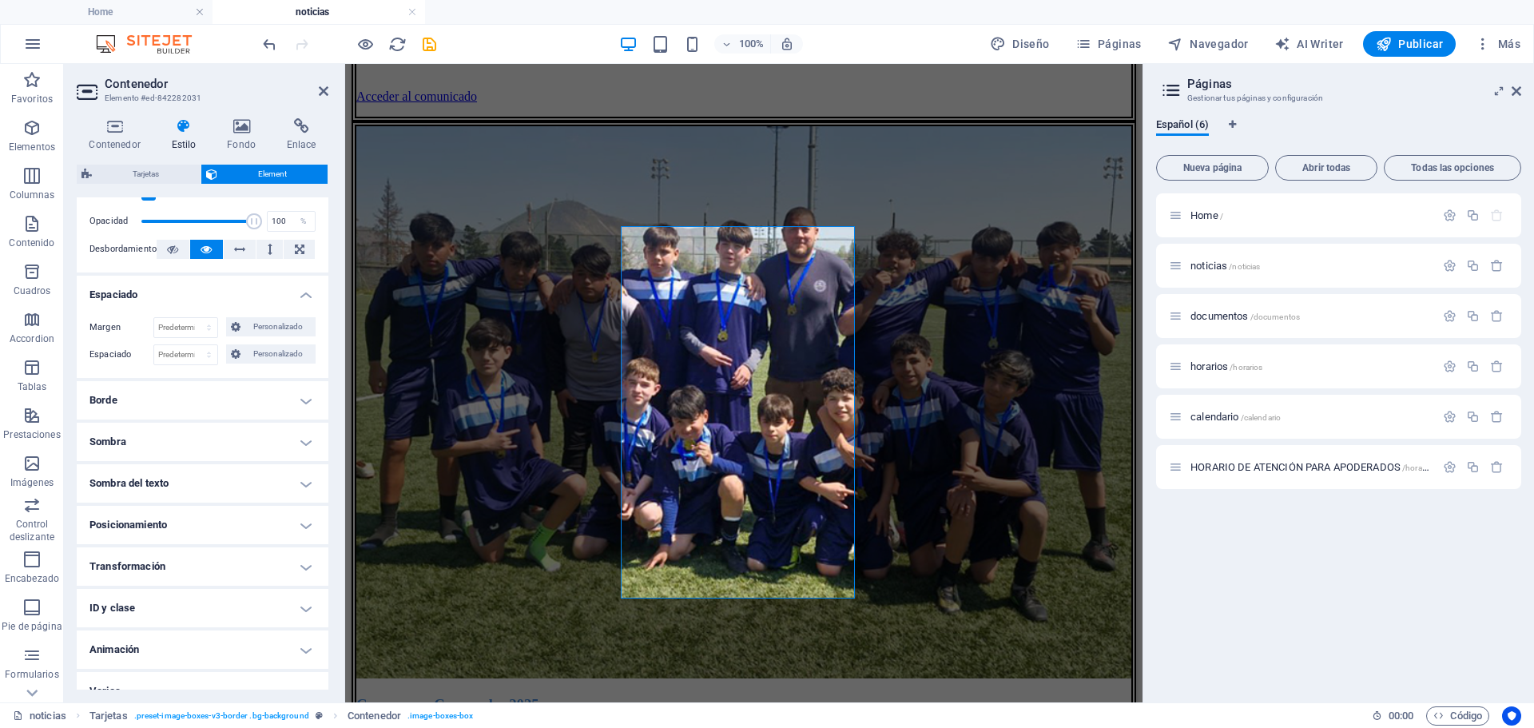
click at [293, 400] on h4 "Borde" at bounding box center [203, 400] width 252 height 38
click at [295, 431] on span at bounding box center [300, 432] width 11 height 11
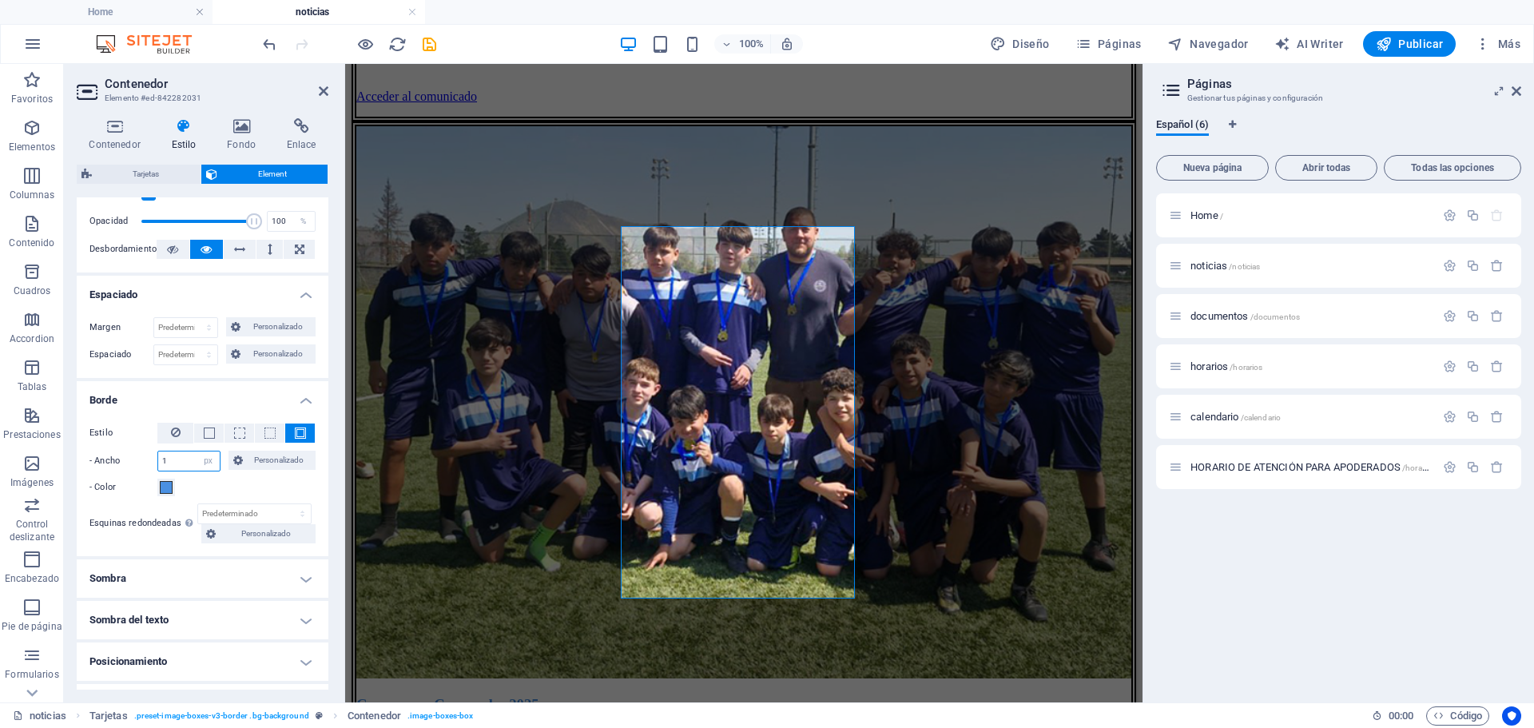
click at [177, 466] on input "1" at bounding box center [189, 460] width 62 height 19
type input "6"
click at [305, 571] on h4 "Sombra" at bounding box center [203, 578] width 252 height 38
click at [247, 605] on span "Fuera" at bounding box center [246, 610] width 20 height 19
type input "2"
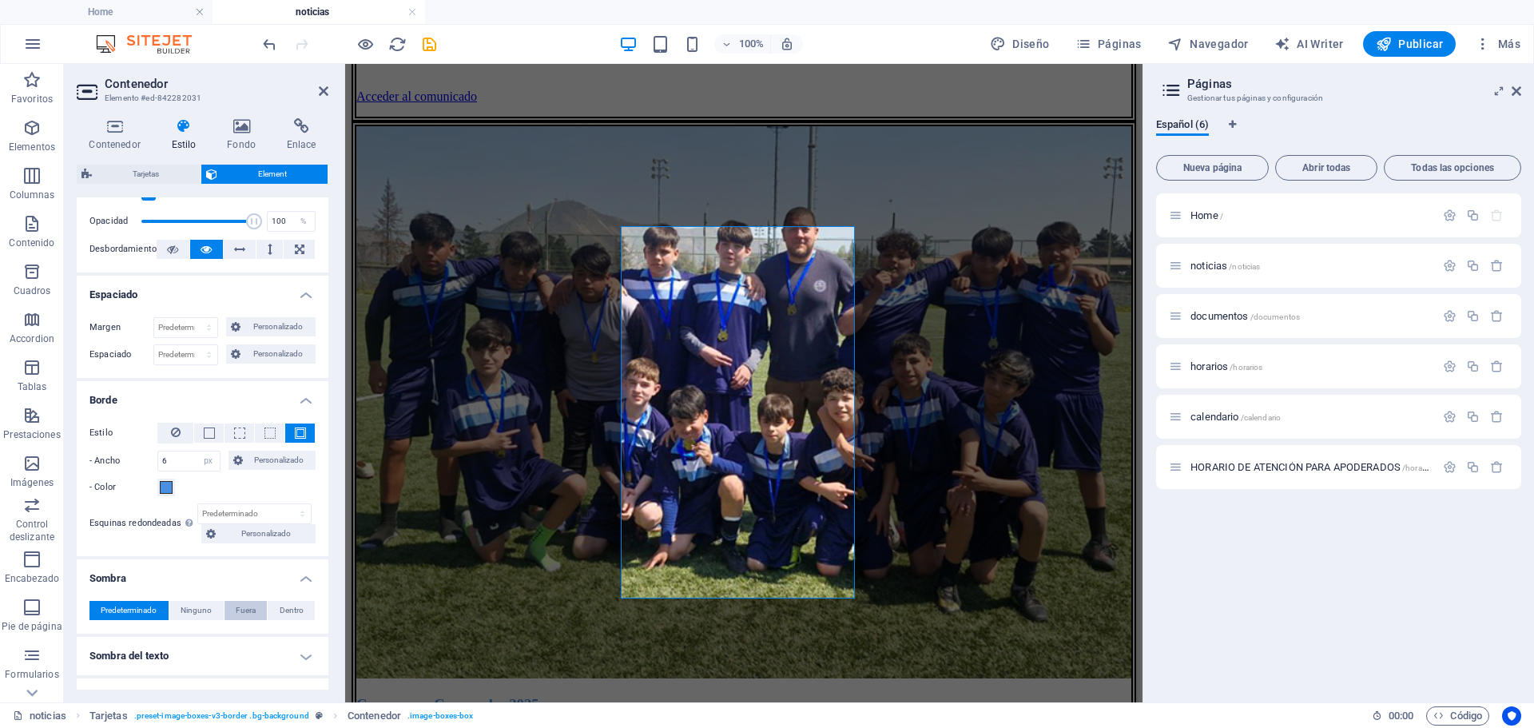
type input "2"
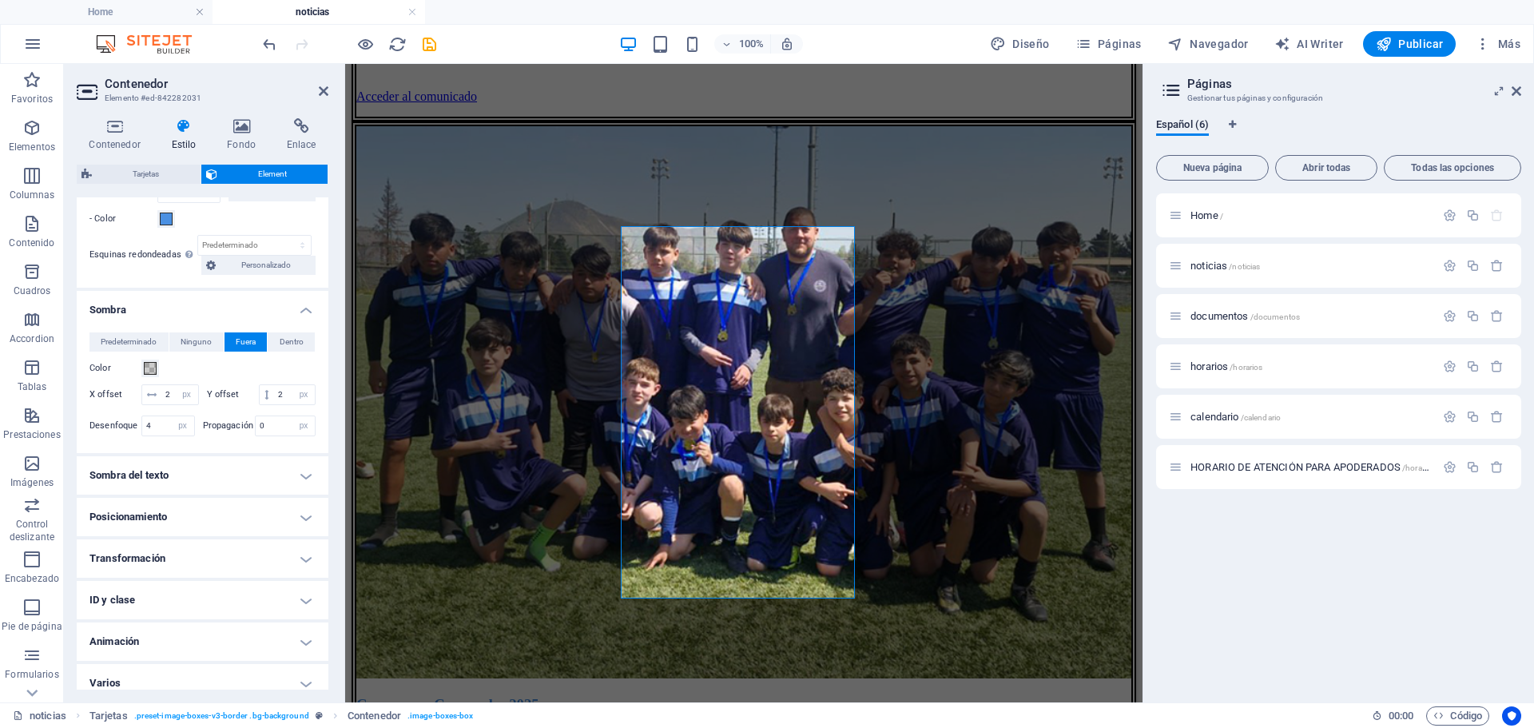
scroll to position [542, 0]
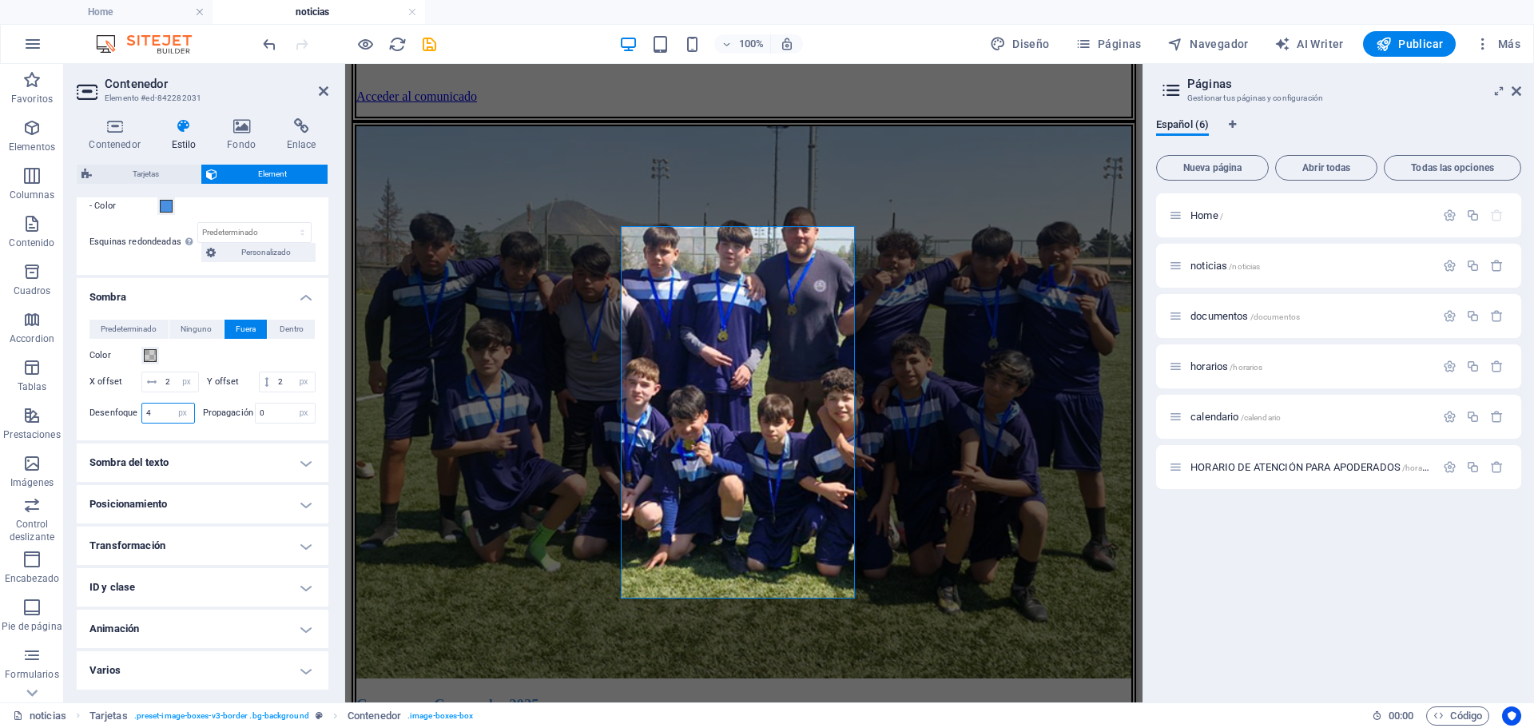
click at [149, 418] on input "4" at bounding box center [168, 412] width 52 height 19
type input "7"
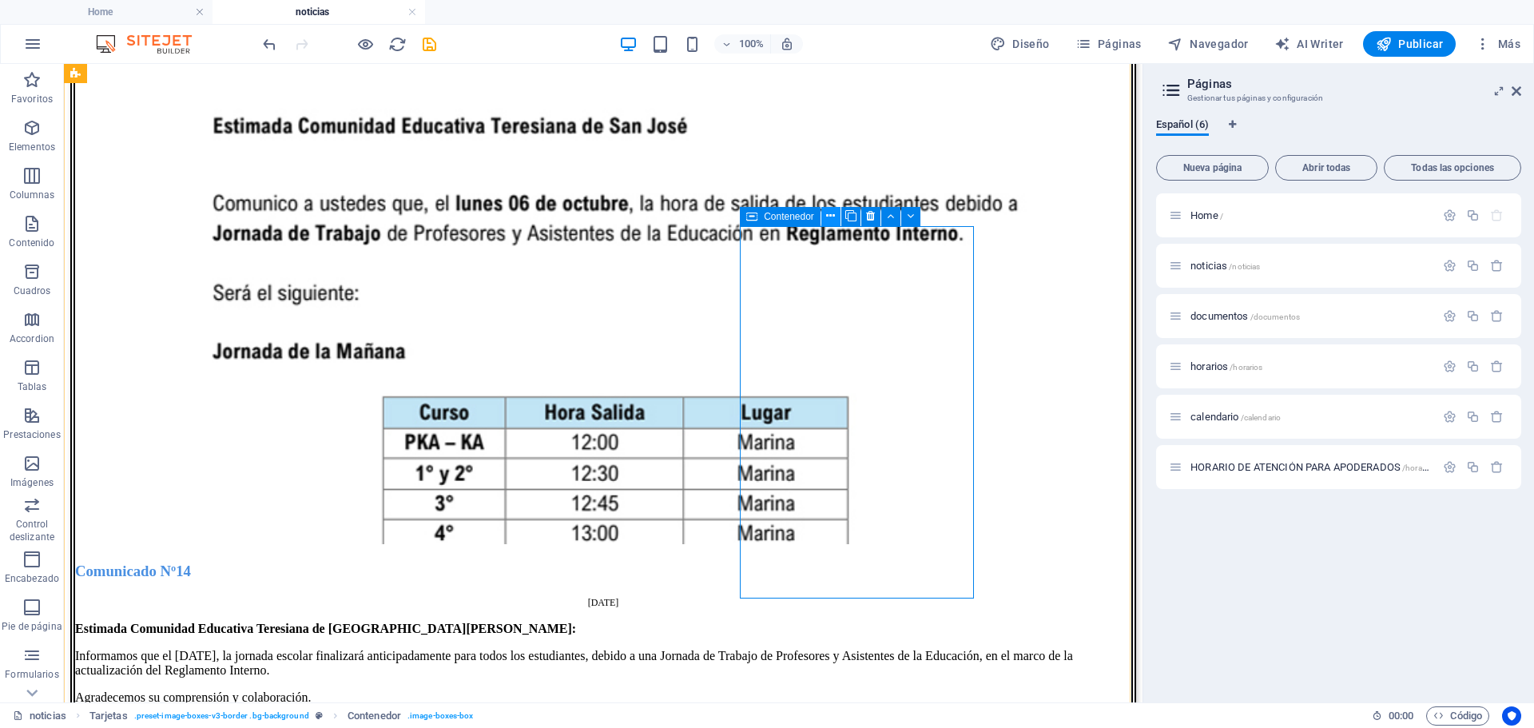
click at [827, 214] on icon at bounding box center [830, 216] width 9 height 17
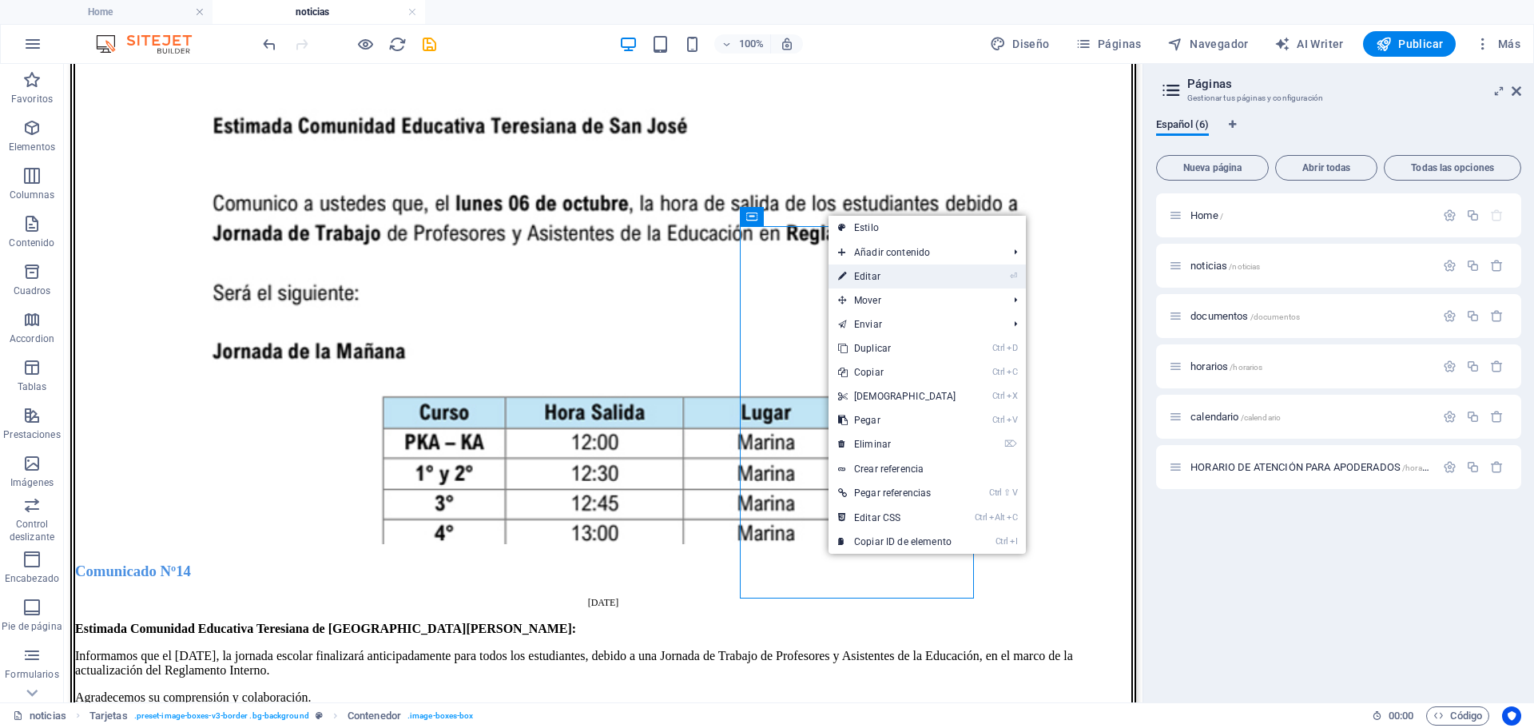
click at [906, 277] on link "⏎ Editar" at bounding box center [896, 276] width 137 height 24
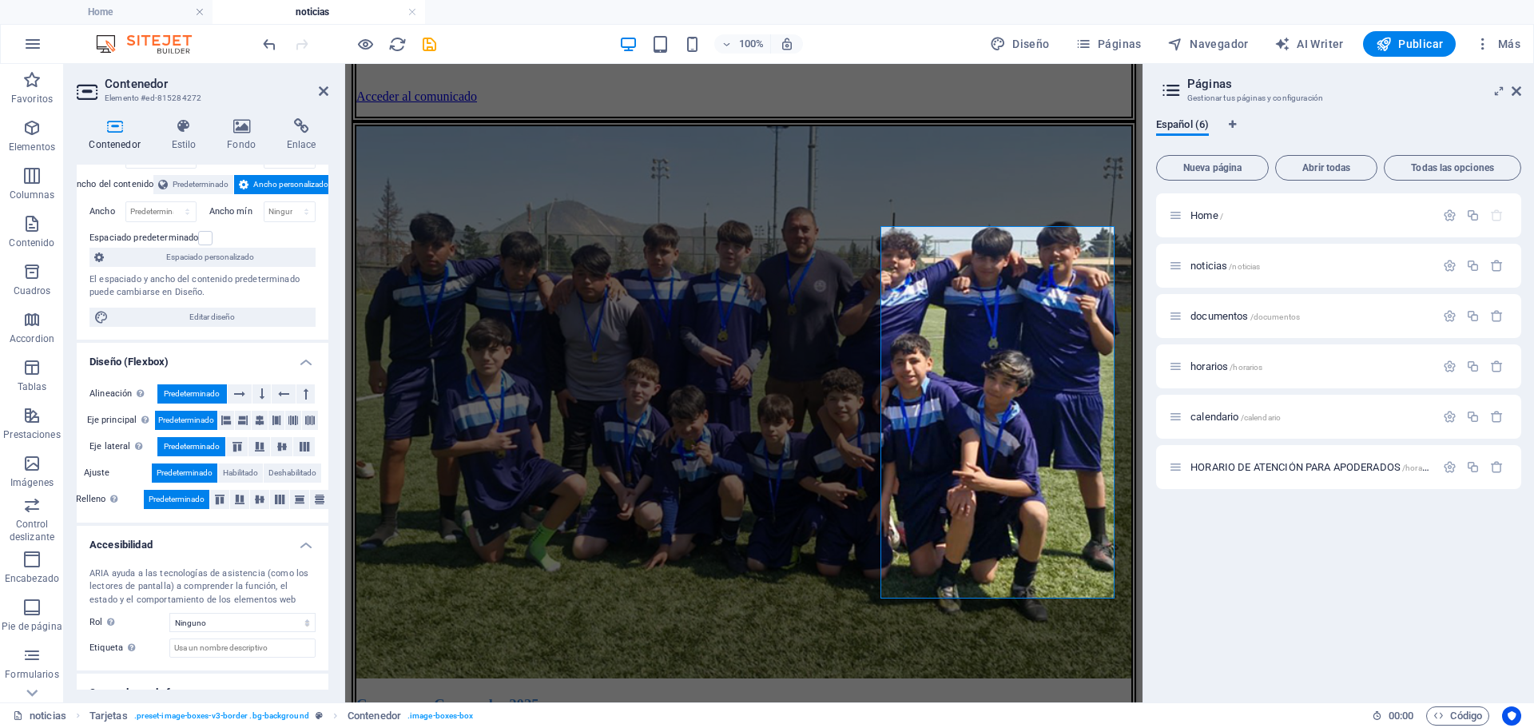
scroll to position [0, 0]
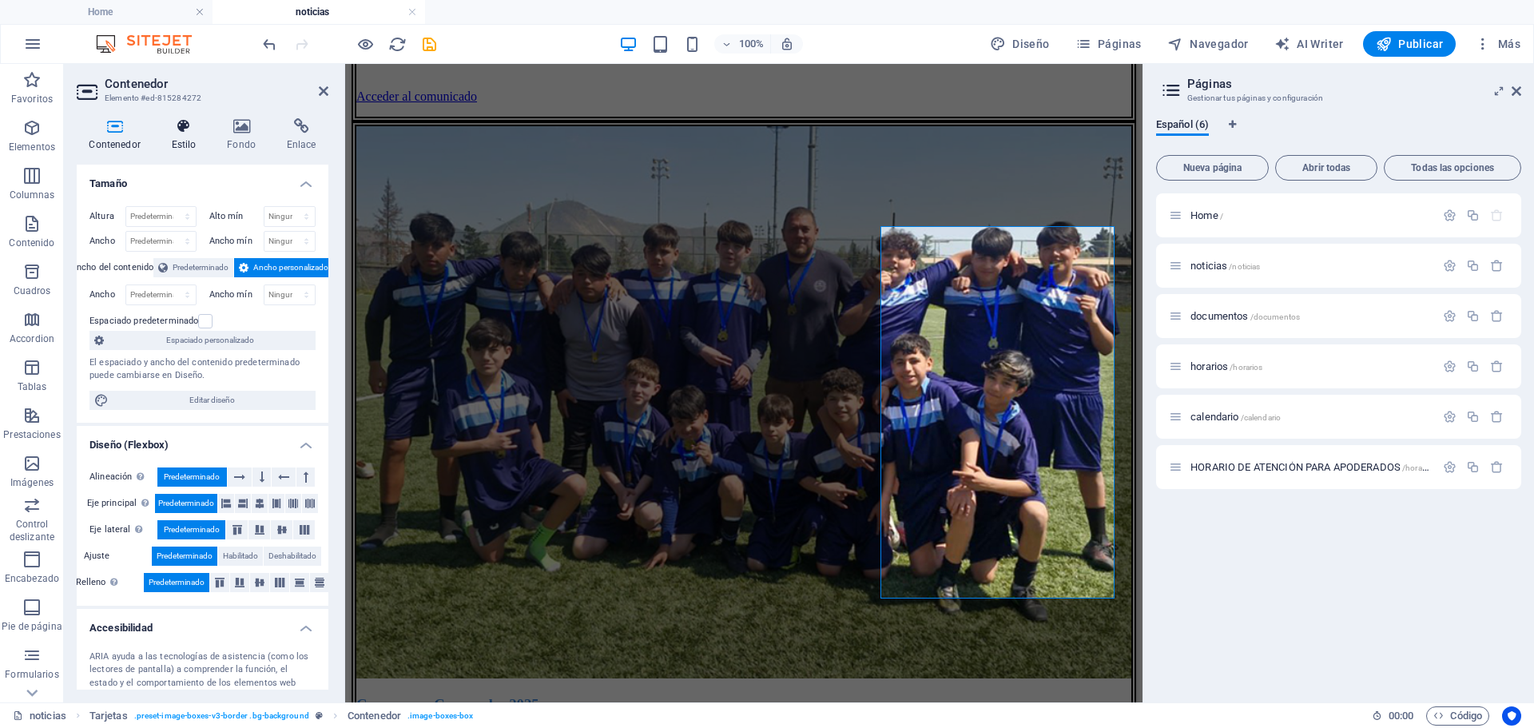
click at [183, 136] on h4 "Estilo" at bounding box center [187, 135] width 56 height 34
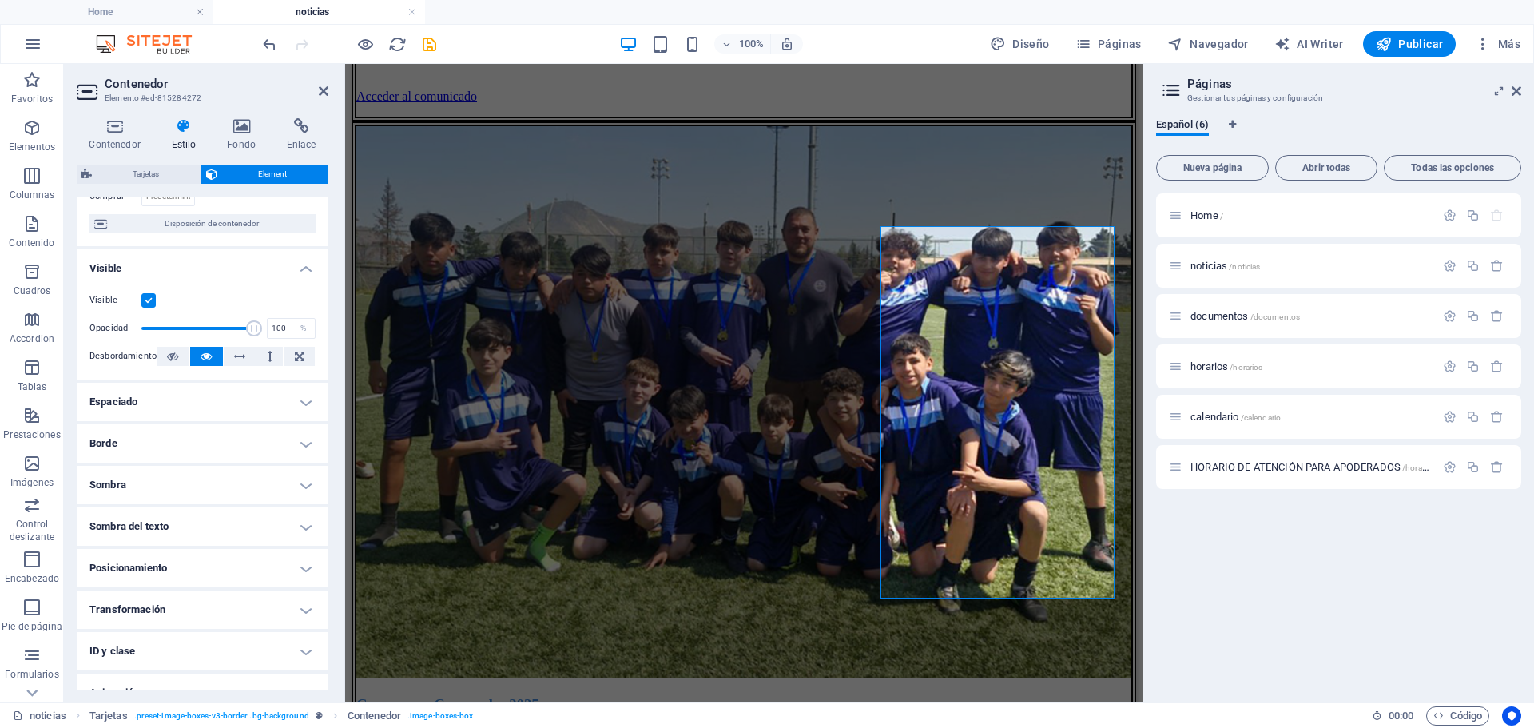
scroll to position [160, 0]
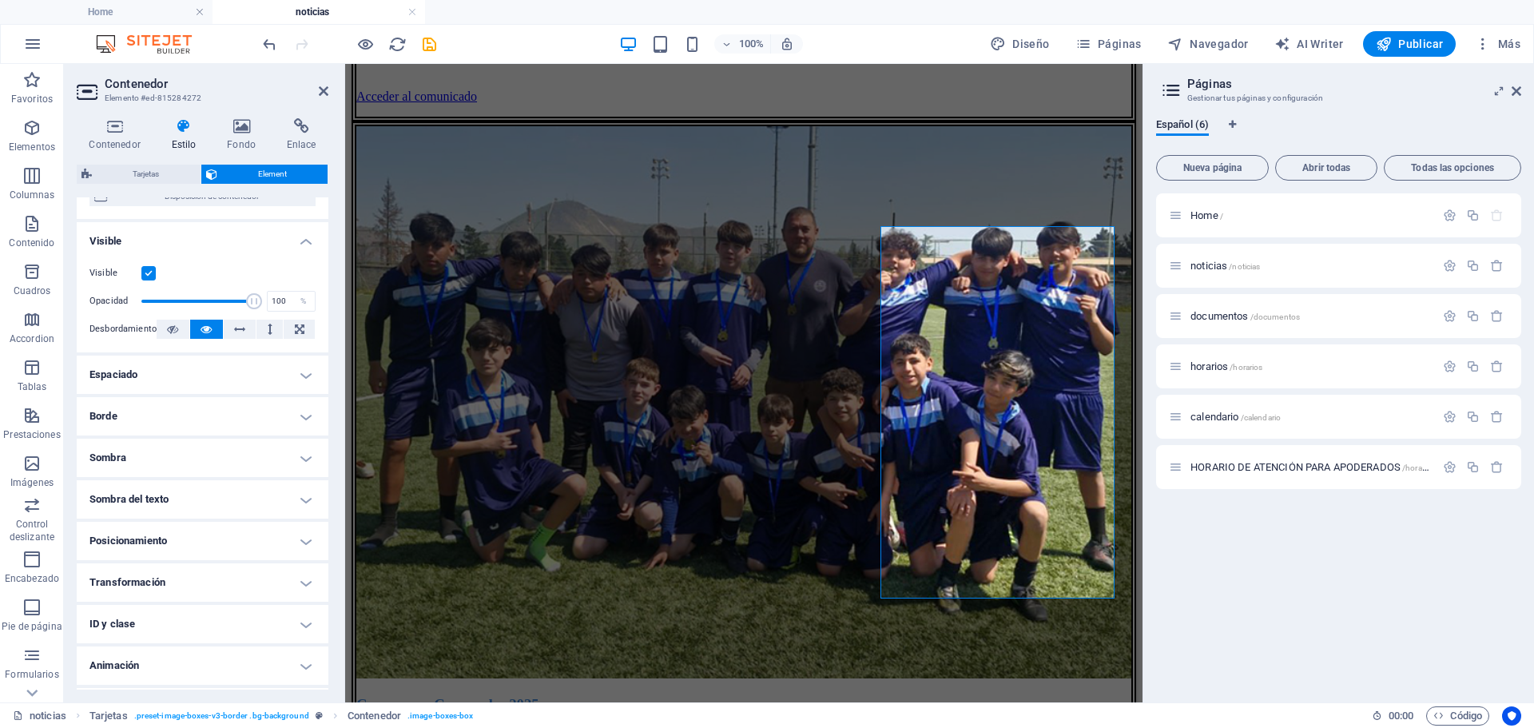
click at [309, 407] on h4 "Borde" at bounding box center [203, 416] width 252 height 38
click at [298, 447] on span at bounding box center [300, 448] width 11 height 11
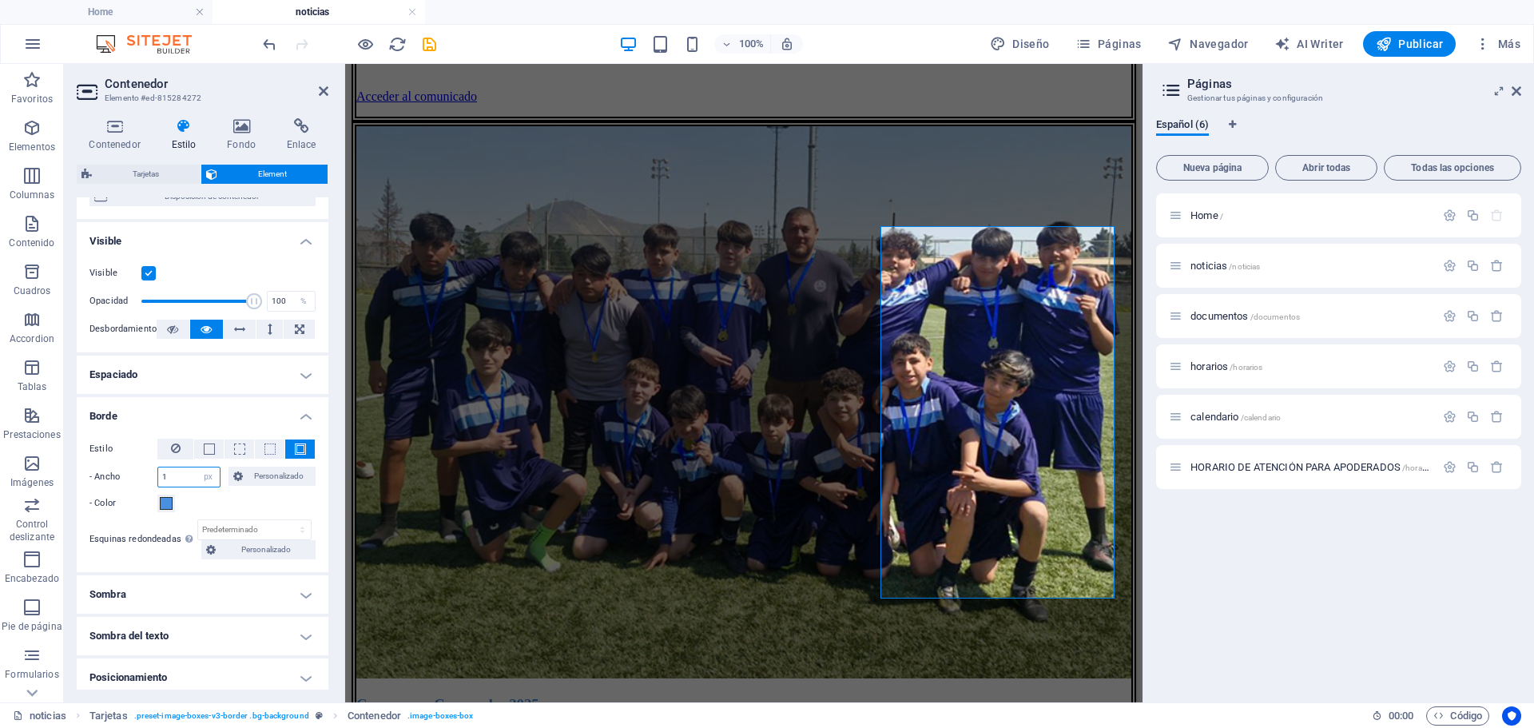
click at [183, 478] on input "1" at bounding box center [189, 476] width 62 height 19
type input "6"
click at [305, 600] on h4 "Sombra" at bounding box center [203, 594] width 252 height 38
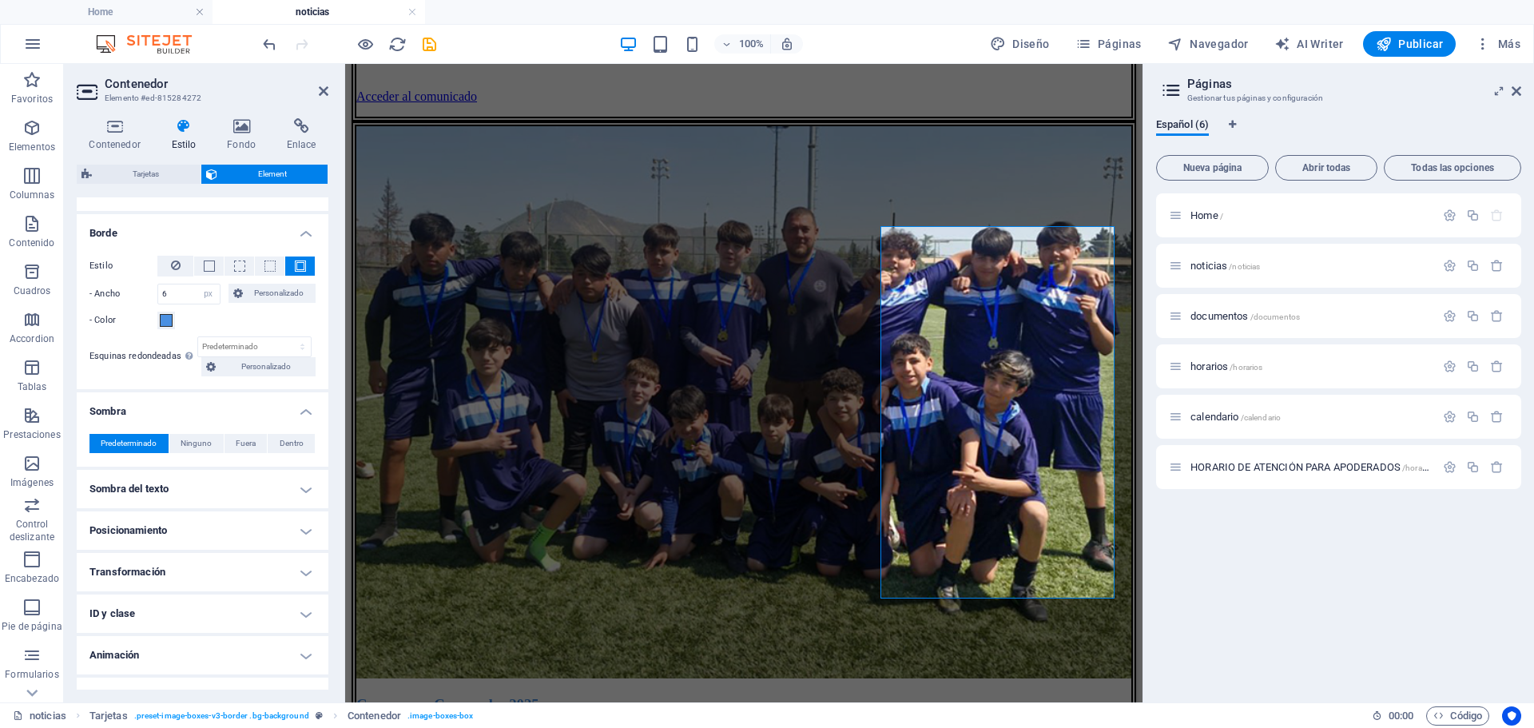
scroll to position [369, 0]
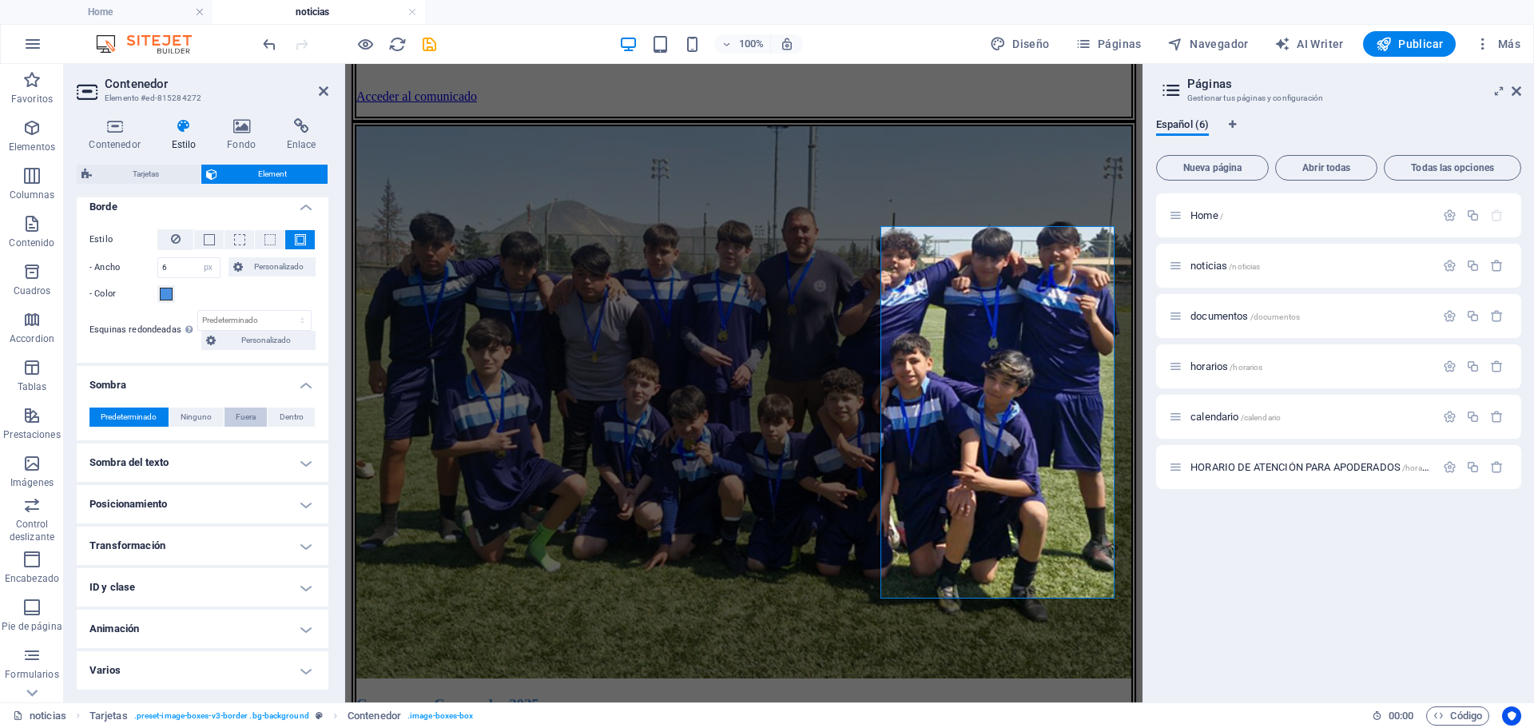
click at [243, 414] on span "Fuera" at bounding box center [246, 416] width 20 height 19
type input "2"
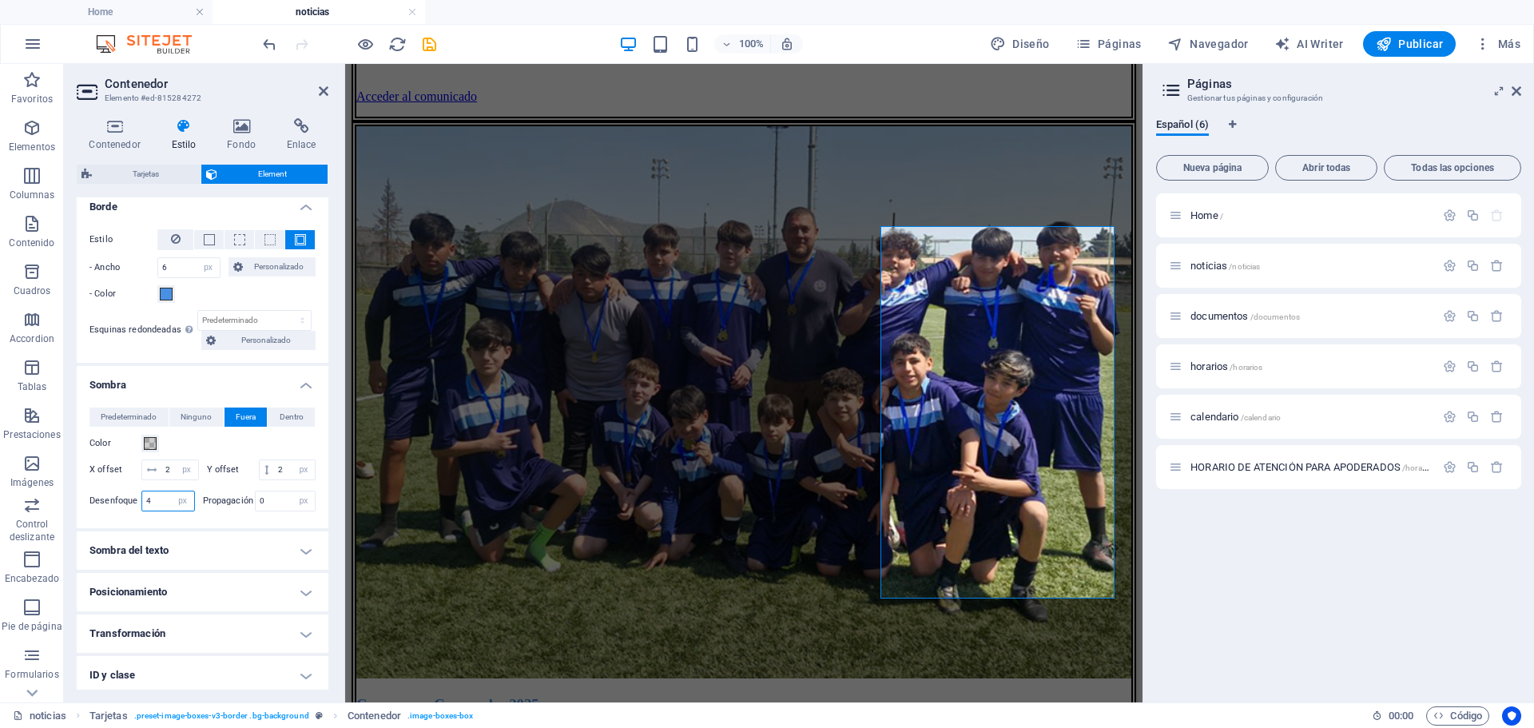
click at [149, 510] on input "4" at bounding box center [168, 500] width 52 height 19
type input "7"
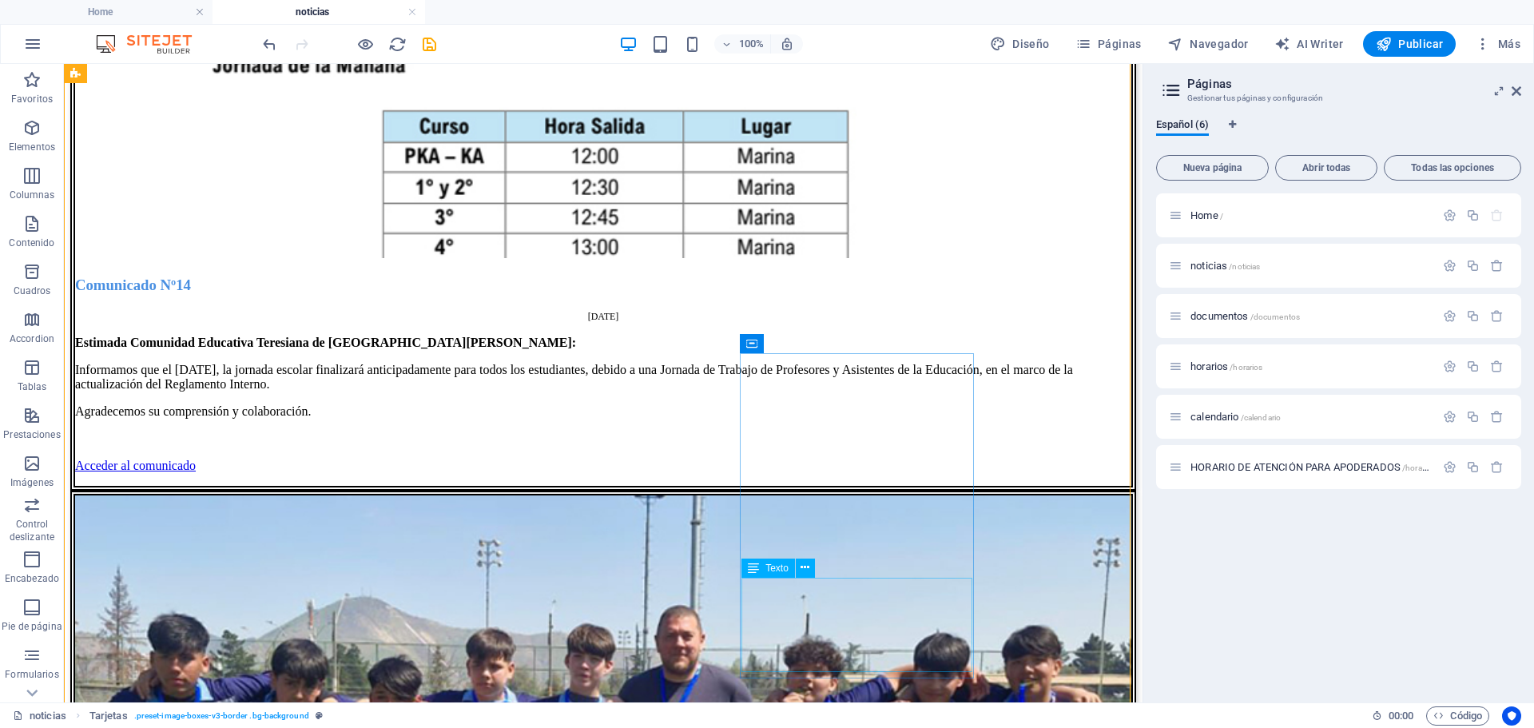
scroll to position [2489, 0]
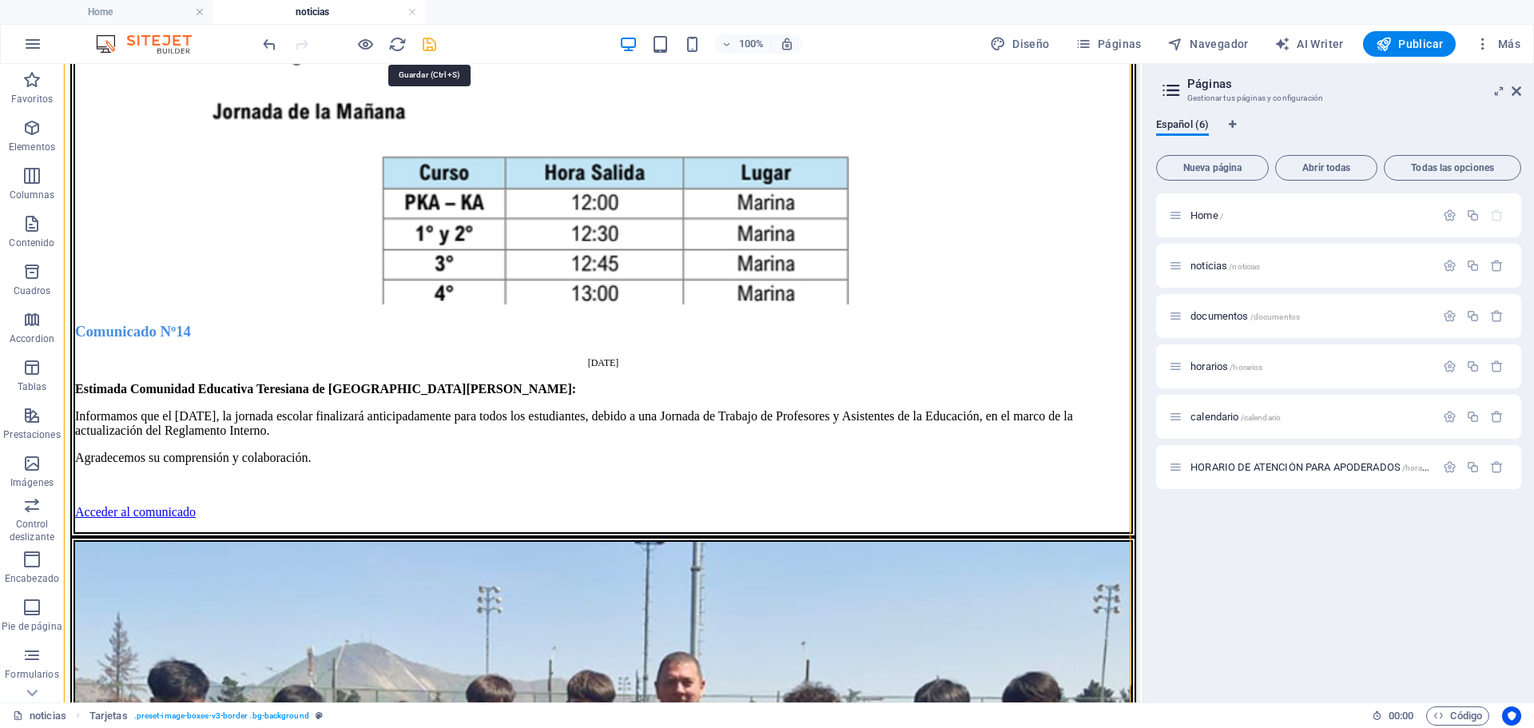
click at [429, 38] on icon "save" at bounding box center [429, 44] width 18 height 18
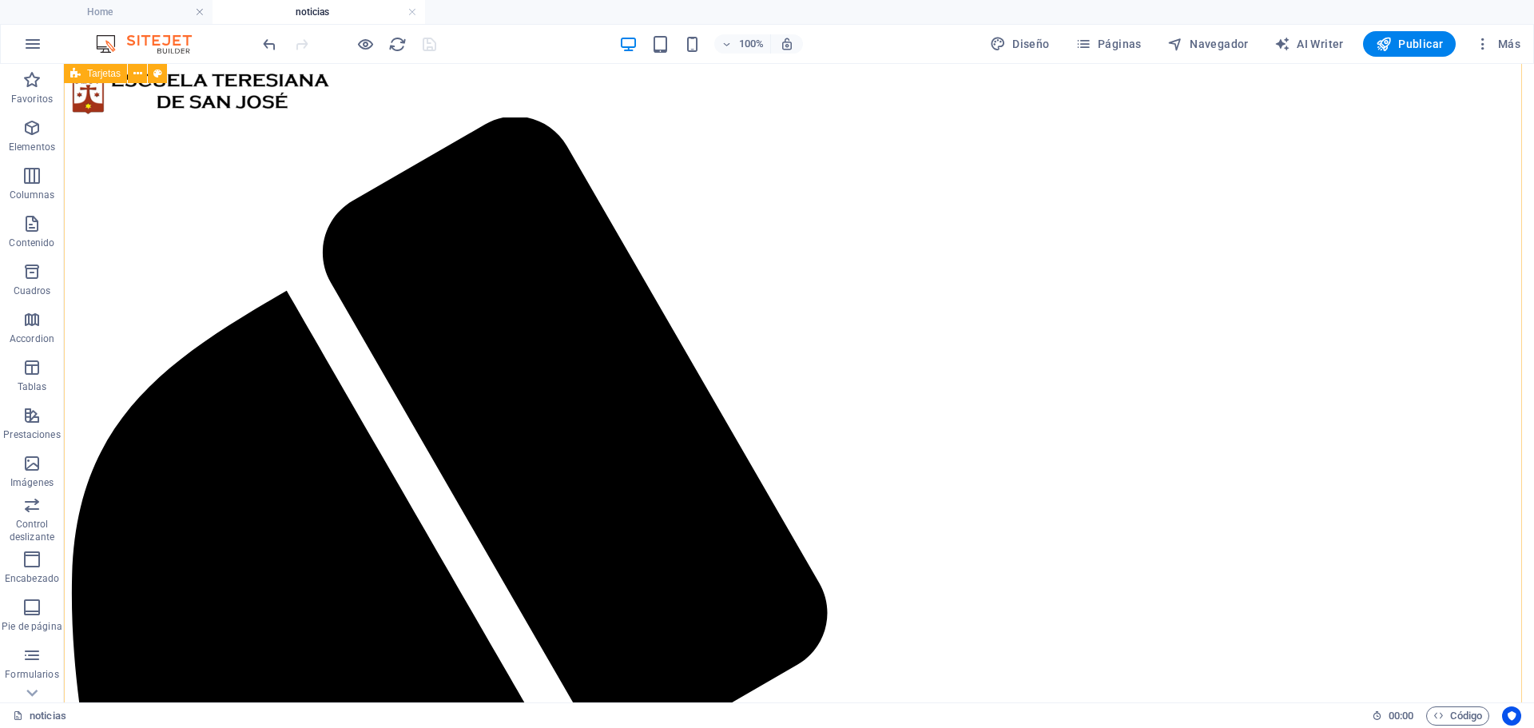
scroll to position [0, 0]
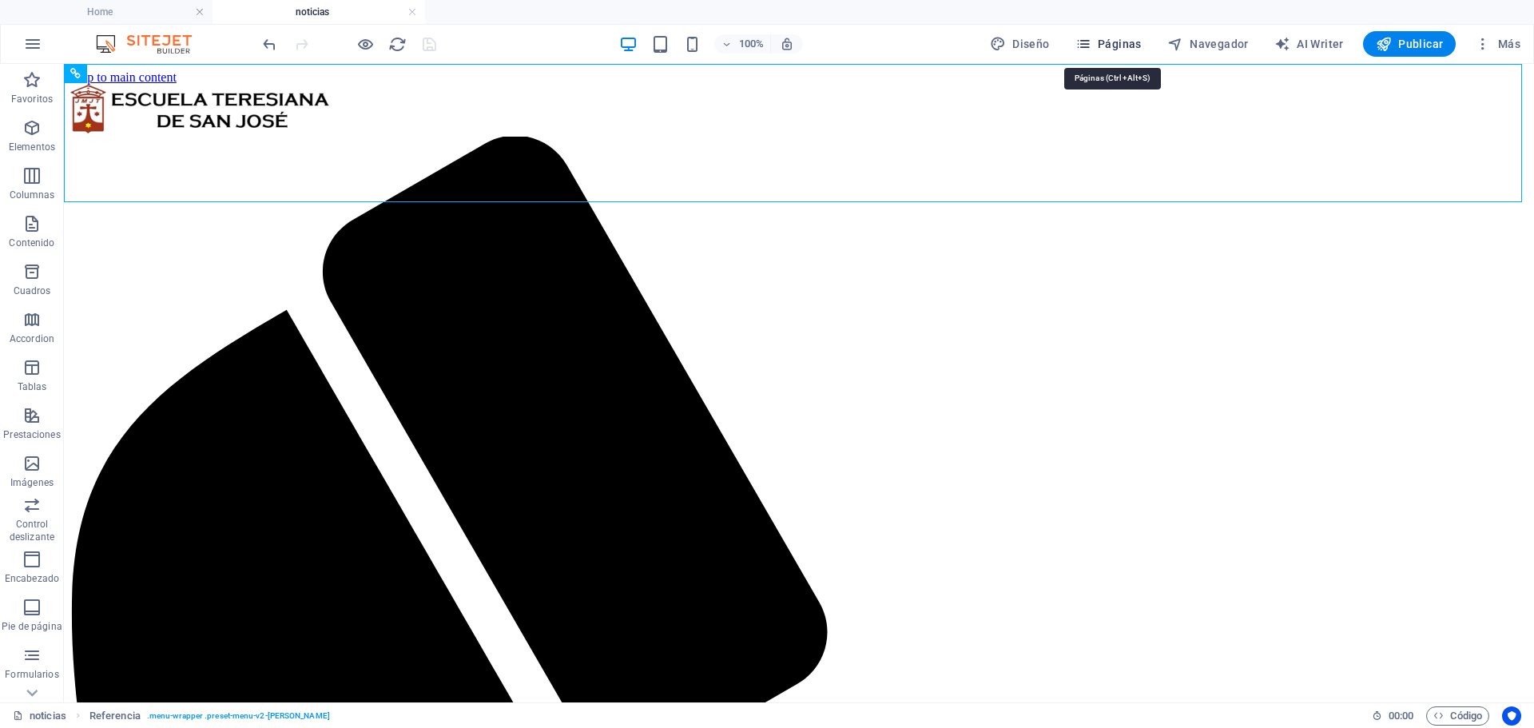
click at [1099, 42] on span "Páginas" at bounding box center [1108, 44] width 66 height 16
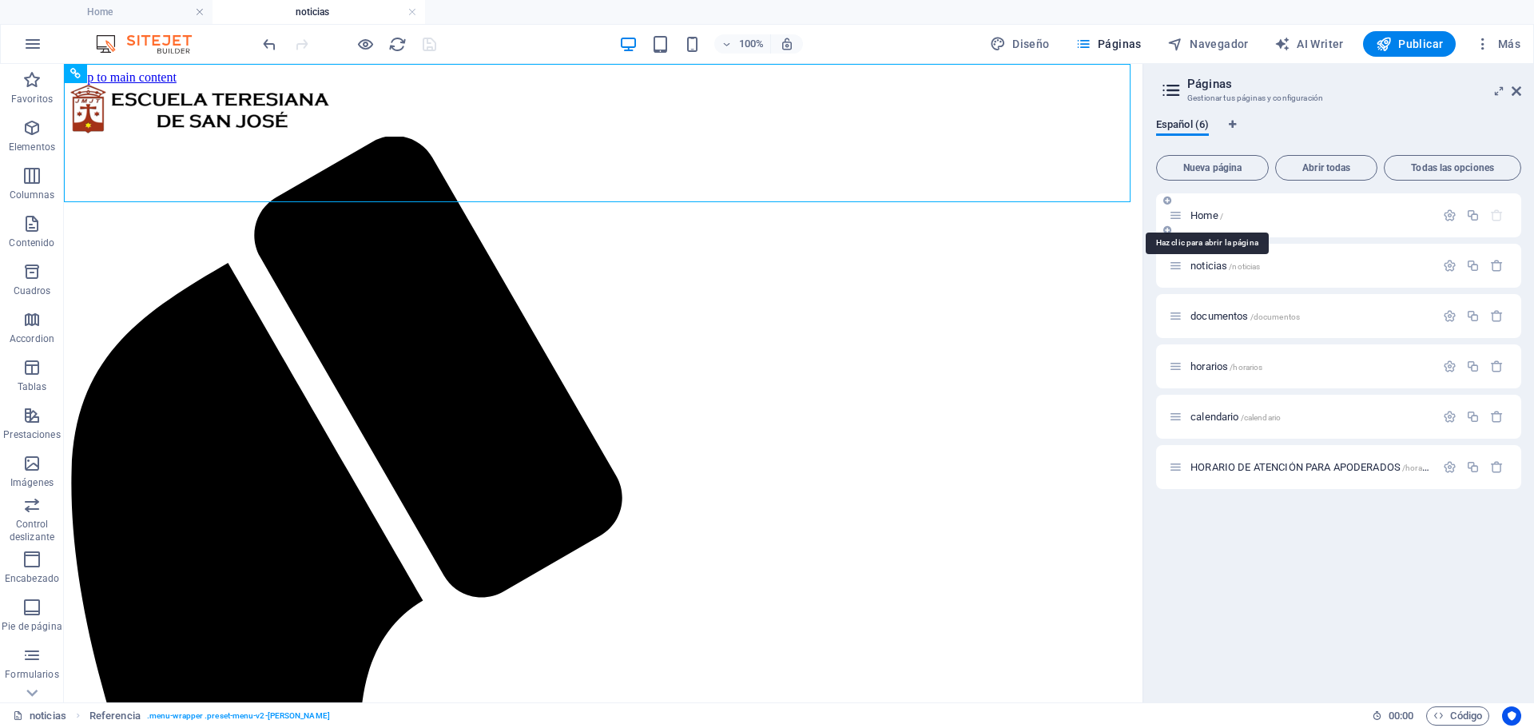
click at [1205, 213] on span "Home /" at bounding box center [1206, 215] width 33 height 12
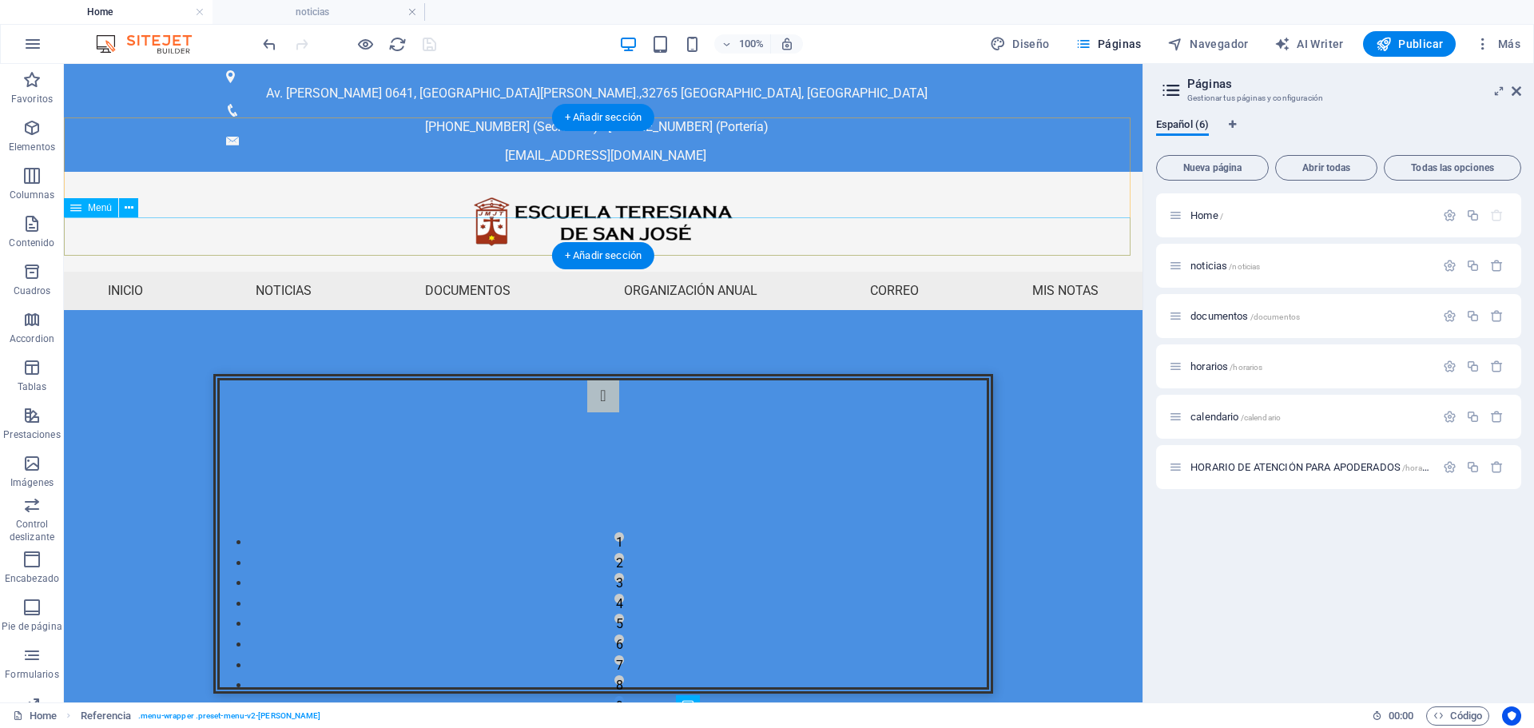
click at [450, 272] on nav "Inicio Noticias Documentos Organización anual Calendario de actividades HORARIO…" at bounding box center [603, 291] width 1078 height 38
select select
select select "1"
select select
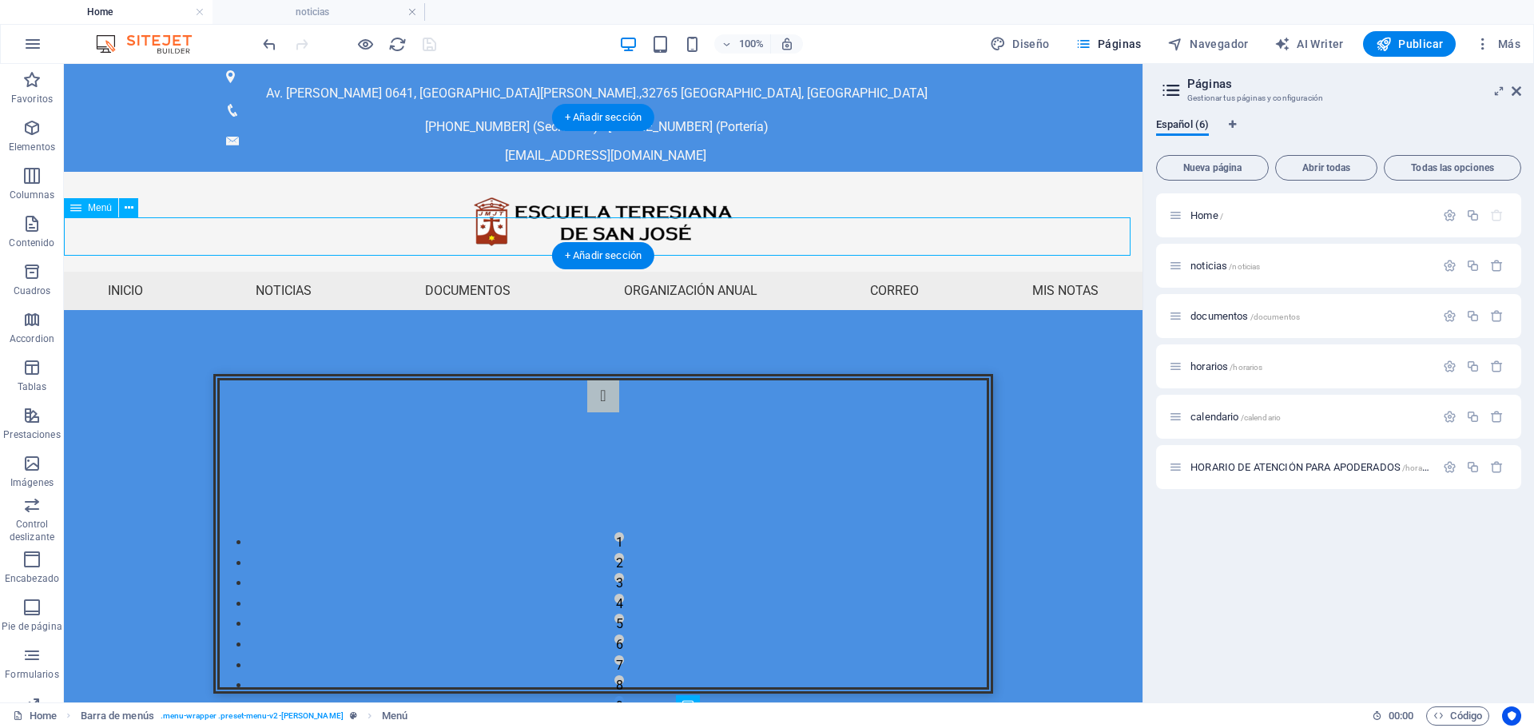
select select "2"
select select
select select "4"
select select
select select "5"
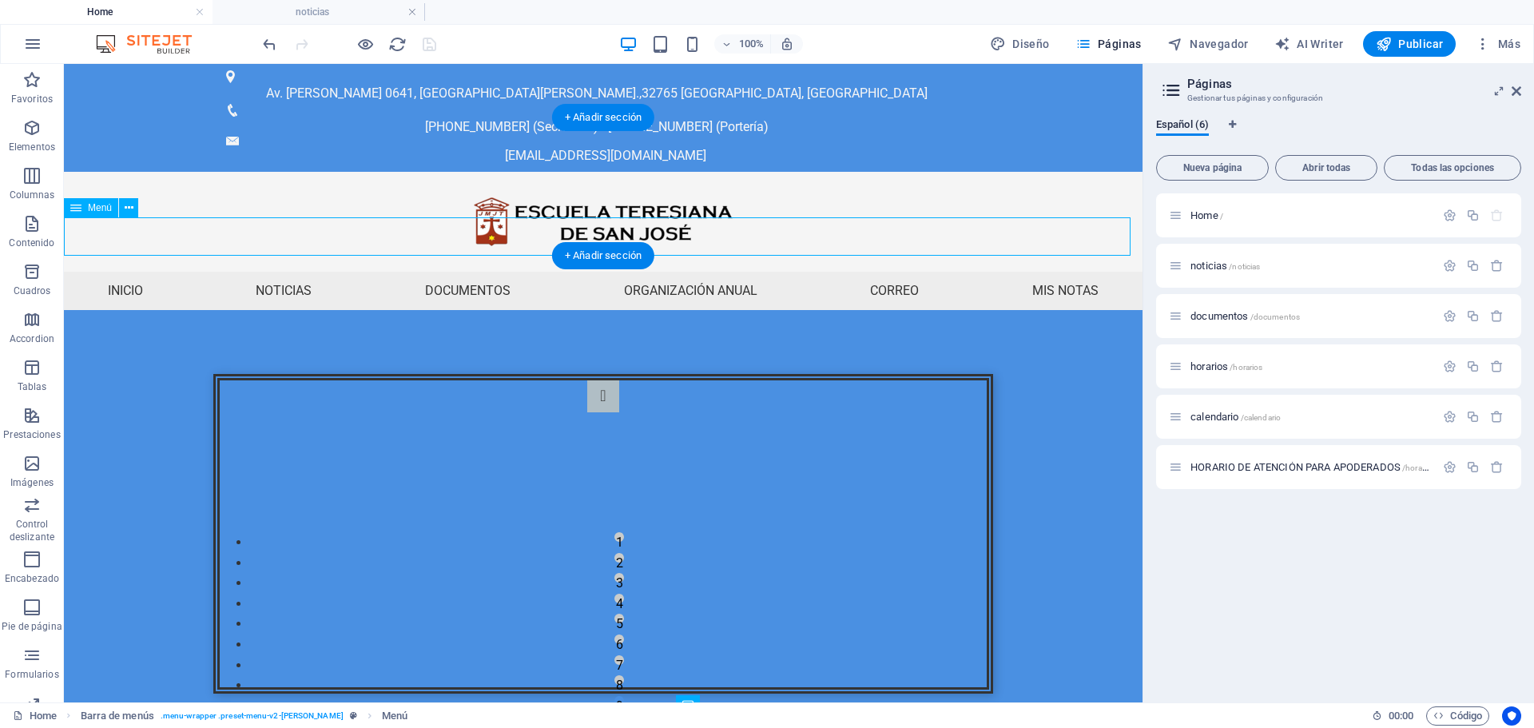
select select
select select "3"
select select
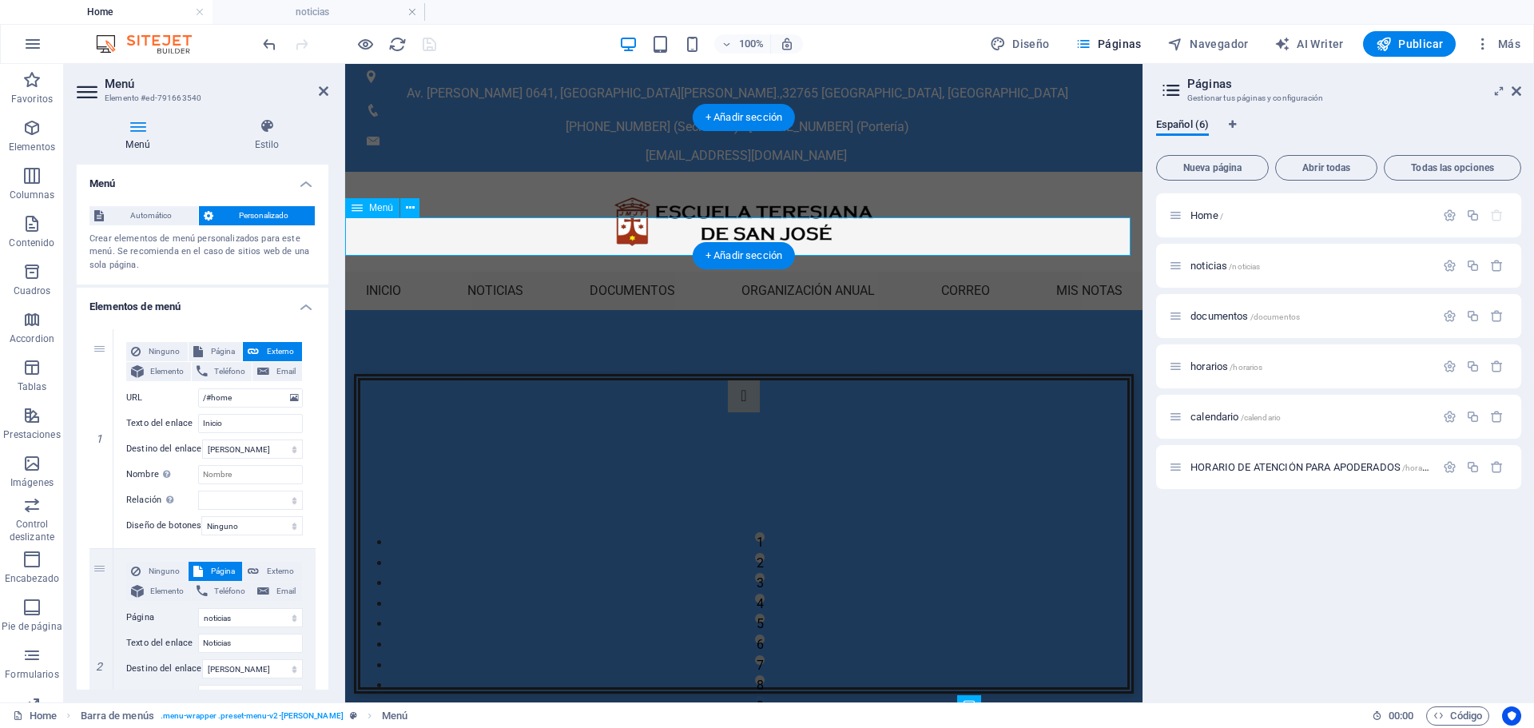
click at [480, 272] on nav "Inicio Noticias Documentos Organización anual Calendario de actividades HORARIO…" at bounding box center [743, 291] width 797 height 38
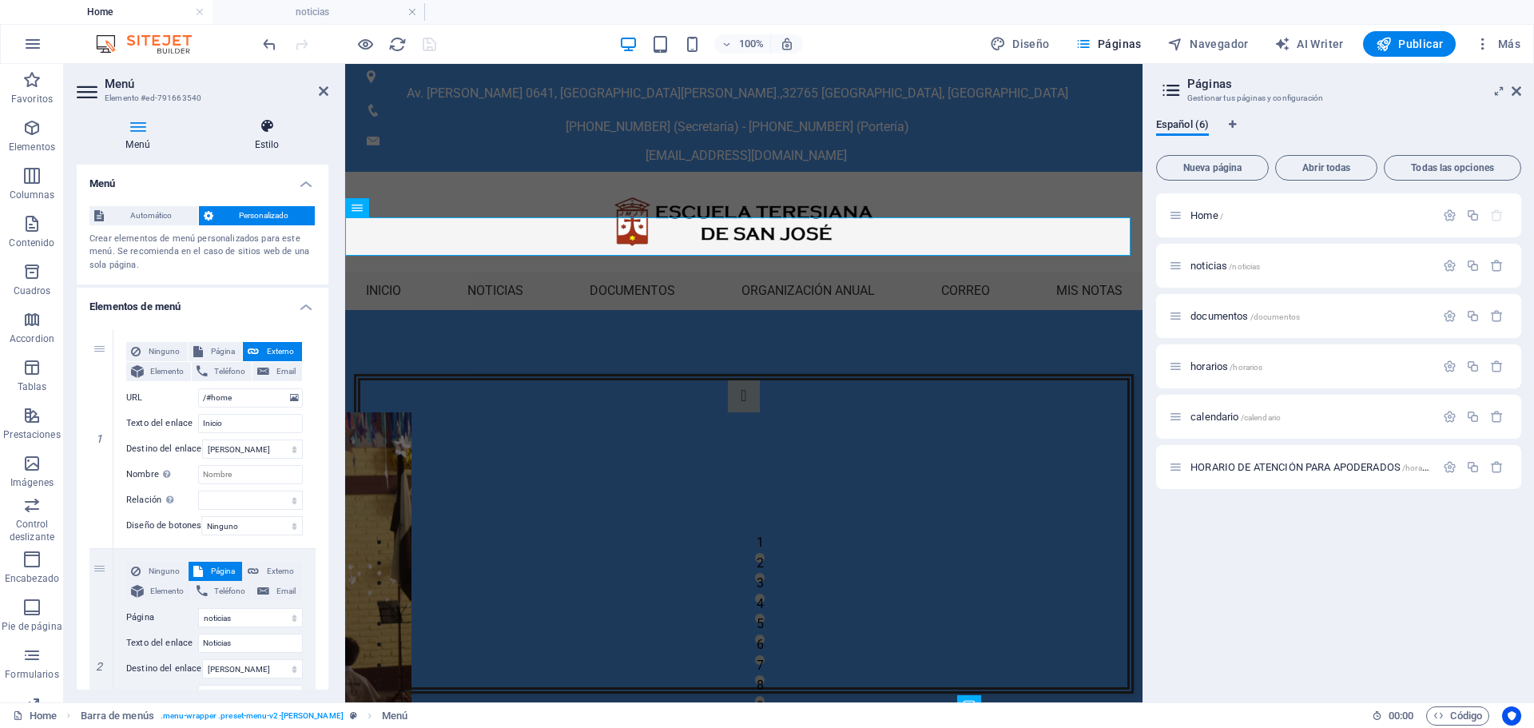
click at [281, 124] on icon at bounding box center [266, 126] width 123 height 16
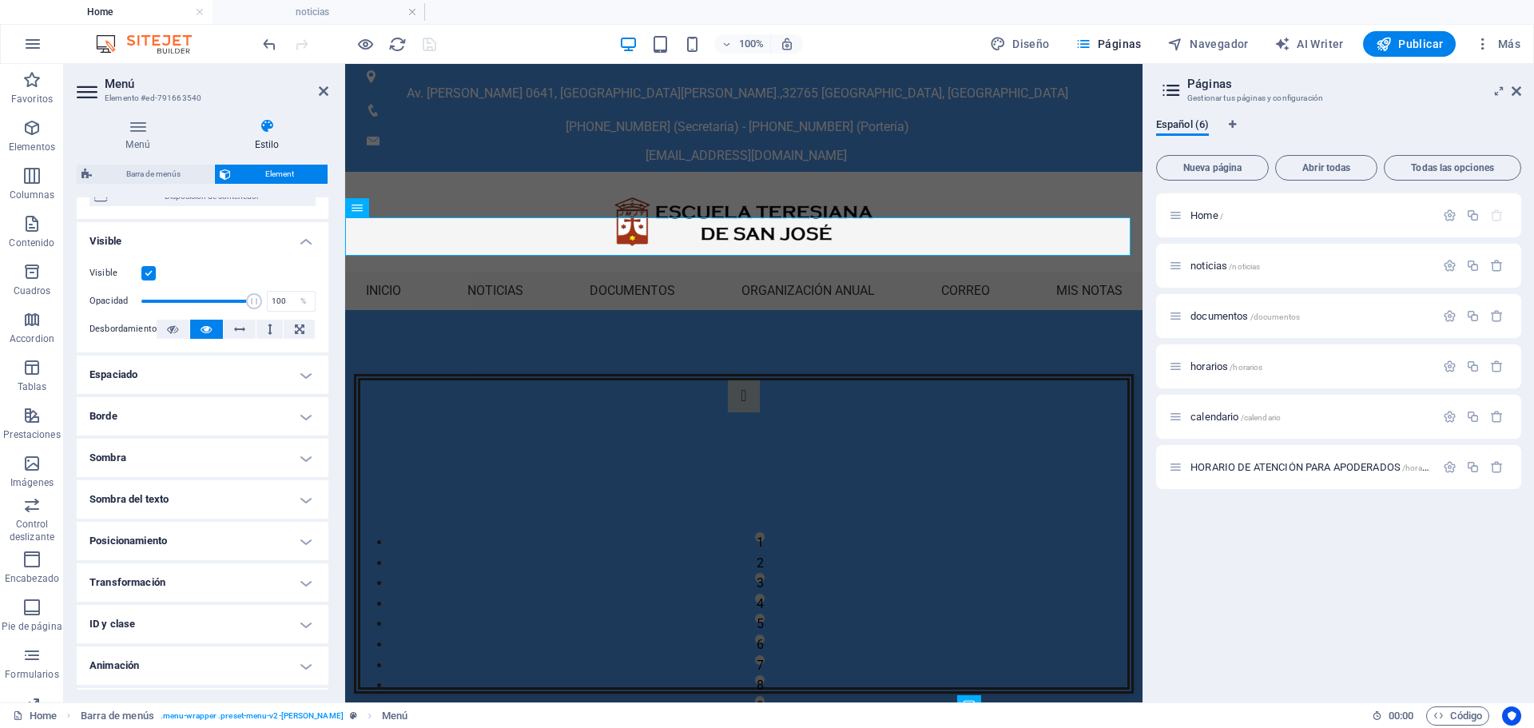
scroll to position [196, 0]
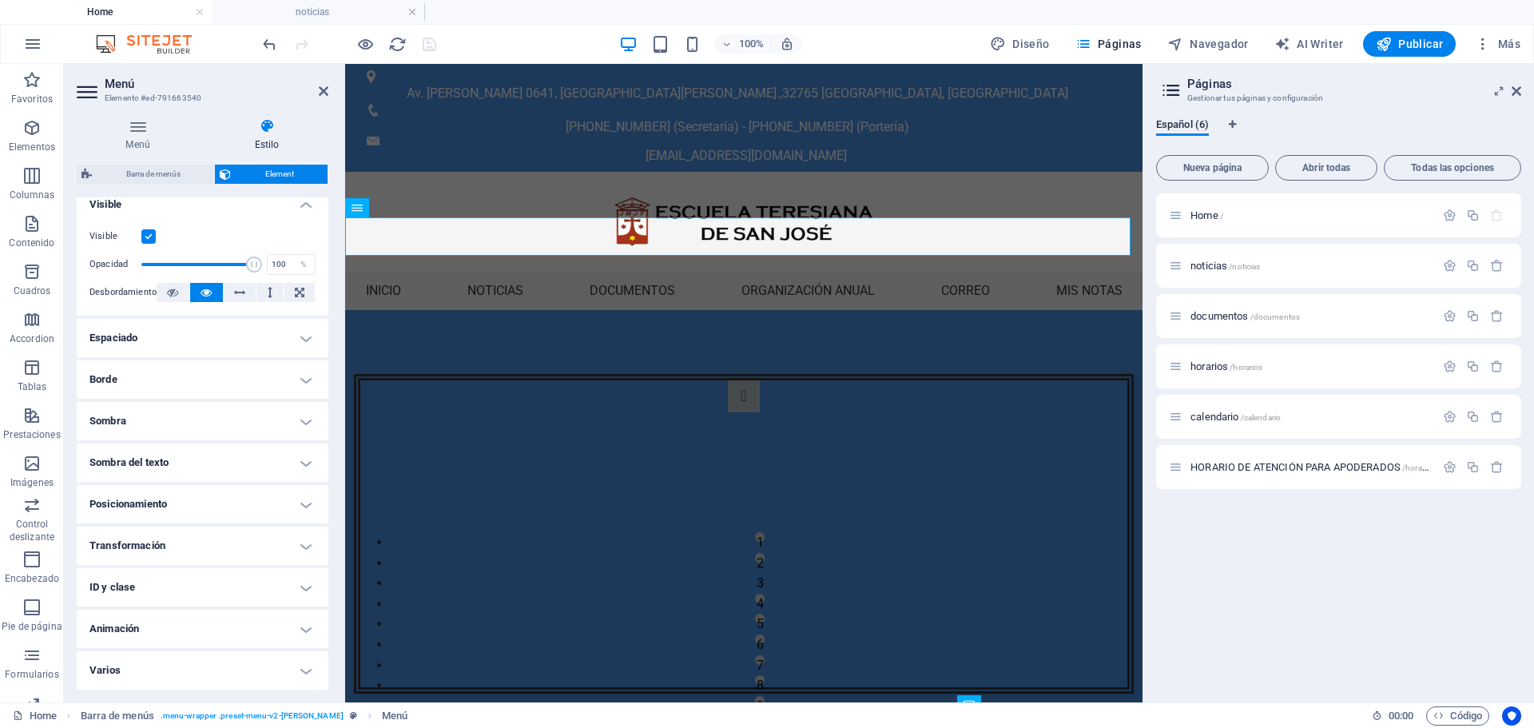
click at [305, 623] on h4 "Animación" at bounding box center [203, 628] width 252 height 38
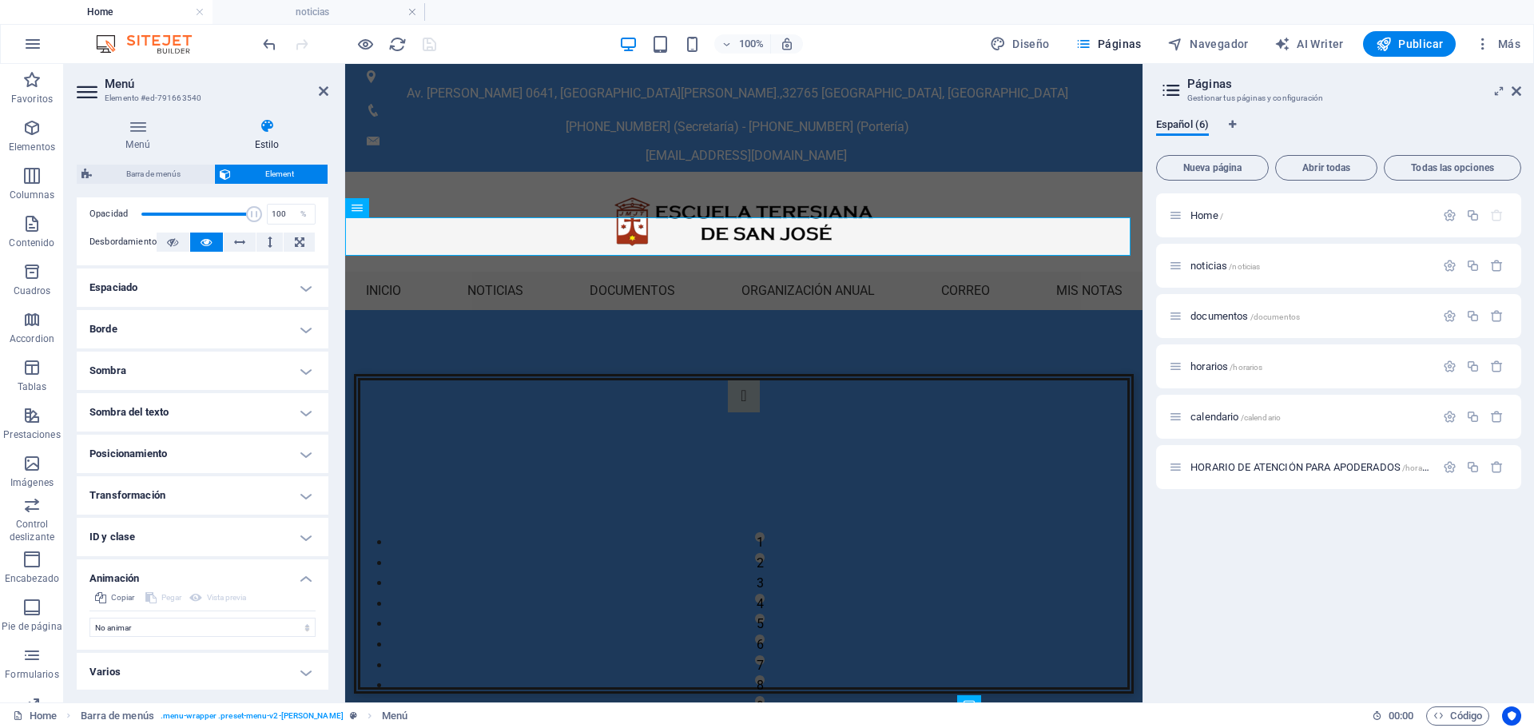
scroll to position [248, 0]
click at [303, 628] on select "No animar Mostrar / Ocultar Subir/bajar Acercar/alejar Deslizar de izquierda a …" at bounding box center [202, 625] width 226 height 19
select select "slide"
click at [89, 616] on select "No animar Mostrar / Ocultar Subir/bajar Acercar/alejar Deslizar de izquierda a …" at bounding box center [202, 625] width 226 height 19
select select "scroll"
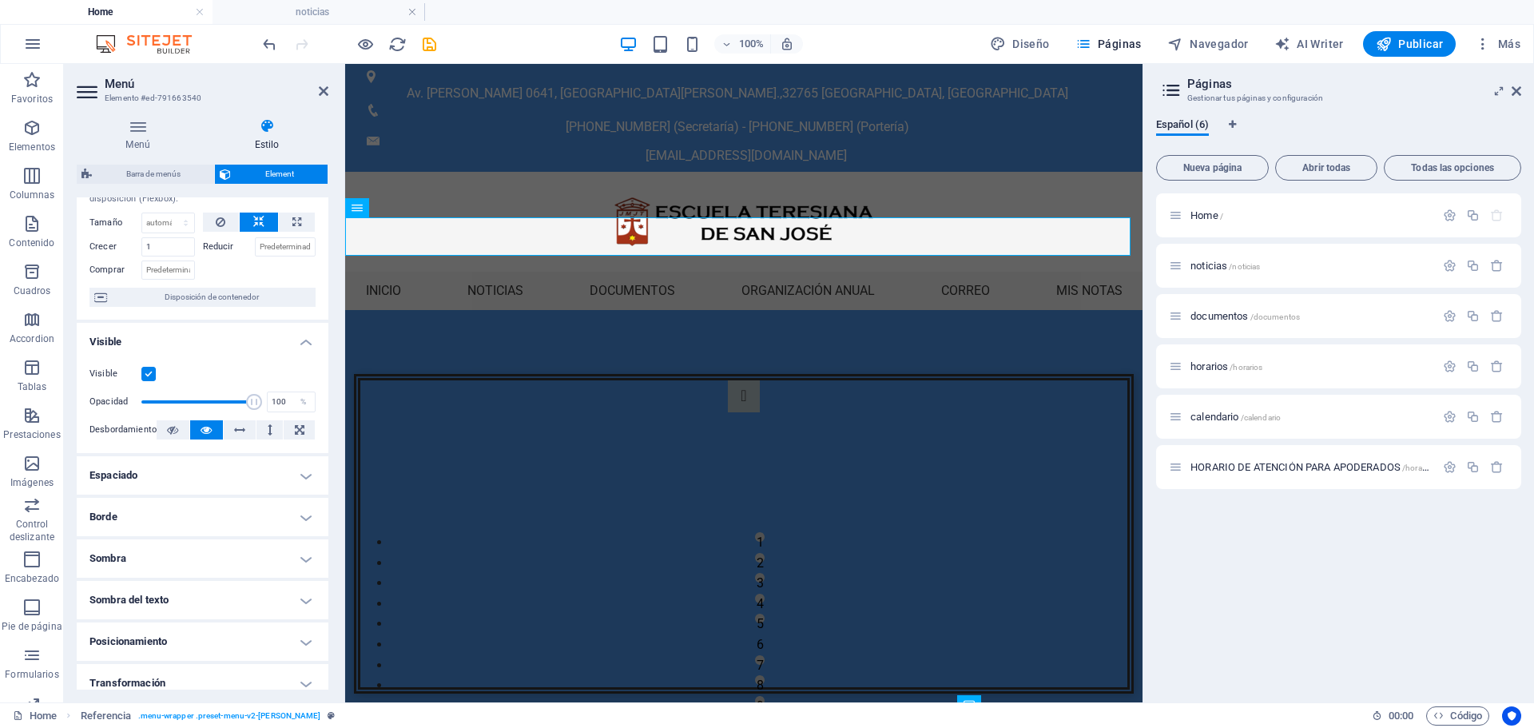
scroll to position [0, 0]
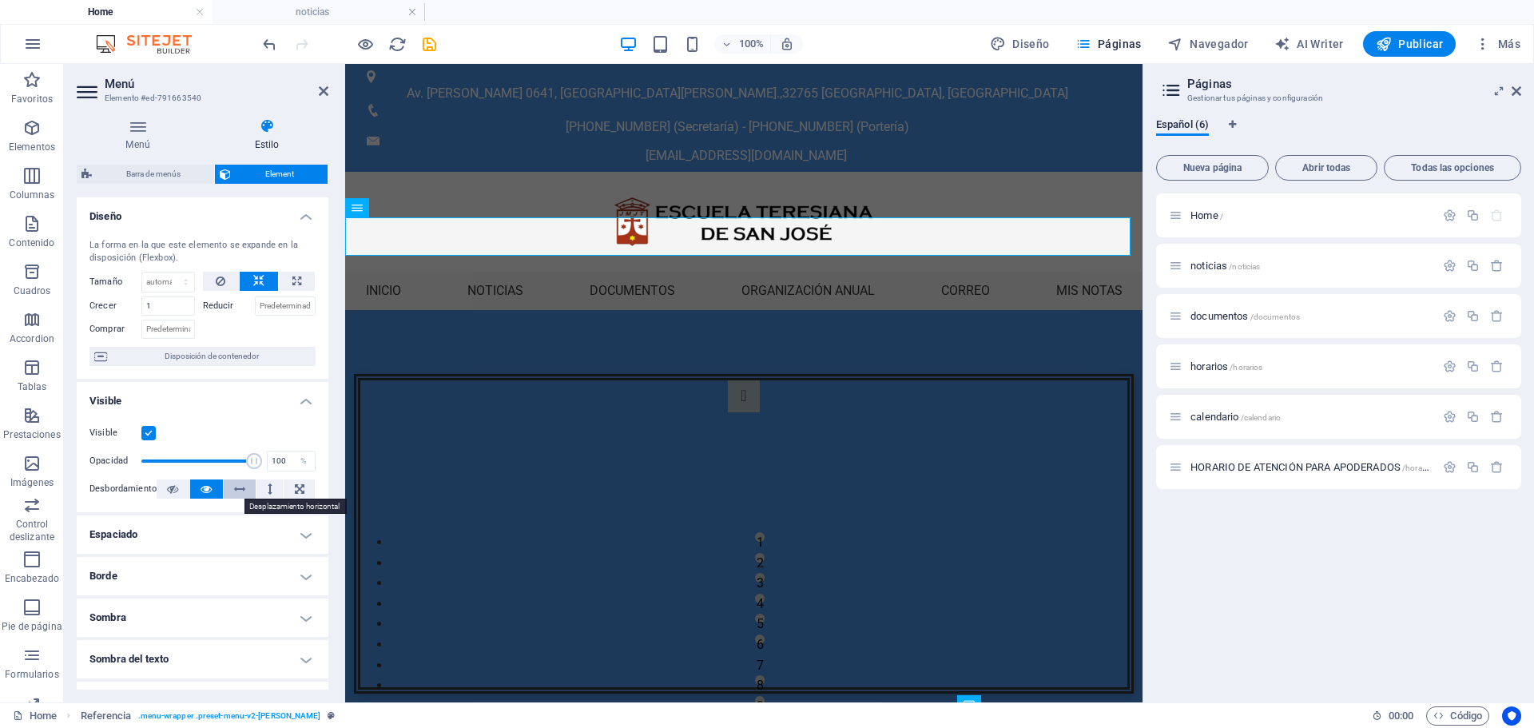
click at [234, 486] on icon at bounding box center [239, 488] width 11 height 19
click at [212, 494] on button at bounding box center [206, 488] width 33 height 19
click at [311, 575] on h4 "Borde" at bounding box center [203, 576] width 252 height 38
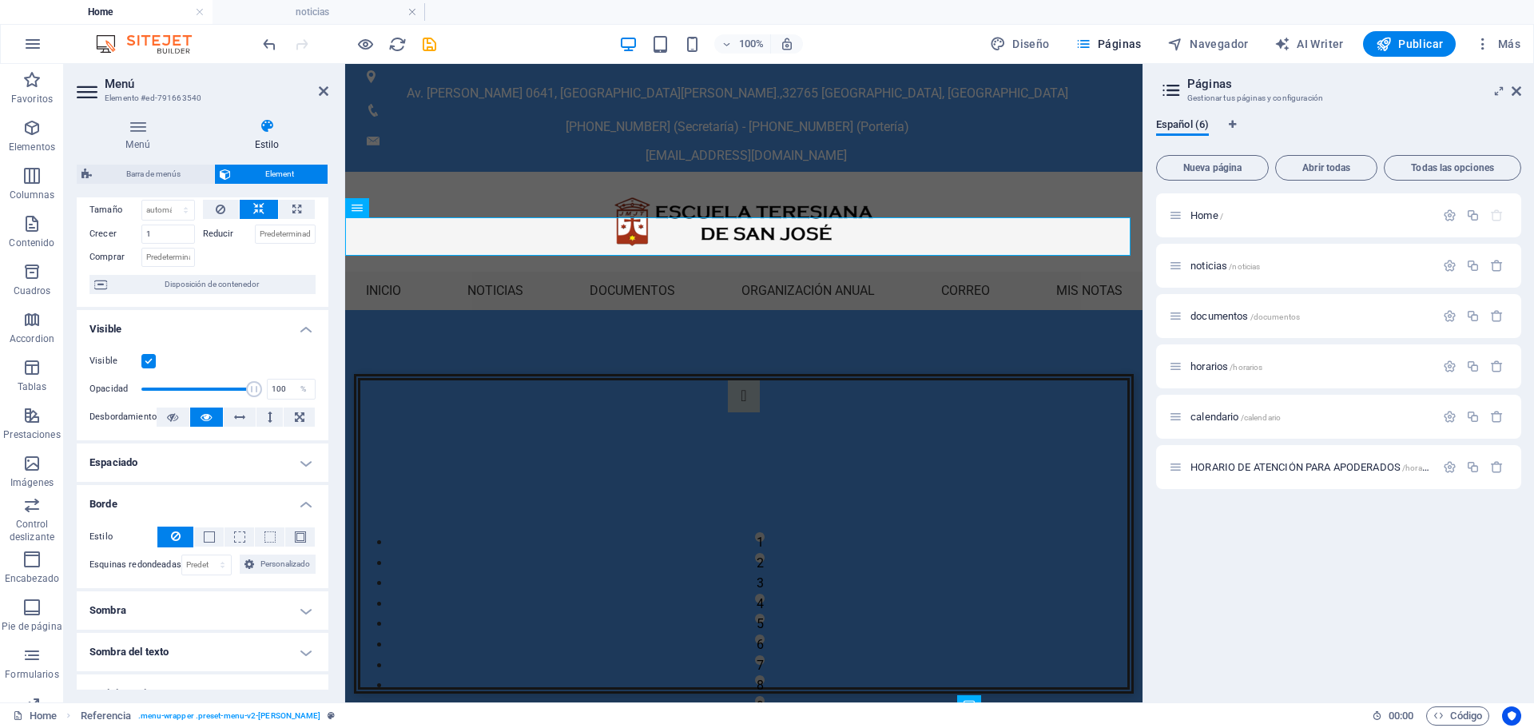
scroll to position [80, 0]
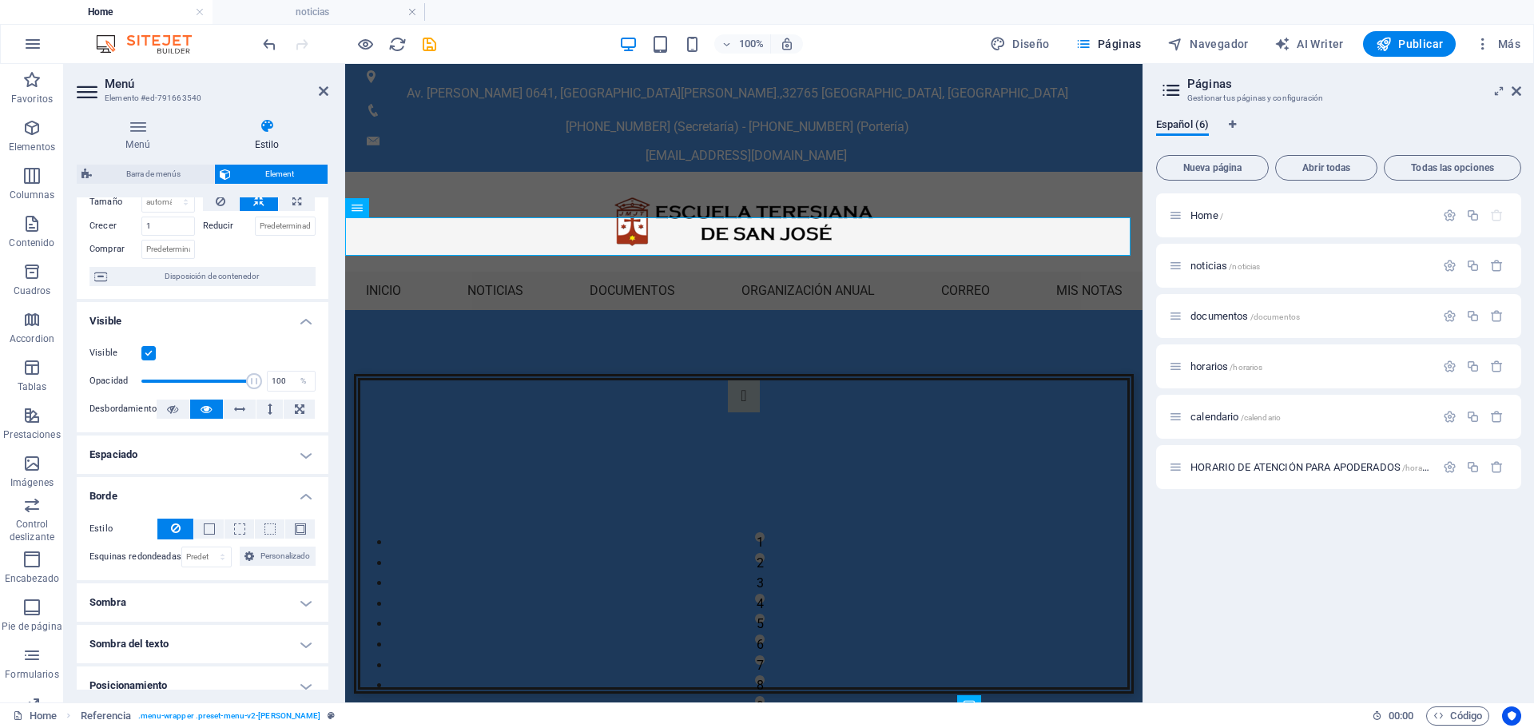
click at [307, 454] on h4 "Espaciado" at bounding box center [203, 454] width 252 height 38
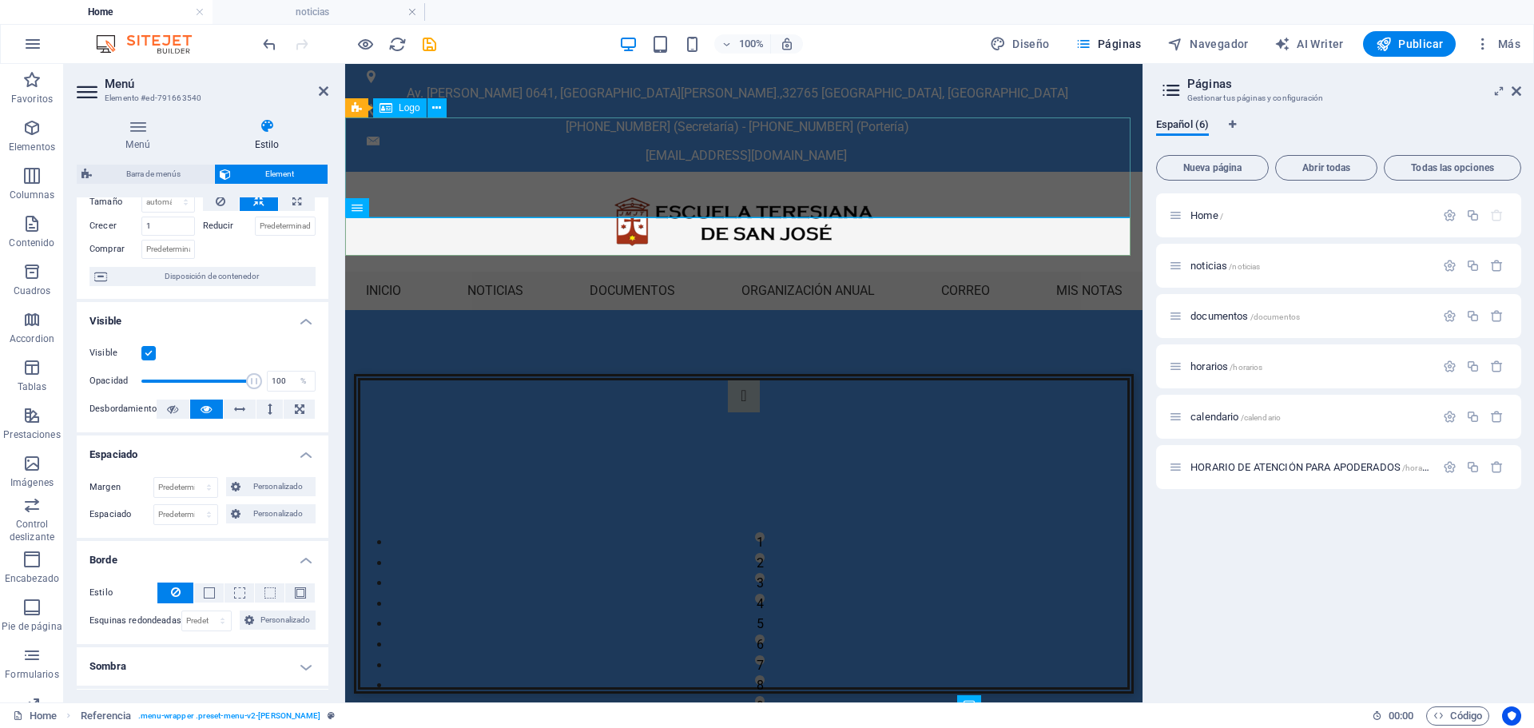
click at [824, 190] on div at bounding box center [743, 222] width 797 height 100
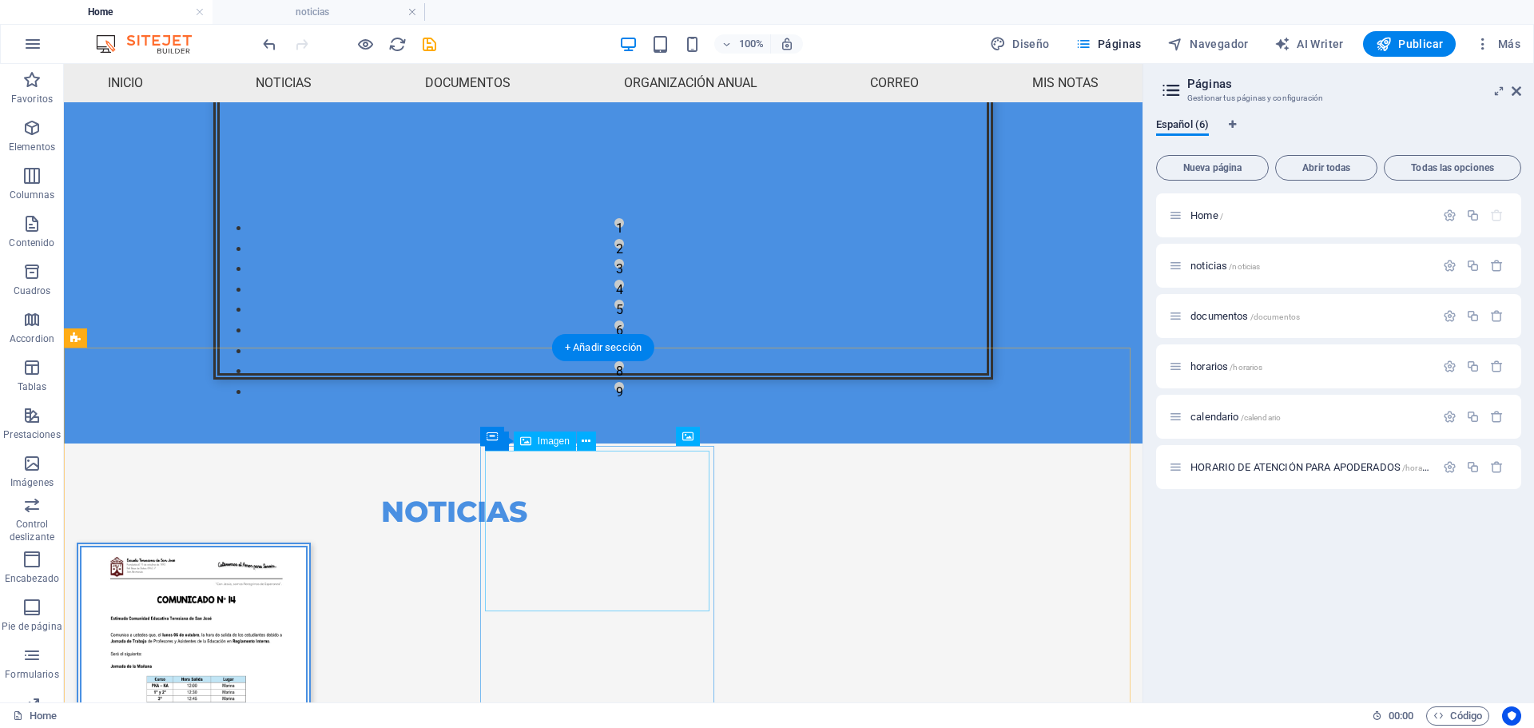
scroll to position [60, 0]
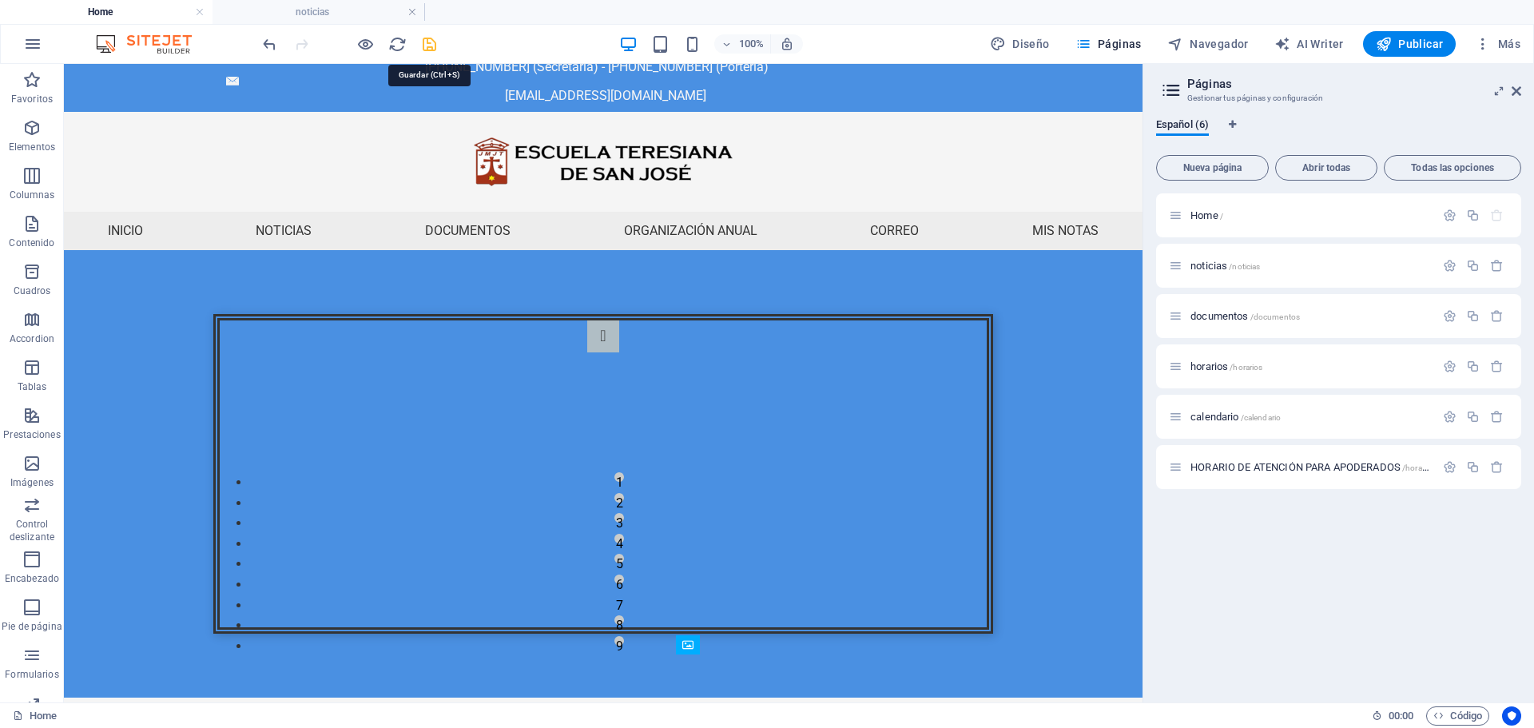
click at [428, 40] on icon "save" at bounding box center [429, 44] width 18 height 18
